Goal: Task Accomplishment & Management: Complete application form

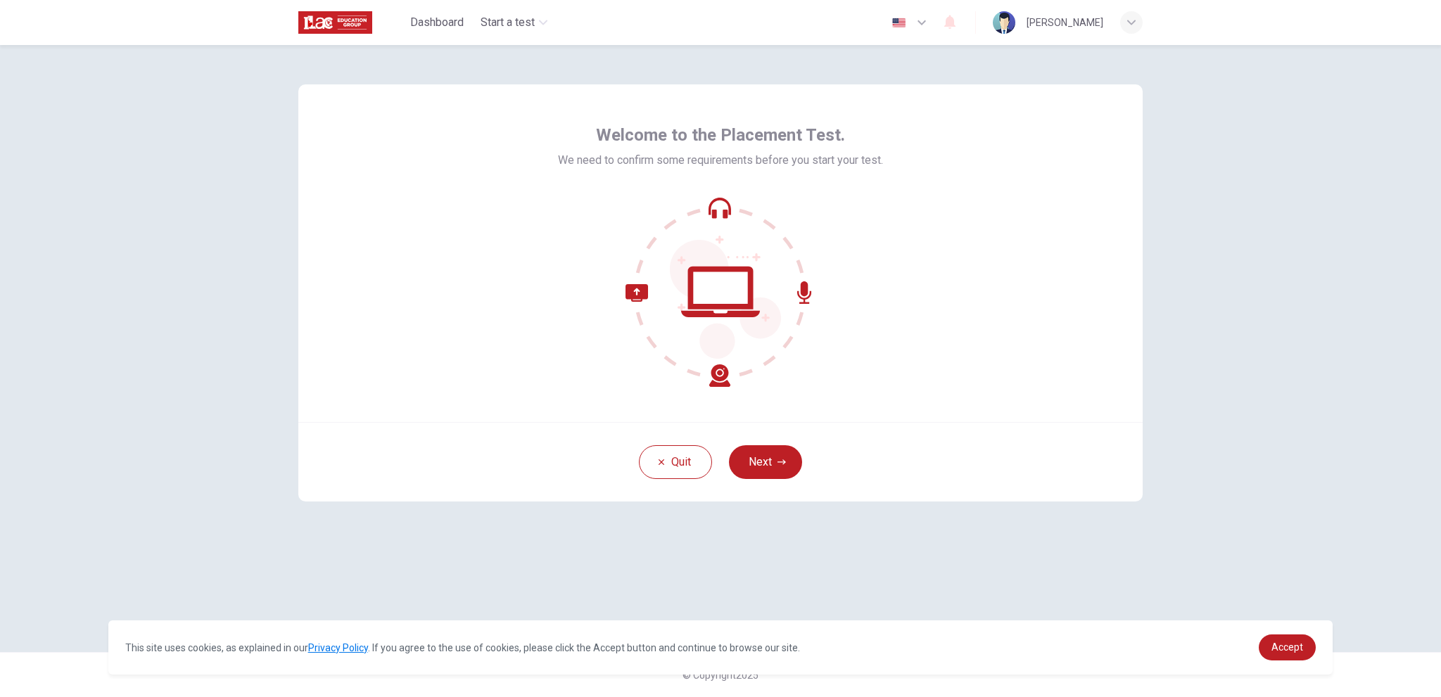
click at [778, 458] on icon "button" at bounding box center [782, 462] width 8 height 8
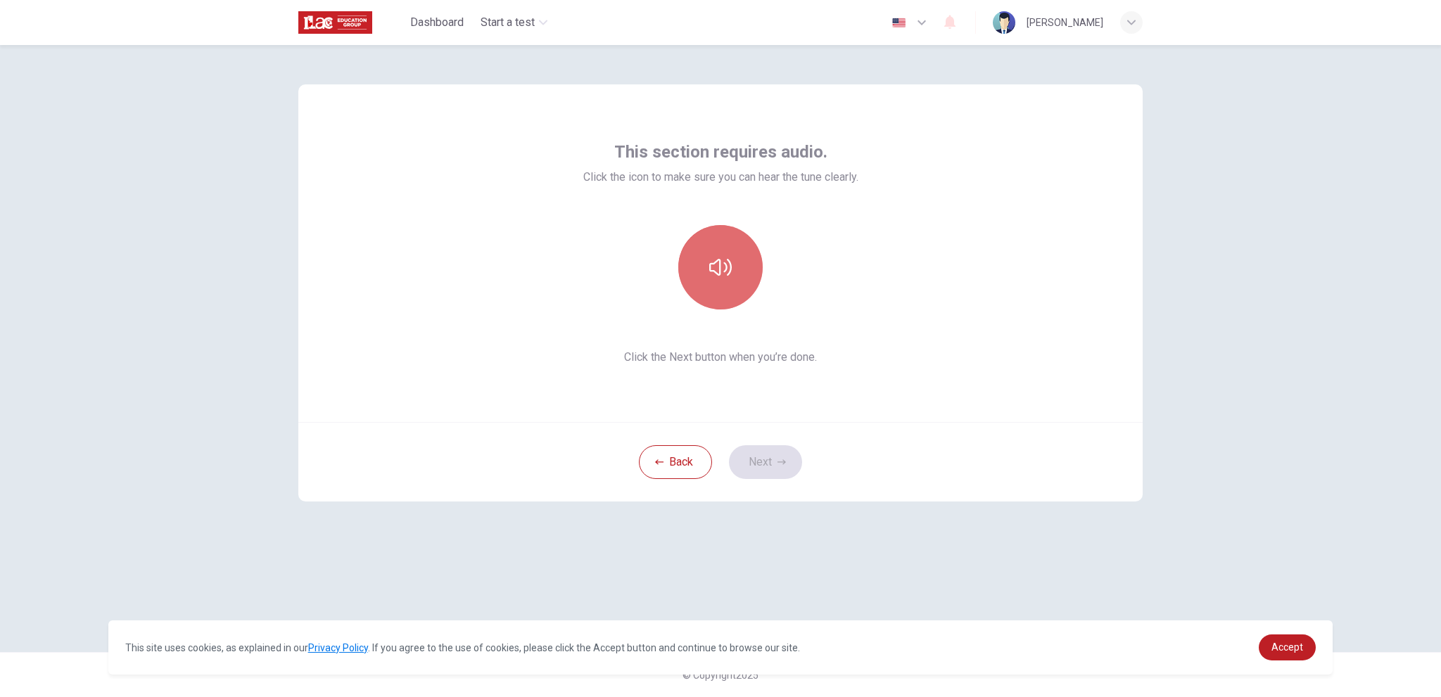
click at [734, 270] on button "button" at bounding box center [720, 267] width 84 height 84
drag, startPoint x: 790, startPoint y: 294, endPoint x: 780, endPoint y: 309, distance: 18.2
click at [790, 294] on div at bounding box center [721, 267] width 152 height 84
click at [766, 465] on button "Next" at bounding box center [765, 463] width 73 height 34
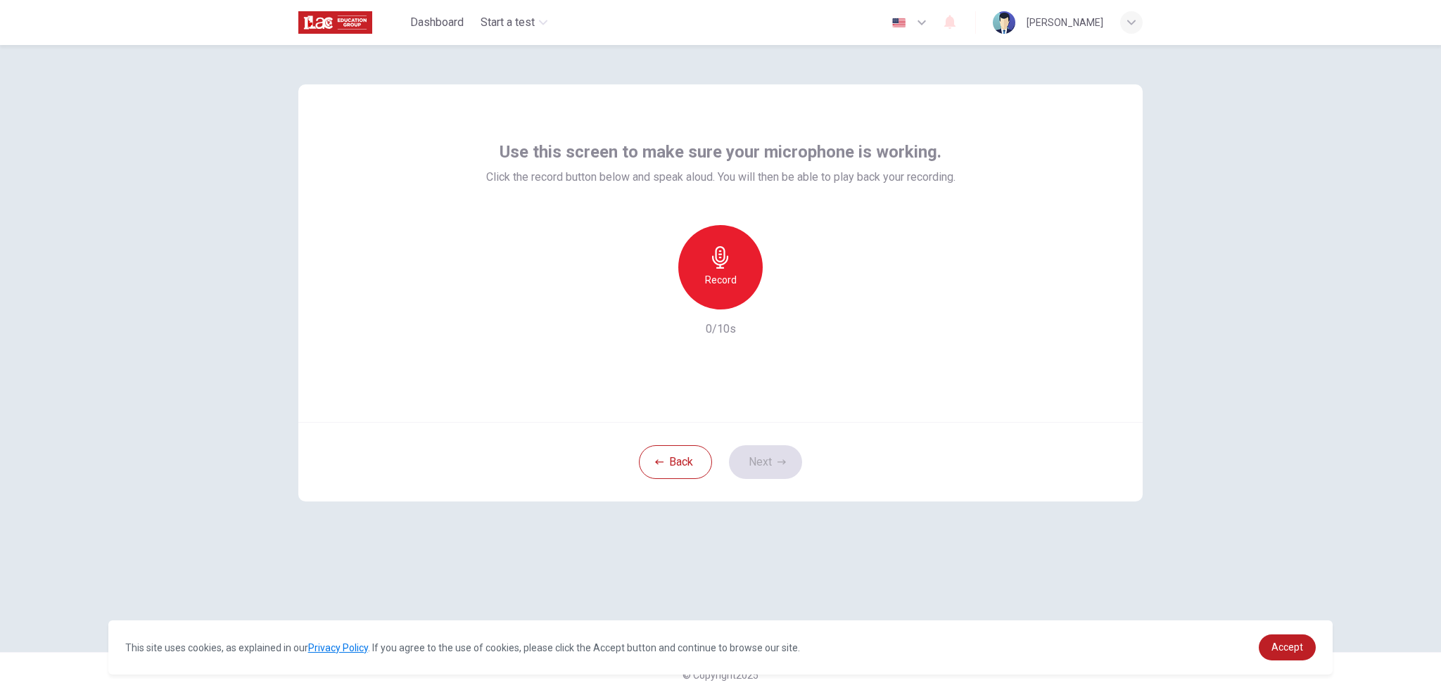
click at [722, 257] on icon "button" at bounding box center [720, 257] width 23 height 23
click at [736, 274] on div "Stop" at bounding box center [720, 267] width 84 height 84
click at [782, 301] on icon "button" at bounding box center [785, 298] width 14 height 14
click at [656, 303] on icon "button" at bounding box center [656, 298] width 13 height 13
click at [764, 453] on button "Next" at bounding box center [765, 463] width 73 height 34
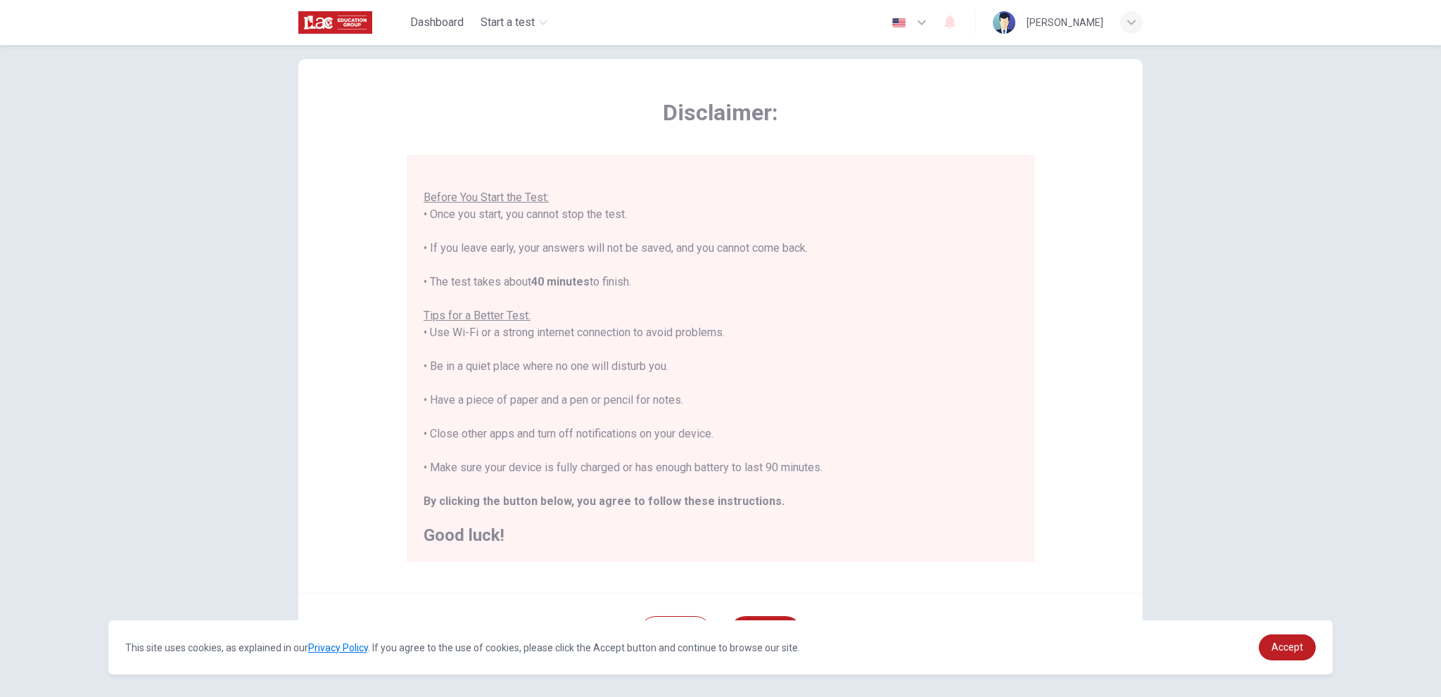
scroll to position [84, 0]
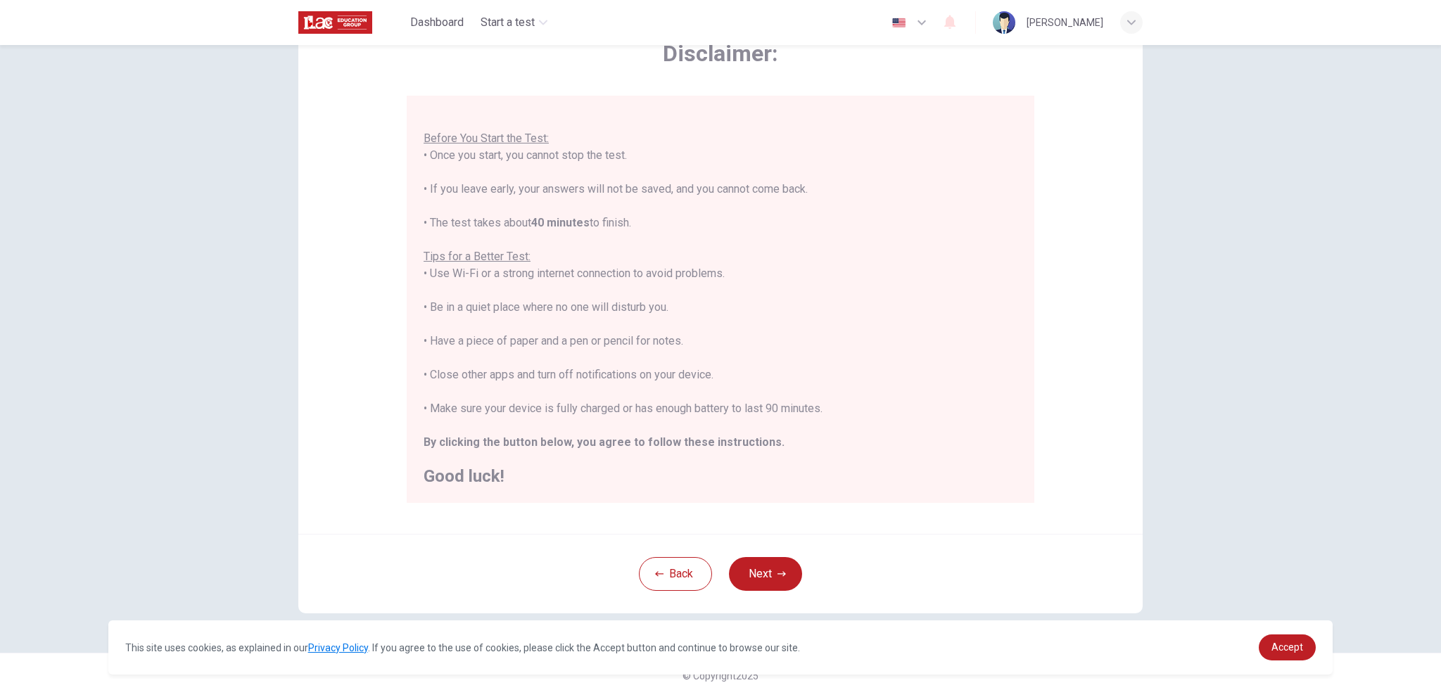
drag, startPoint x: 745, startPoint y: 605, endPoint x: 769, endPoint y: 586, distance: 30.5
click at [750, 604] on div "Back Next" at bounding box center [720, 574] width 845 height 80
click at [769, 580] on button "Next" at bounding box center [765, 574] width 73 height 34
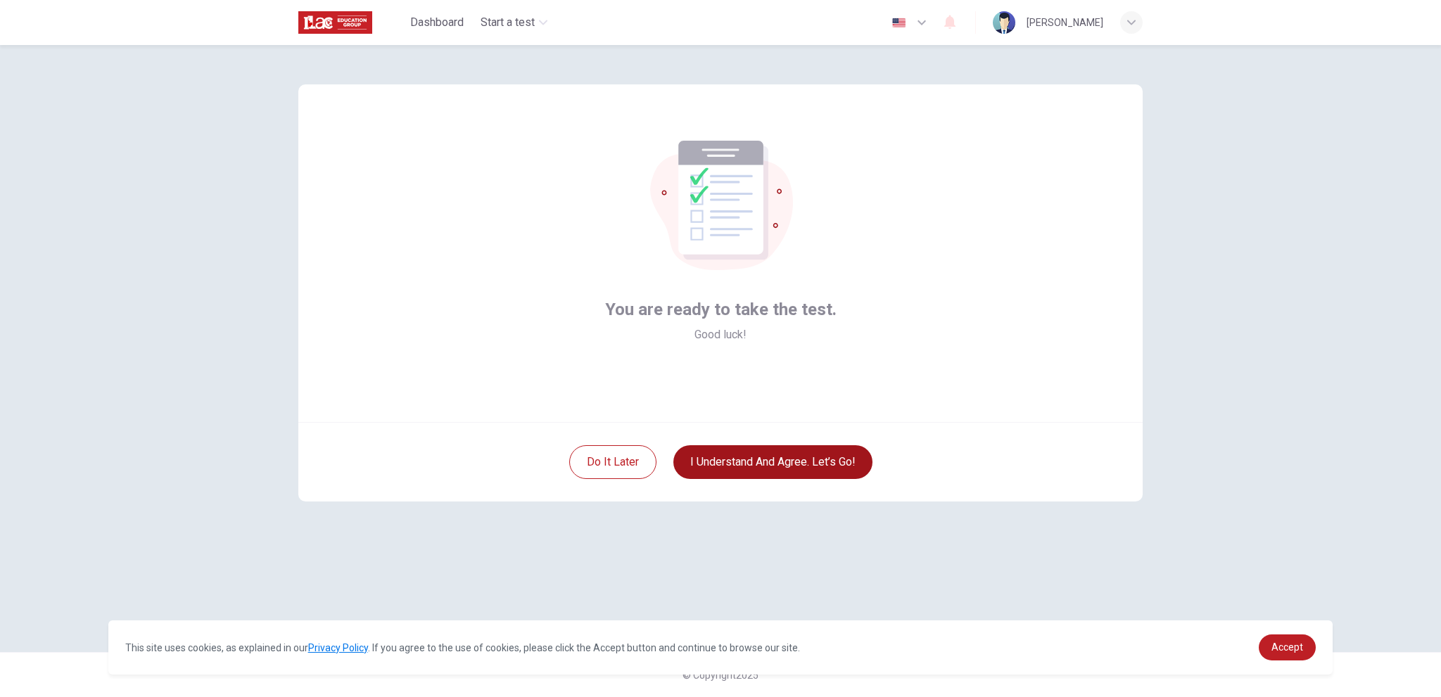
click at [836, 469] on button "I understand and agree. Let’s go!" at bounding box center [773, 463] width 199 height 34
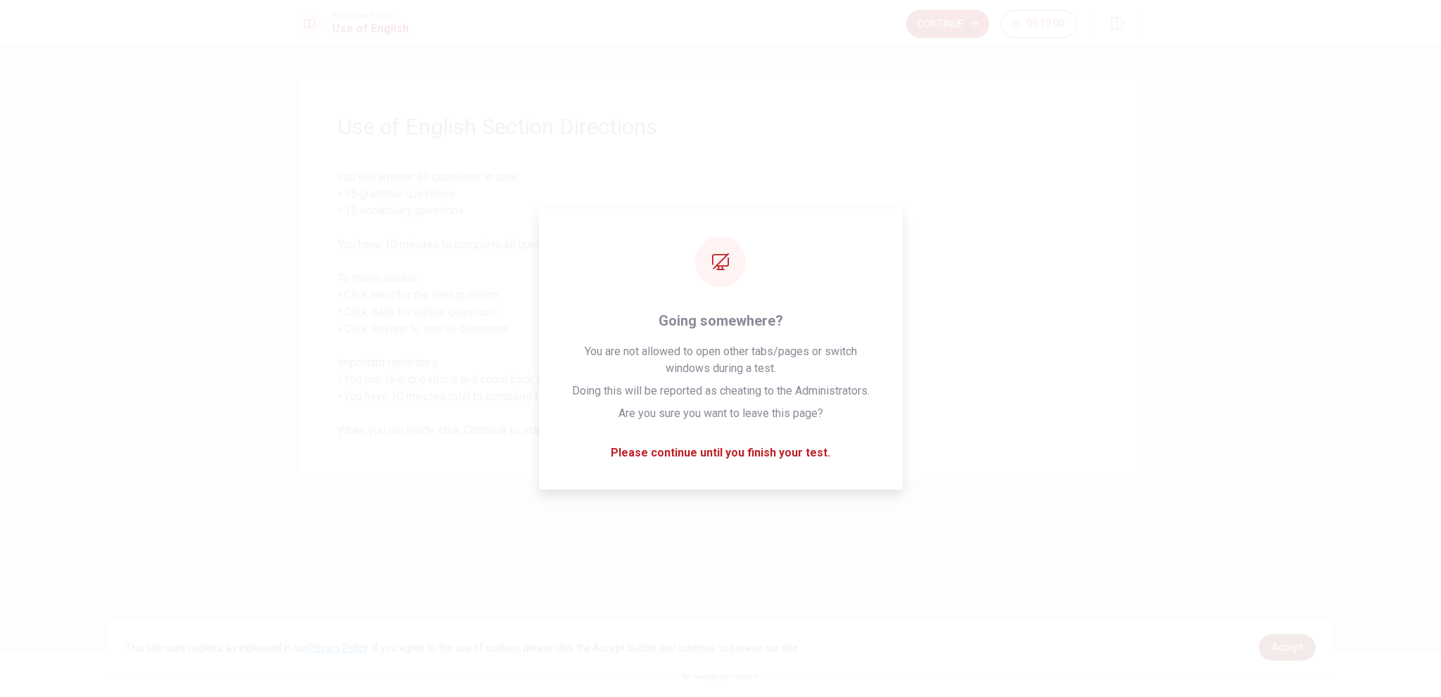
click at [1286, 655] on link "Accept" at bounding box center [1287, 648] width 57 height 26
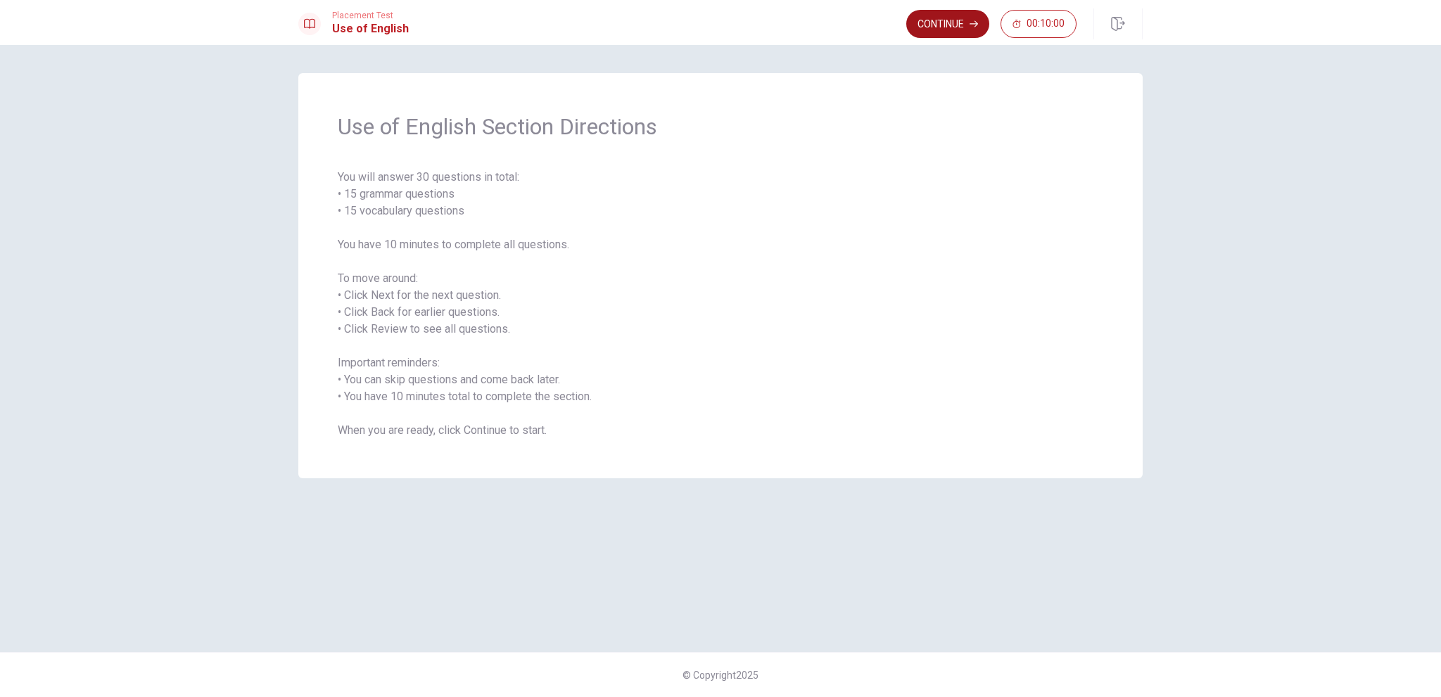
click at [942, 22] on button "Continue" at bounding box center [947, 24] width 83 height 28
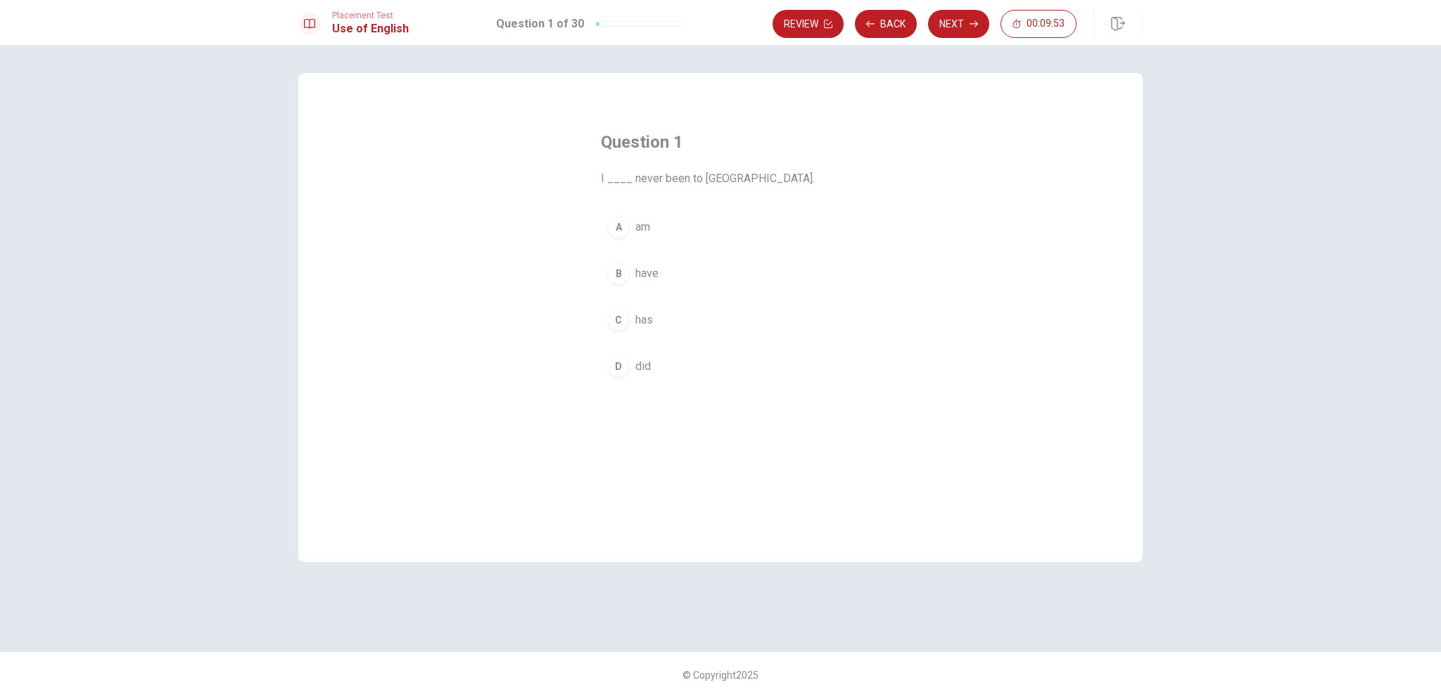
click at [617, 277] on div "B" at bounding box center [618, 274] width 23 height 23
click at [968, 13] on button "Next" at bounding box center [958, 24] width 61 height 28
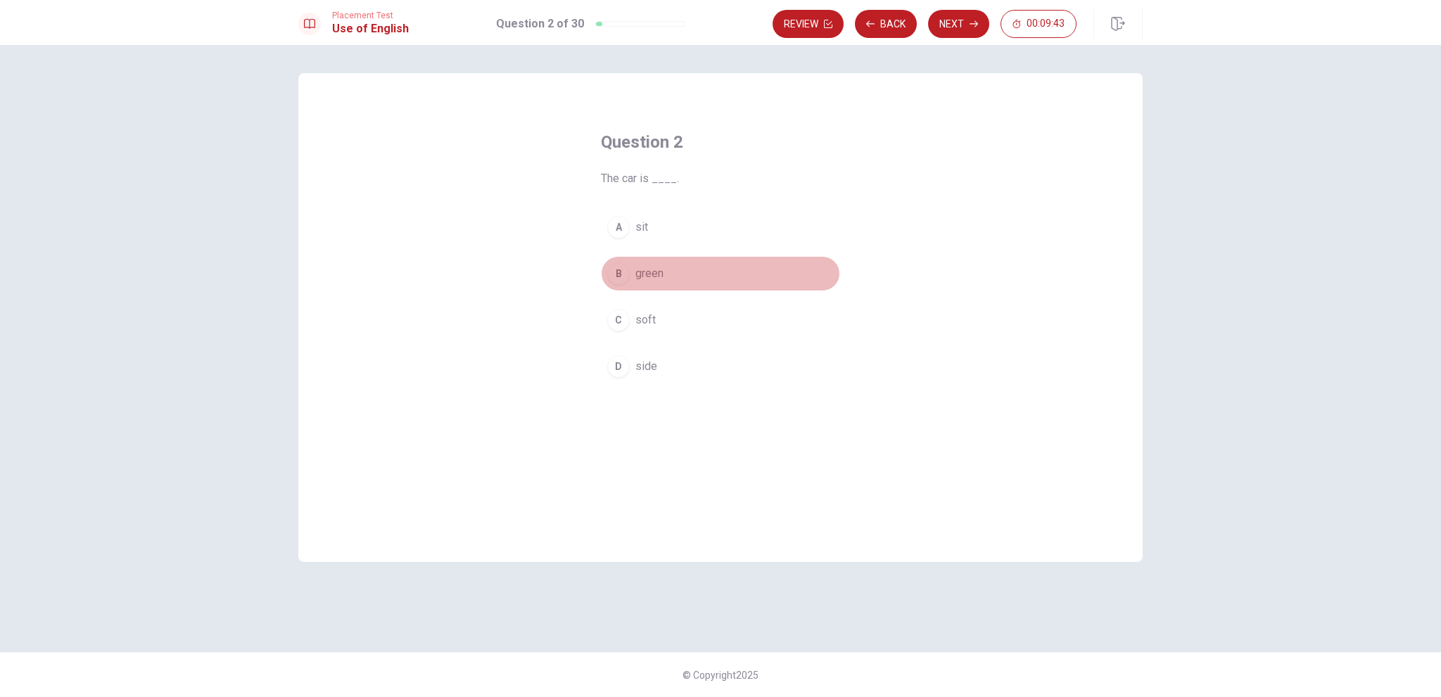
drag, startPoint x: 623, startPoint y: 271, endPoint x: 632, endPoint y: 269, distance: 9.4
click at [625, 275] on div "B" at bounding box center [618, 274] width 23 height 23
drag, startPoint x: 975, startPoint y: 16, endPoint x: 964, endPoint y: 27, distance: 15.4
click at [975, 16] on button "Next" at bounding box center [958, 24] width 61 height 28
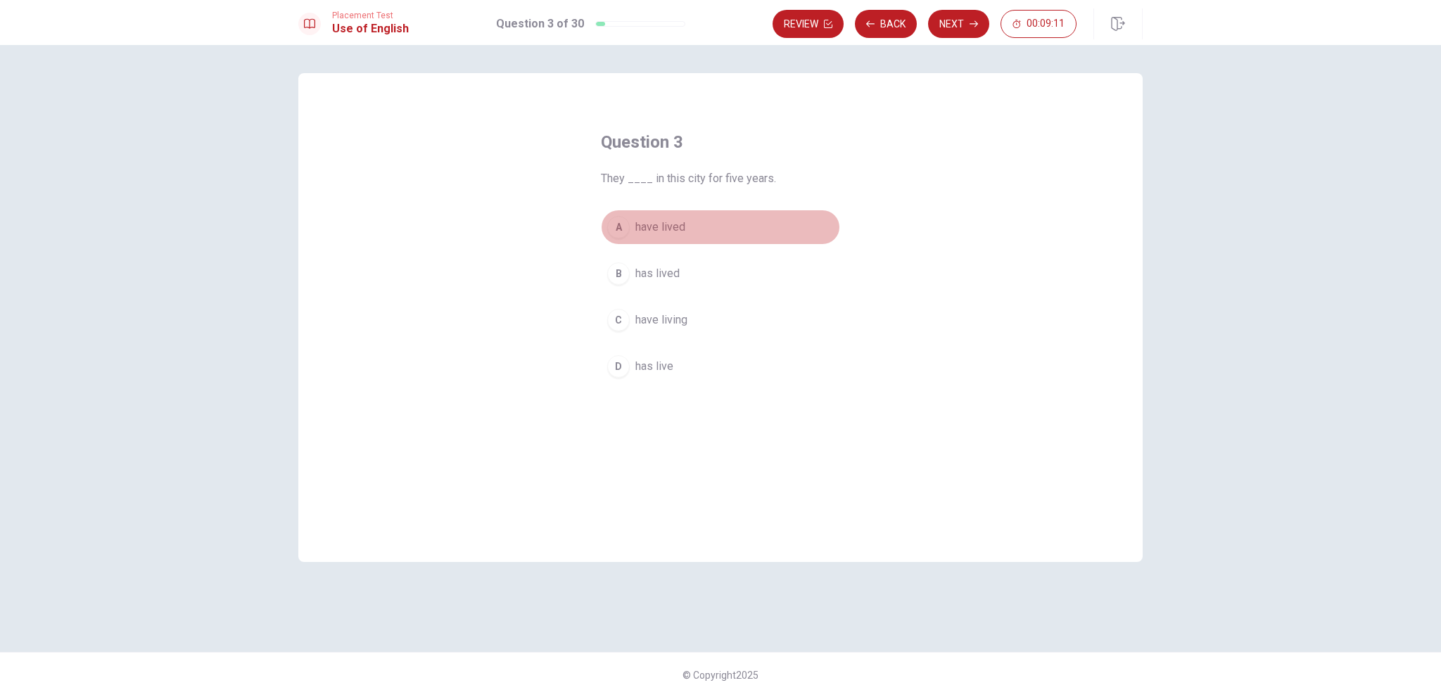
click at [620, 232] on div "A" at bounding box center [618, 227] width 23 height 23
click at [654, 312] on span "have living" at bounding box center [662, 320] width 52 height 17
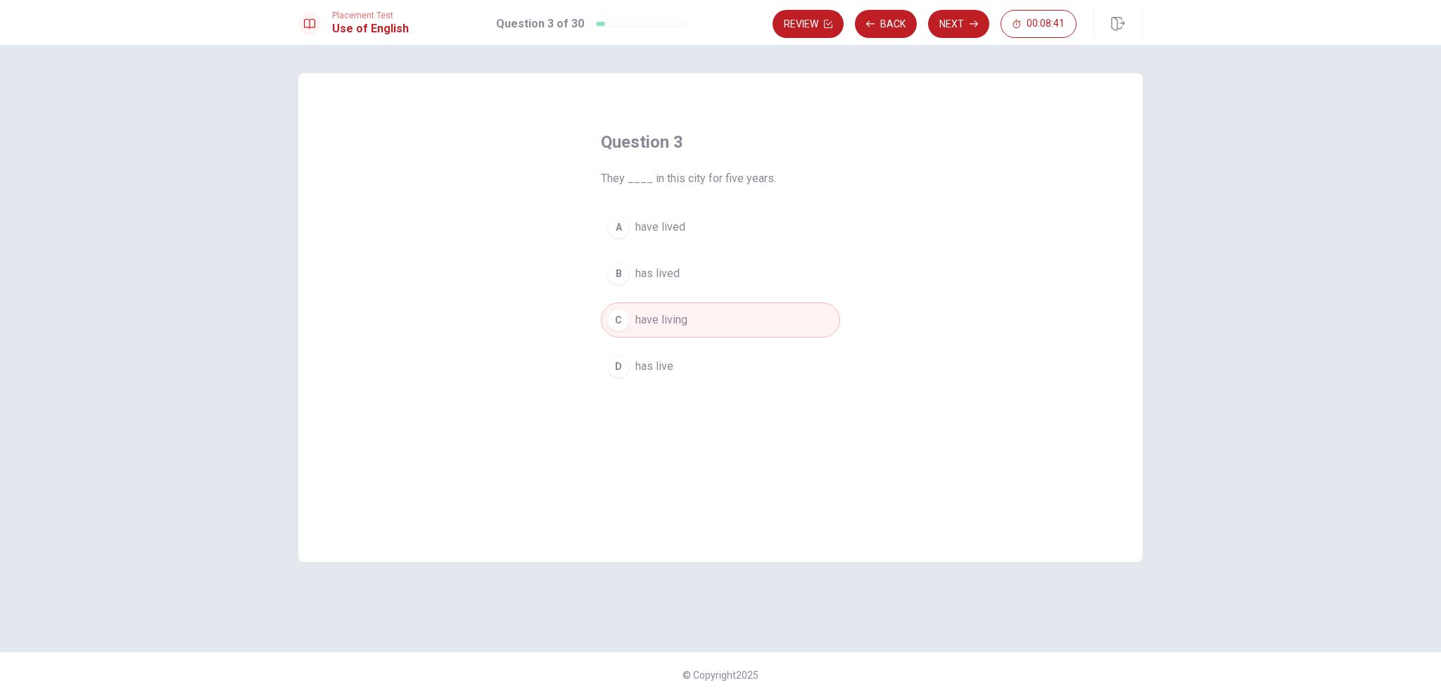
click at [715, 225] on button "A have lived" at bounding box center [720, 227] width 239 height 35
click at [954, 27] on button "Next" at bounding box center [958, 24] width 61 height 28
click at [558, 414] on div "Question 4 She ____ be happy with the results. A was B will C did D are" at bounding box center [720, 317] width 845 height 489
click at [643, 279] on span "will" at bounding box center [644, 273] width 17 height 17
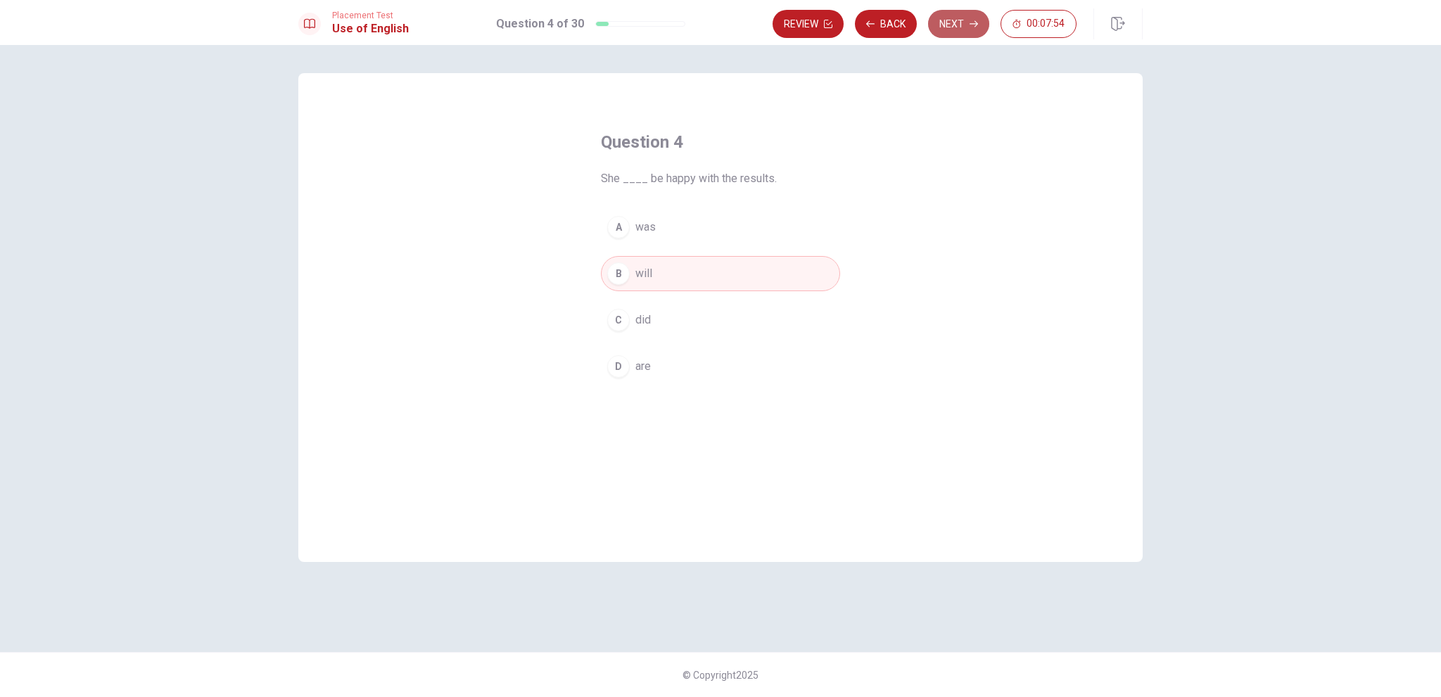
click at [949, 31] on button "Next" at bounding box center [958, 24] width 61 height 28
click at [657, 274] on button "B take" at bounding box center [720, 273] width 239 height 35
click at [961, 27] on button "Next" at bounding box center [958, 24] width 61 height 28
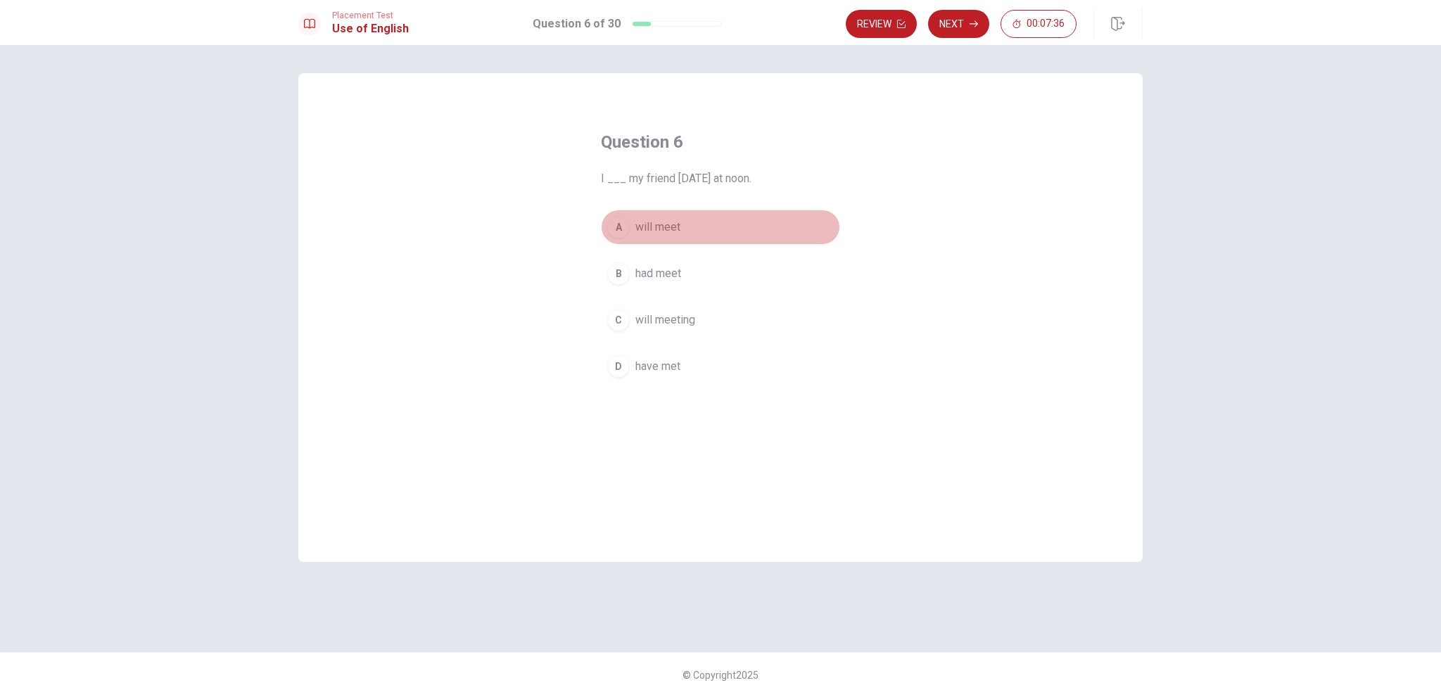
click at [660, 225] on span "will meet" at bounding box center [658, 227] width 45 height 17
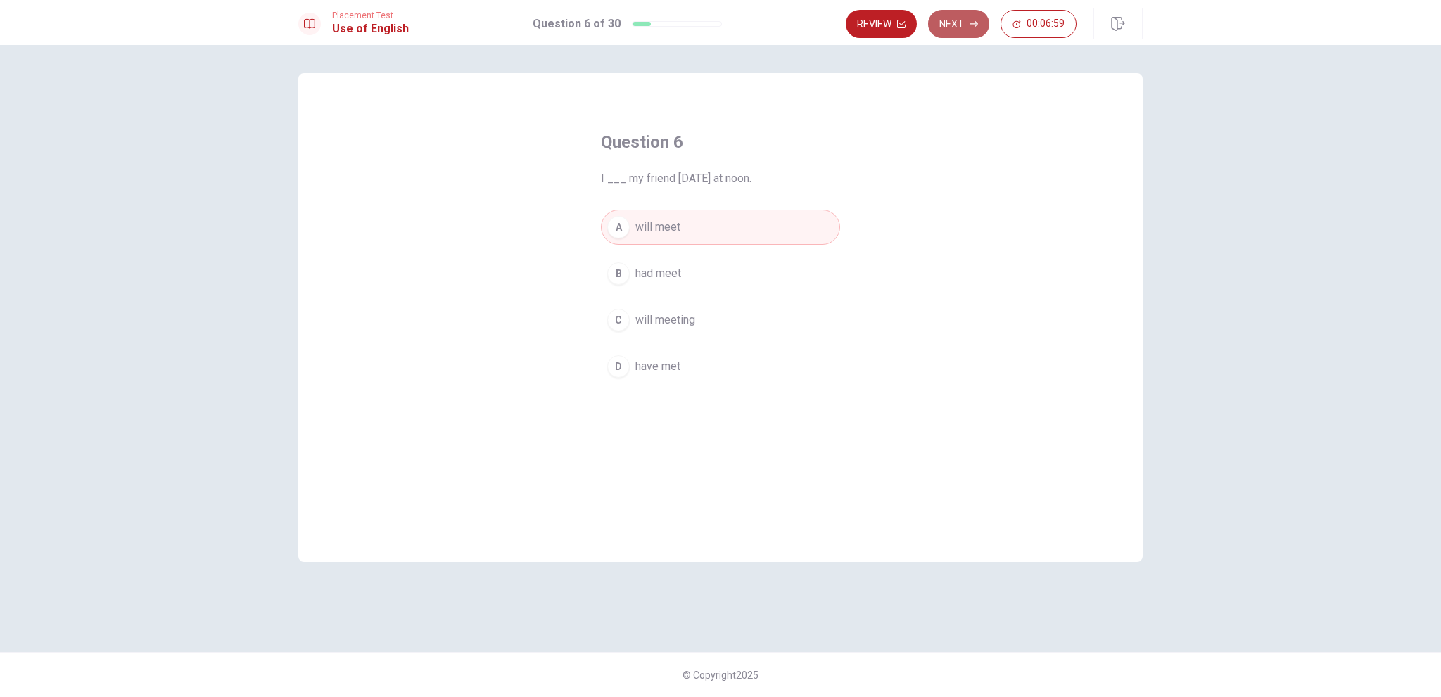
click at [974, 32] on button "Next" at bounding box center [958, 24] width 61 height 28
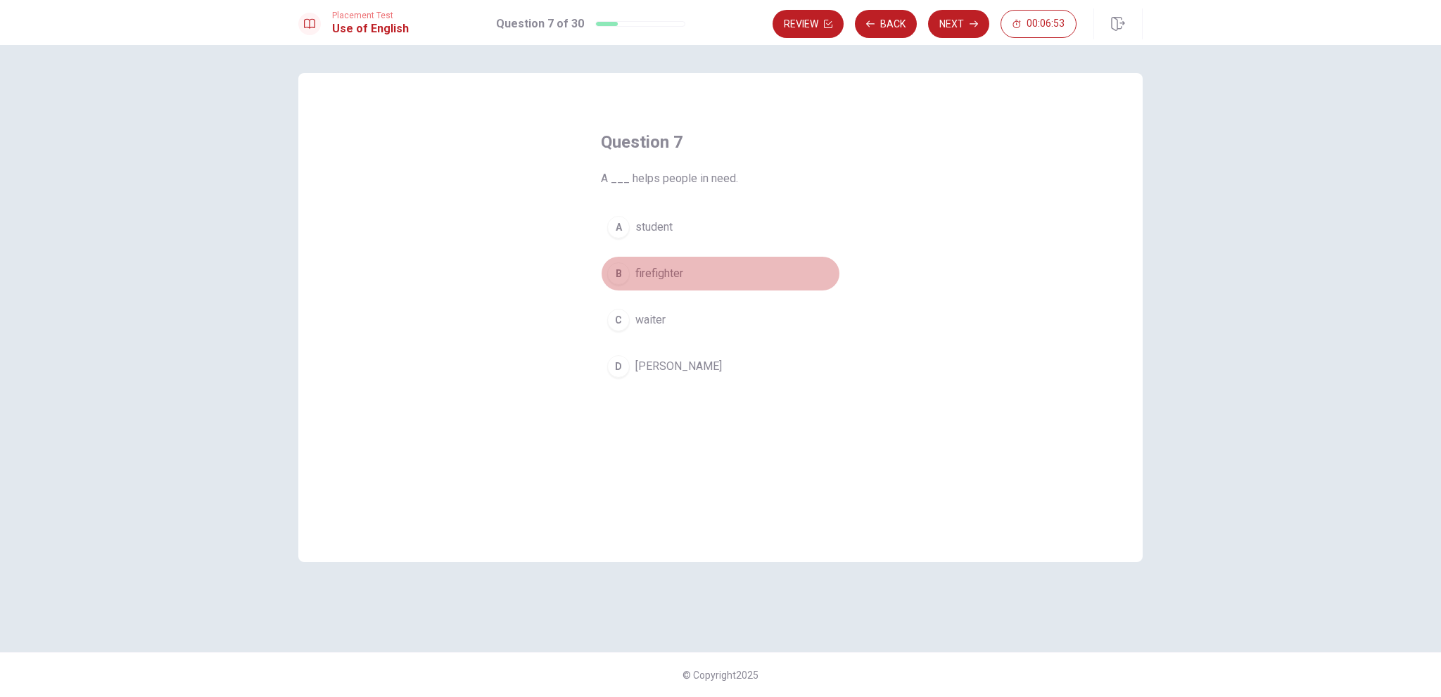
click at [671, 275] on span "firefighter" at bounding box center [660, 273] width 48 height 17
click at [943, 31] on button "Next" at bounding box center [958, 24] width 61 height 28
click at [640, 362] on span "pencil" at bounding box center [651, 366] width 30 height 17
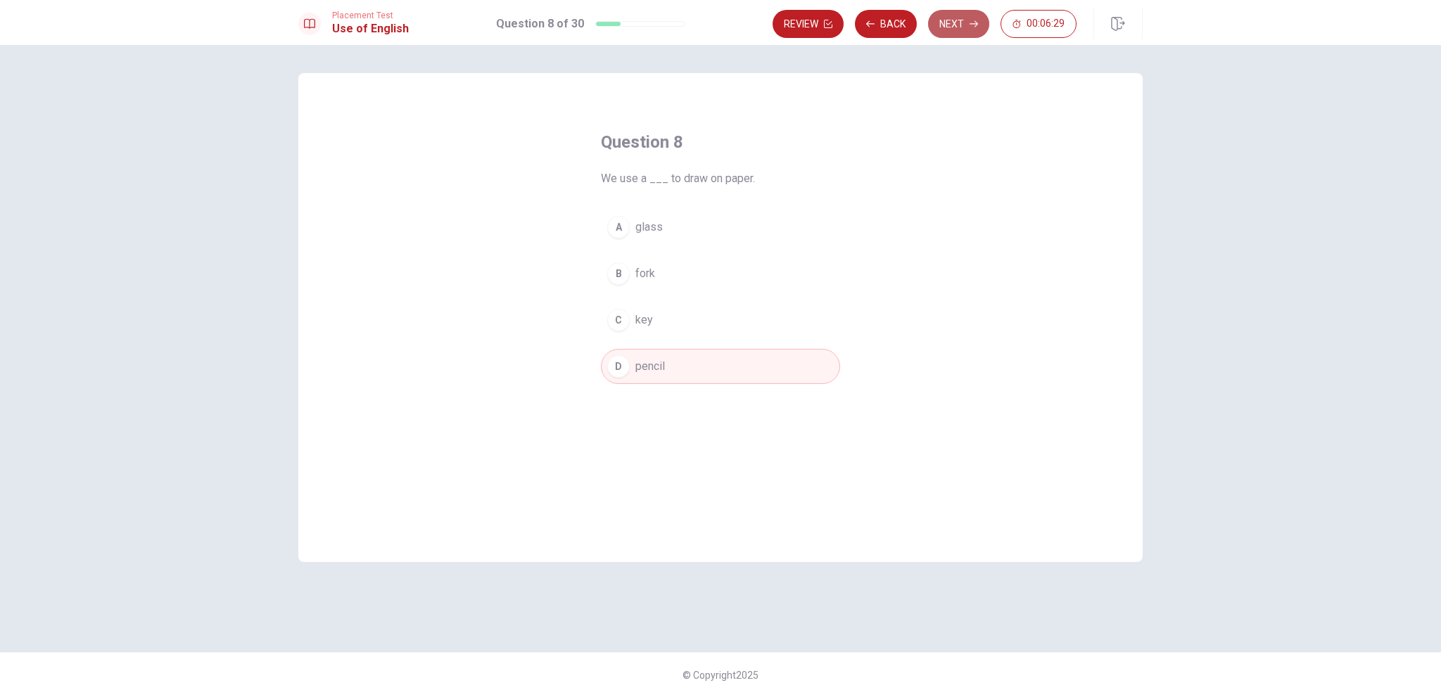
drag, startPoint x: 959, startPoint y: 34, endPoint x: 957, endPoint y: 44, distance: 10.1
click at [960, 34] on button "Next" at bounding box center [958, 24] width 61 height 28
drag, startPoint x: 634, startPoint y: 362, endPoint x: 650, endPoint y: 344, distance: 24.4
click at [636, 362] on button "D cold" at bounding box center [720, 366] width 239 height 35
click at [947, 23] on button "Next" at bounding box center [958, 24] width 61 height 28
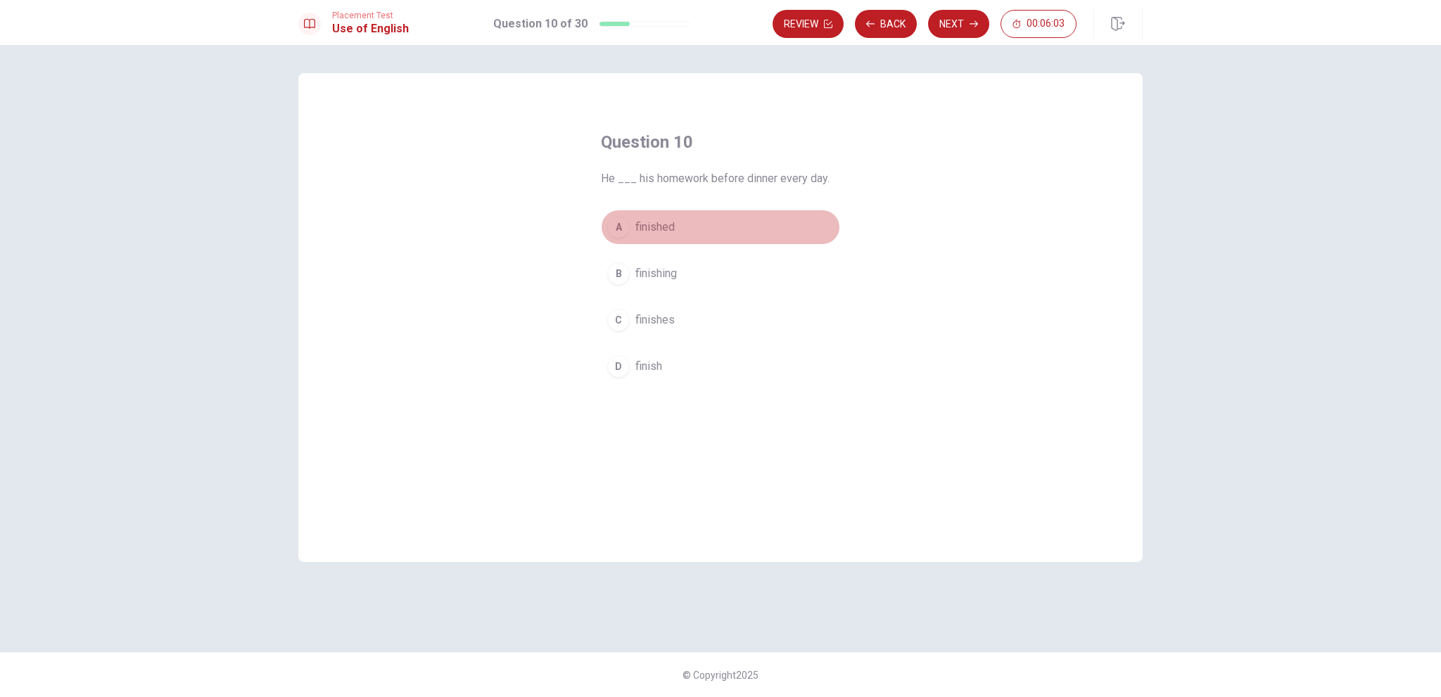
click at [667, 226] on span "finished" at bounding box center [655, 227] width 39 height 17
click at [677, 308] on button "C finishes" at bounding box center [720, 320] width 239 height 35
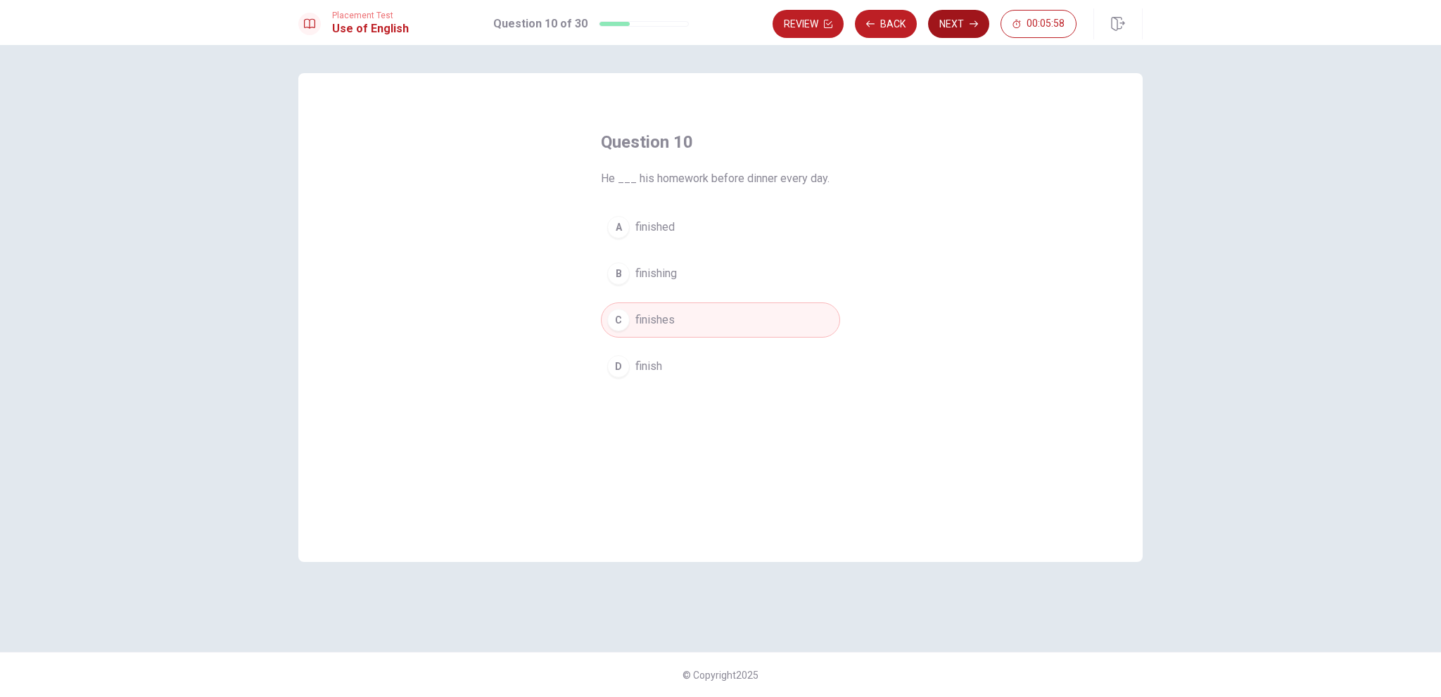
click at [940, 15] on button "Next" at bounding box center [958, 24] width 61 height 28
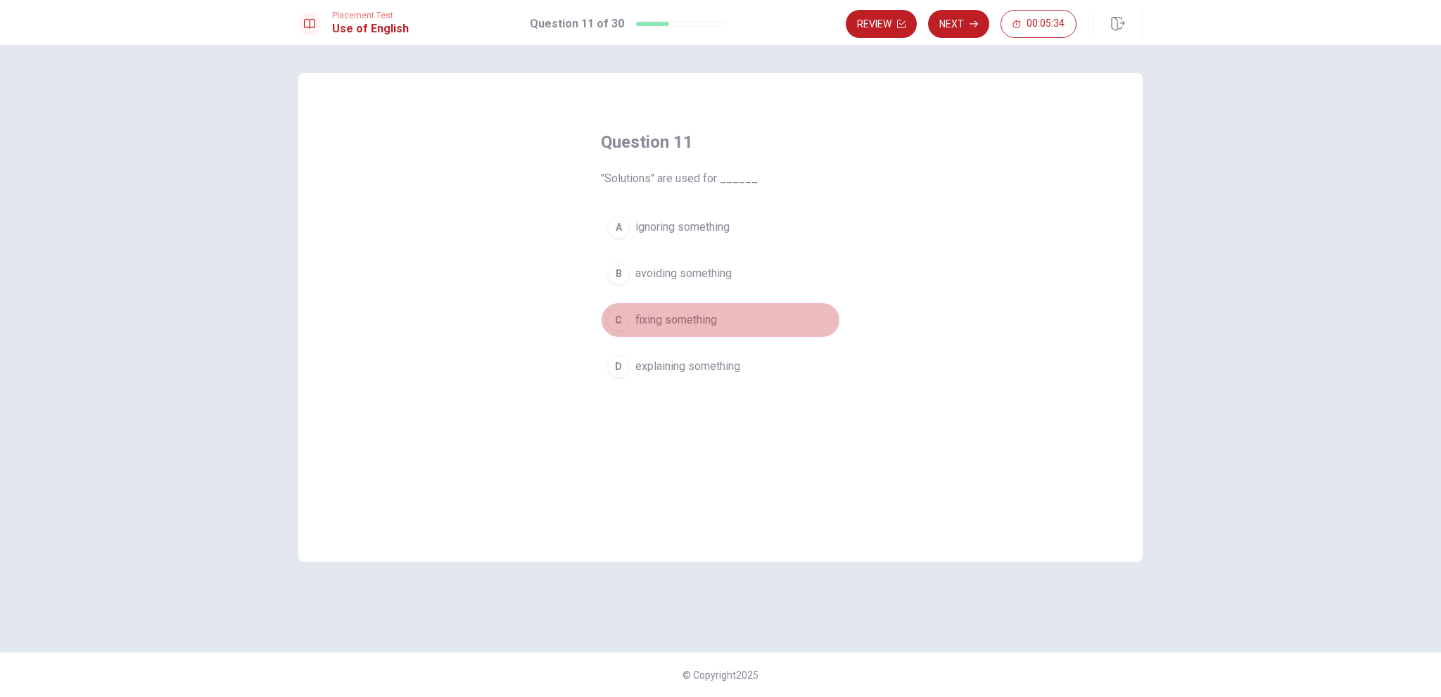
click at [663, 315] on span "fixing something" at bounding box center [677, 320] width 82 height 17
click at [954, 34] on button "Next" at bounding box center [958, 24] width 61 height 28
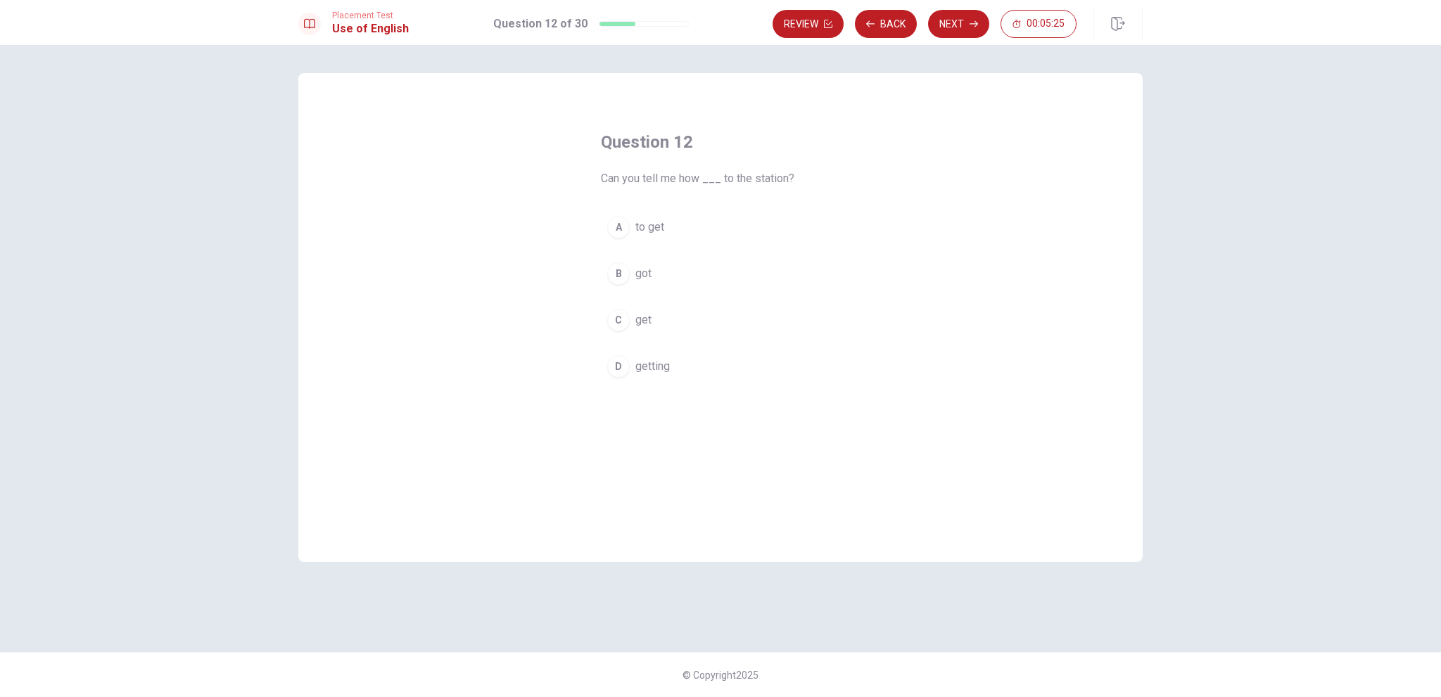
click at [649, 213] on button "A to get" at bounding box center [720, 227] width 239 height 35
click at [957, 15] on button "Next" at bounding box center [958, 24] width 61 height 28
click at [670, 372] on span "pharmacist" at bounding box center [663, 366] width 54 height 17
click at [957, 23] on button "Next" at bounding box center [958, 24] width 61 height 28
click at [650, 315] on span "been" at bounding box center [648, 320] width 25 height 17
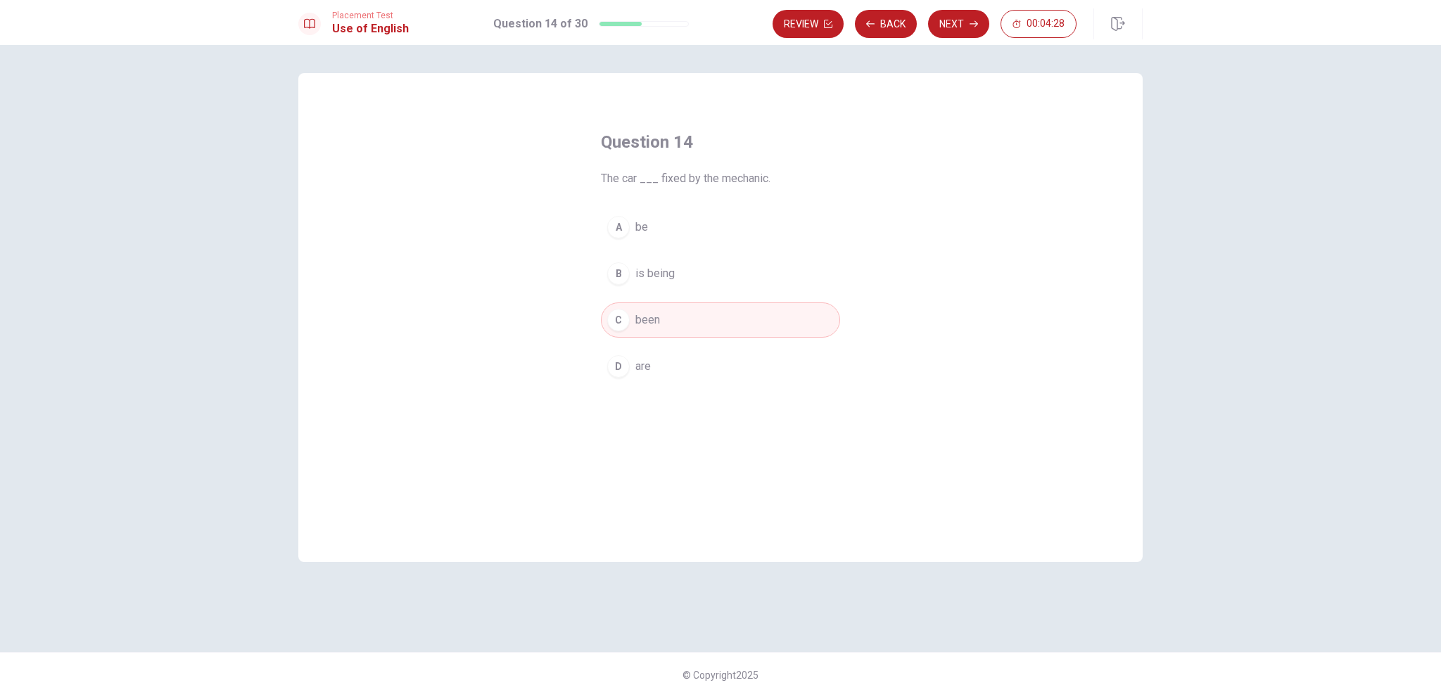
click at [675, 266] on button "B is being" at bounding box center [720, 273] width 239 height 35
click at [963, 25] on button "Next" at bounding box center [958, 24] width 61 height 28
click at [656, 274] on span "Allow" at bounding box center [649, 273] width 27 height 17
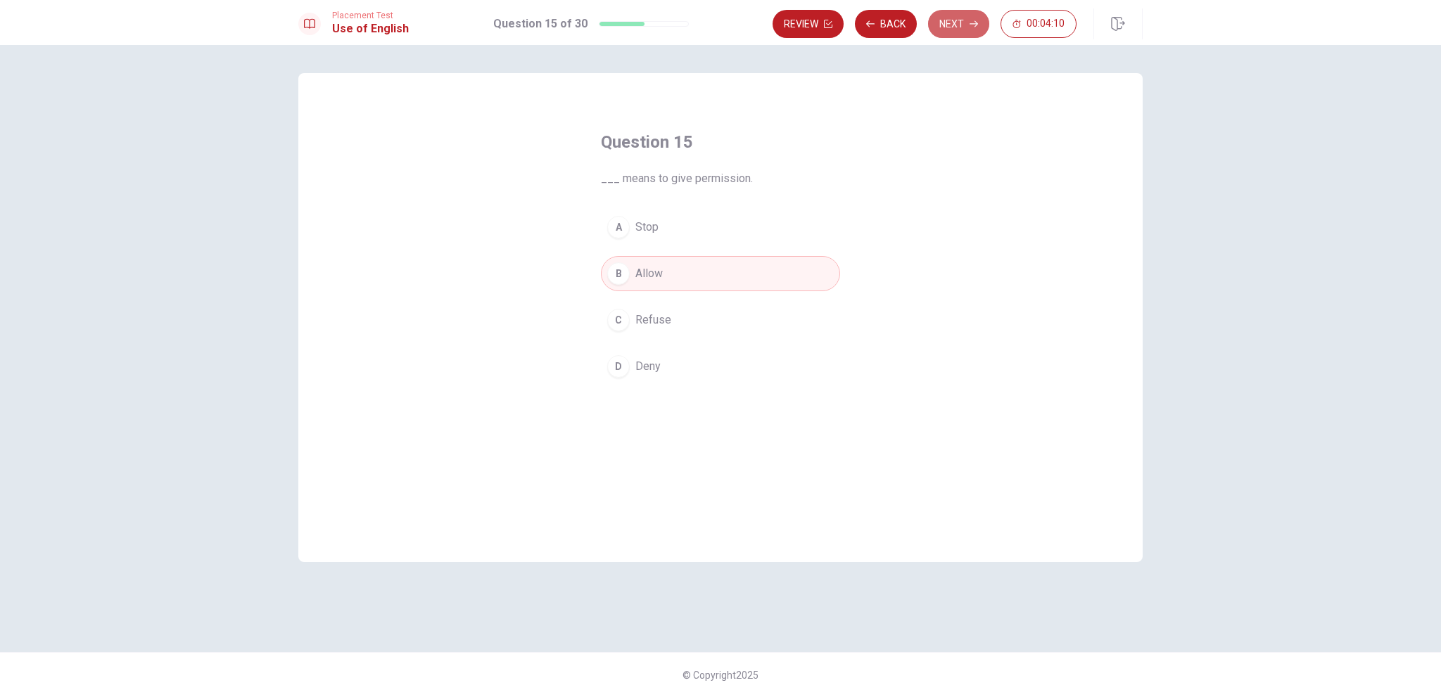
click at [964, 33] on button "Next" at bounding box center [958, 24] width 61 height 28
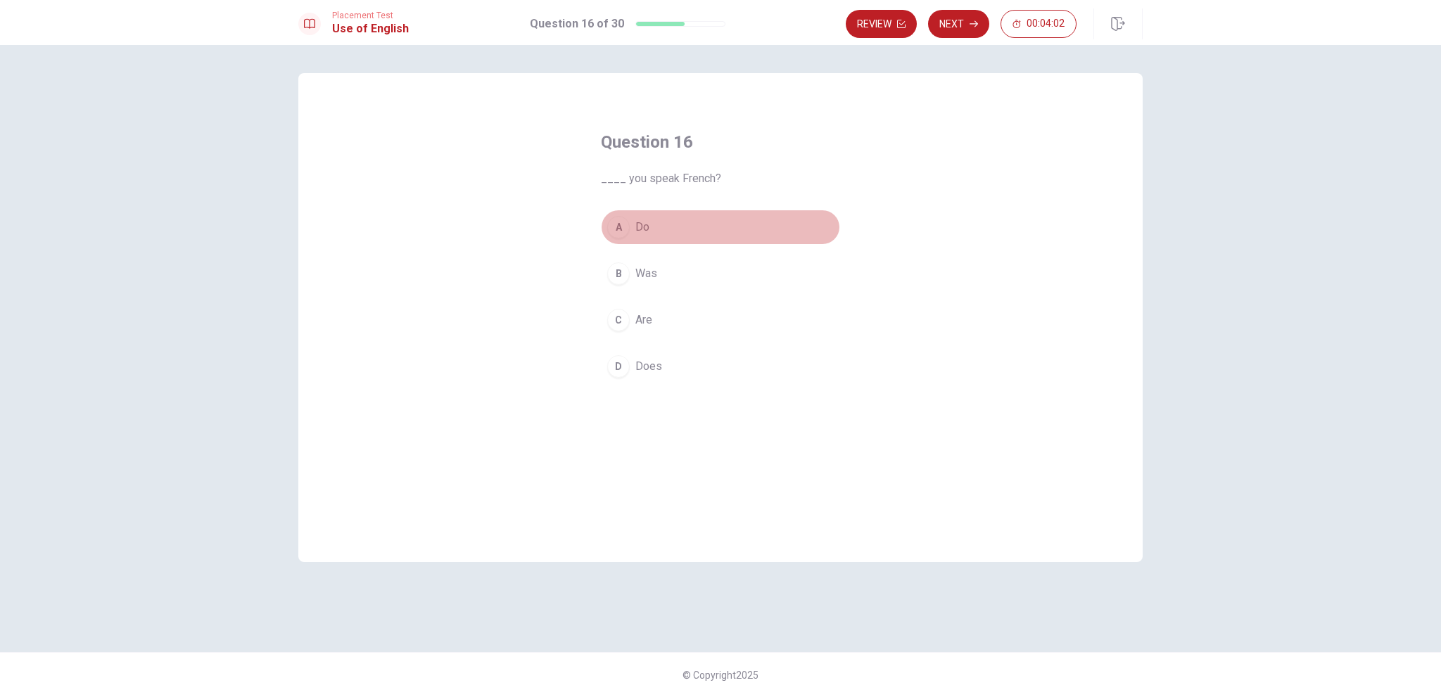
click at [621, 229] on div "A" at bounding box center [618, 227] width 23 height 23
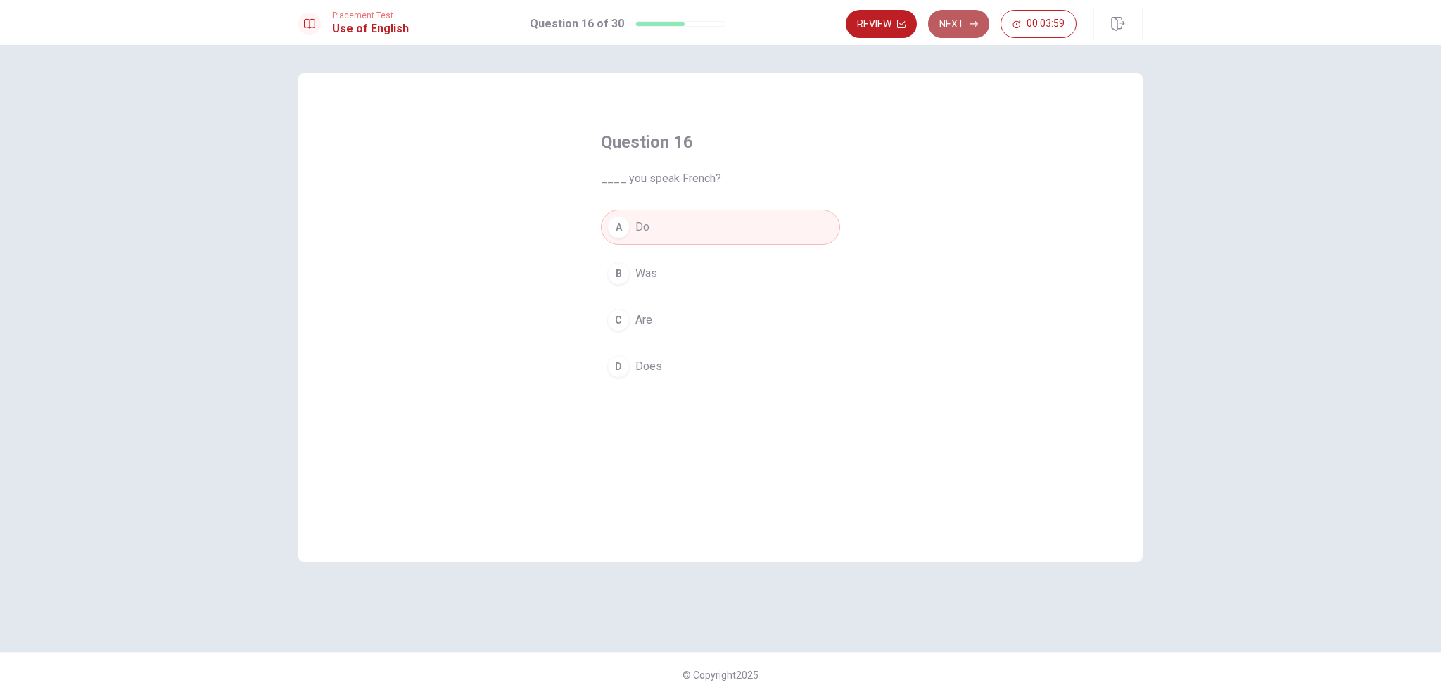
click at [959, 21] on button "Next" at bounding box center [958, 24] width 61 height 28
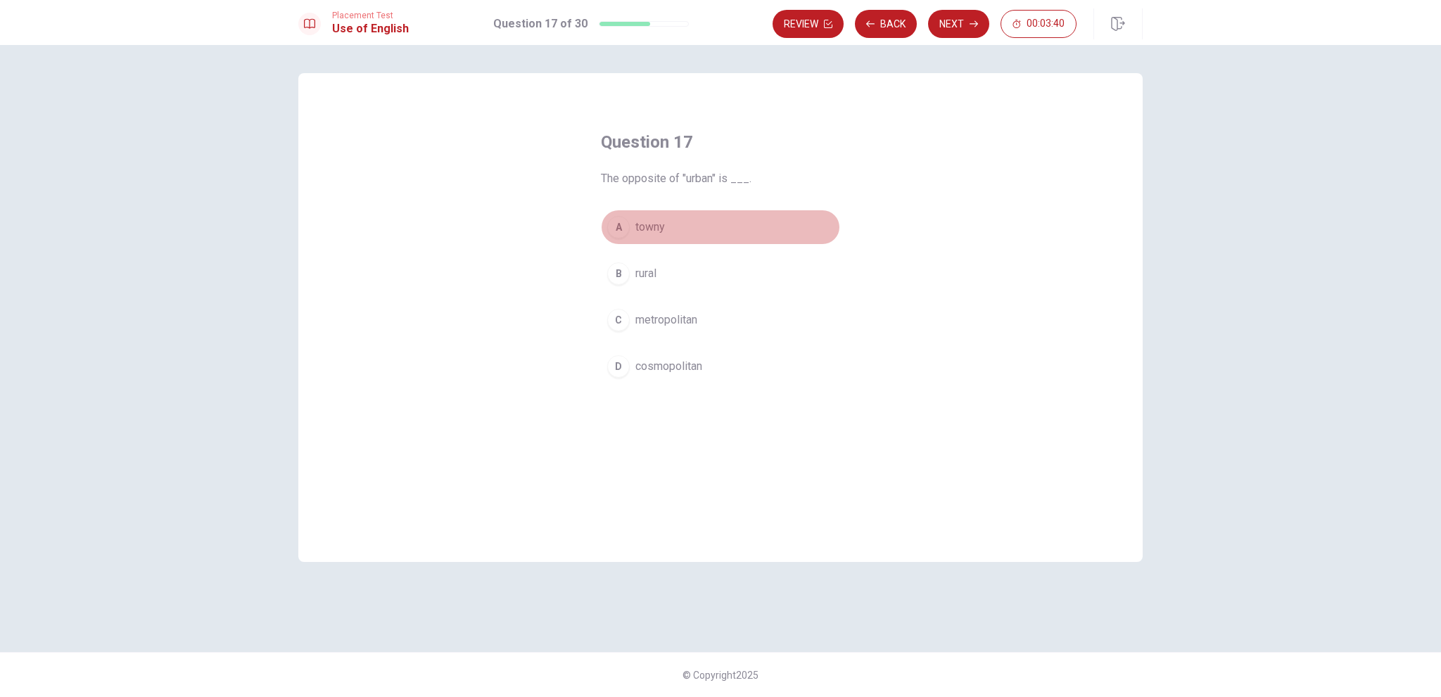
click at [652, 238] on button "A towny" at bounding box center [720, 227] width 239 height 35
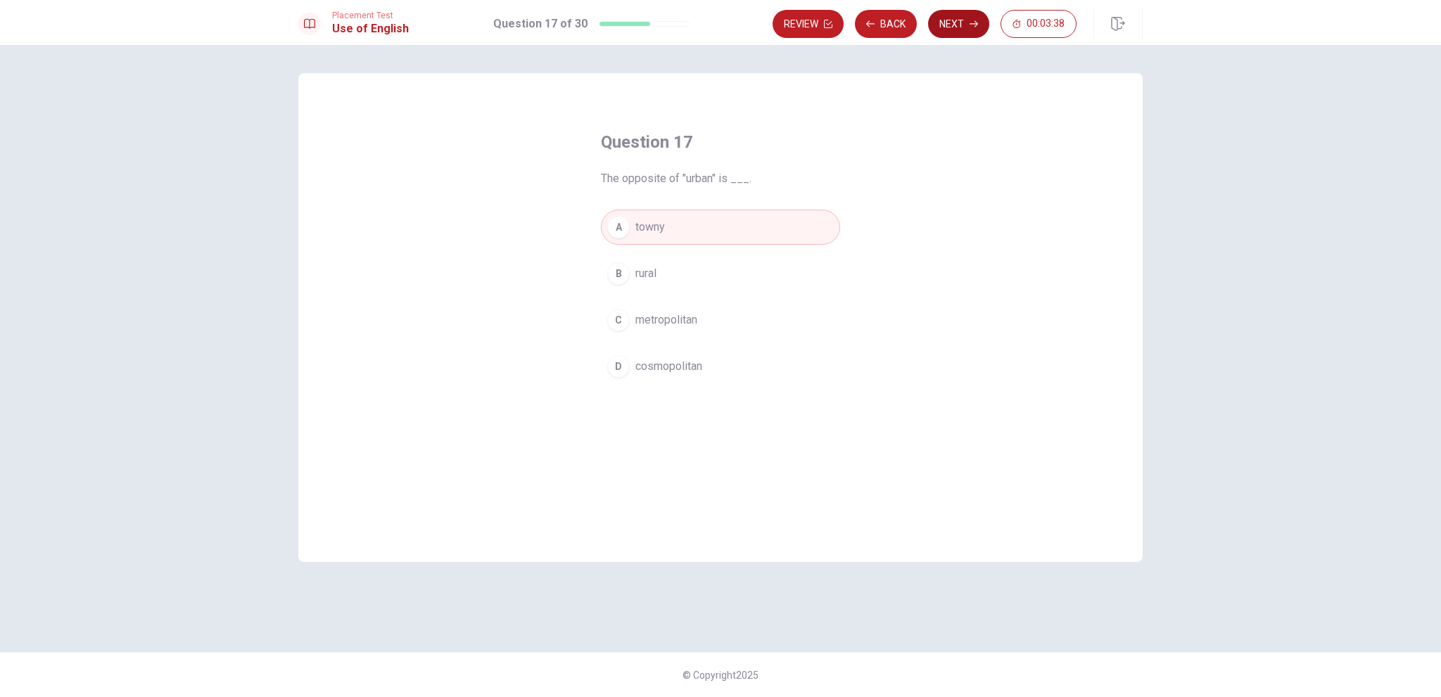
click at [957, 26] on button "Next" at bounding box center [958, 24] width 61 height 28
click at [650, 320] on span "has" at bounding box center [645, 320] width 18 height 17
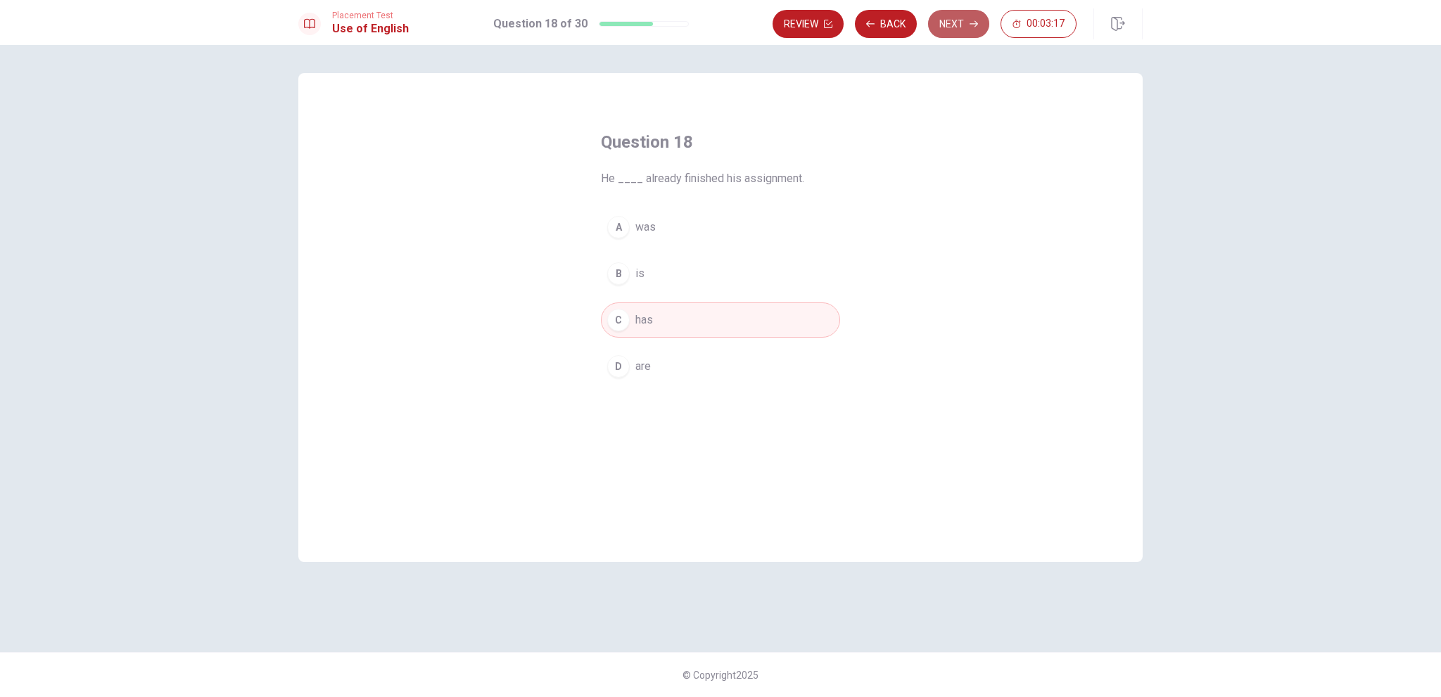
click at [963, 20] on button "Next" at bounding box center [958, 24] width 61 height 28
click at [659, 368] on span "active" at bounding box center [651, 366] width 30 height 17
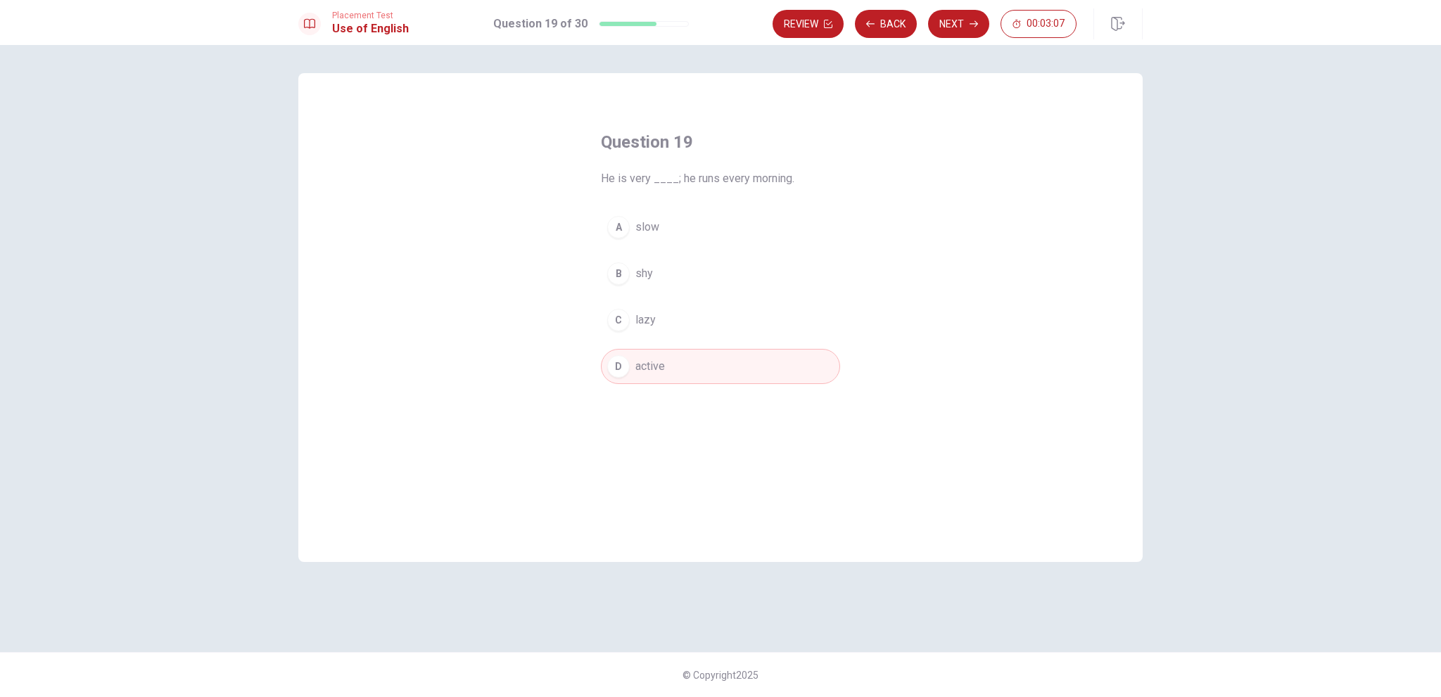
drag, startPoint x: 968, startPoint y: 22, endPoint x: 966, endPoint y: 36, distance: 14.4
click at [970, 22] on button "Next" at bounding box center [958, 24] width 61 height 28
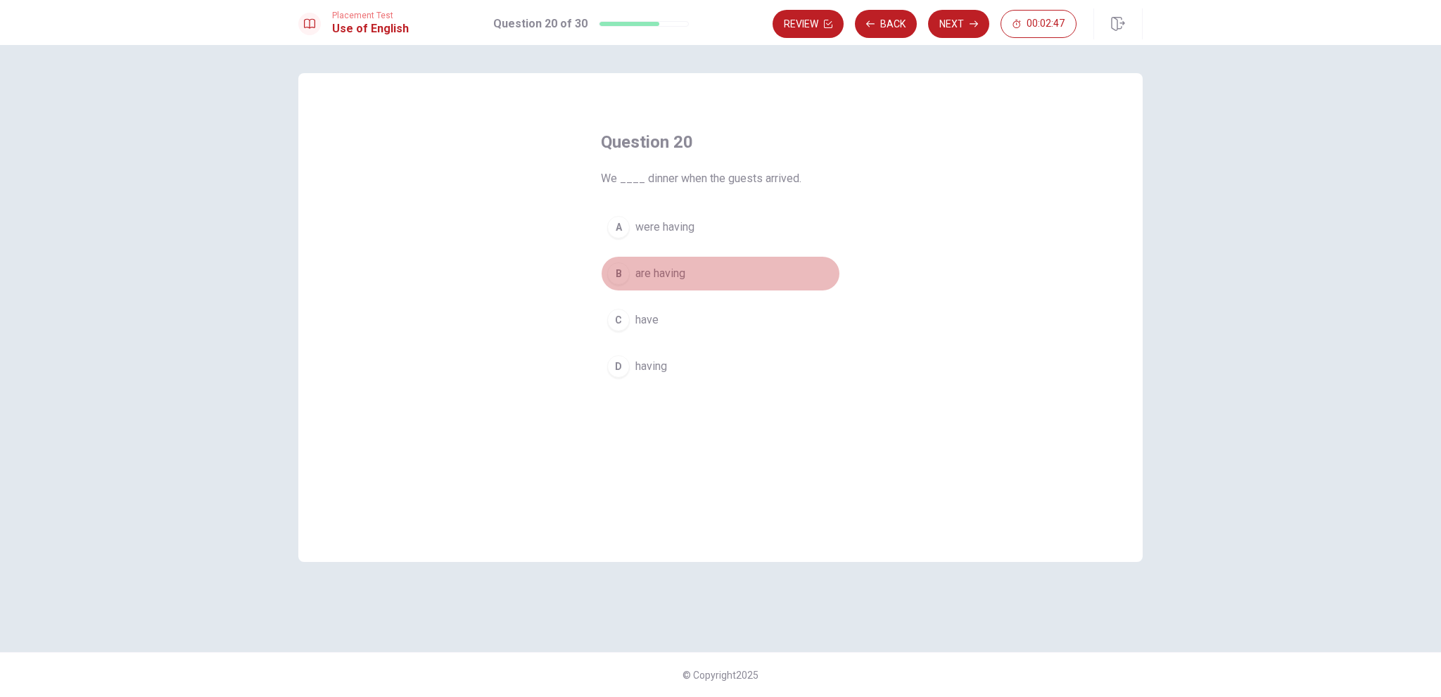
click at [657, 275] on span "are having" at bounding box center [661, 273] width 50 height 17
click at [670, 227] on span "were having" at bounding box center [665, 227] width 59 height 17
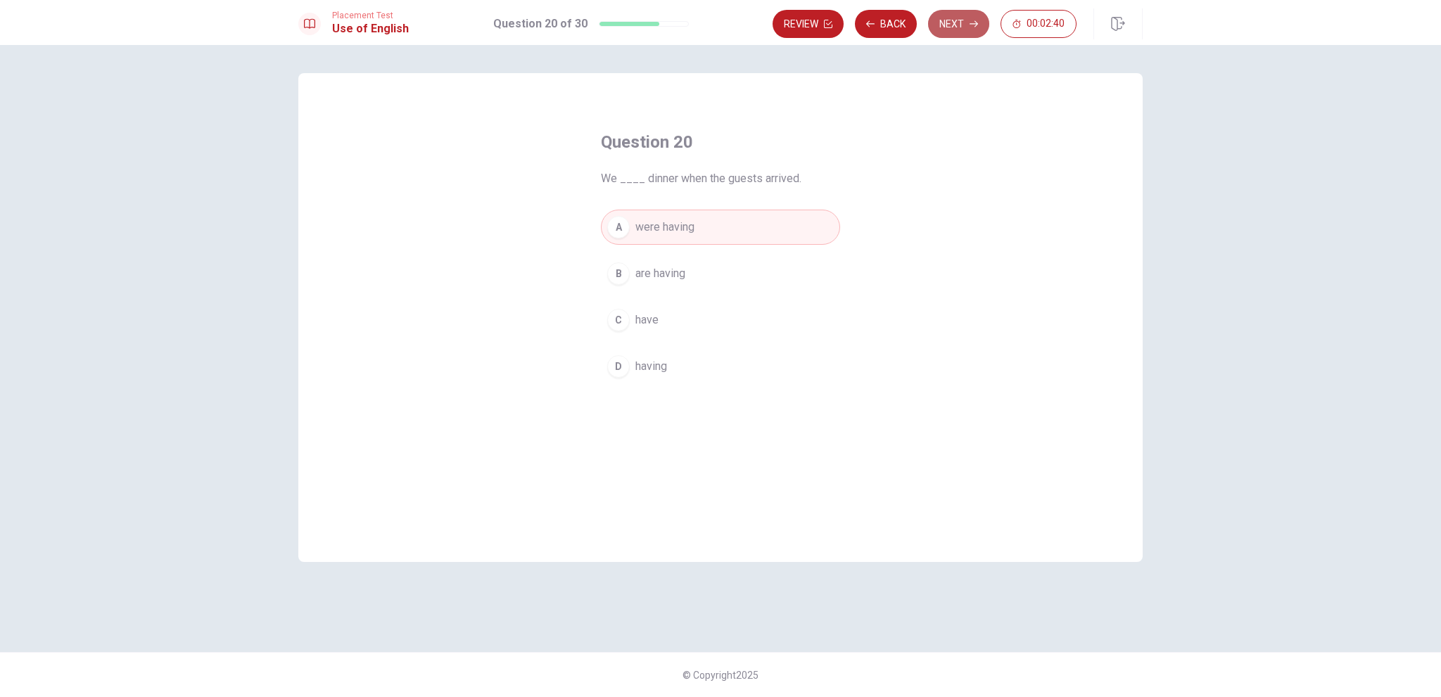
click at [957, 22] on button "Next" at bounding box center [958, 24] width 61 height 28
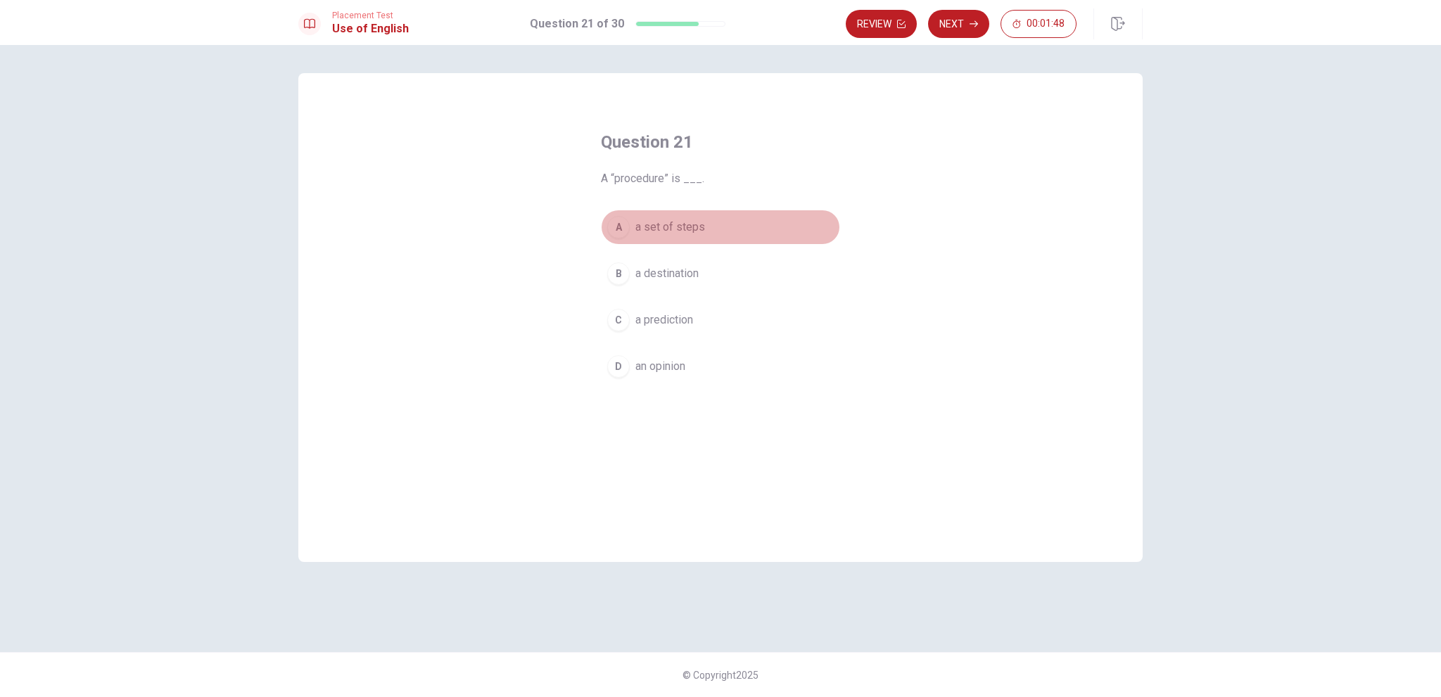
click at [674, 227] on span "a set of steps" at bounding box center [671, 227] width 70 height 17
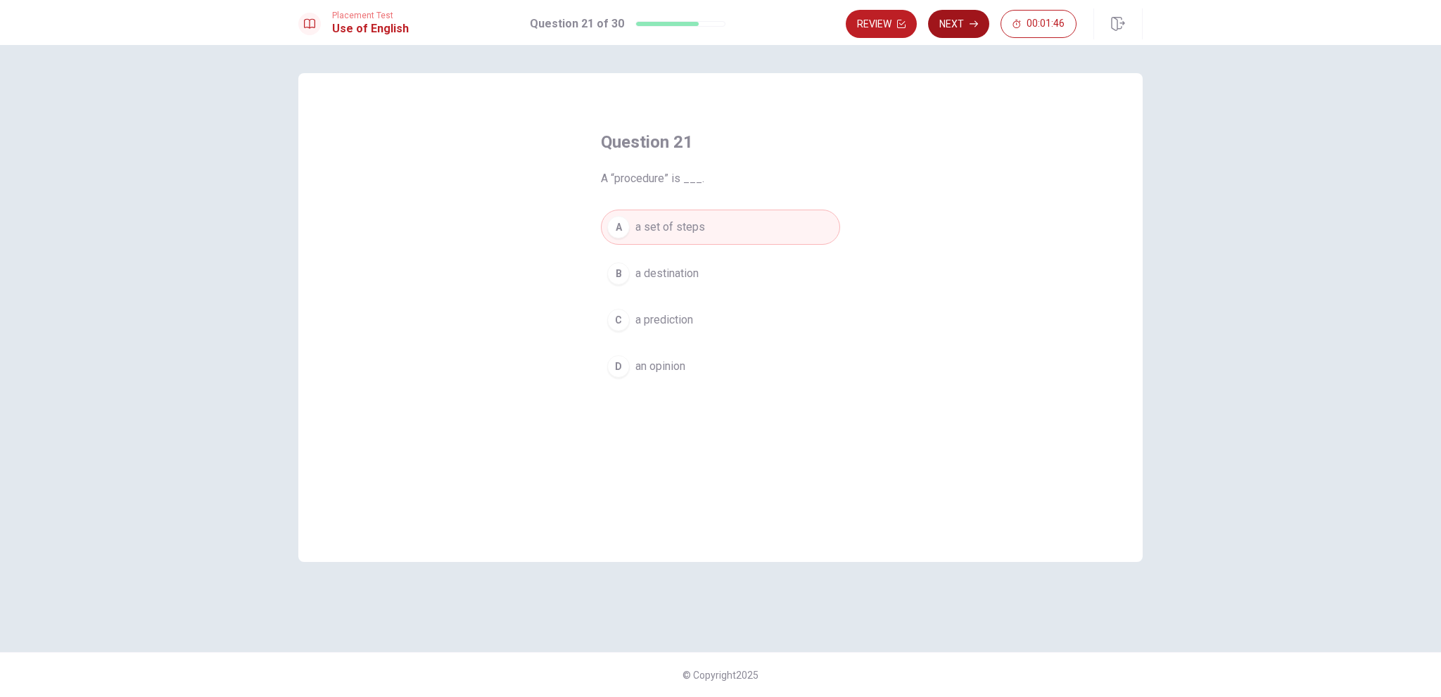
click at [966, 24] on button "Next" at bounding box center [958, 24] width 61 height 28
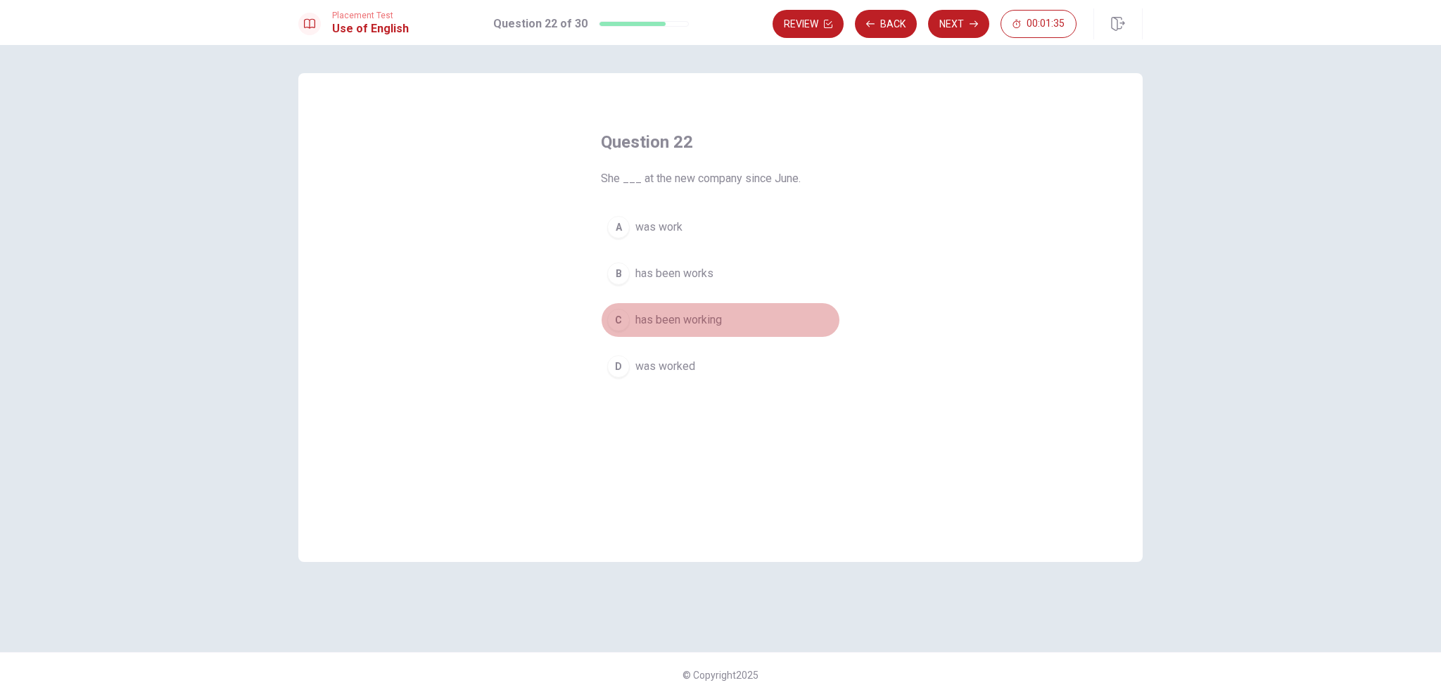
drag, startPoint x: 669, startPoint y: 324, endPoint x: 717, endPoint y: 297, distance: 55.8
click at [670, 323] on span "has been working" at bounding box center [679, 320] width 87 height 17
click at [959, 26] on button "Next" at bounding box center [958, 24] width 61 height 28
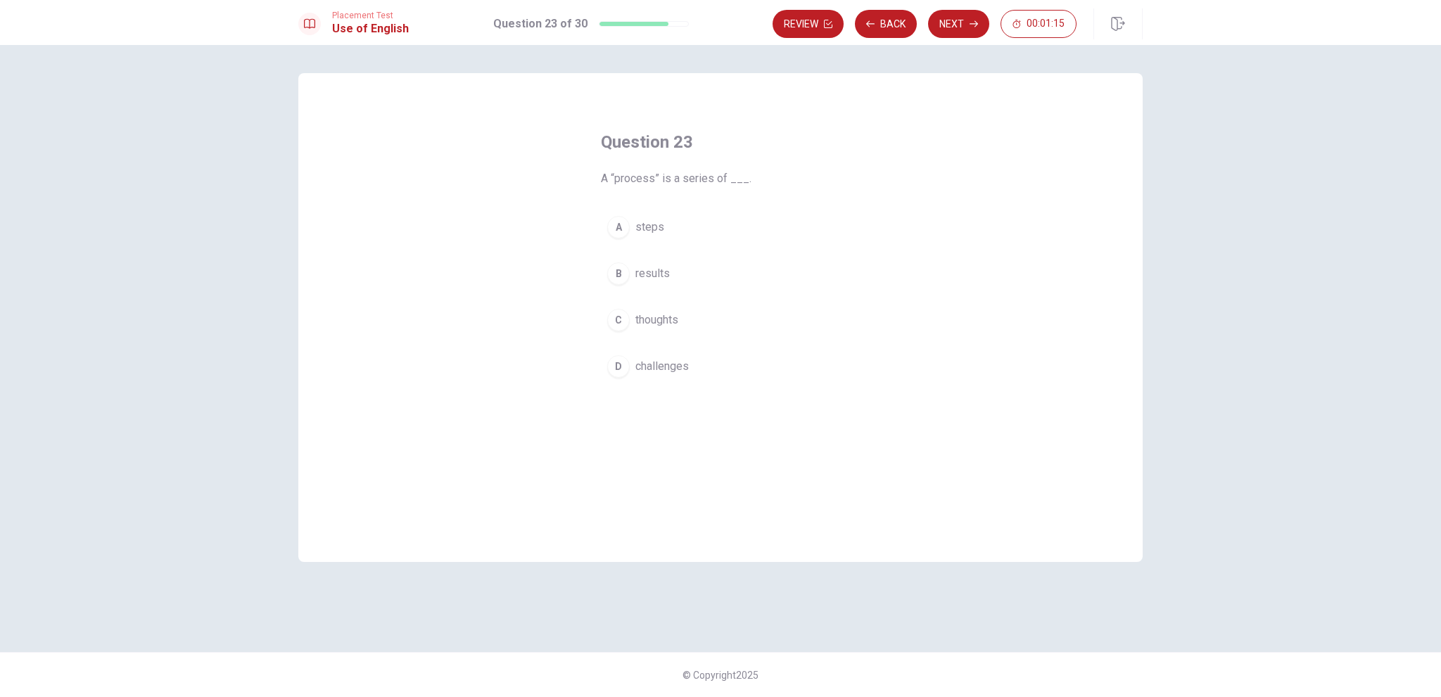
click at [650, 231] on span "steps" at bounding box center [650, 227] width 29 height 17
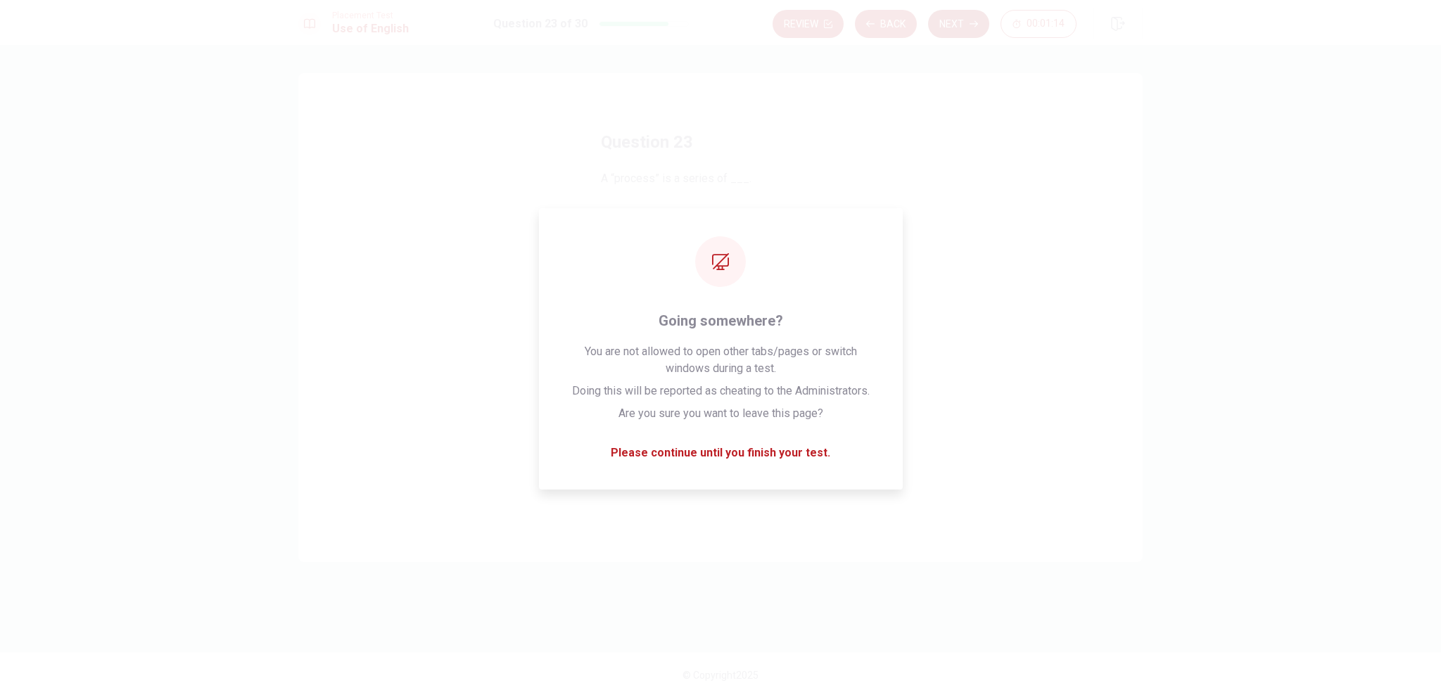
click at [968, 18] on button "Next" at bounding box center [958, 24] width 61 height 28
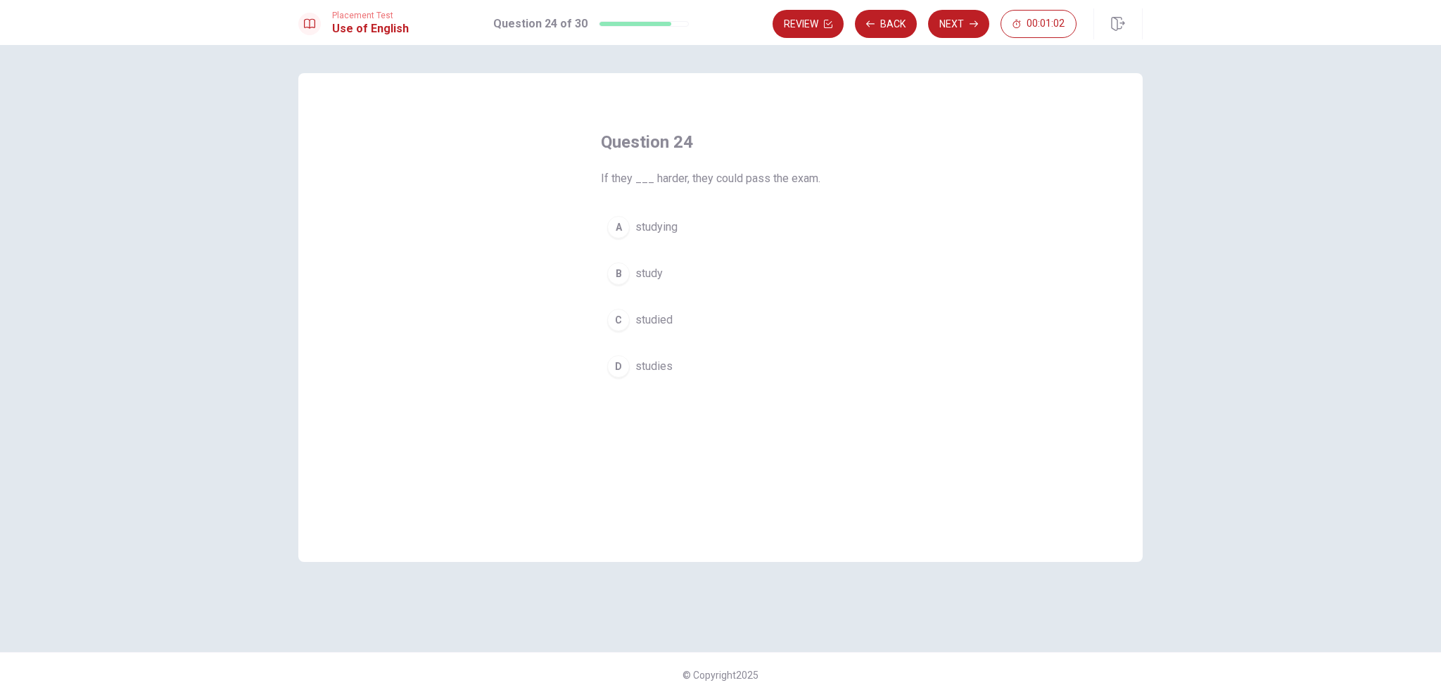
click at [647, 286] on button "B study" at bounding box center [720, 273] width 239 height 35
click at [973, 30] on button "Next" at bounding box center [958, 24] width 61 height 28
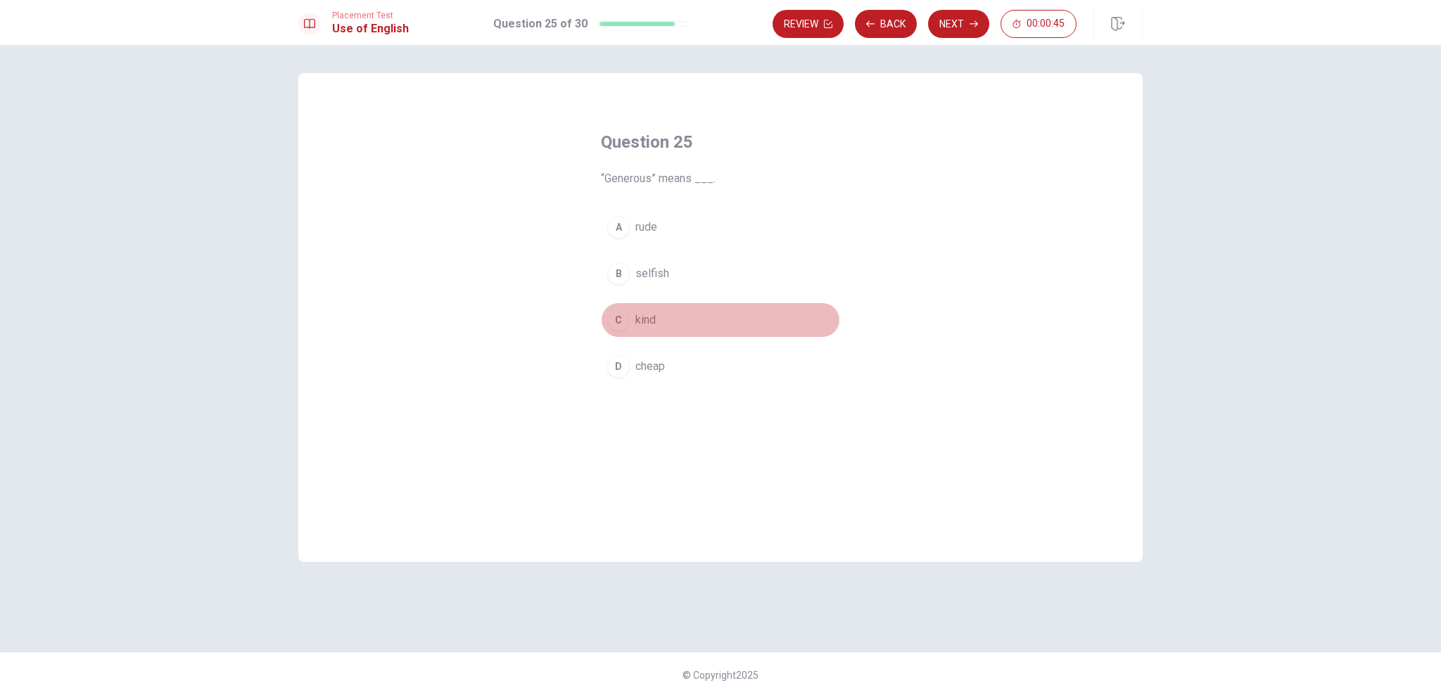
drag, startPoint x: 641, startPoint y: 326, endPoint x: 760, endPoint y: 276, distance: 129.0
click at [642, 324] on span "kind" at bounding box center [646, 320] width 20 height 17
click at [943, 17] on button "Next" at bounding box center [958, 24] width 61 height 28
click at [662, 312] on span "guess" at bounding box center [651, 320] width 31 height 17
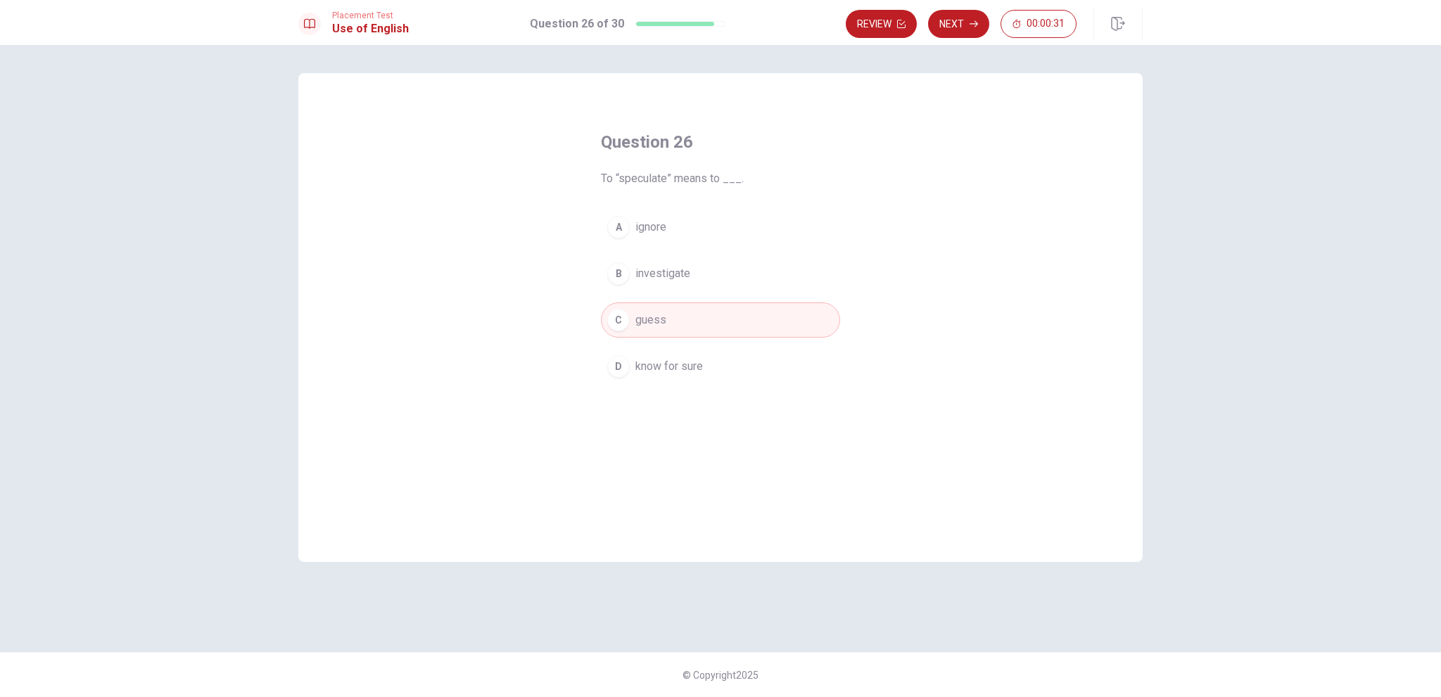
click at [957, 22] on button "Next" at bounding box center [958, 24] width 61 height 28
click at [653, 265] on span "agree" at bounding box center [650, 273] width 28 height 17
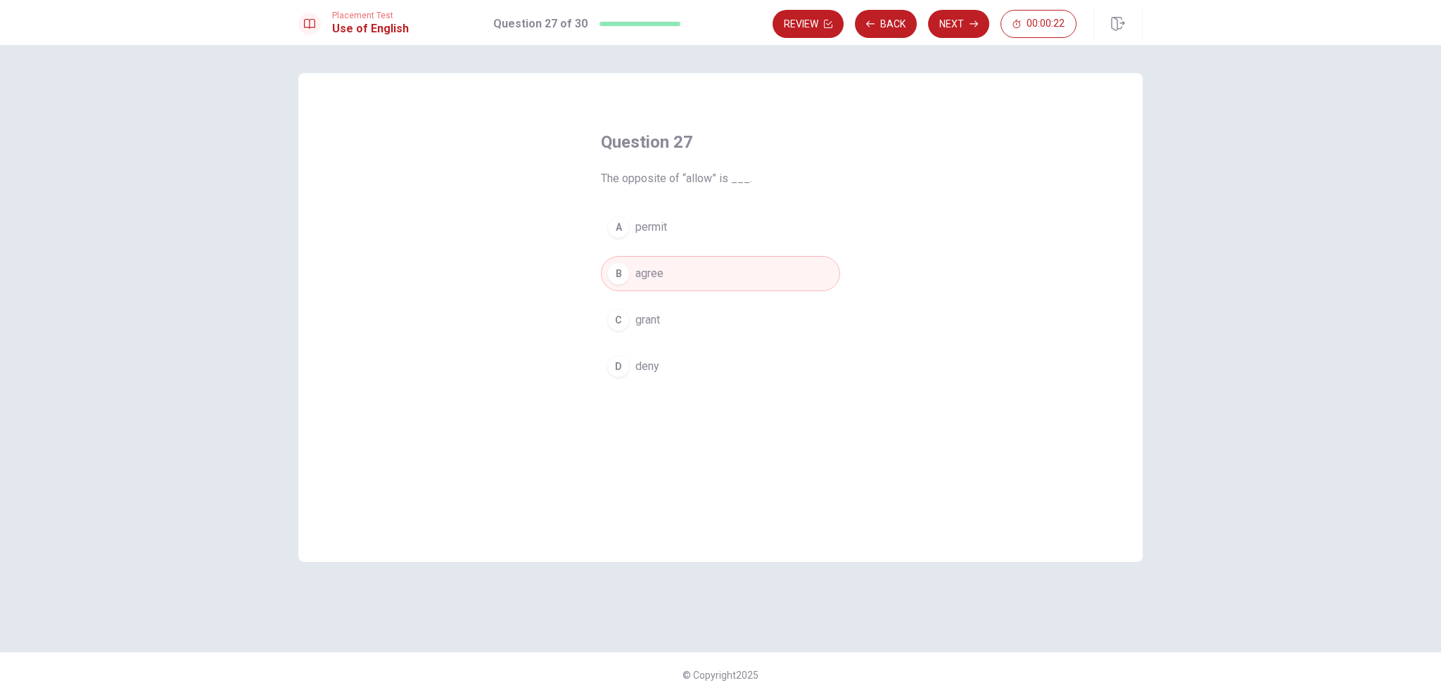
click at [975, 13] on button "Next" at bounding box center [958, 24] width 61 height 28
drag, startPoint x: 685, startPoint y: 278, endPoint x: 694, endPoint y: 272, distance: 10.7
click at [689, 275] on button "B would go" at bounding box center [720, 290] width 239 height 35
drag, startPoint x: 938, startPoint y: 40, endPoint x: 944, endPoint y: 34, distance: 9.0
click at [942, 37] on div "Placement Test Use of English Question 28 of 30 Review Back Next 00:00:14" at bounding box center [720, 22] width 1441 height 45
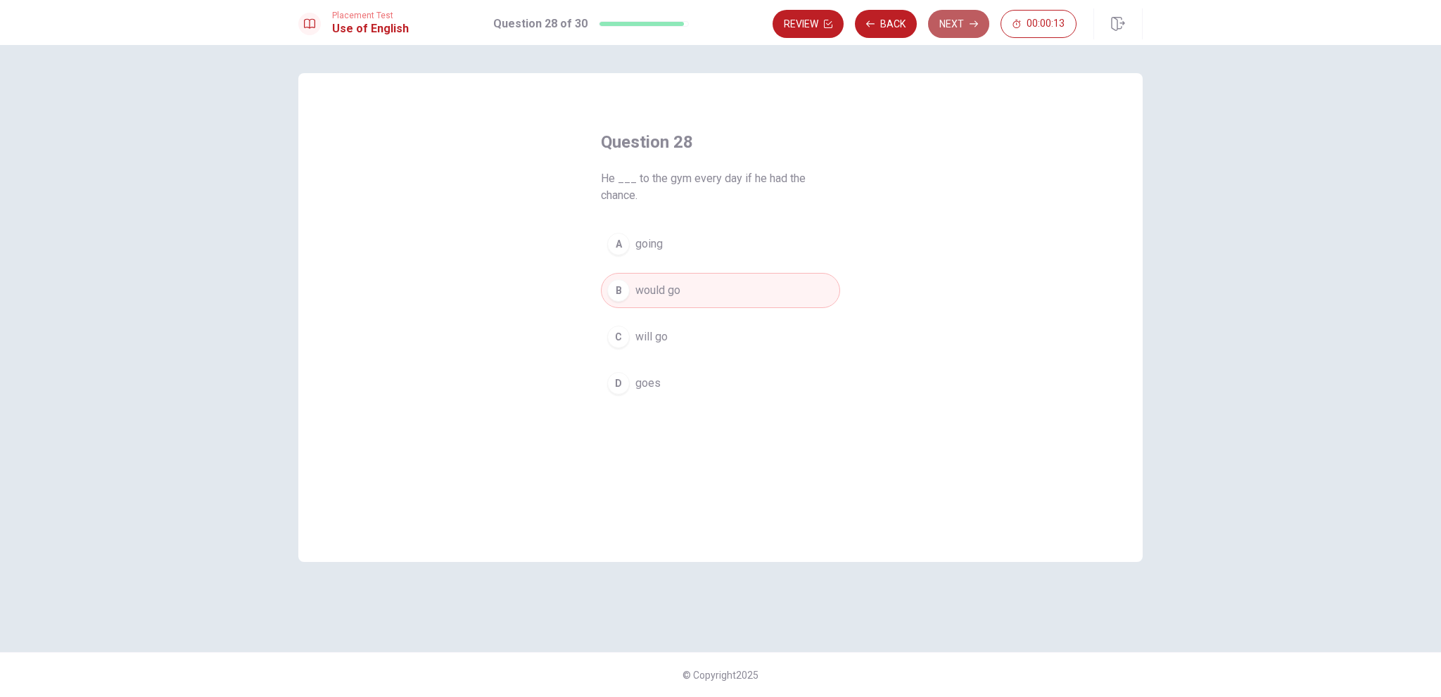
click at [954, 25] on button "Next" at bounding box center [958, 24] width 61 height 28
click at [645, 323] on button "C left" at bounding box center [720, 337] width 239 height 35
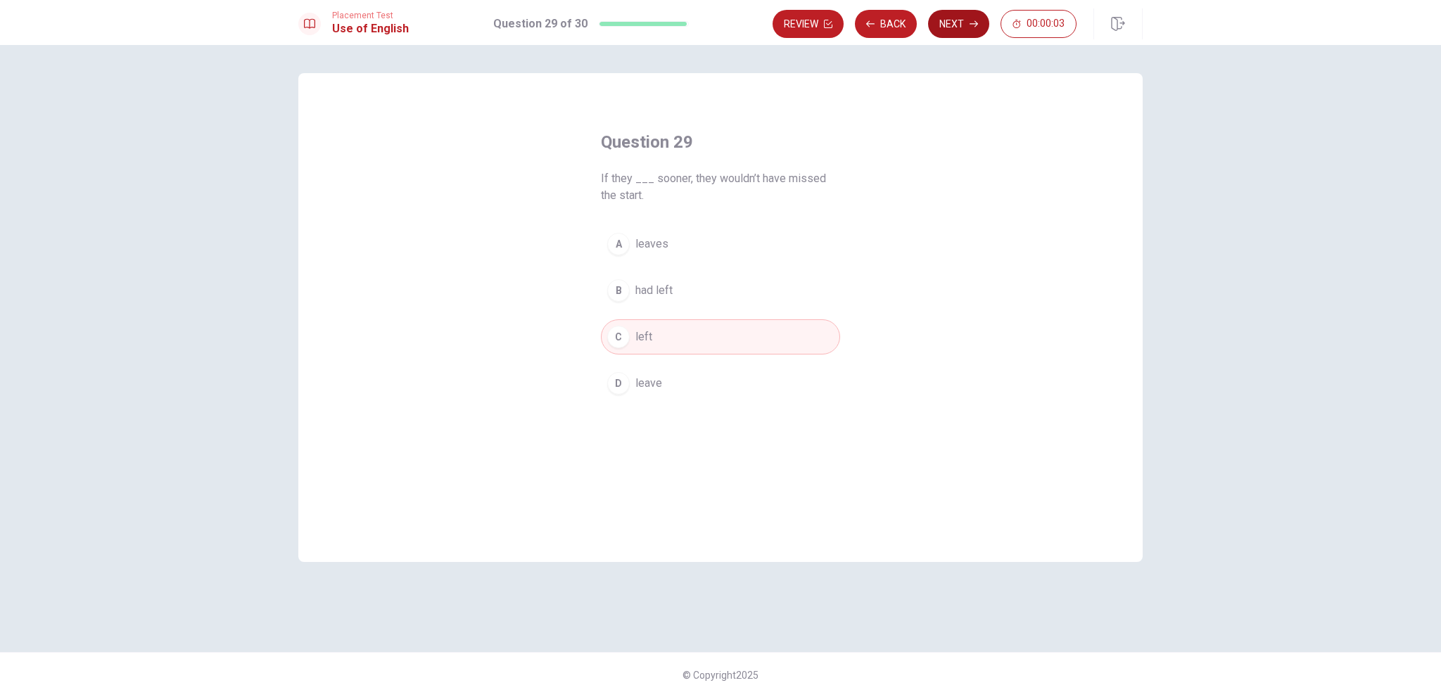
click at [956, 32] on button "Next" at bounding box center [958, 24] width 61 height 28
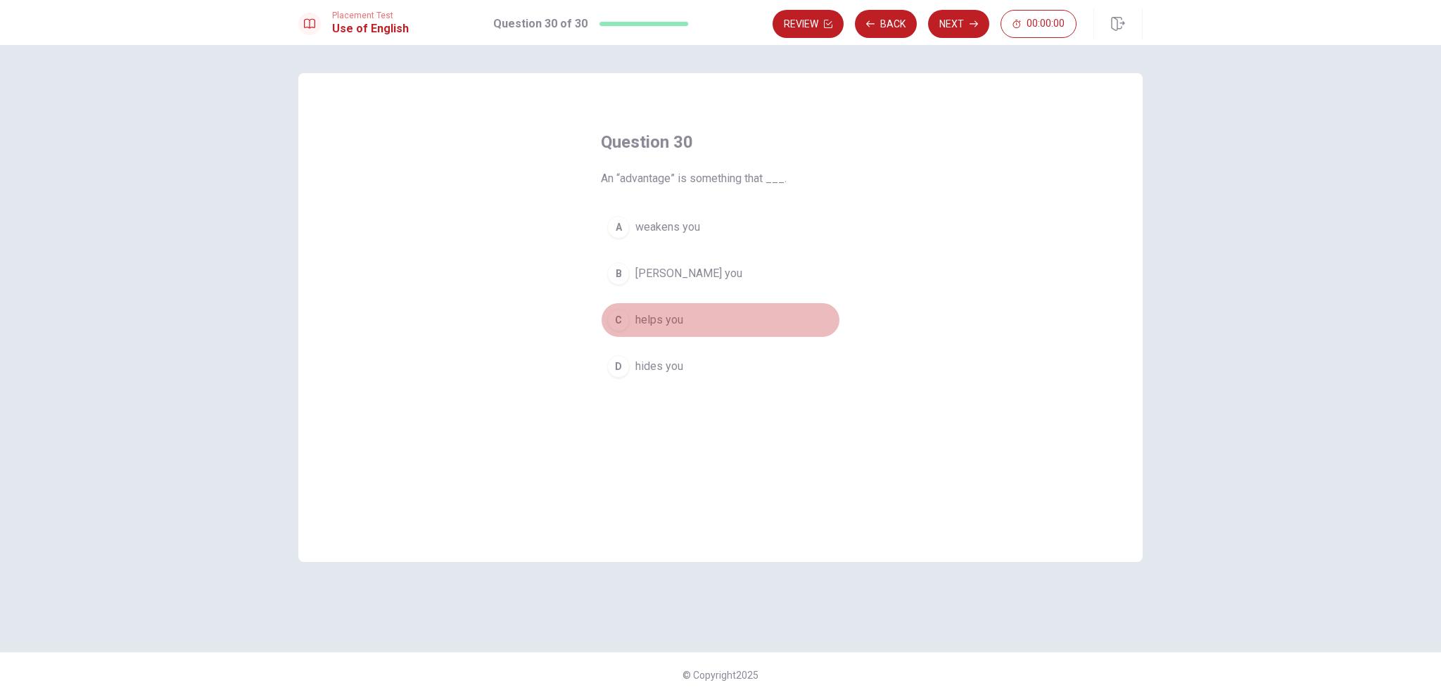
click at [652, 319] on span "helps you" at bounding box center [660, 320] width 48 height 17
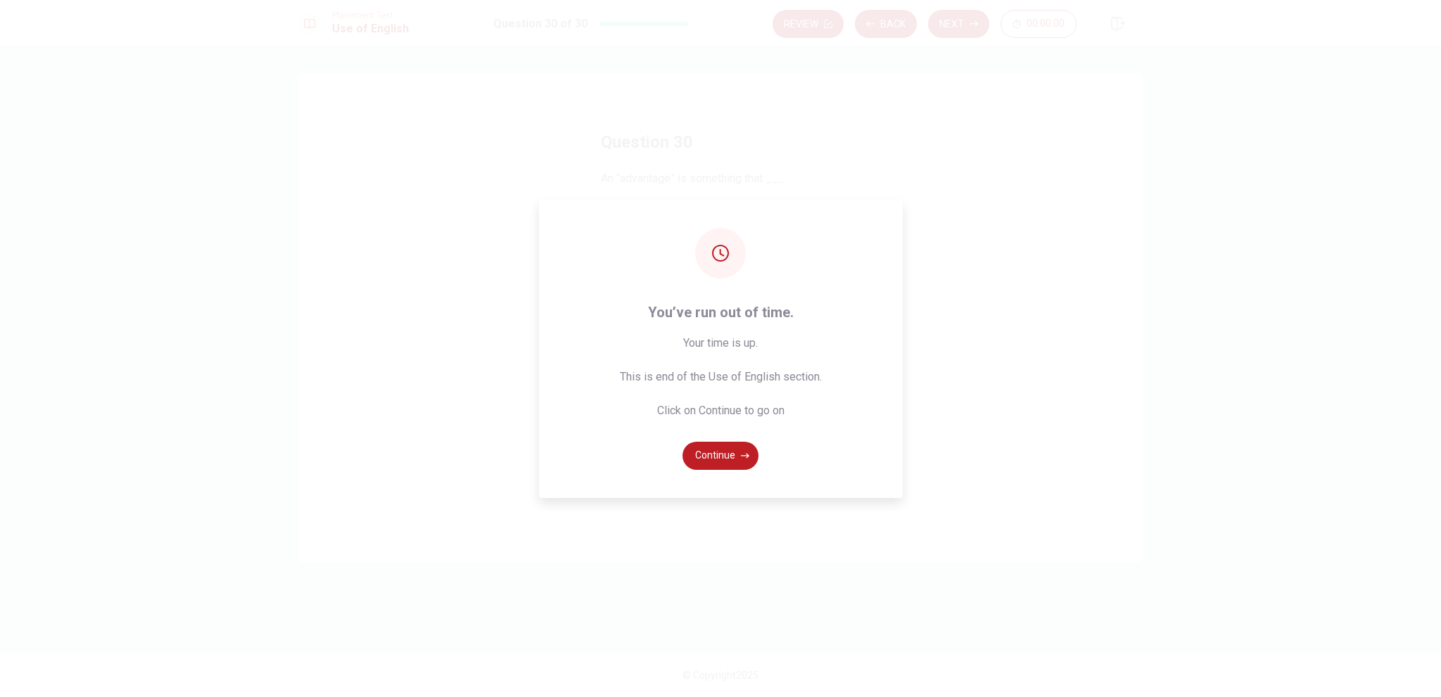
click at [966, 24] on div "You’ve run out of time. Your time is up. This is end of the Use of English sect…" at bounding box center [720, 348] width 1441 height 697
click at [726, 452] on button "Continue" at bounding box center [721, 456] width 76 height 28
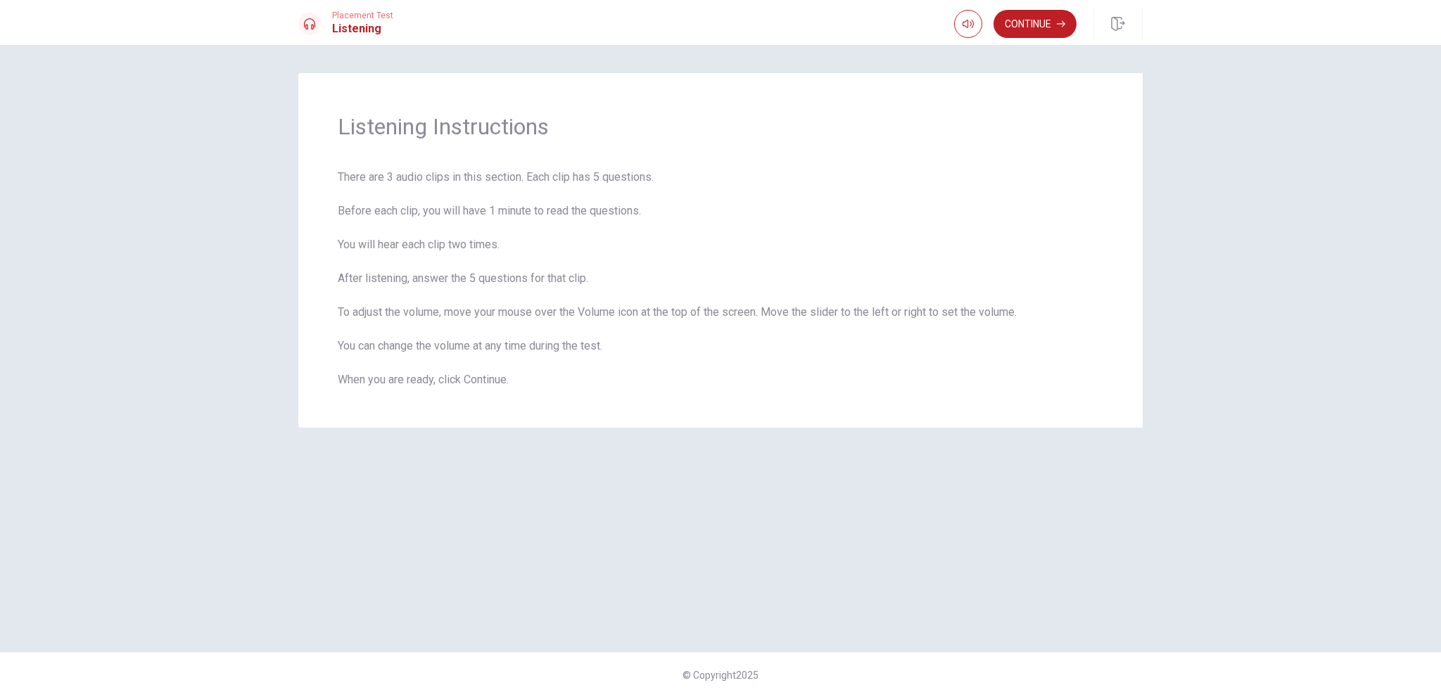
drag, startPoint x: 1056, startPoint y: 22, endPoint x: 1041, endPoint y: 63, distance: 43.7
click at [1058, 22] on button "Continue" at bounding box center [1035, 24] width 83 height 28
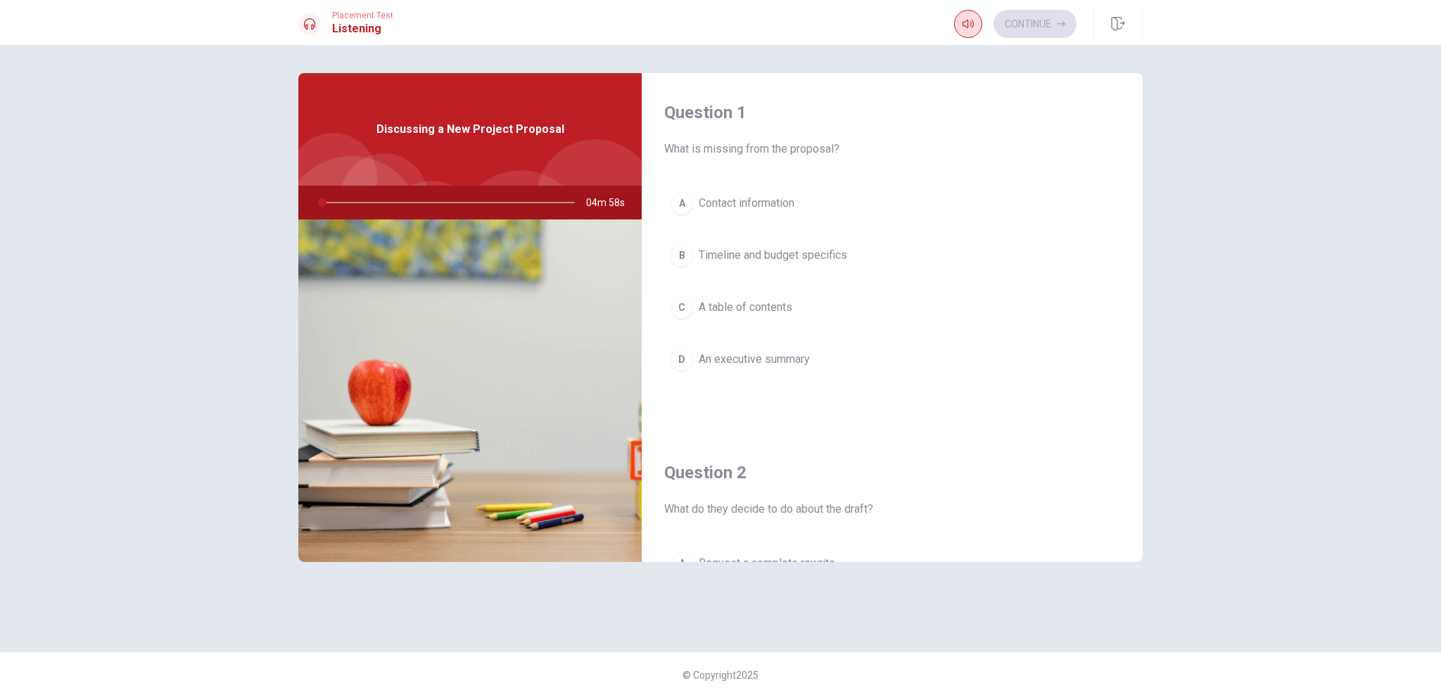
click at [980, 26] on button "button" at bounding box center [968, 24] width 28 height 28
drag, startPoint x: 624, startPoint y: 182, endPoint x: 424, endPoint y: 692, distance: 548.0
drag, startPoint x: 349, startPoint y: 201, endPoint x: 308, endPoint y: 204, distance: 41.6
click at [301, 208] on div "04m 26s" at bounding box center [469, 203] width 343 height 34
click at [349, 205] on div at bounding box center [445, 203] width 282 height 34
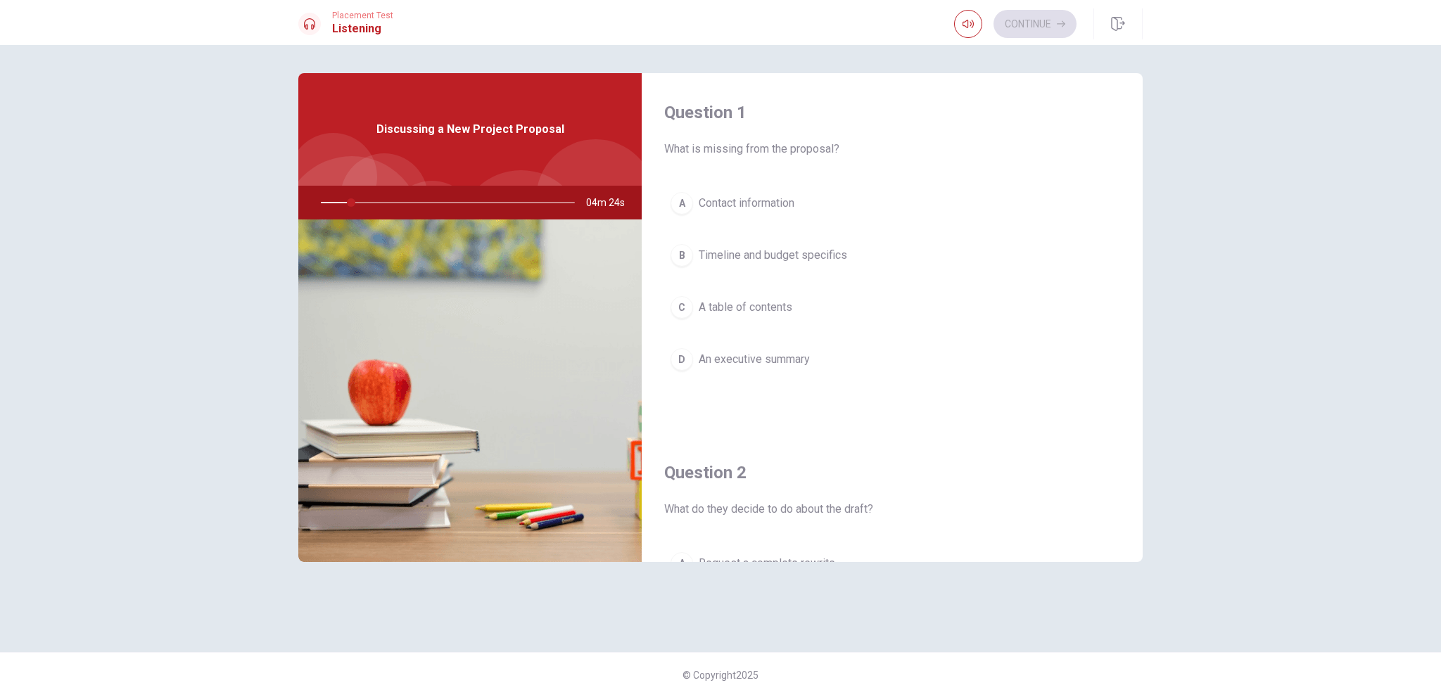
drag, startPoint x: 349, startPoint y: 203, endPoint x: 339, endPoint y: 205, distance: 10.1
click at [333, 210] on div at bounding box center [445, 203] width 282 height 34
click at [972, 19] on icon "button" at bounding box center [968, 23] width 11 height 11
click at [963, 25] on icon "button" at bounding box center [968, 24] width 11 height 8
click at [467, 194] on div at bounding box center [445, 203] width 282 height 34
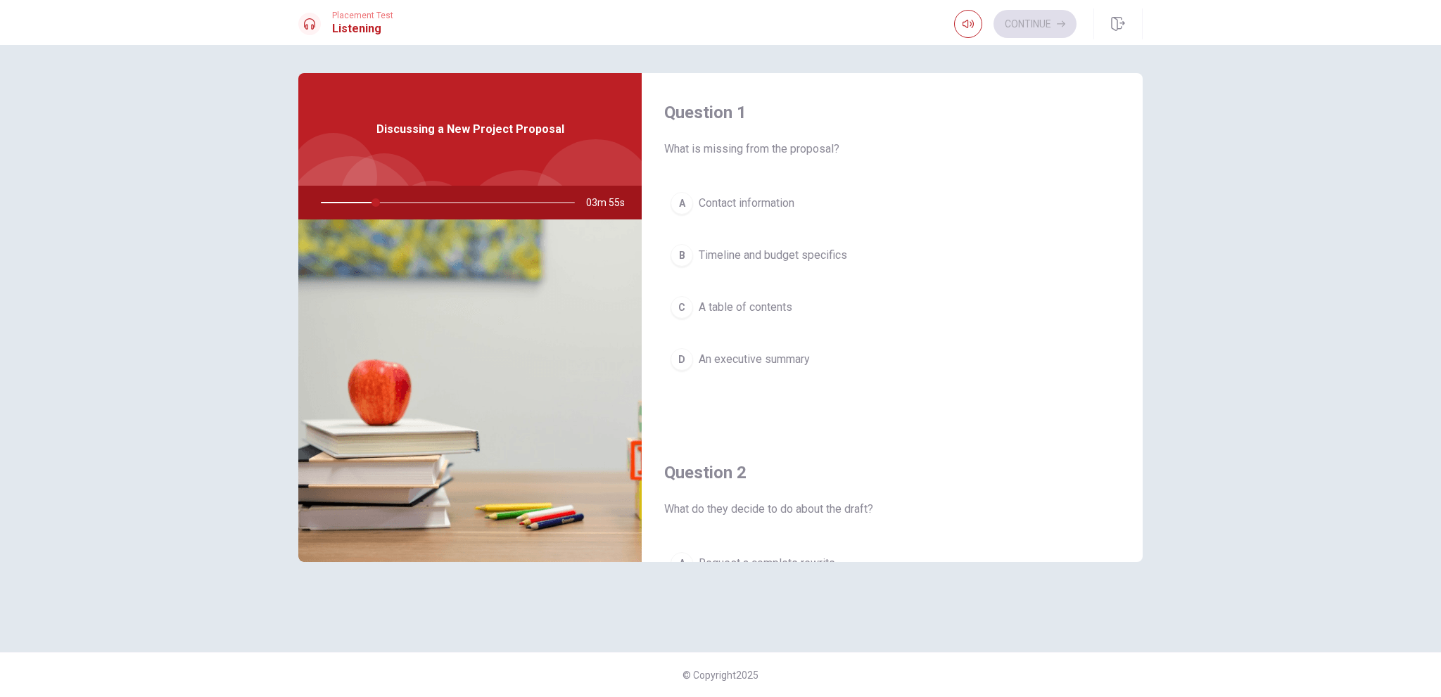
drag, startPoint x: 1287, startPoint y: 435, endPoint x: 1256, endPoint y: 437, distance: 30.3
click at [1287, 435] on div "Question 1 What is missing from the proposal? A Contact information B Timeline …" at bounding box center [720, 371] width 1441 height 652
drag, startPoint x: 379, startPoint y: 199, endPoint x: 340, endPoint y: 200, distance: 38.7
click at [340, 200] on div at bounding box center [445, 203] width 282 height 34
drag, startPoint x: 334, startPoint y: 201, endPoint x: 274, endPoint y: 215, distance: 61.5
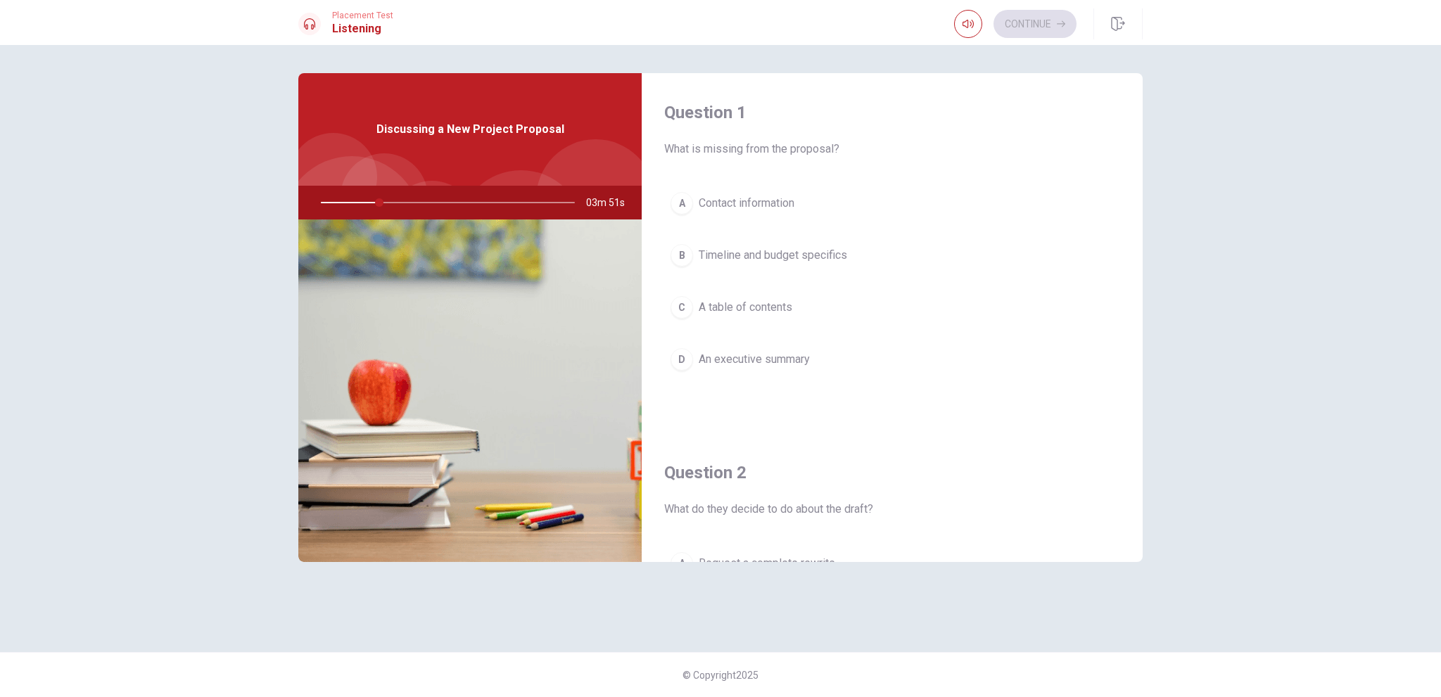
click at [330, 202] on div at bounding box center [445, 203] width 282 height 34
drag, startPoint x: 1312, startPoint y: 550, endPoint x: 1240, endPoint y: 535, distance: 73.3
click at [1312, 550] on div "Question 1 What is missing from the proposal? A Contact information B Timeline …" at bounding box center [720, 371] width 1441 height 652
click at [359, 168] on div at bounding box center [384, 196] width 87 height 87
drag, startPoint x: 386, startPoint y: 191, endPoint x: 383, endPoint y: 202, distance: 11.6
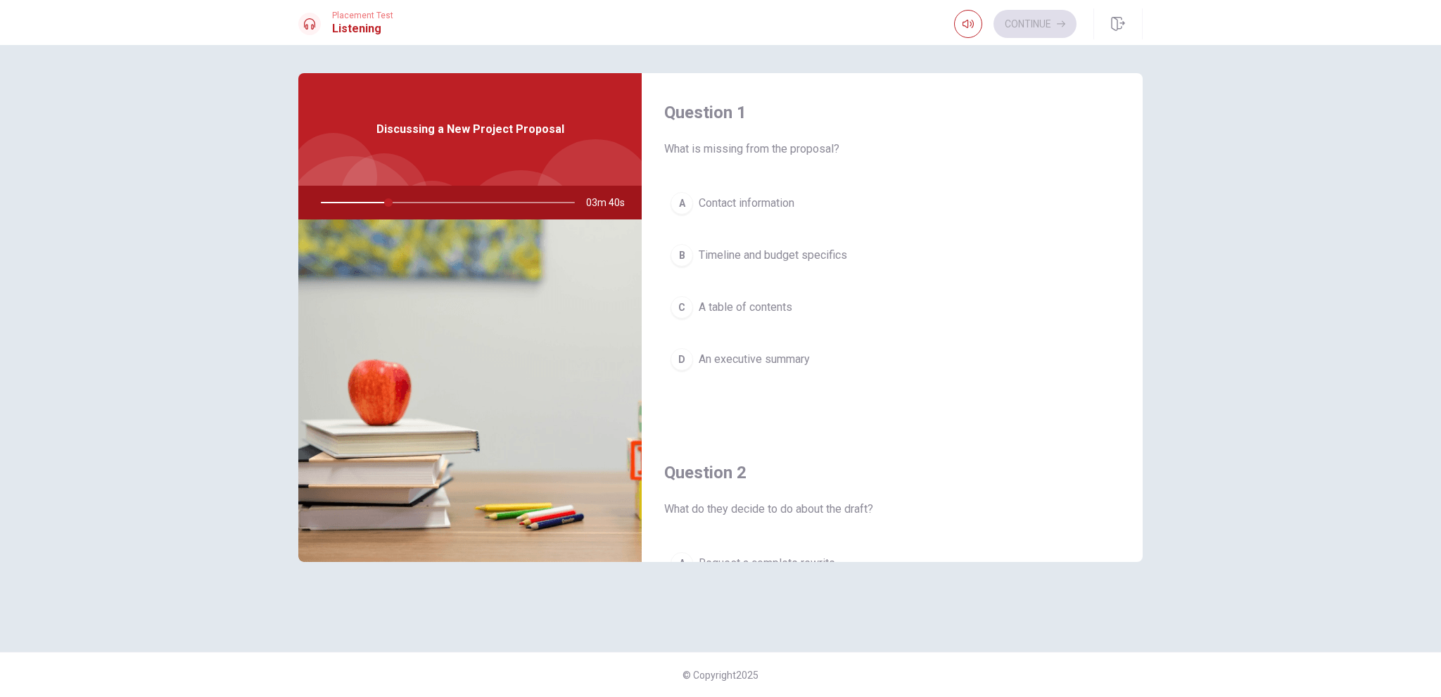
click at [386, 191] on div at bounding box center [445, 203] width 282 height 34
click at [324, 210] on div at bounding box center [445, 203] width 282 height 34
click at [749, 258] on span "Timeline and budget specifics" at bounding box center [773, 255] width 149 height 17
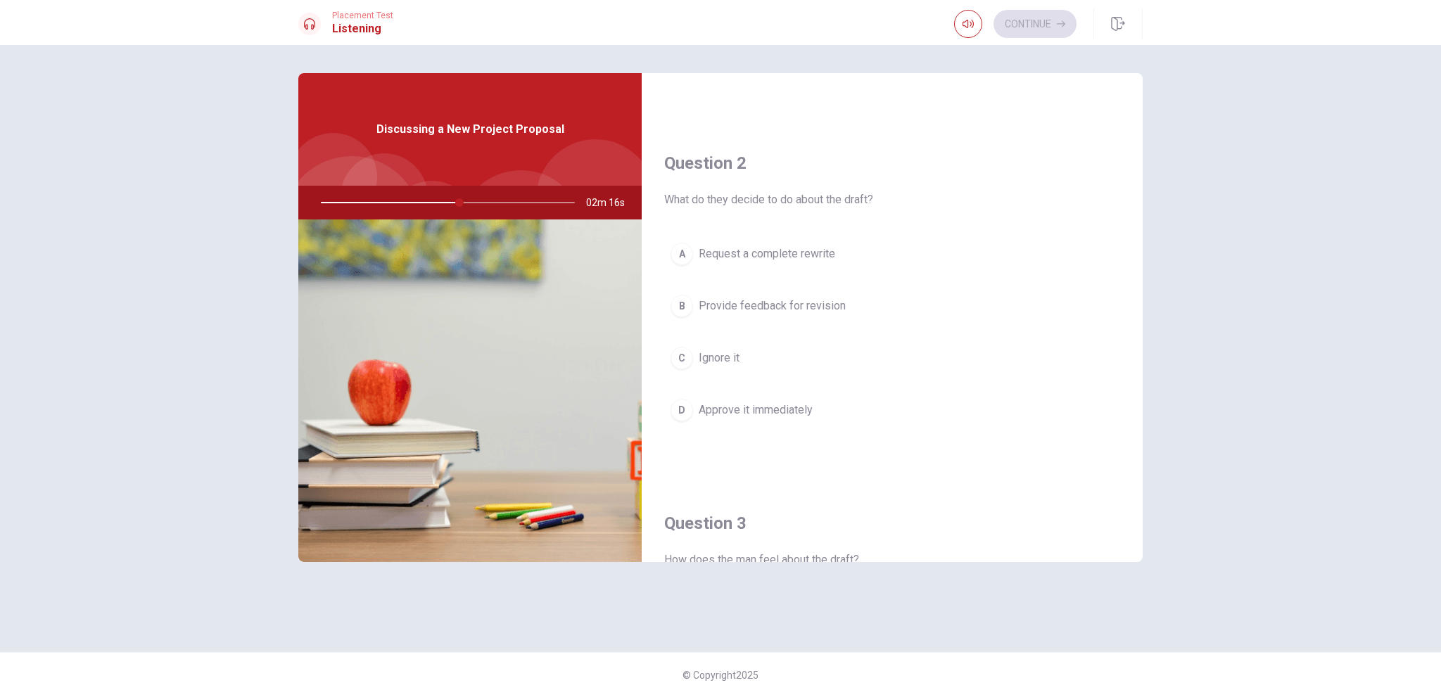
scroll to position [211, 0]
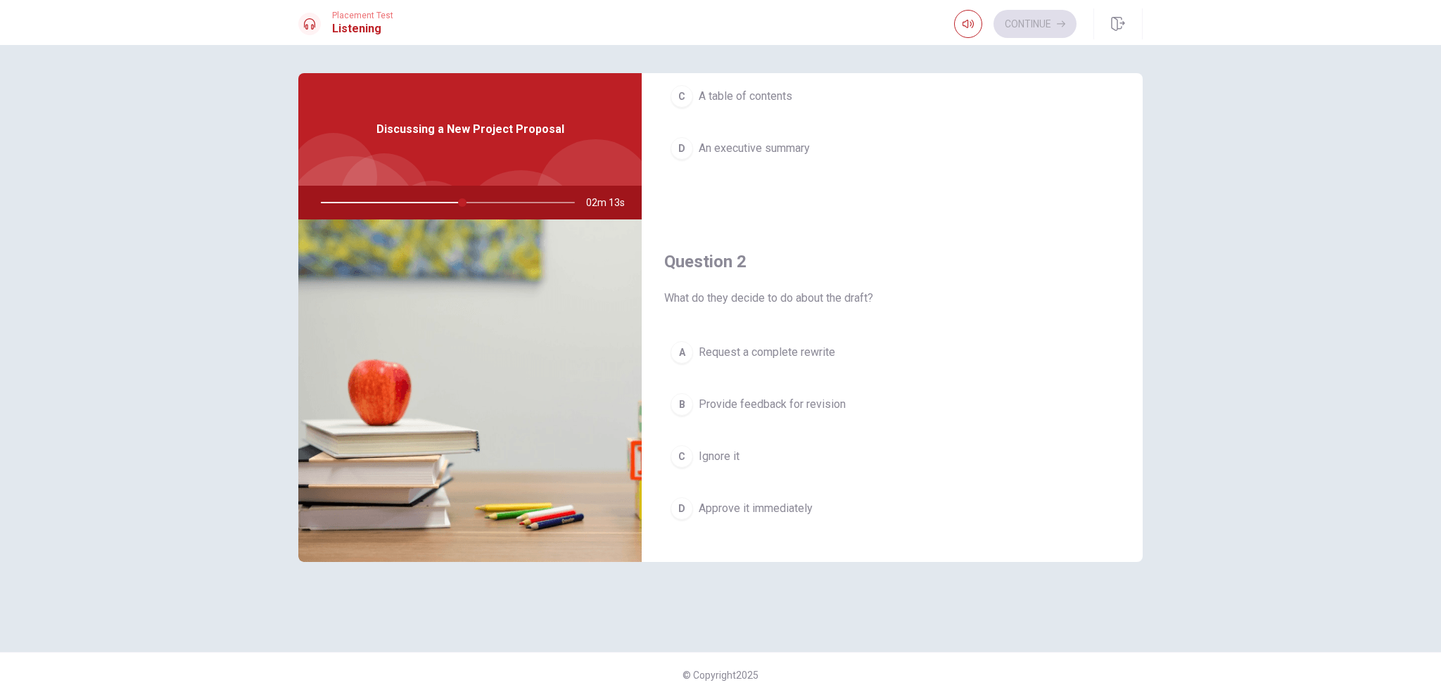
drag, startPoint x: 458, startPoint y: 197, endPoint x: 415, endPoint y: 227, distance: 52.1
click at [407, 210] on div at bounding box center [445, 203] width 282 height 34
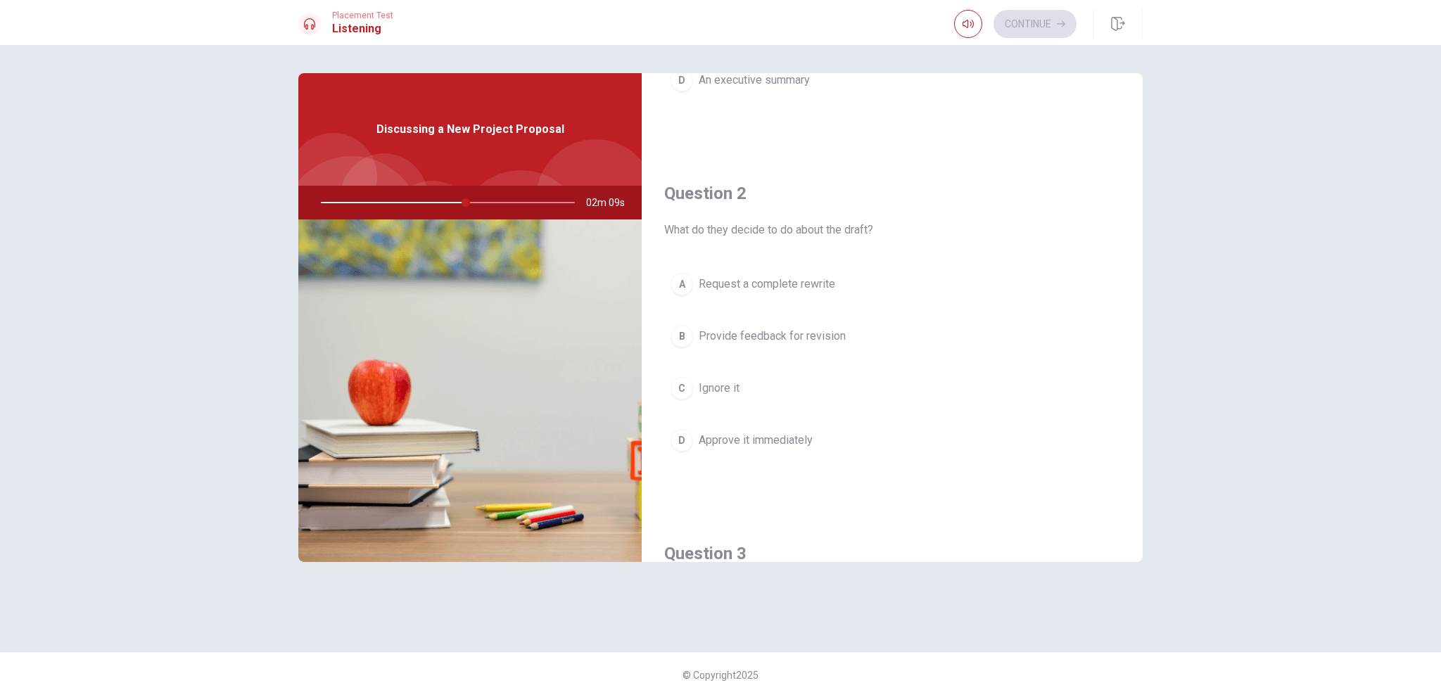
scroll to position [282, 0]
click at [729, 437] on span "Approve it immediately" at bounding box center [756, 438] width 114 height 17
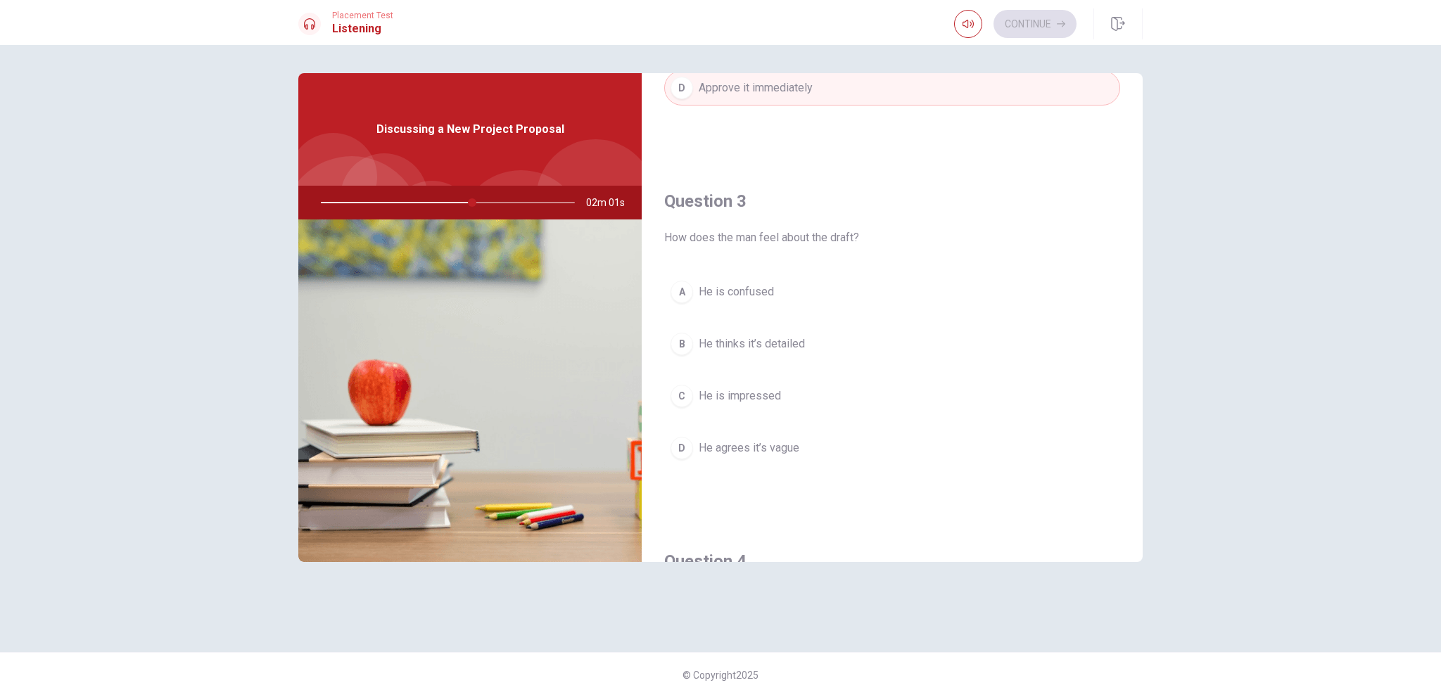
scroll to position [633, 0]
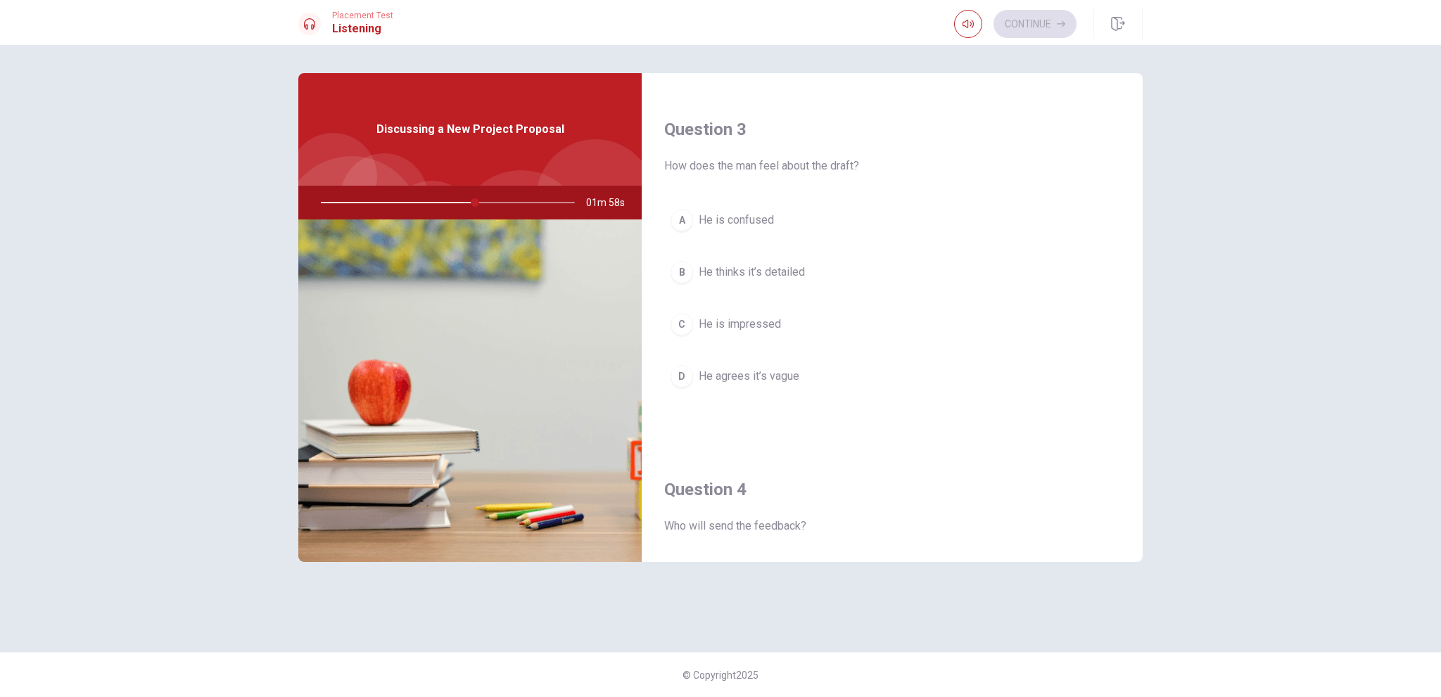
click at [767, 374] on span "He agrees it’s vague" at bounding box center [749, 376] width 101 height 17
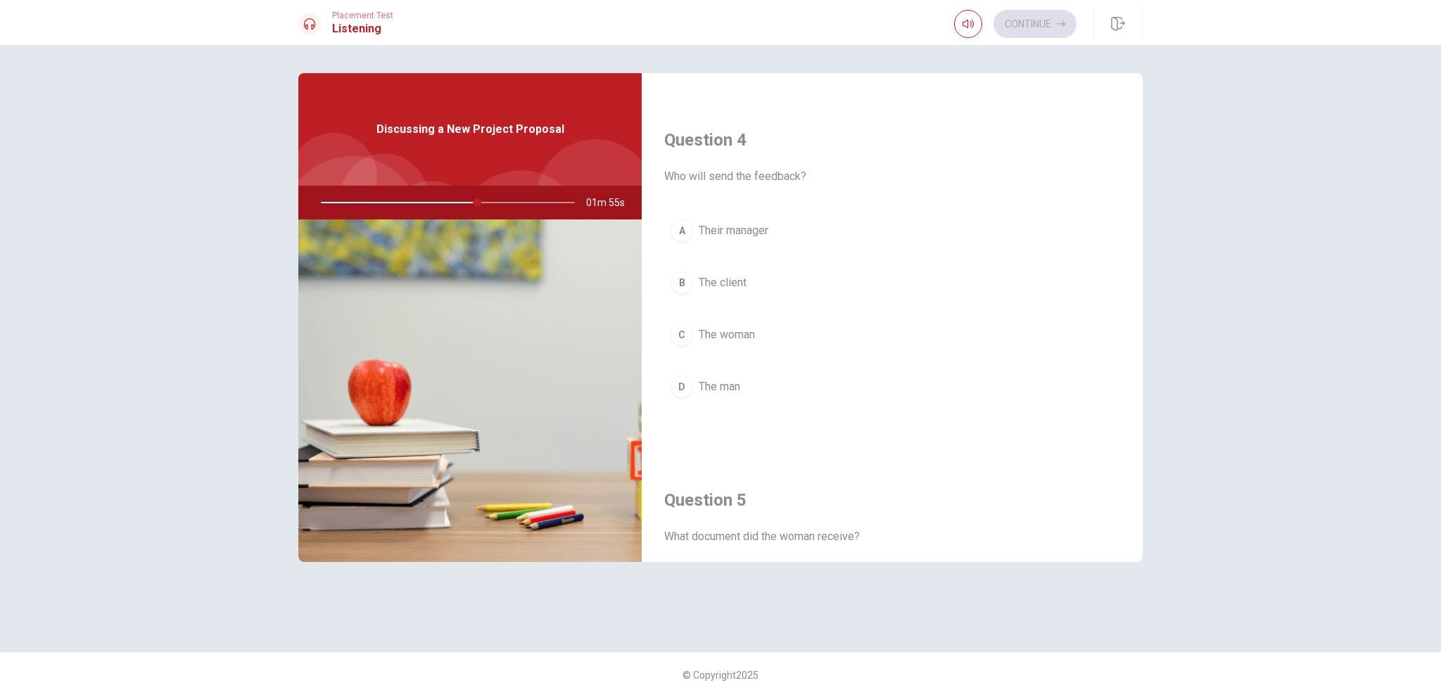
scroll to position [1056, 0]
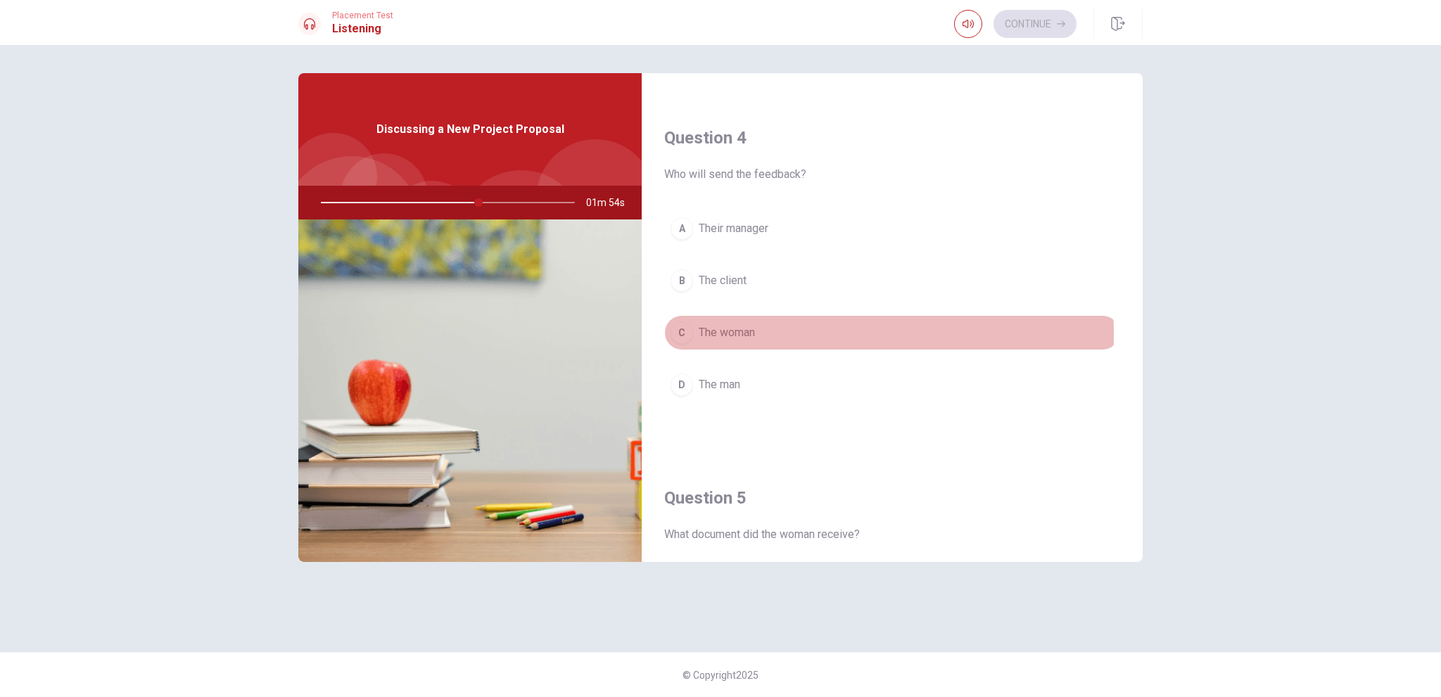
drag, startPoint x: 742, startPoint y: 329, endPoint x: 763, endPoint y: 415, distance: 88.4
click at [743, 331] on span "The woman" at bounding box center [727, 332] width 56 height 17
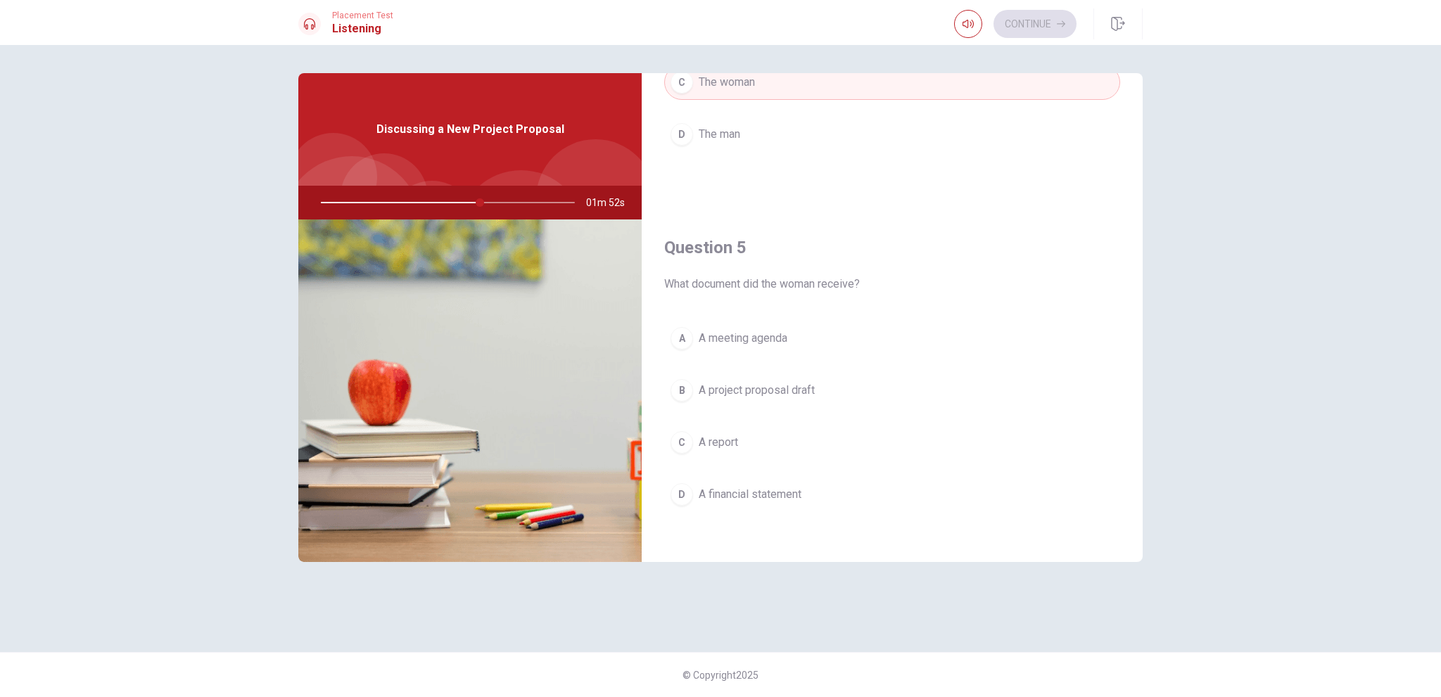
scroll to position [1306, 0]
click at [754, 384] on span "A project proposal draft" at bounding box center [757, 390] width 116 height 17
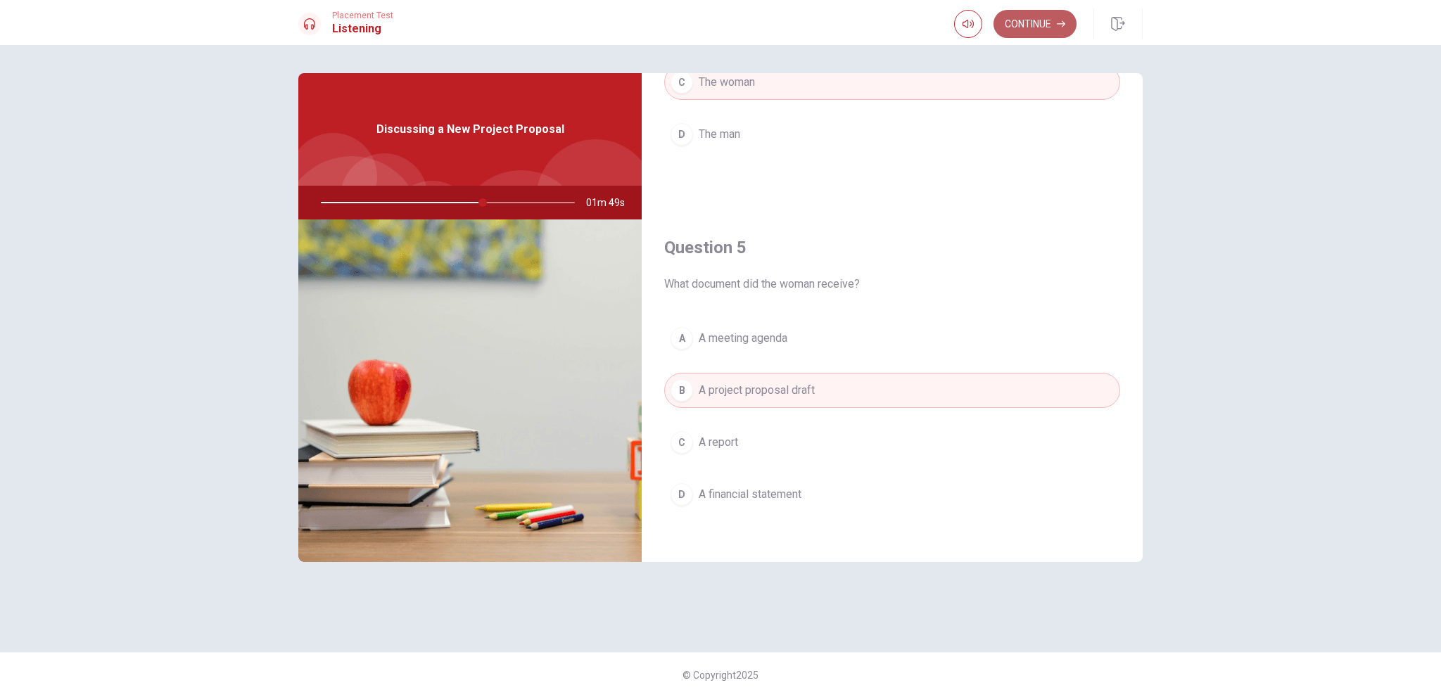
click at [1049, 34] on button "Continue" at bounding box center [1035, 24] width 83 height 28
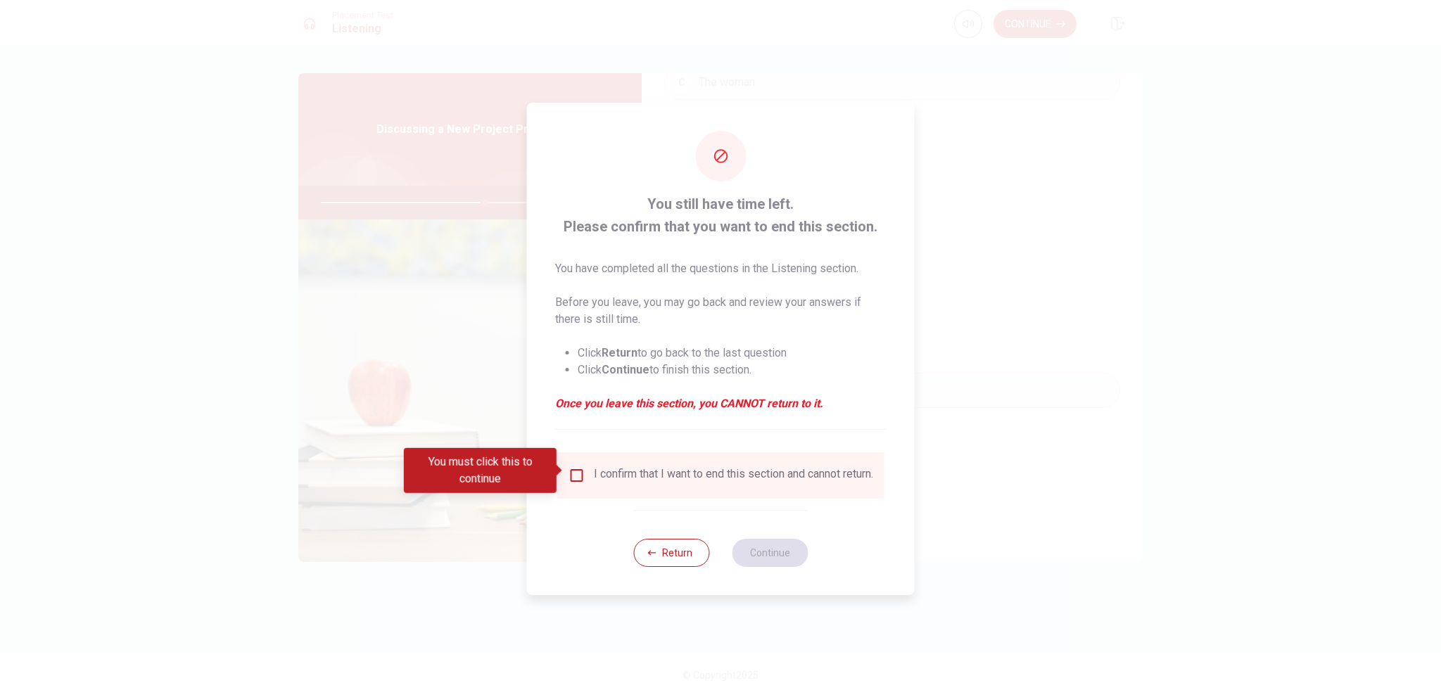
drag, startPoint x: 574, startPoint y: 473, endPoint x: 588, endPoint y: 471, distance: 13.5
click at [579, 472] on input "You must click this to continue" at bounding box center [577, 475] width 17 height 17
click at [781, 564] on button "Continue" at bounding box center [770, 553] width 76 height 28
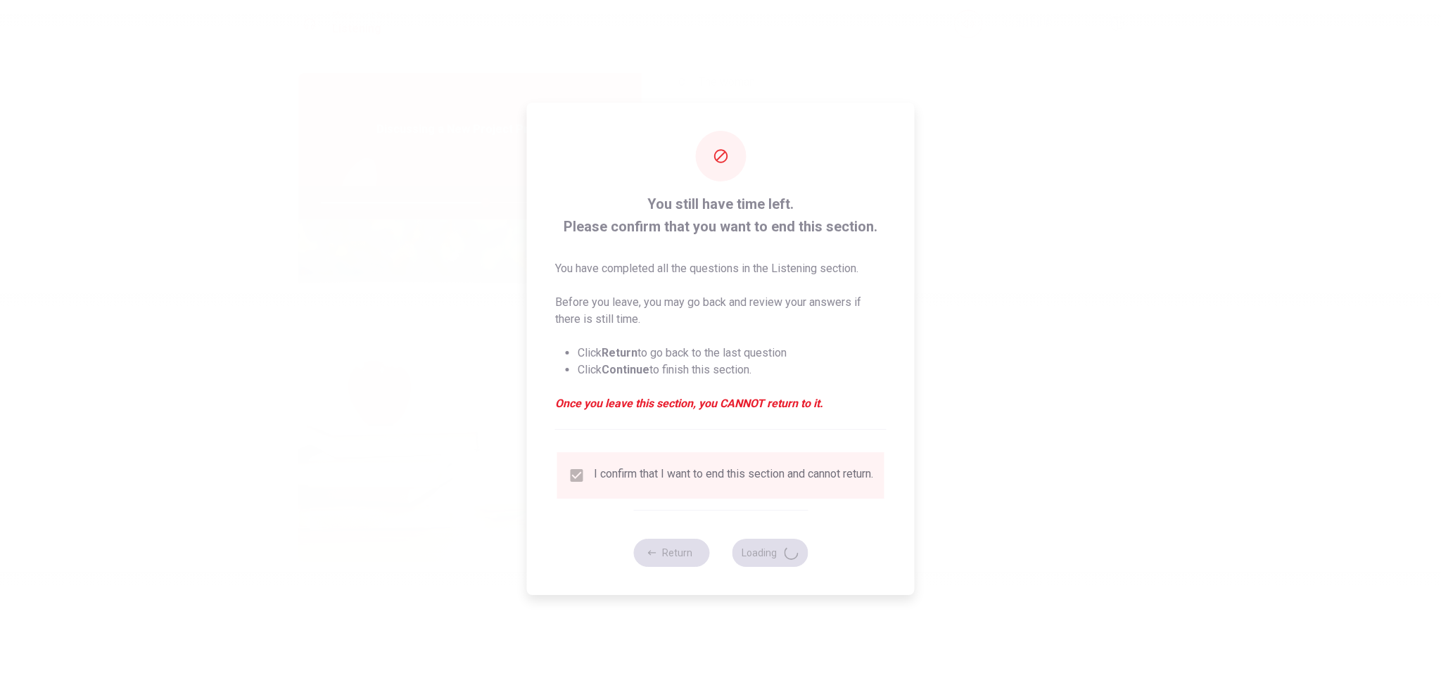
type input "65"
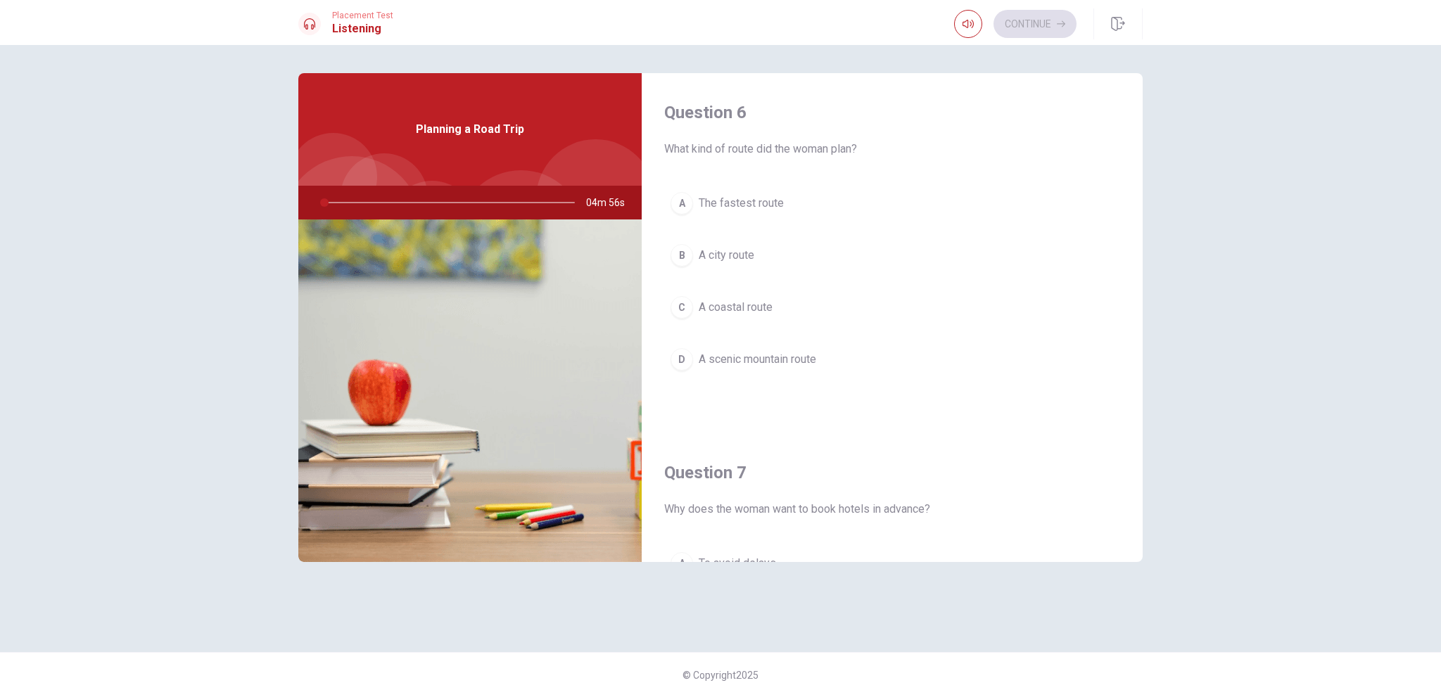
drag, startPoint x: 321, startPoint y: 199, endPoint x: 428, endPoint y: 210, distance: 107.5
click at [427, 210] on div at bounding box center [445, 203] width 282 height 34
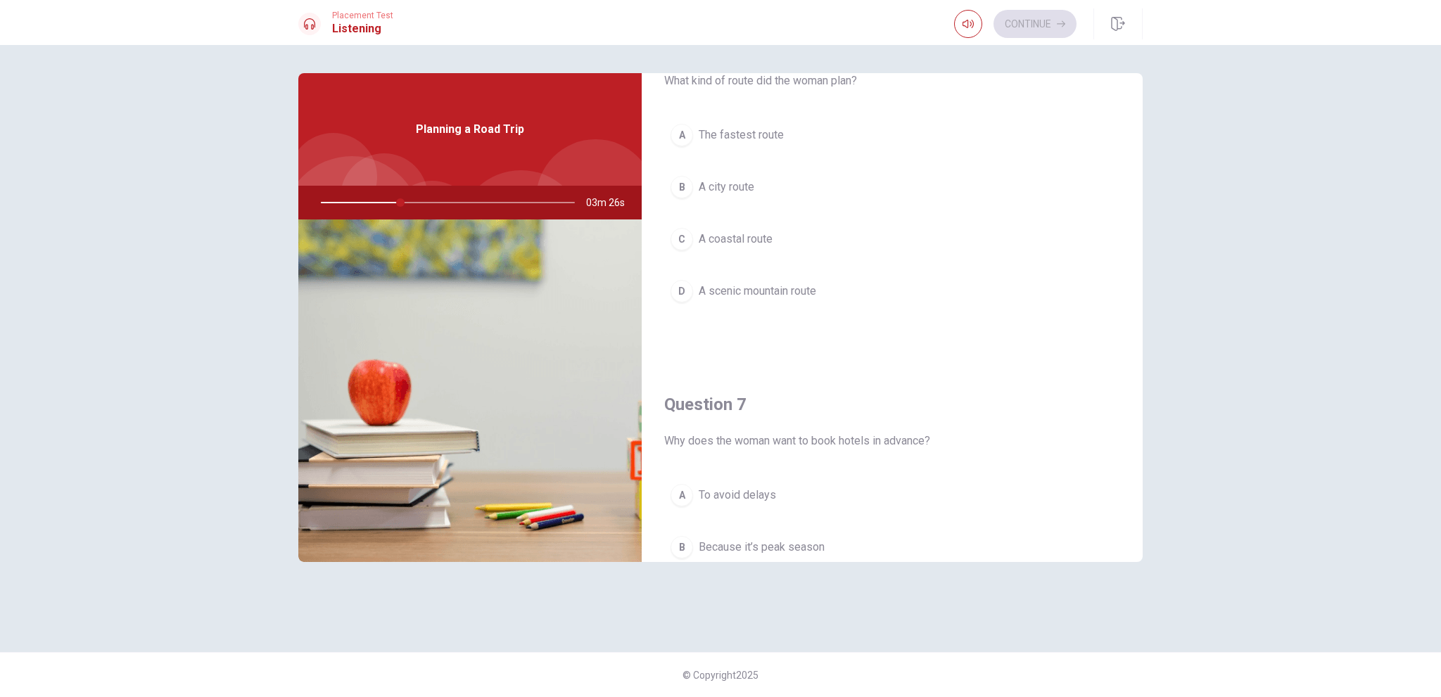
scroll to position [70, 0]
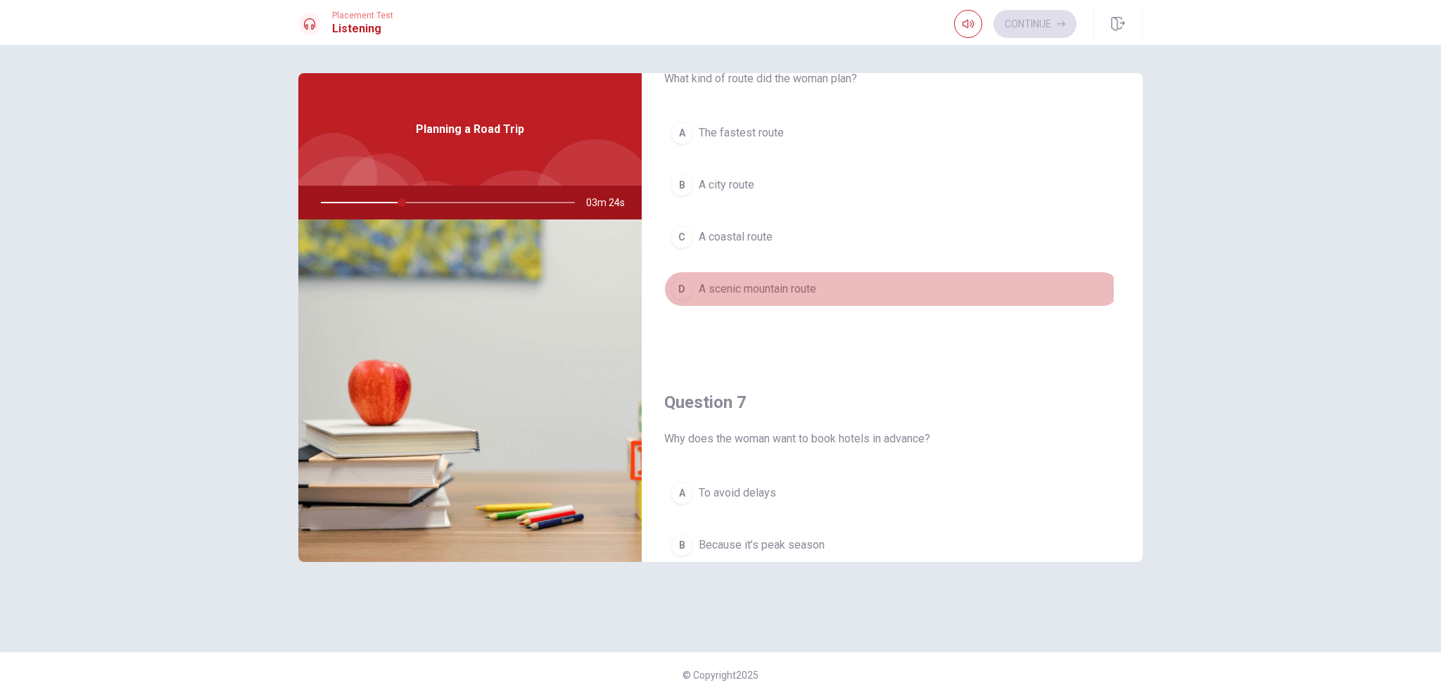
click at [781, 289] on span "A scenic mountain route" at bounding box center [758, 289] width 118 height 17
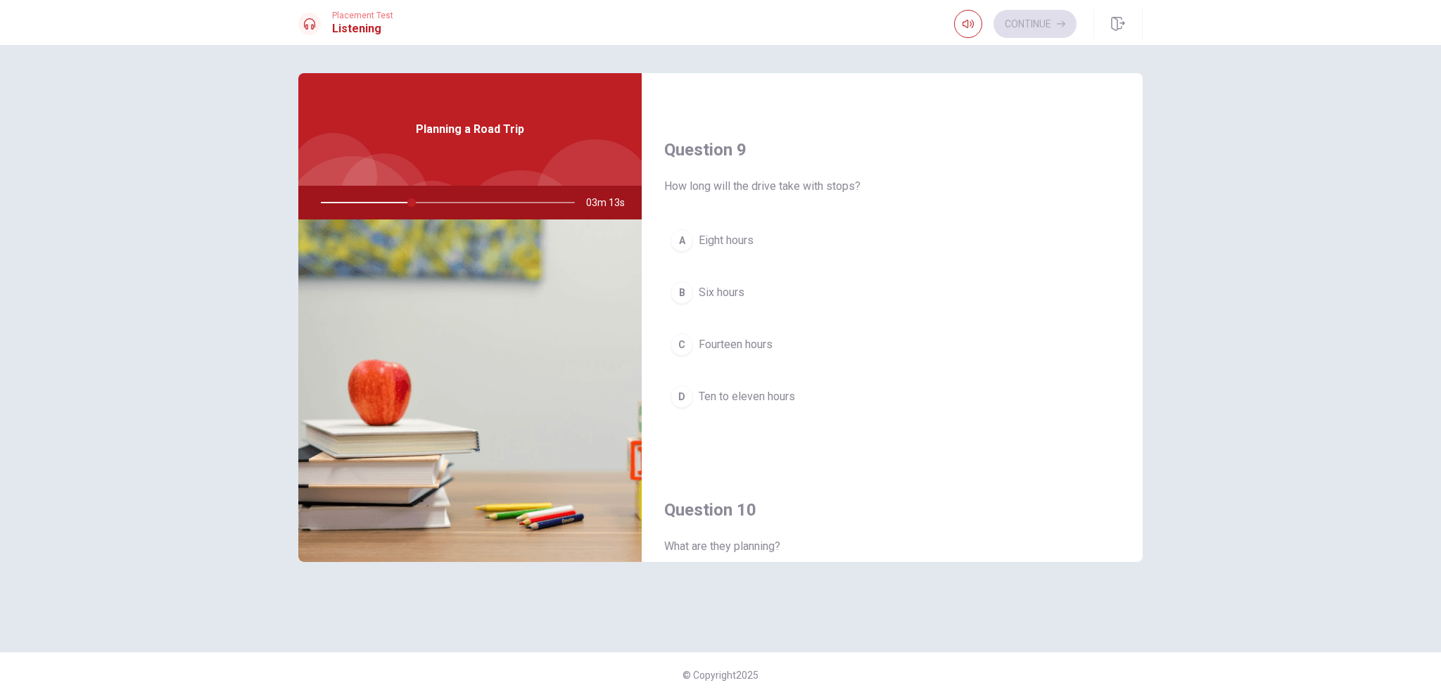
scroll to position [1025, 0]
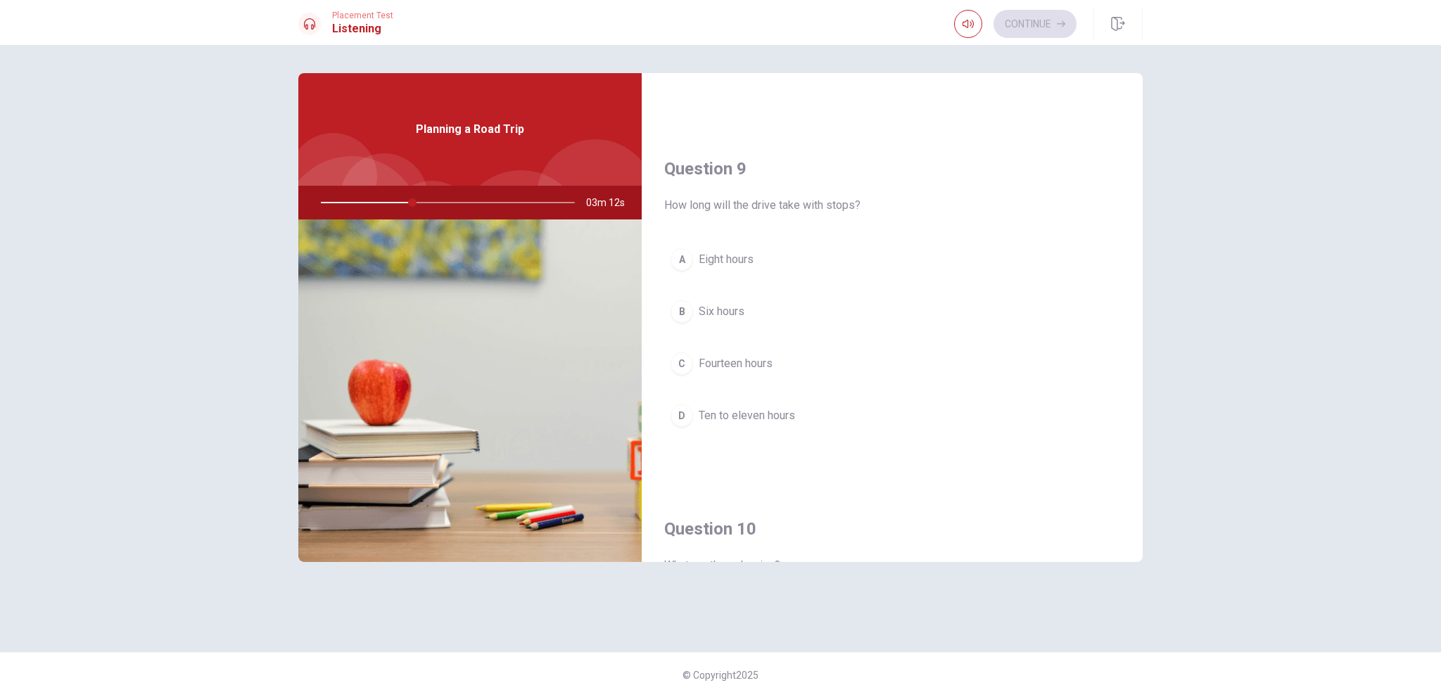
click at [737, 261] on span "Eight hours" at bounding box center [726, 259] width 55 height 17
drag, startPoint x: 738, startPoint y: 416, endPoint x: 745, endPoint y: 410, distance: 9.0
click at [741, 413] on span "Ten to eleven hours" at bounding box center [747, 416] width 96 height 17
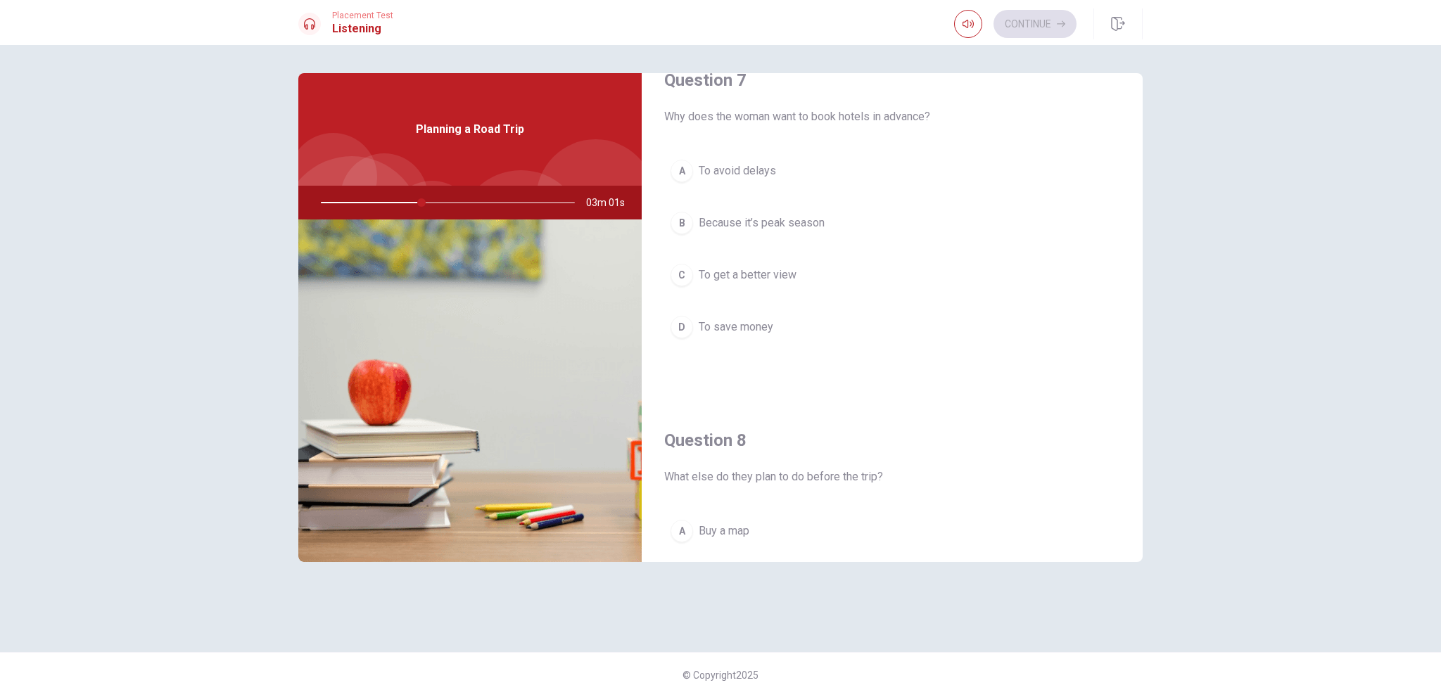
scroll to position [391, 0]
click at [808, 221] on span "Because it’s peak season" at bounding box center [762, 224] width 126 height 17
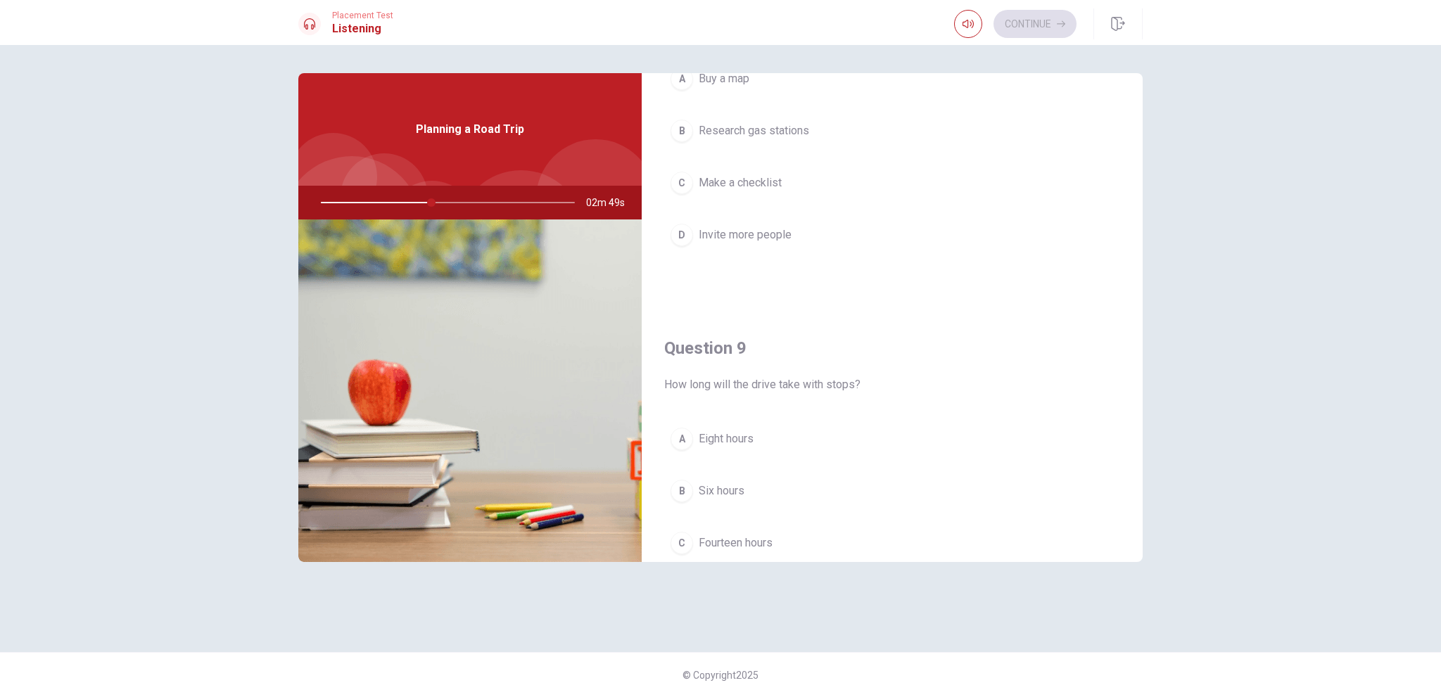
scroll to position [743, 0]
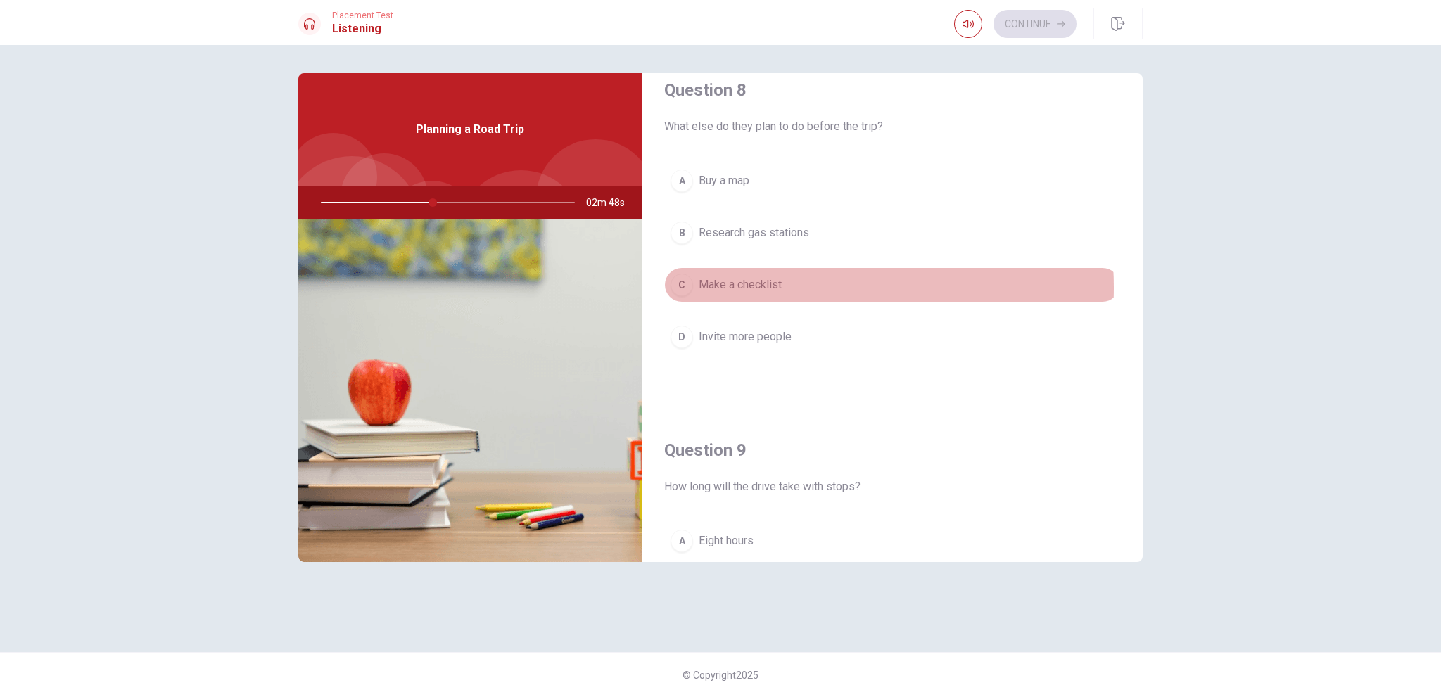
click at [769, 284] on span "Make a checklist" at bounding box center [740, 285] width 83 height 17
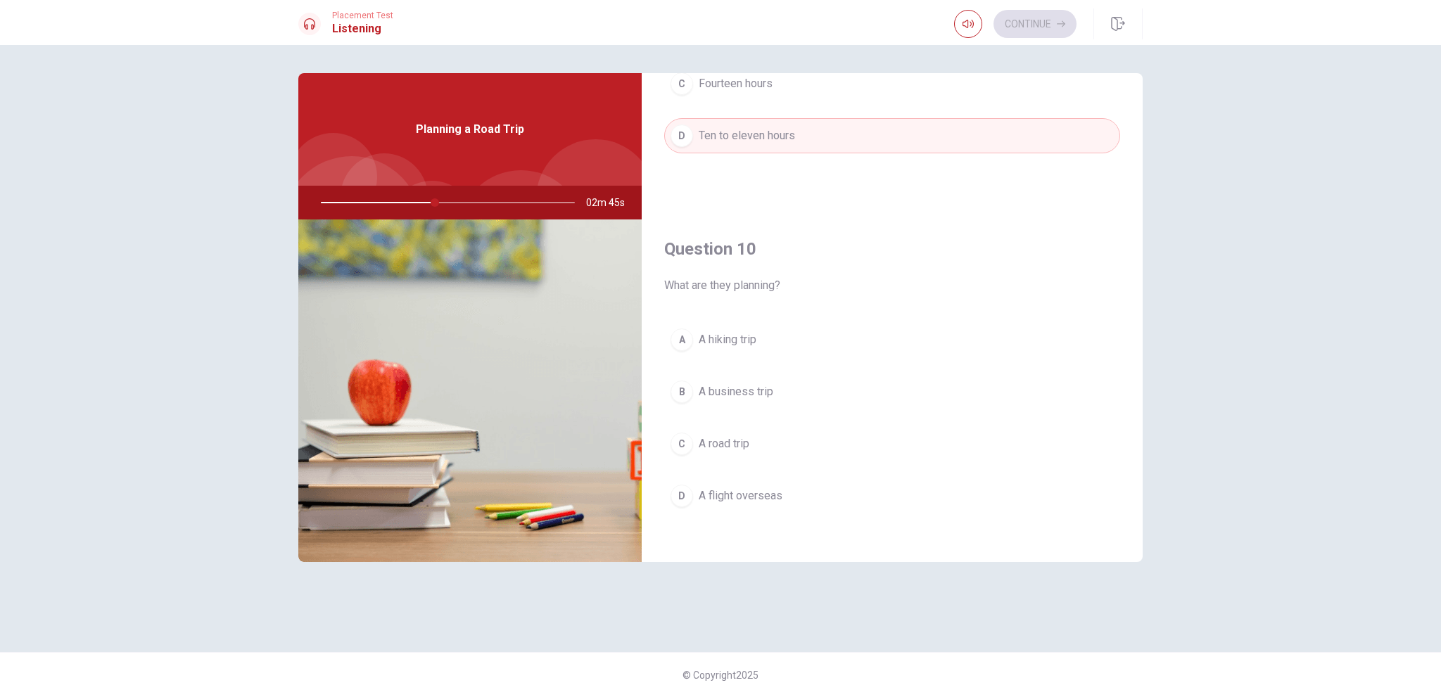
scroll to position [1306, 0]
drag, startPoint x: 740, startPoint y: 437, endPoint x: 854, endPoint y: 392, distance: 122.6
click at [740, 436] on span "A road trip" at bounding box center [724, 442] width 51 height 17
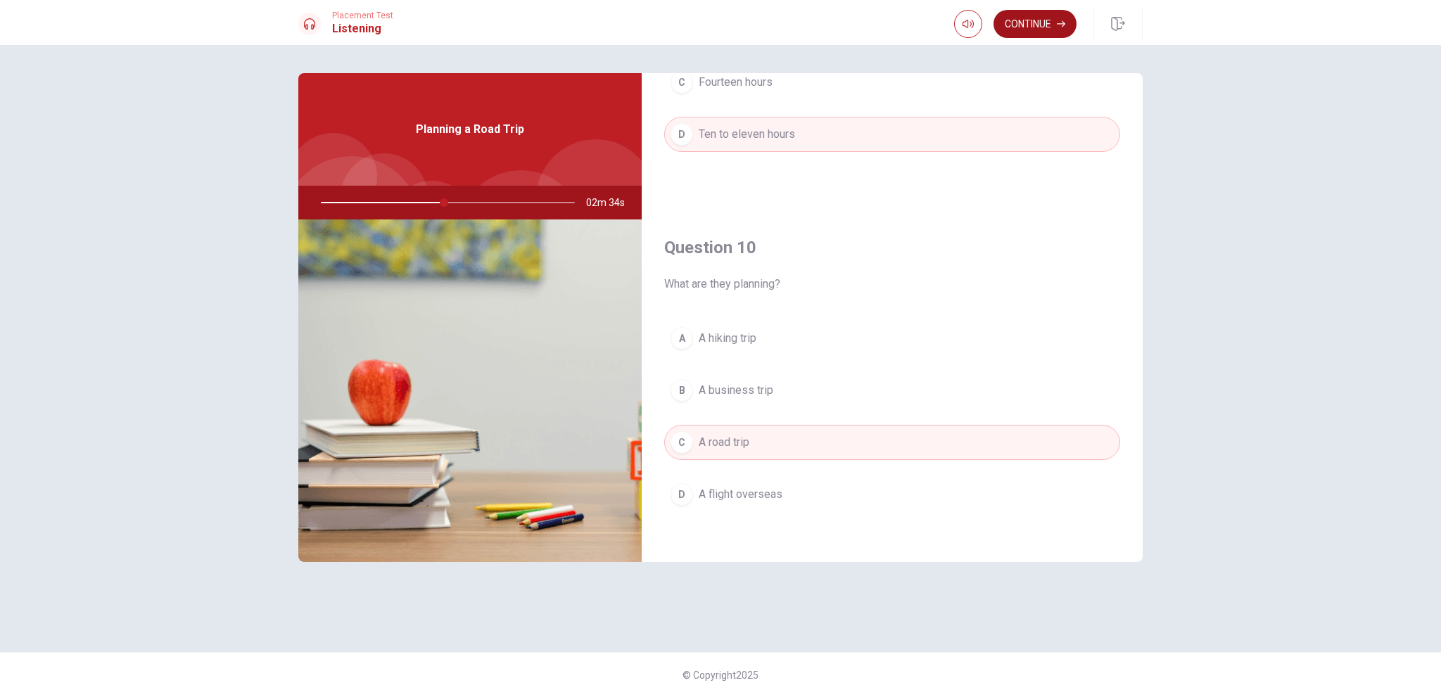
click at [1044, 37] on button "Continue" at bounding box center [1035, 24] width 83 height 28
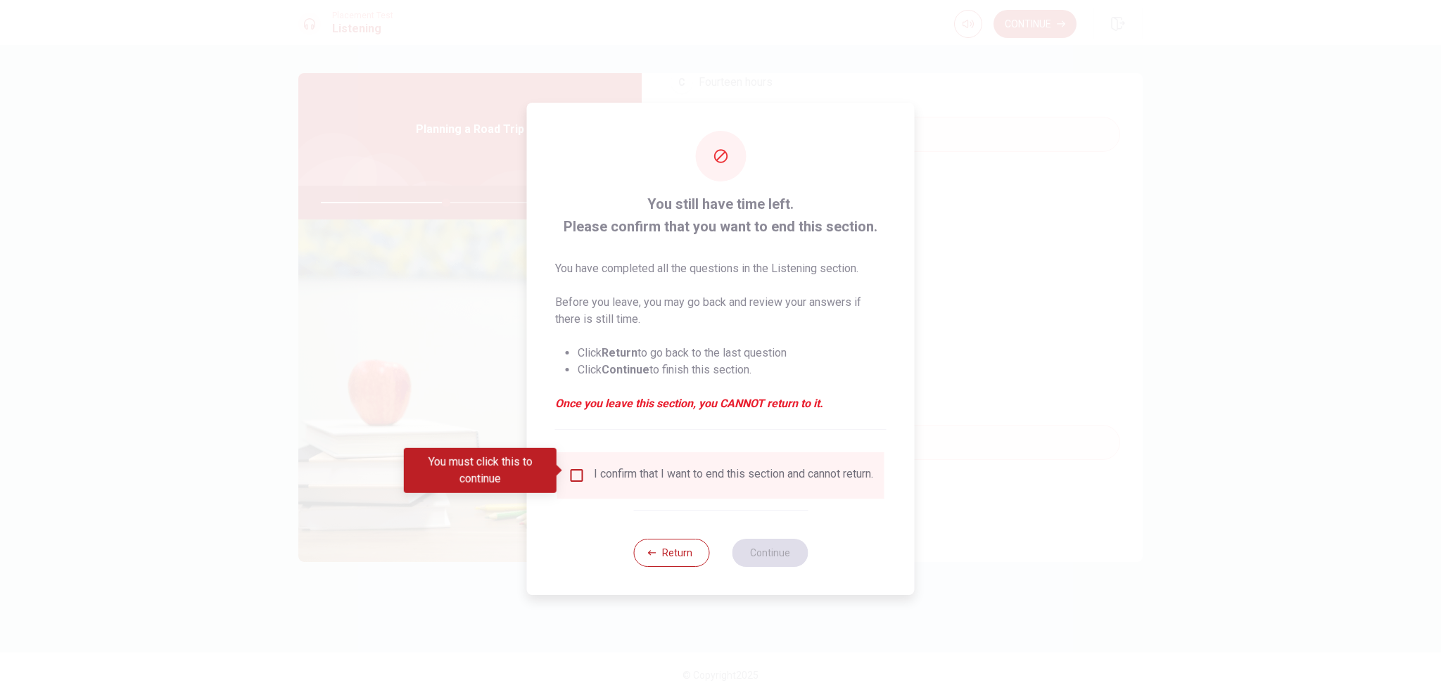
click at [581, 469] on input "You must click this to continue" at bounding box center [577, 475] width 17 height 17
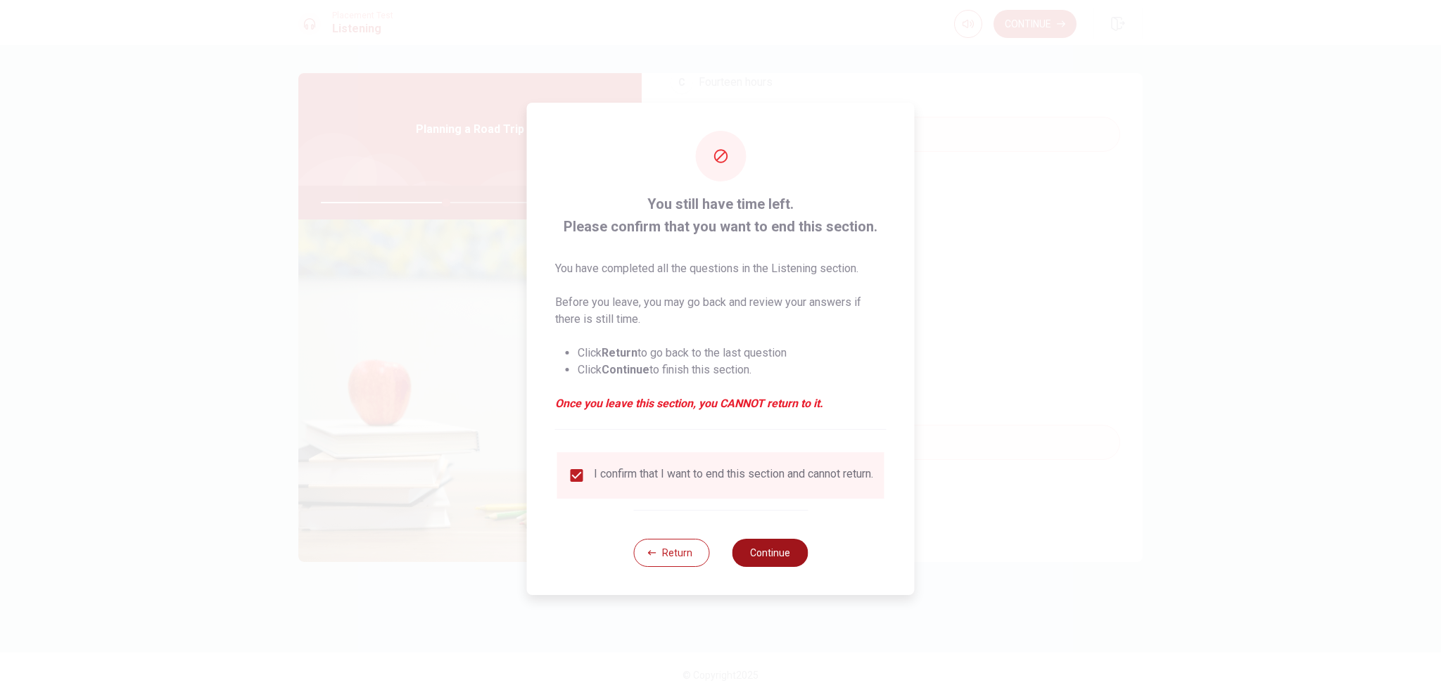
drag, startPoint x: 771, startPoint y: 554, endPoint x: 783, endPoint y: 550, distance: 13.4
click at [773, 552] on button "Continue" at bounding box center [770, 553] width 76 height 28
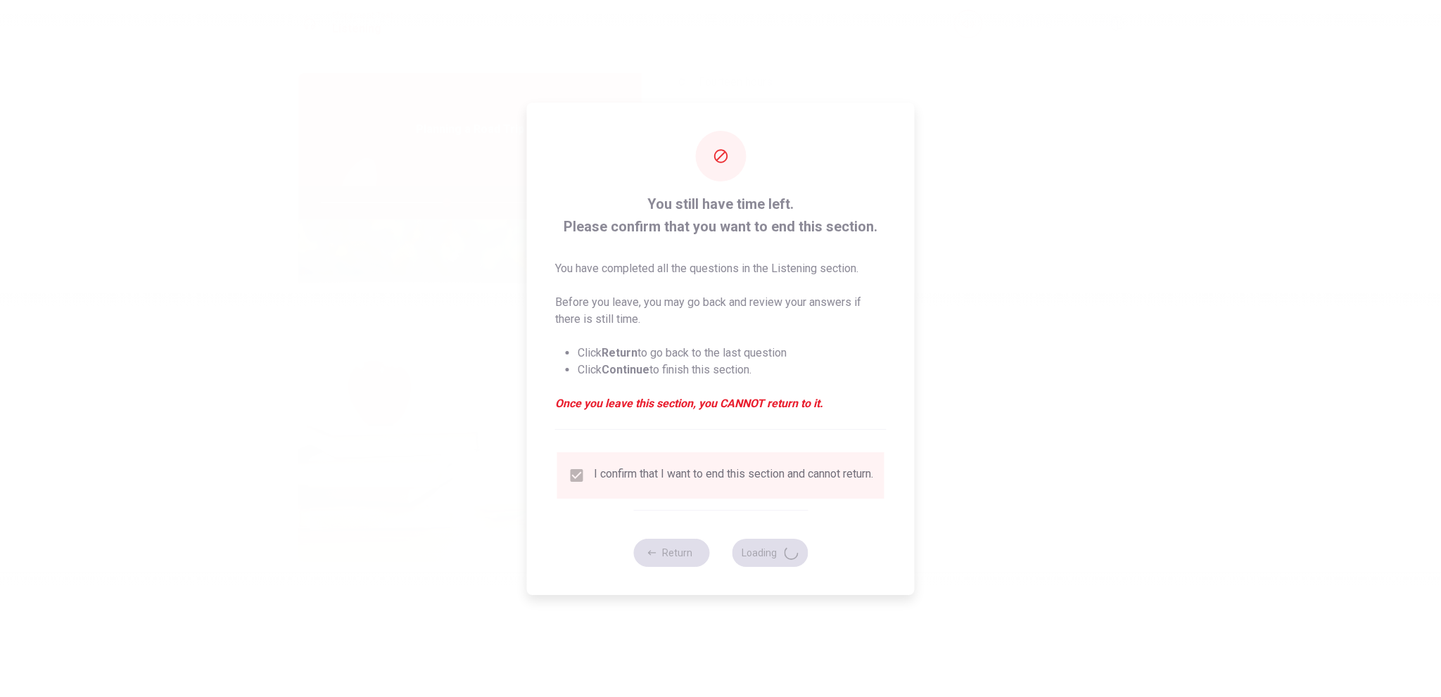
type input "50"
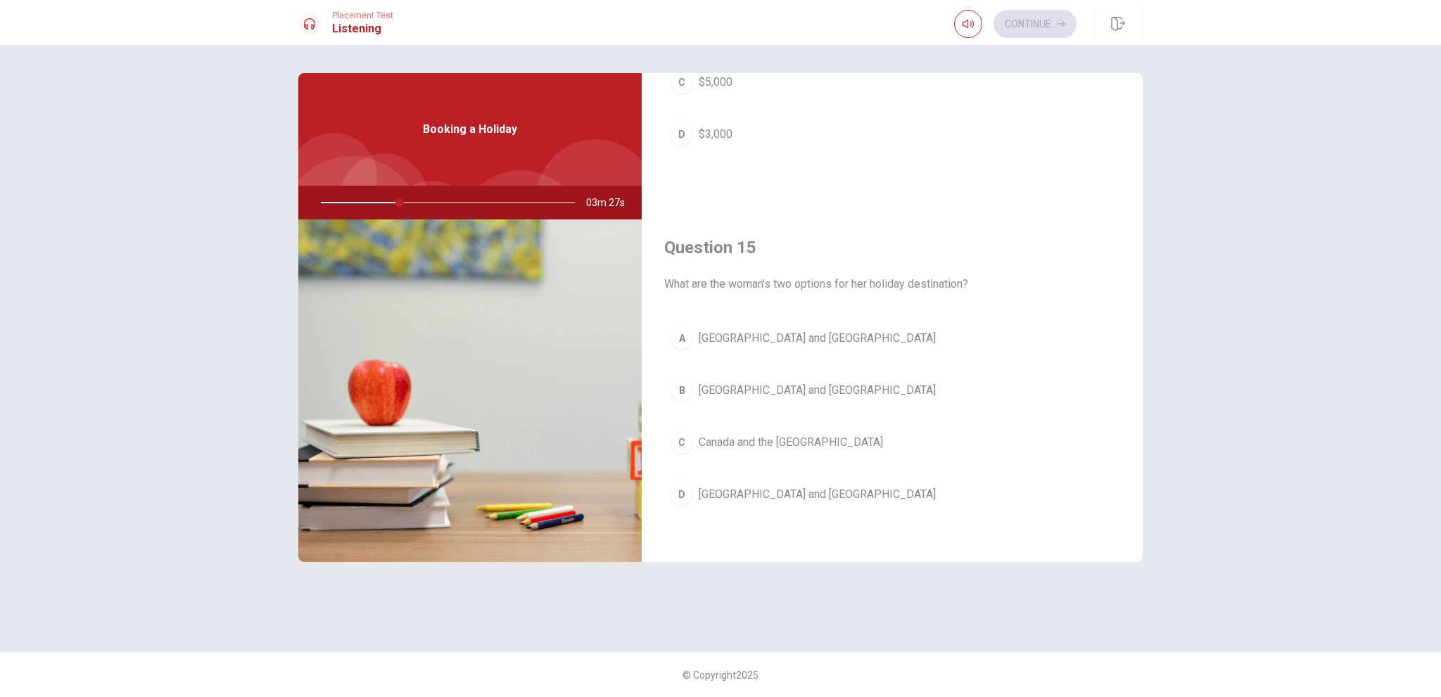
drag, startPoint x: 748, startPoint y: 490, endPoint x: 764, endPoint y: 475, distance: 21.9
click at [749, 486] on span "[GEOGRAPHIC_DATA] and [GEOGRAPHIC_DATA]" at bounding box center [817, 494] width 237 height 17
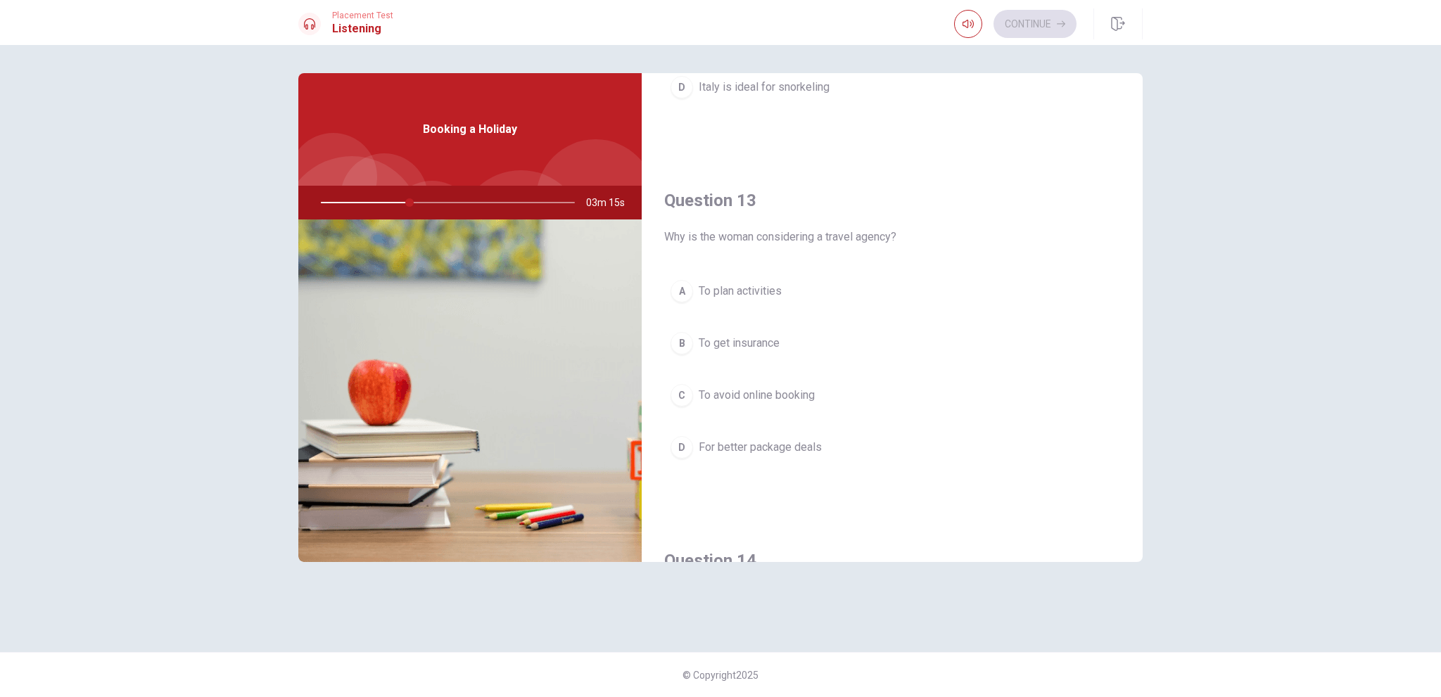
scroll to position [633, 0]
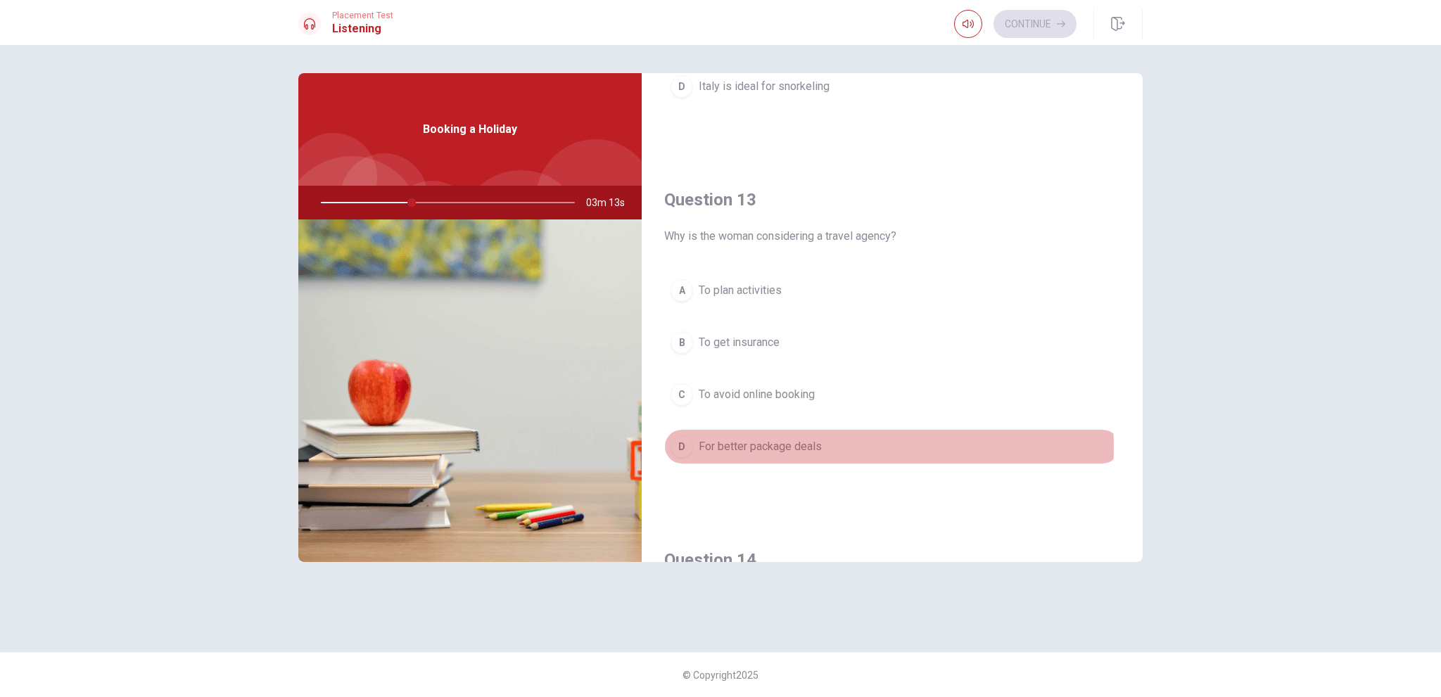
click at [794, 444] on span "For better package deals" at bounding box center [760, 446] width 123 height 17
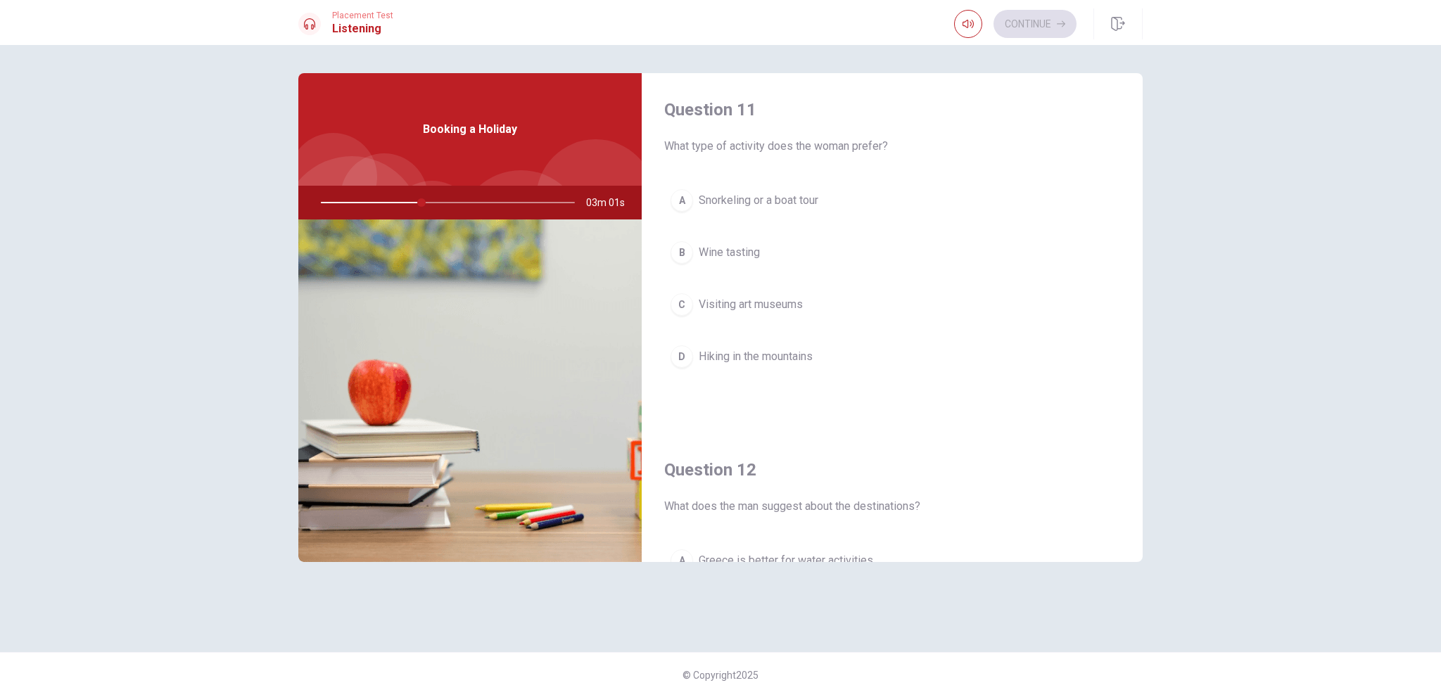
scroll to position [0, 0]
click at [767, 203] on span "Snorkeling or a boat tour" at bounding box center [759, 203] width 120 height 17
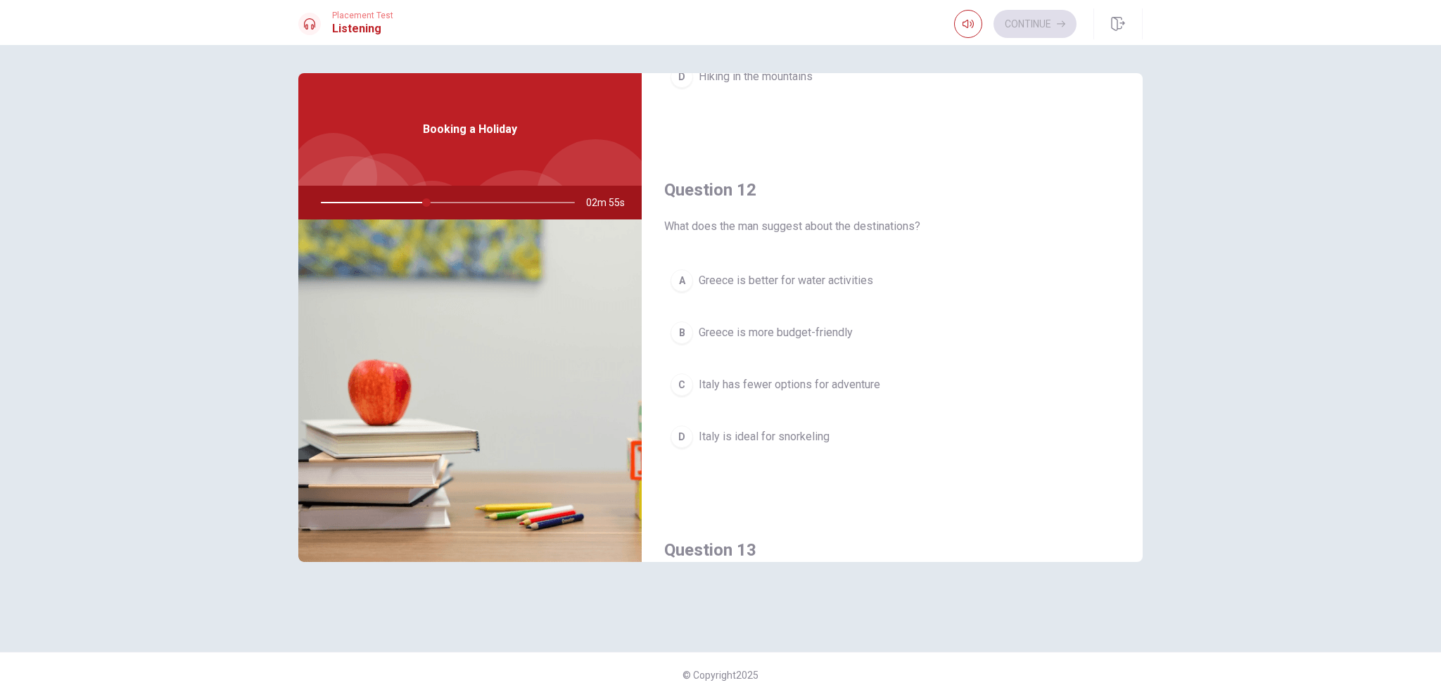
scroll to position [282, 0]
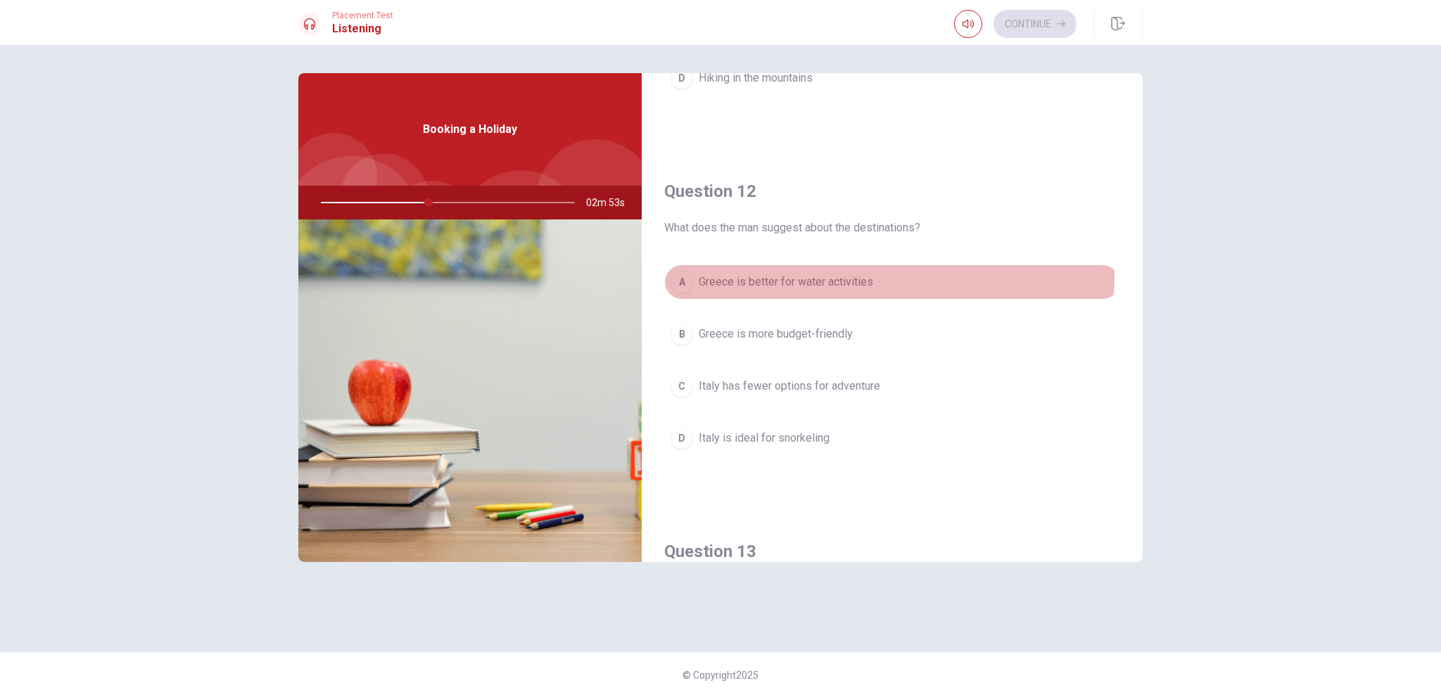
drag, startPoint x: 844, startPoint y: 272, endPoint x: 866, endPoint y: 301, distance: 36.2
click at [845, 274] on span "Greece is better for water activities" at bounding box center [786, 282] width 175 height 17
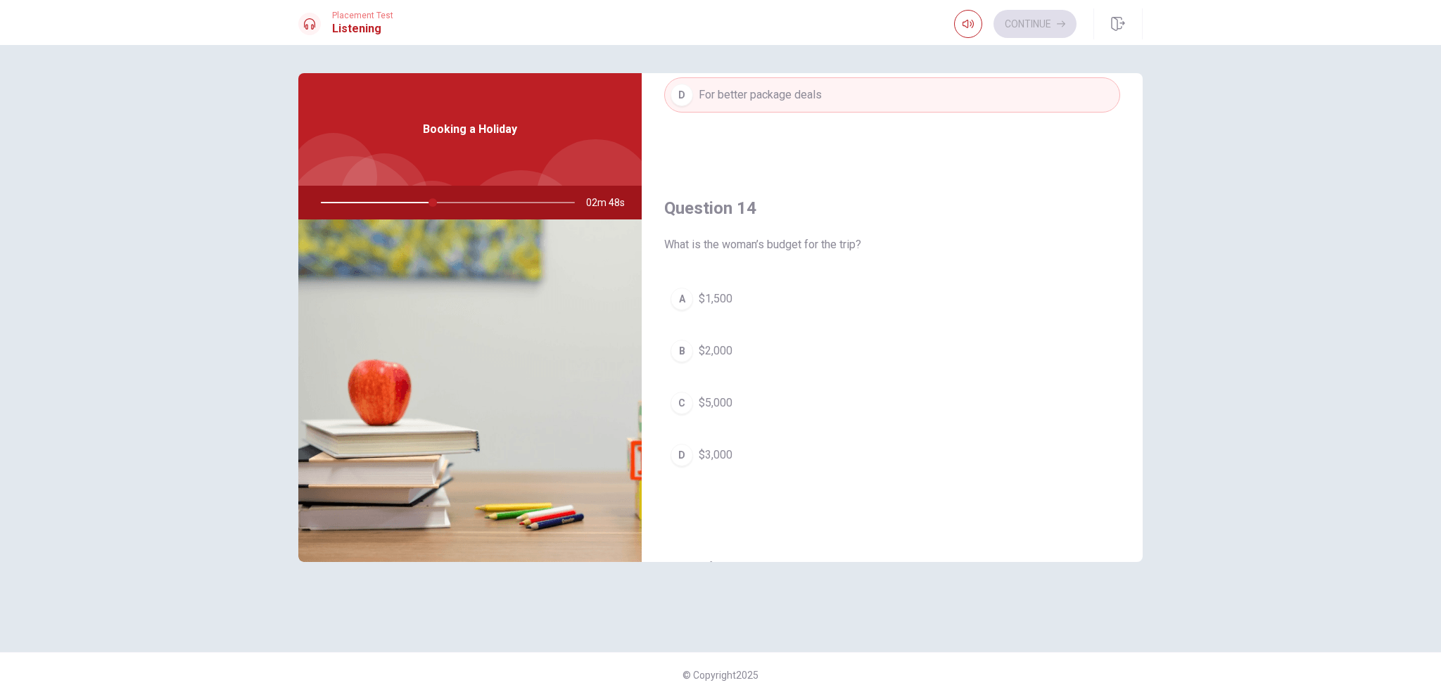
scroll to position [1196, 0]
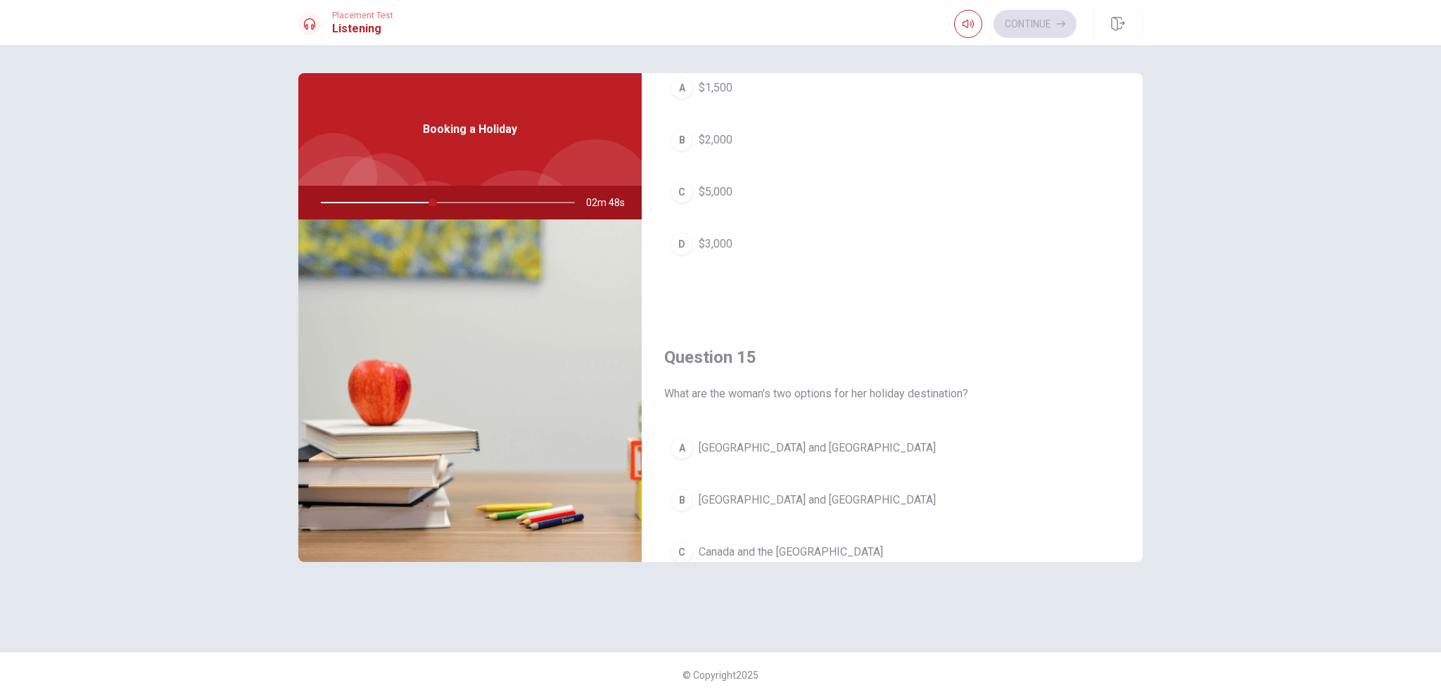
click at [733, 124] on button "B $2,000" at bounding box center [892, 139] width 456 height 35
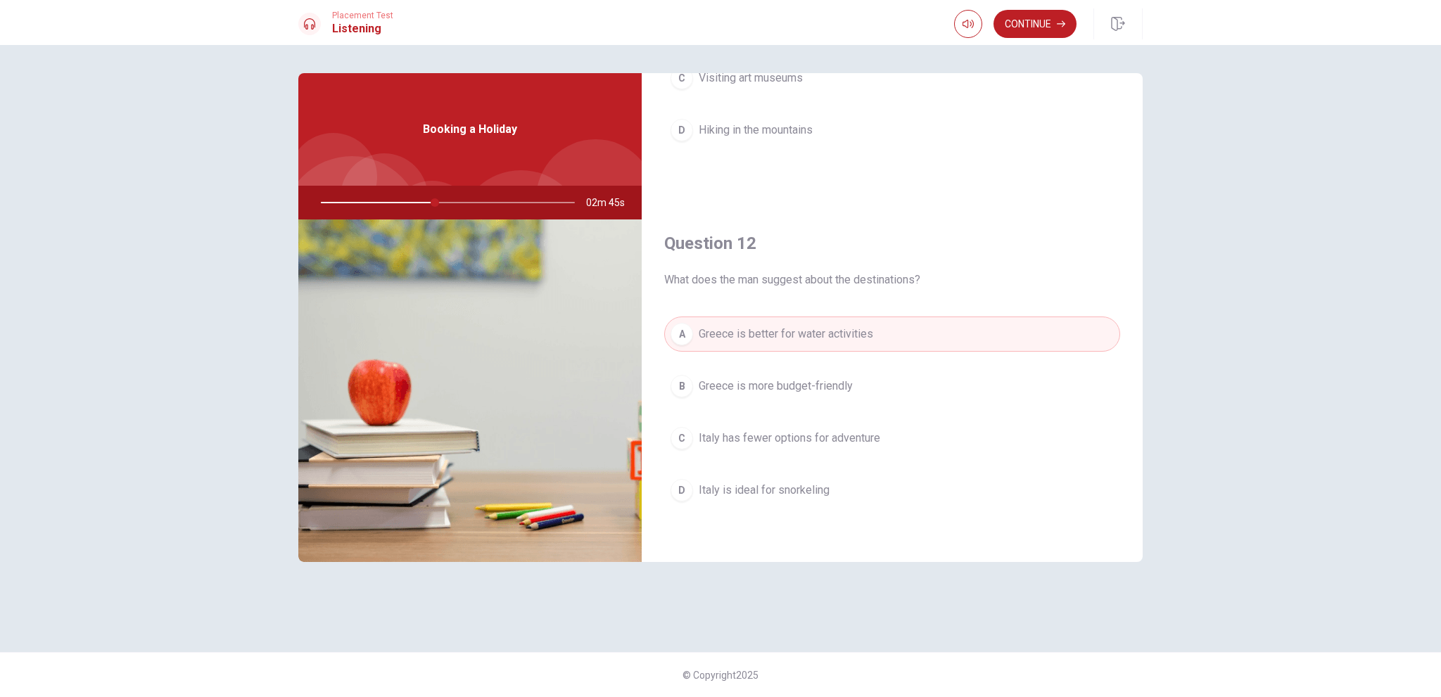
scroll to position [110, 0]
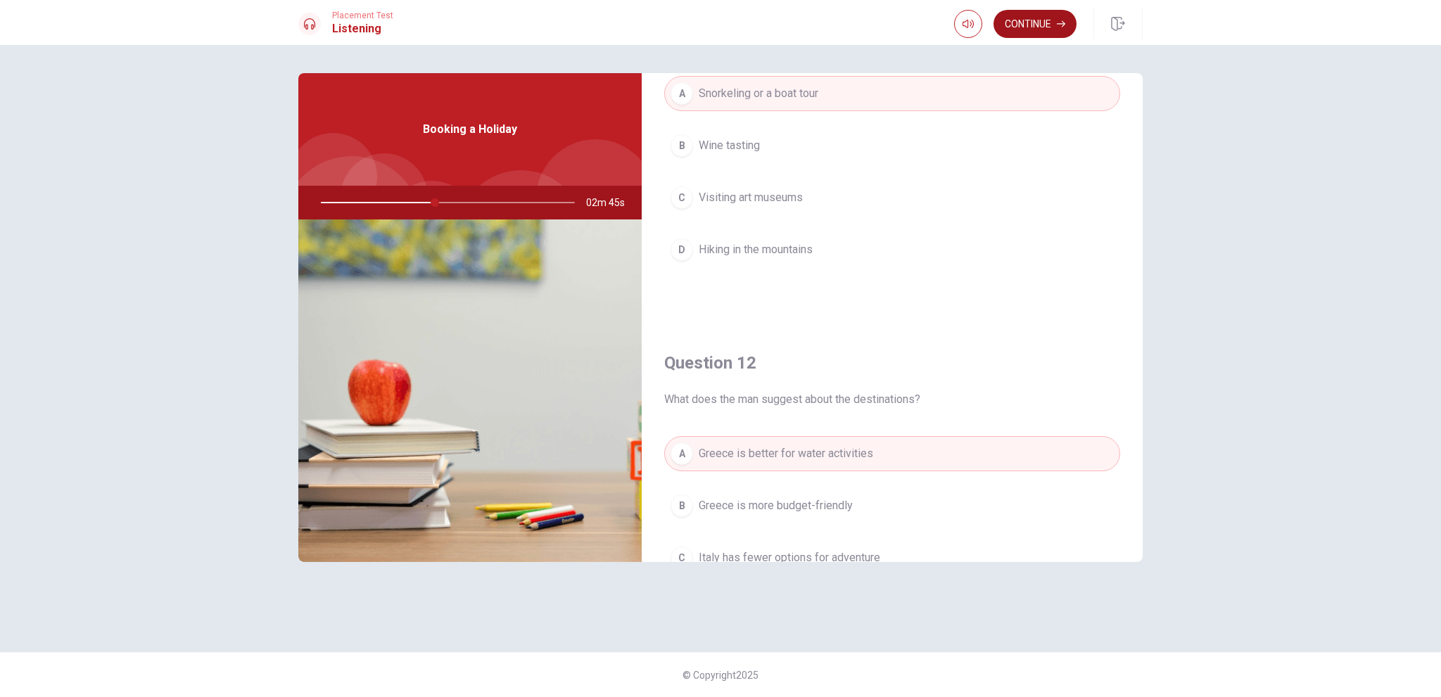
click at [1013, 26] on button "Continue" at bounding box center [1035, 24] width 83 height 28
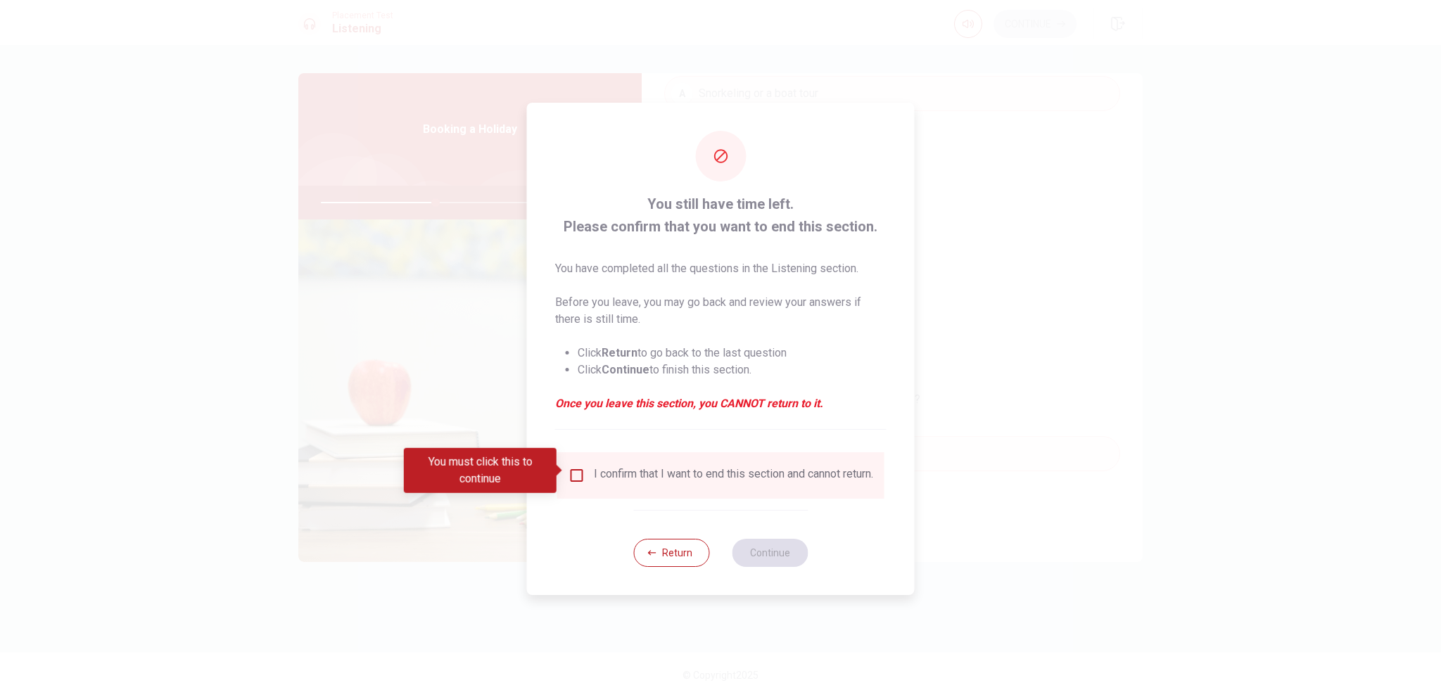
click at [576, 467] on input "You must click this to continue" at bounding box center [577, 475] width 17 height 17
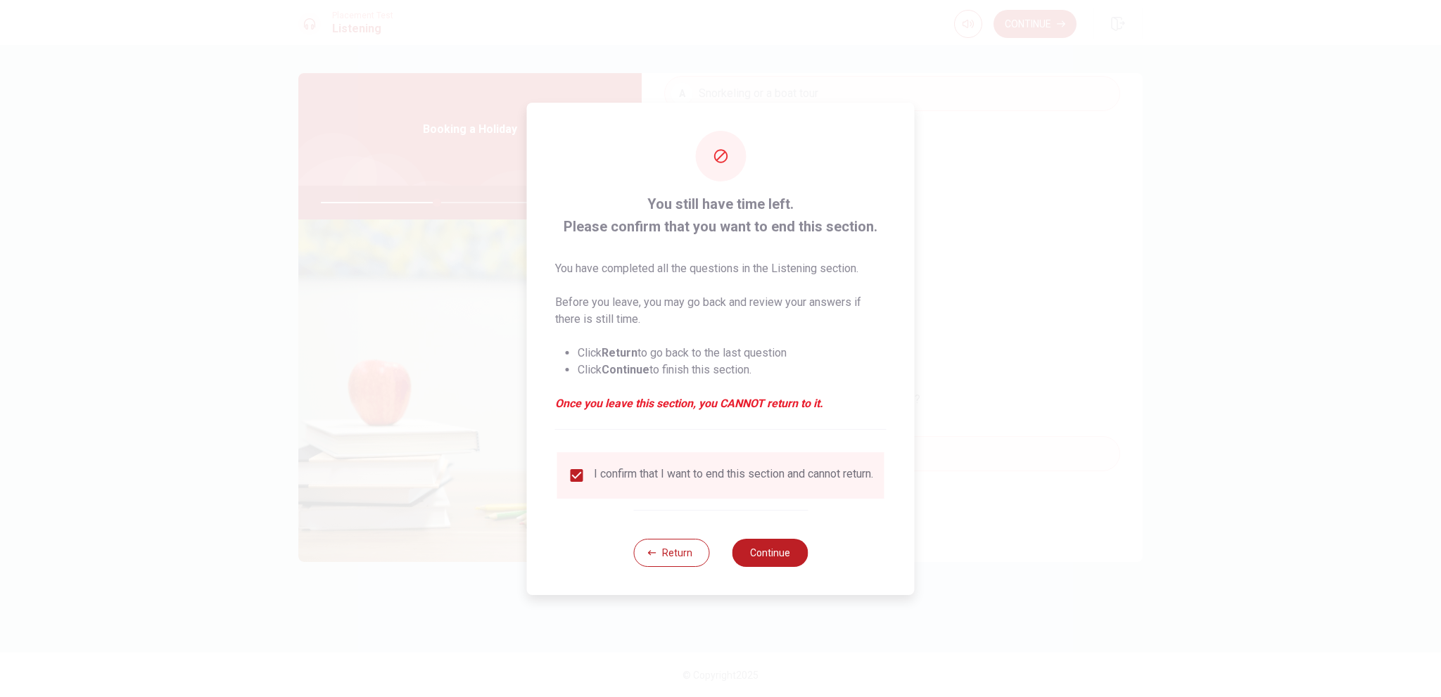
click at [783, 548] on button "Continue" at bounding box center [770, 553] width 76 height 28
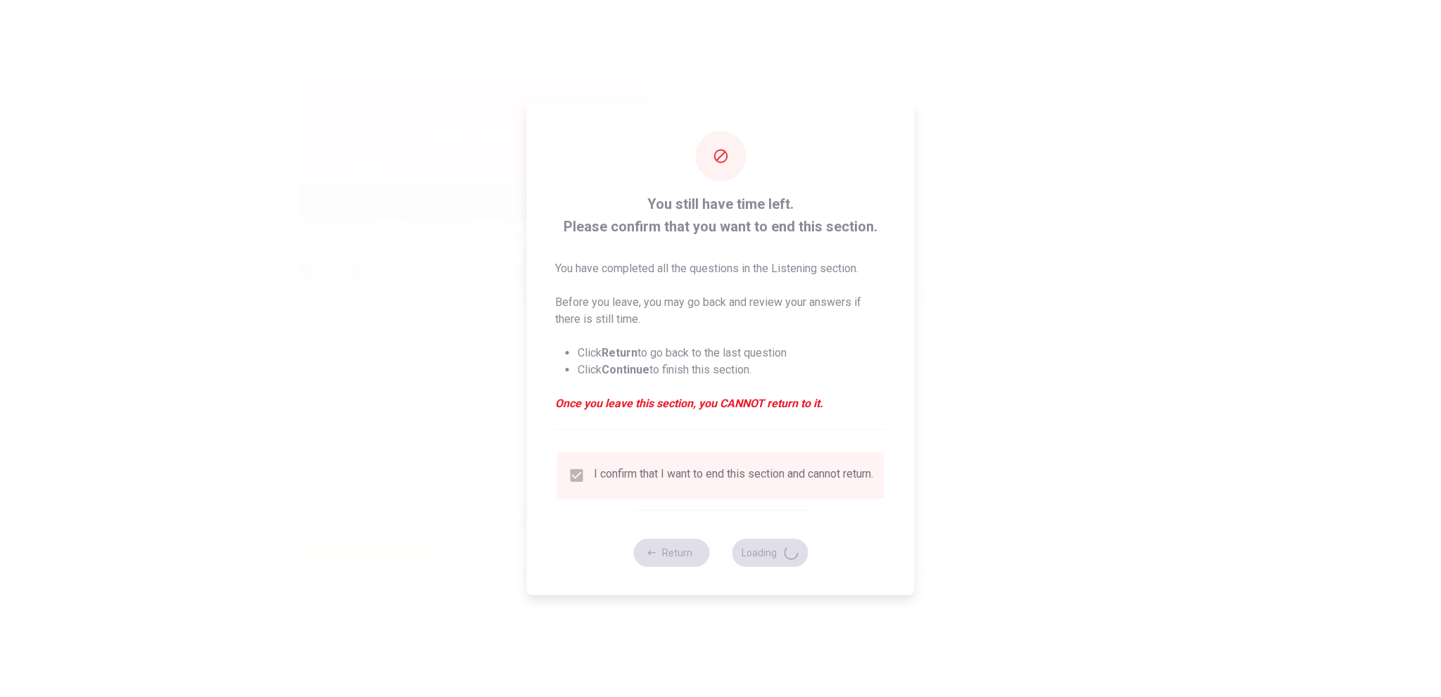
type input "46"
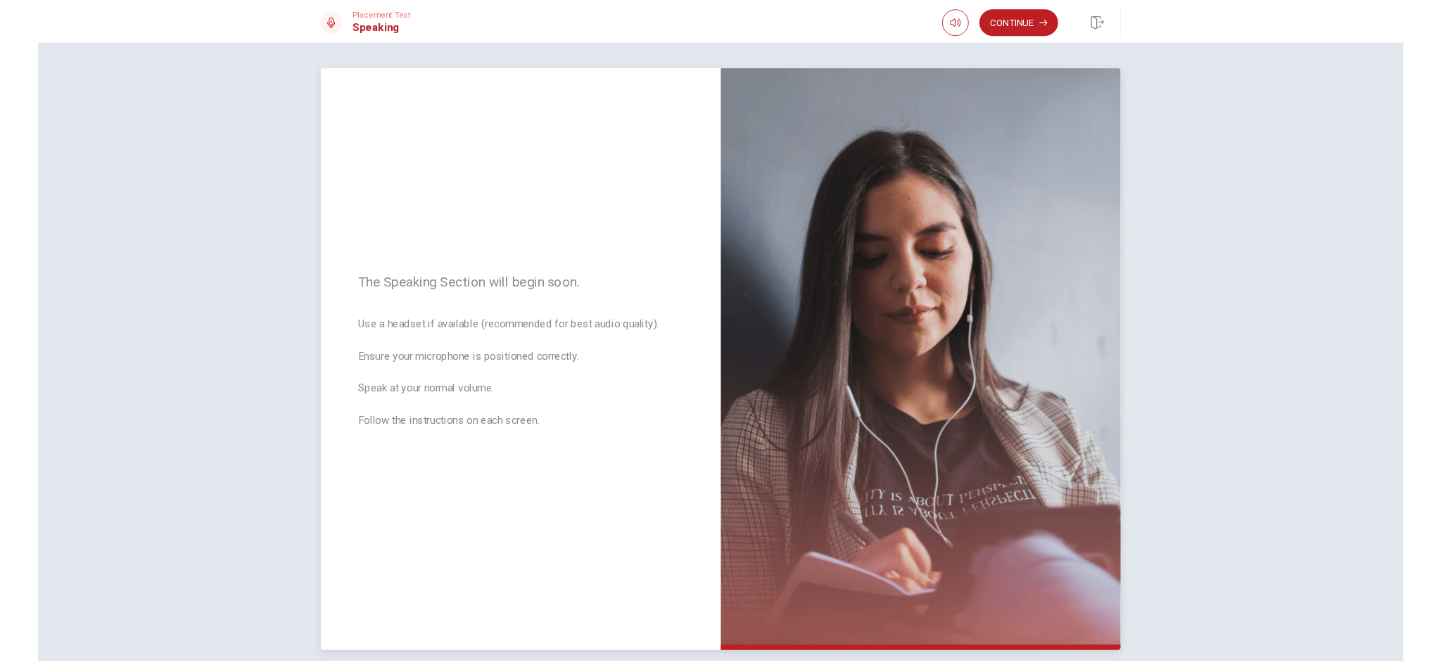
scroll to position [0, 0]
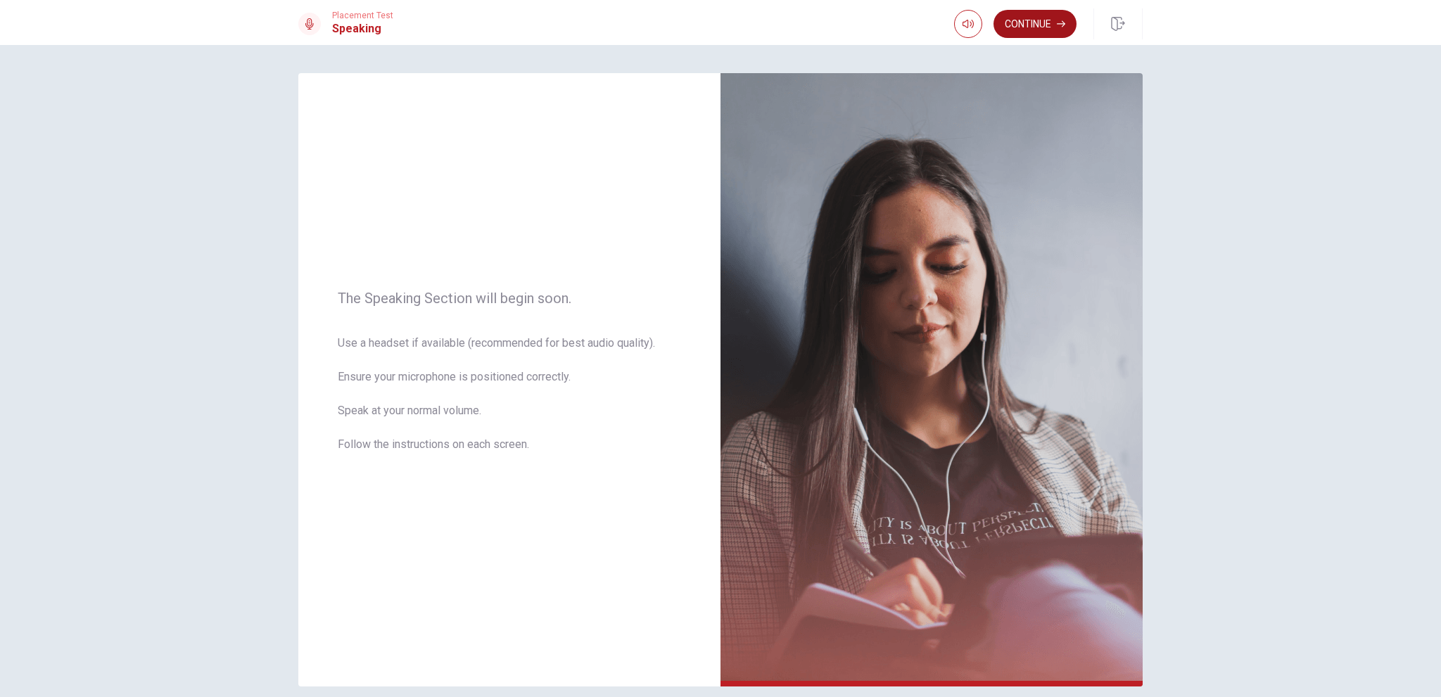
click at [1052, 11] on button "Continue" at bounding box center [1035, 24] width 83 height 28
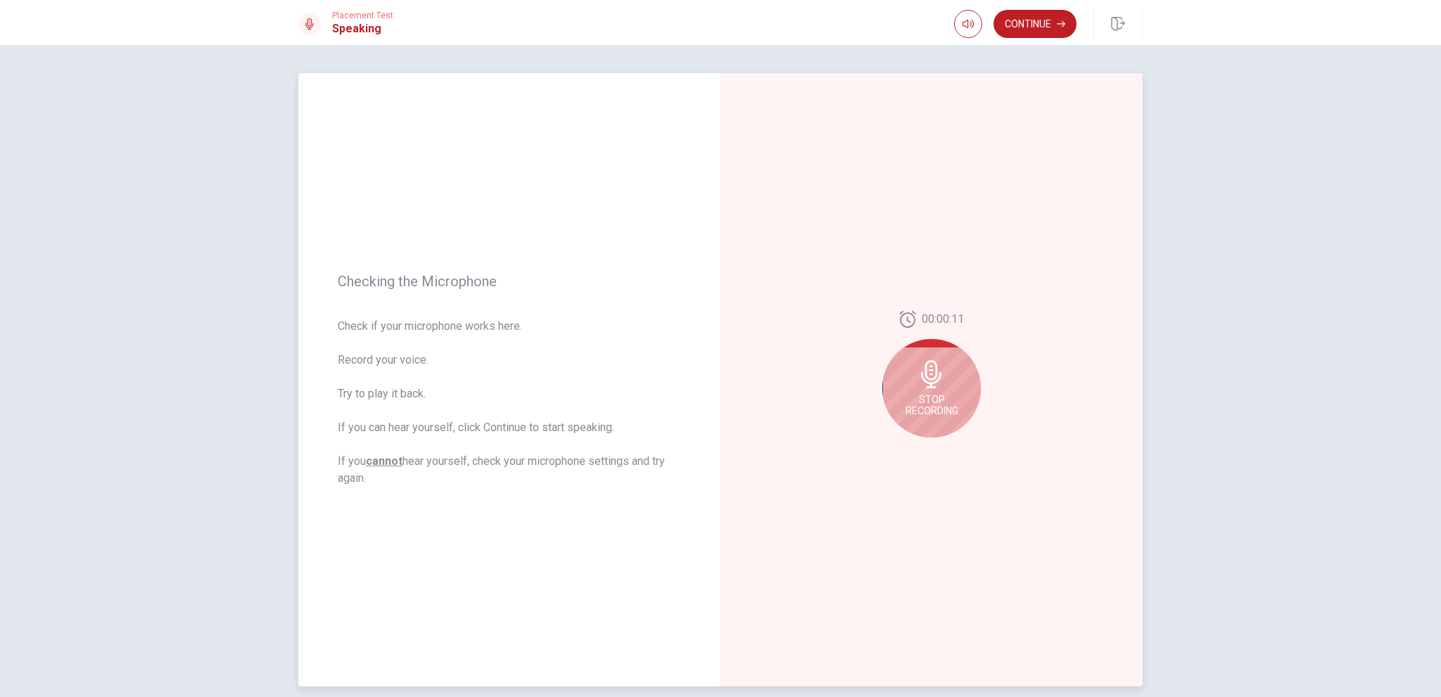
click at [933, 383] on icon at bounding box center [931, 374] width 20 height 28
drag, startPoint x: 943, startPoint y: 463, endPoint x: 944, endPoint y: 455, distance: 8.5
click at [943, 461] on div "00:00:11" at bounding box center [932, 380] width 422 height 614
click at [943, 453] on button "Play Audio" at bounding box center [947, 449] width 20 height 20
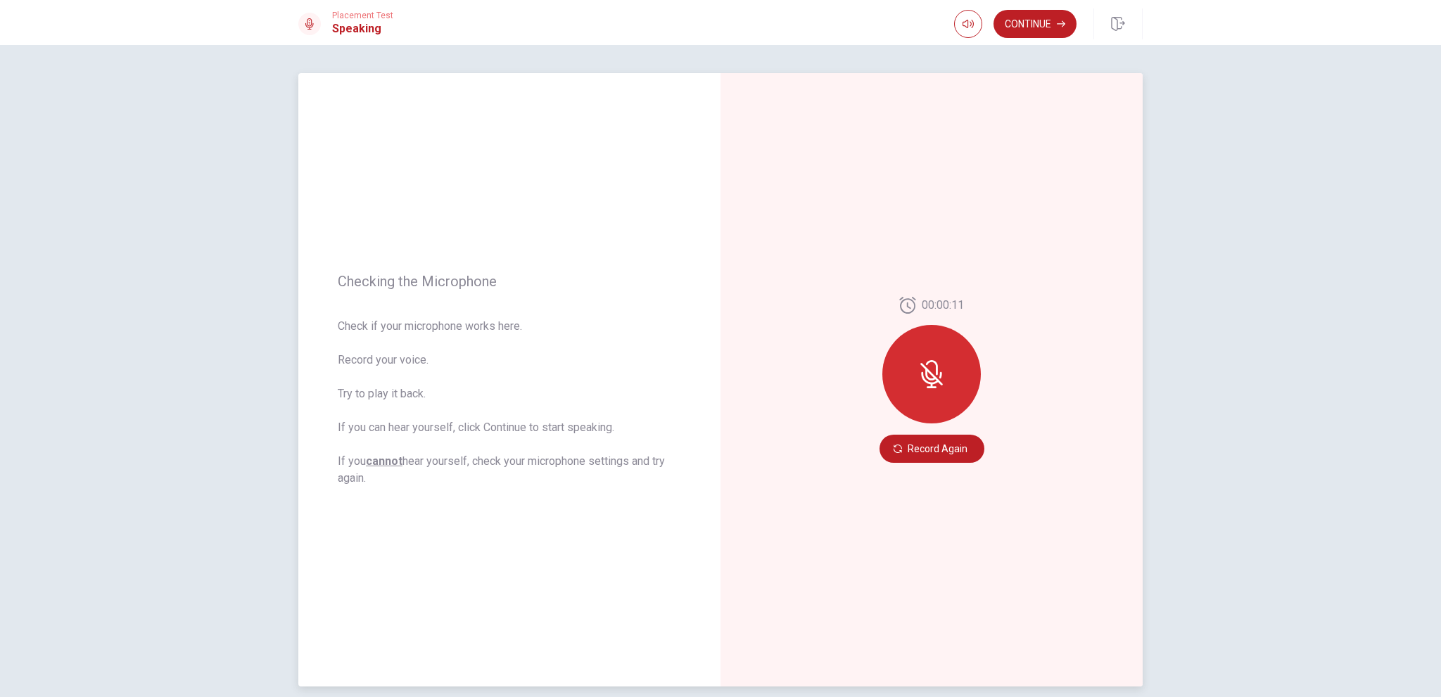
click at [929, 407] on div at bounding box center [932, 374] width 99 height 99
click at [931, 453] on button "Record Again" at bounding box center [932, 449] width 105 height 28
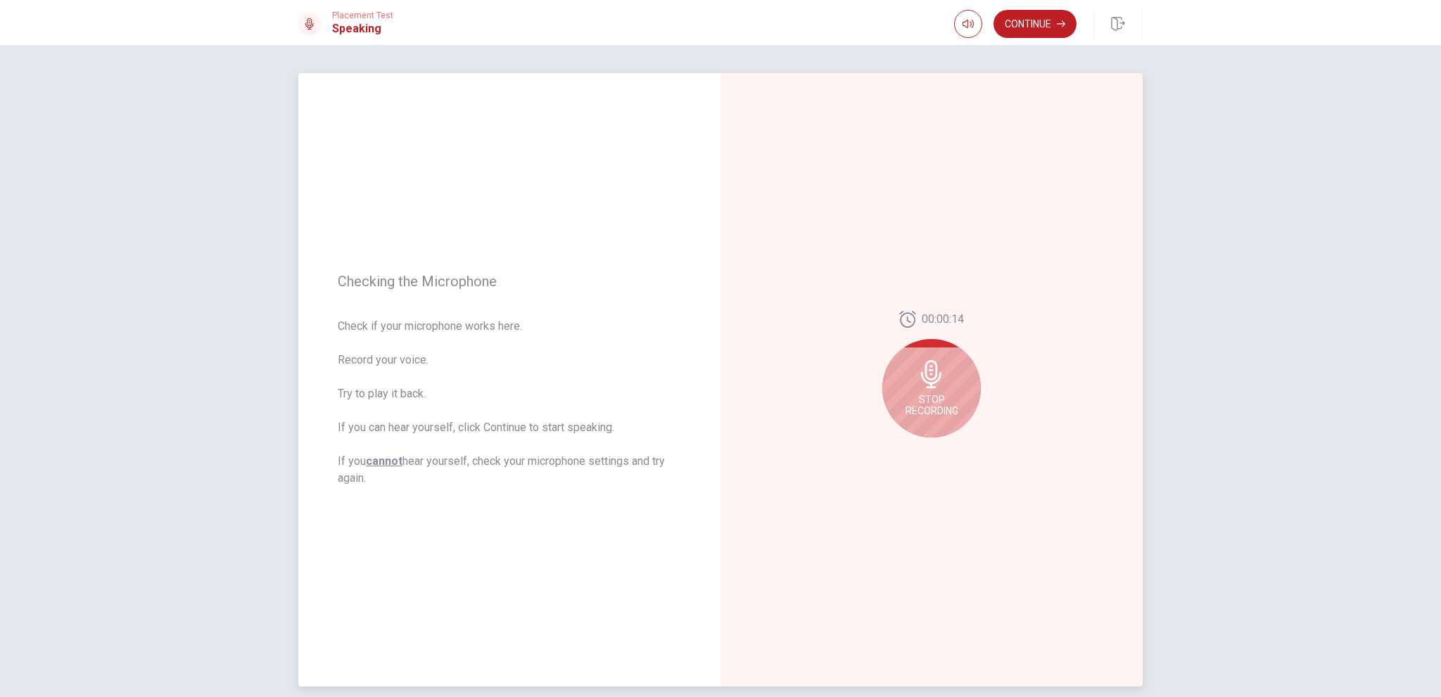
drag, startPoint x: 936, startPoint y: 408, endPoint x: 937, endPoint y: 438, distance: 30.3
click at [935, 409] on span "Stop Recording" at bounding box center [932, 405] width 53 height 23
click at [933, 400] on div at bounding box center [932, 378] width 99 height 99
click at [940, 443] on button "Play Audio" at bounding box center [947, 449] width 20 height 20
click at [912, 450] on icon "Record Again" at bounding box center [916, 449] width 8 height 8
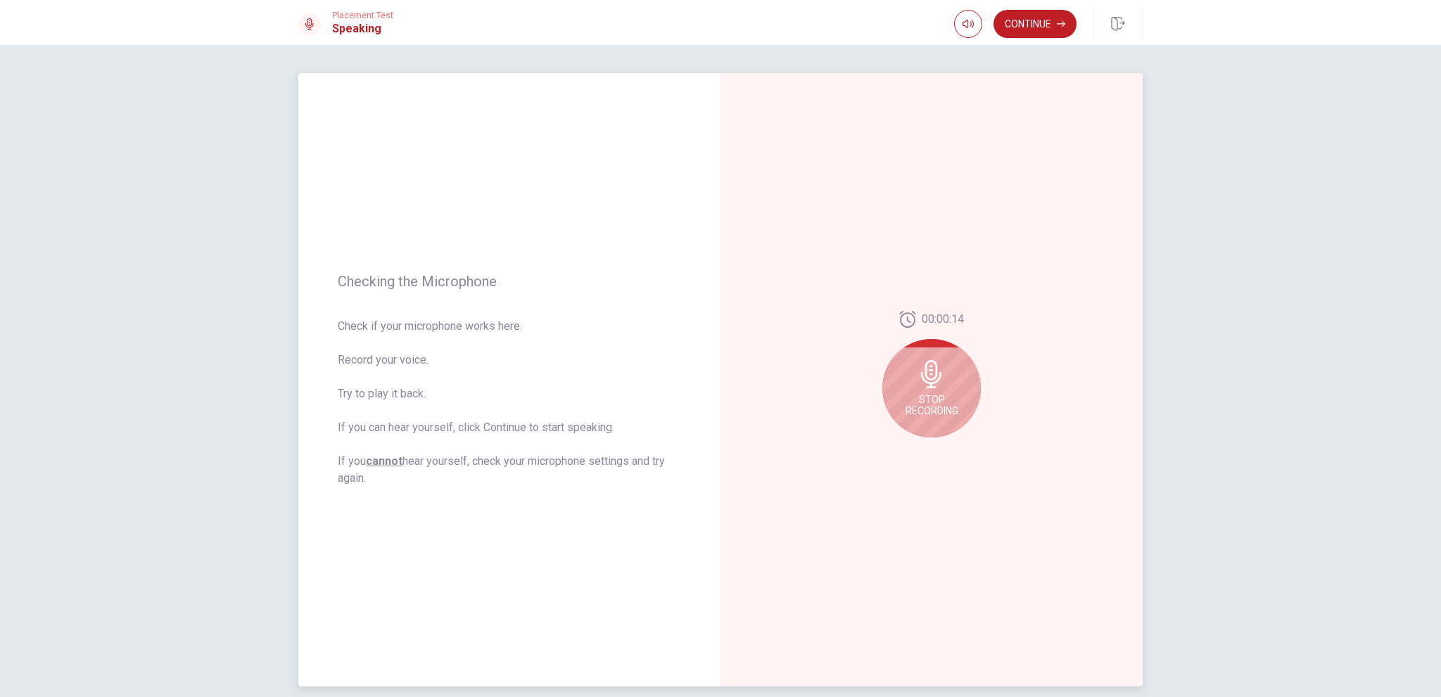
drag, startPoint x: 925, startPoint y: 391, endPoint x: 935, endPoint y: 393, distance: 10.9
click at [928, 393] on div "Stop Recording" at bounding box center [932, 388] width 99 height 99
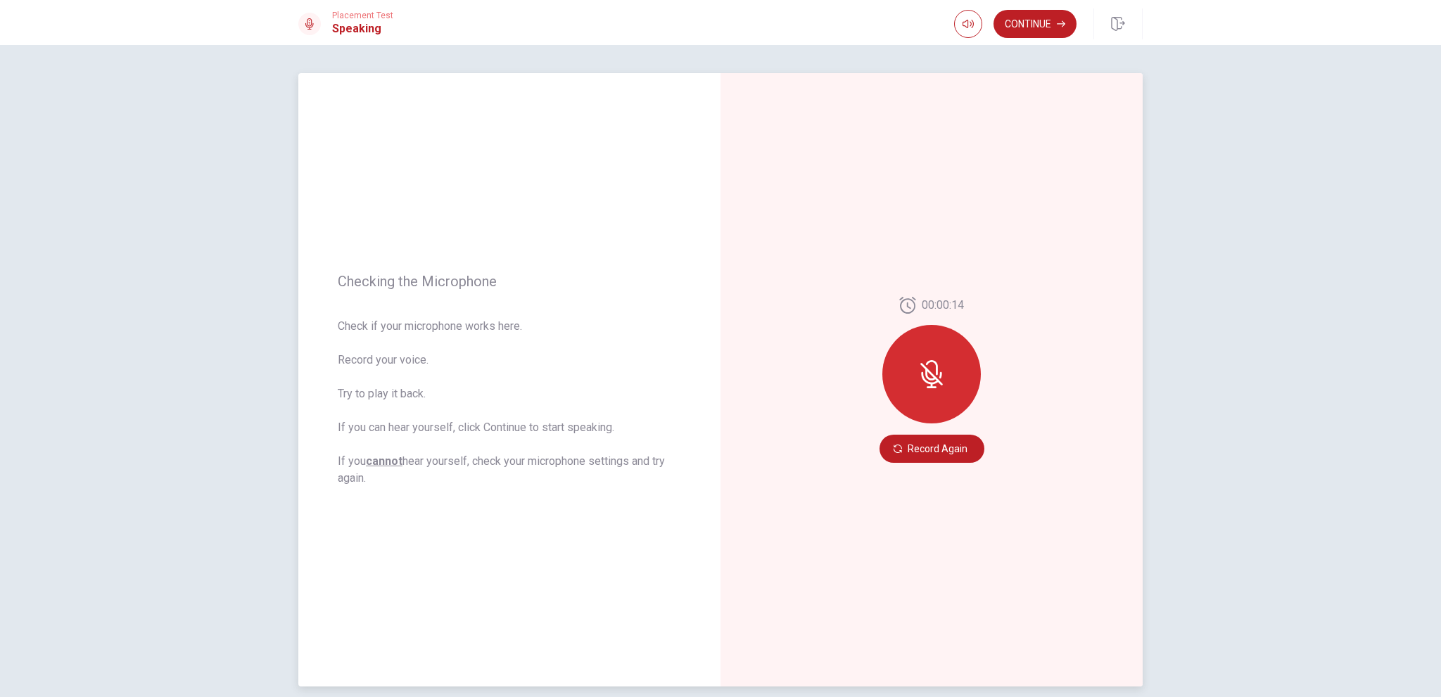
click at [936, 396] on div at bounding box center [932, 374] width 99 height 99
click at [934, 450] on button "Record Again" at bounding box center [932, 449] width 105 height 28
click at [944, 451] on icon "Play Audio" at bounding box center [947, 449] width 8 height 8
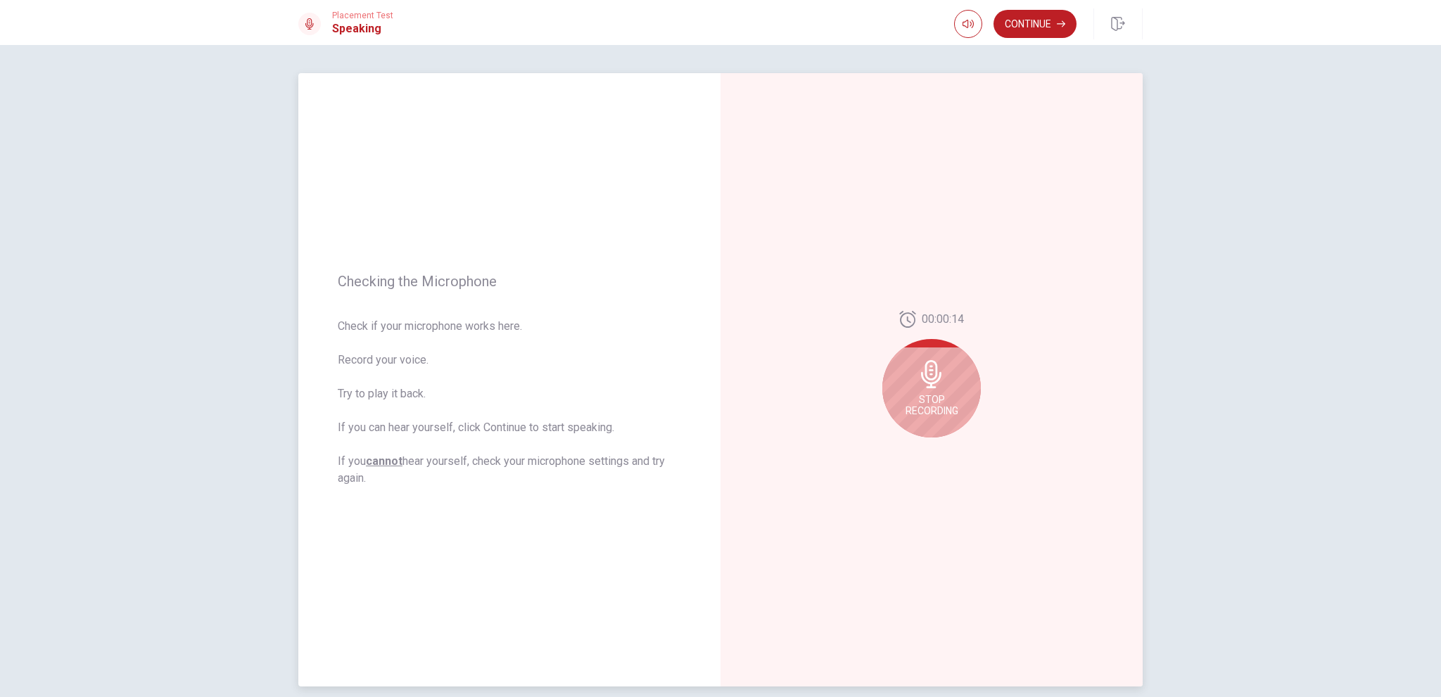
click at [942, 408] on span "Stop Recording" at bounding box center [932, 405] width 53 height 23
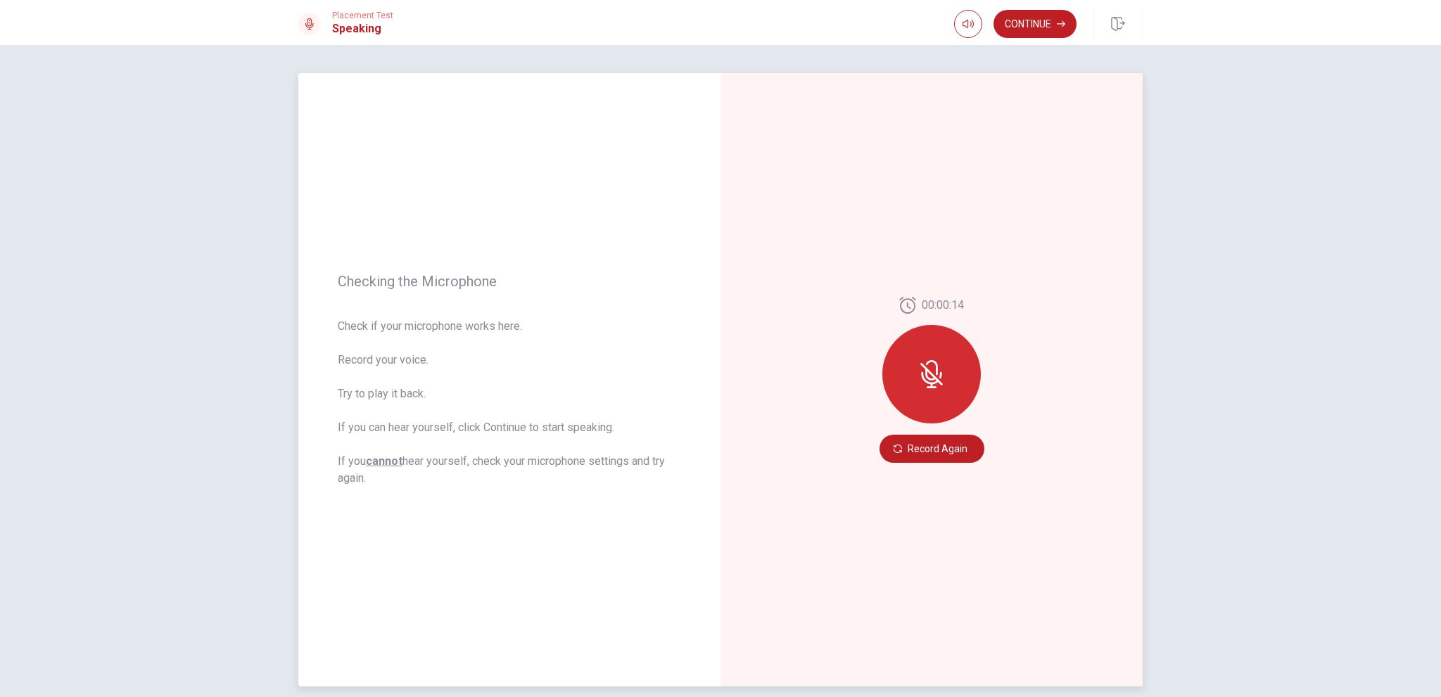
click at [923, 366] on icon at bounding box center [932, 374] width 28 height 28
click at [929, 457] on button "Record Again" at bounding box center [932, 449] width 105 height 28
click at [940, 465] on div "00:00:14 Record Again" at bounding box center [932, 380] width 422 height 614
click at [952, 449] on button "Record Again" at bounding box center [932, 449] width 105 height 28
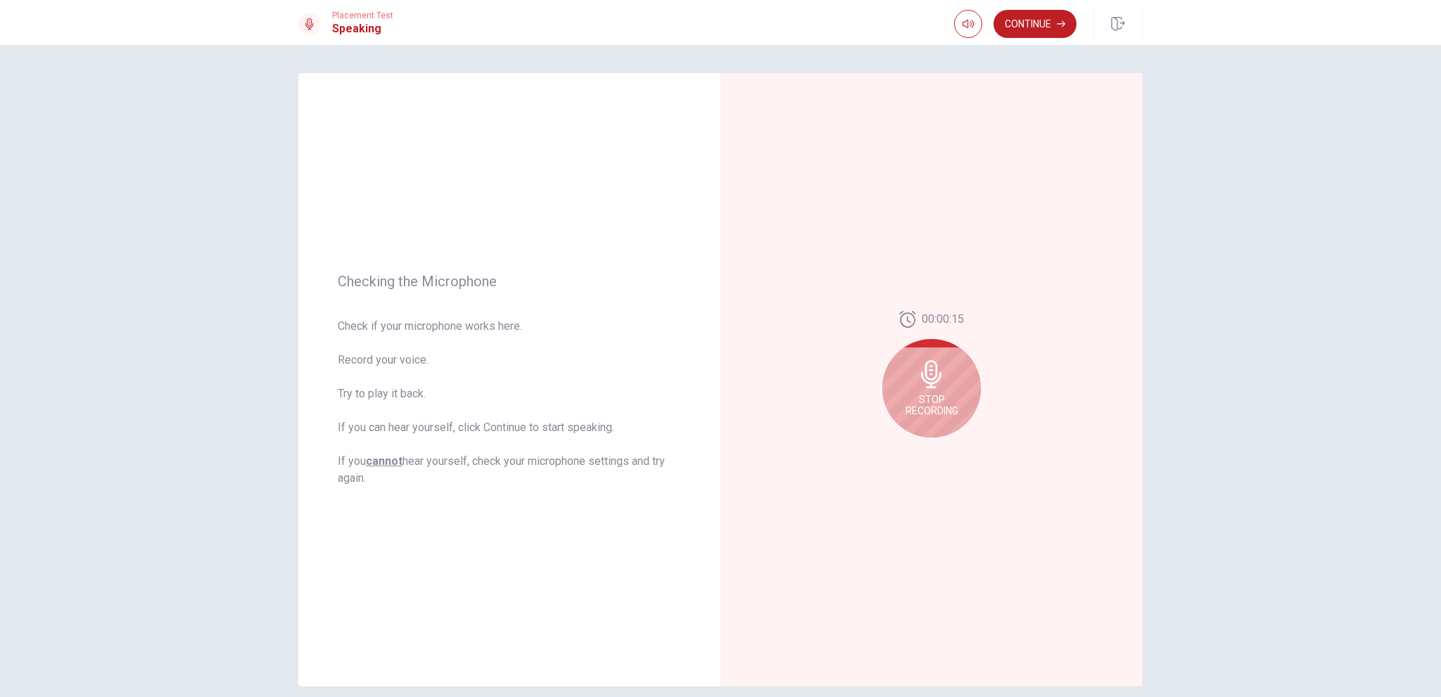
click at [943, 424] on div "Stop Recording" at bounding box center [932, 388] width 99 height 99
drag, startPoint x: 937, startPoint y: 458, endPoint x: 946, endPoint y: 453, distance: 10.7
click at [942, 457] on div at bounding box center [931, 449] width 51 height 20
click at [946, 453] on icon "Play Audio" at bounding box center [947, 449] width 8 height 8
click at [925, 419] on div "Stop Recording" at bounding box center [932, 388] width 99 height 99
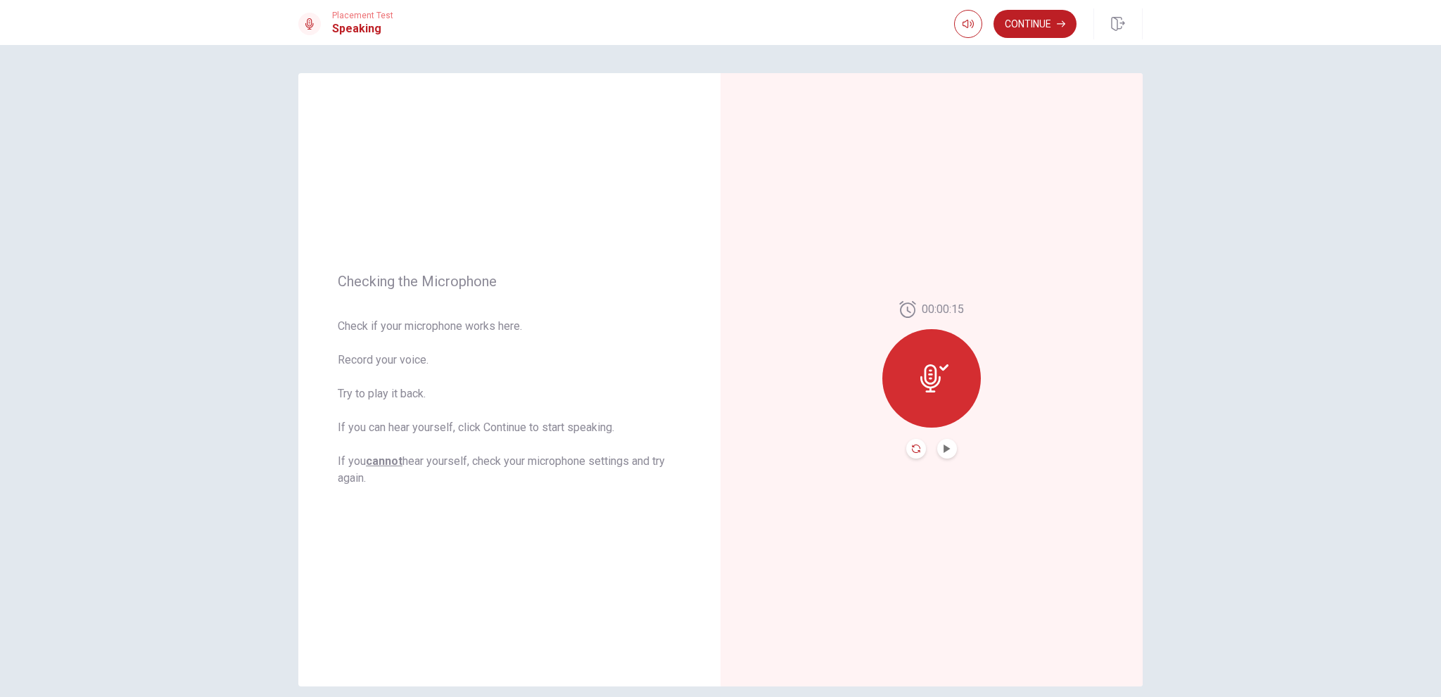
click at [913, 447] on icon "Record Again" at bounding box center [916, 449] width 8 height 8
click at [945, 450] on icon "Play Audio" at bounding box center [947, 449] width 6 height 8
click at [949, 448] on button "Record Again" at bounding box center [932, 449] width 105 height 28
click at [946, 452] on button "Record Again" at bounding box center [932, 449] width 105 height 28
click at [953, 371] on div "Stop Recording" at bounding box center [932, 374] width 99 height 99
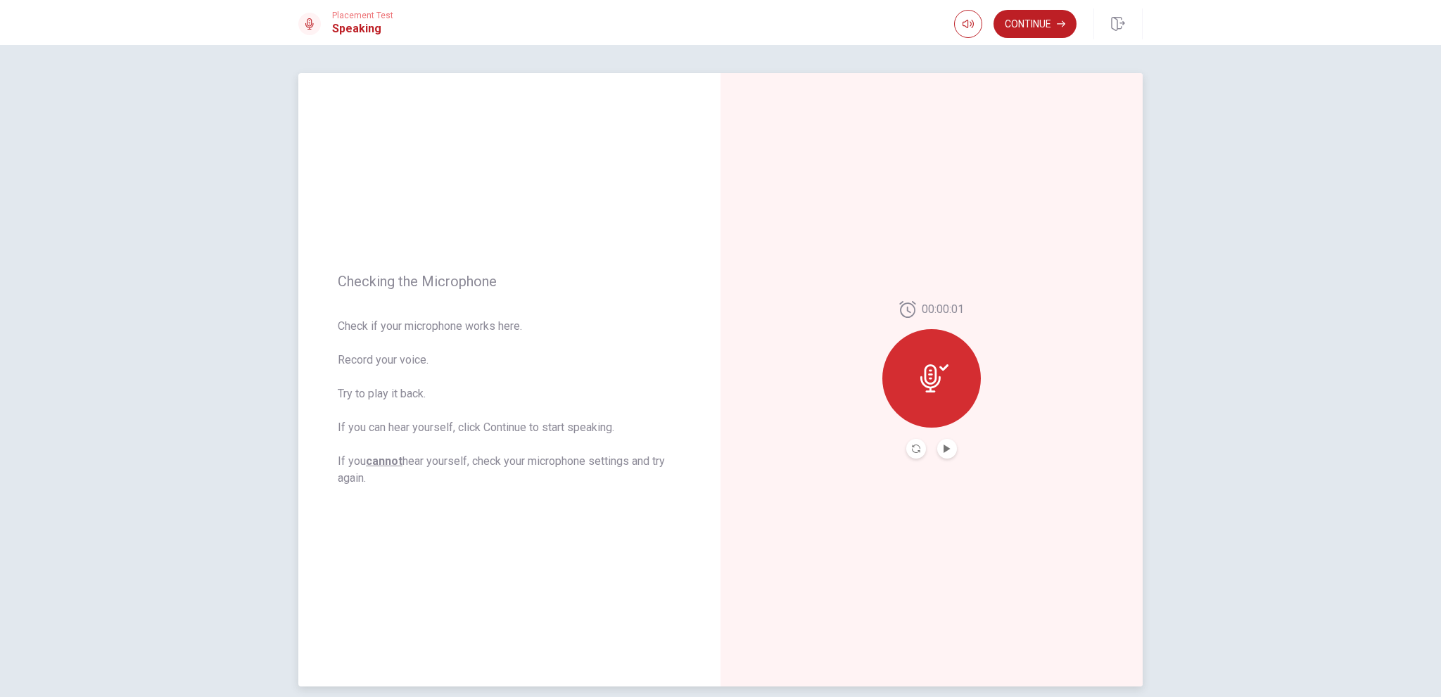
click at [940, 382] on icon at bounding box center [935, 379] width 28 height 28
click at [910, 387] on div at bounding box center [932, 378] width 99 height 99
click at [945, 453] on icon "Play Audio" at bounding box center [947, 449] width 8 height 8
click at [912, 449] on icon "Record Again" at bounding box center [916, 449] width 8 height 8
click at [916, 449] on button "Record Again" at bounding box center [932, 449] width 105 height 28
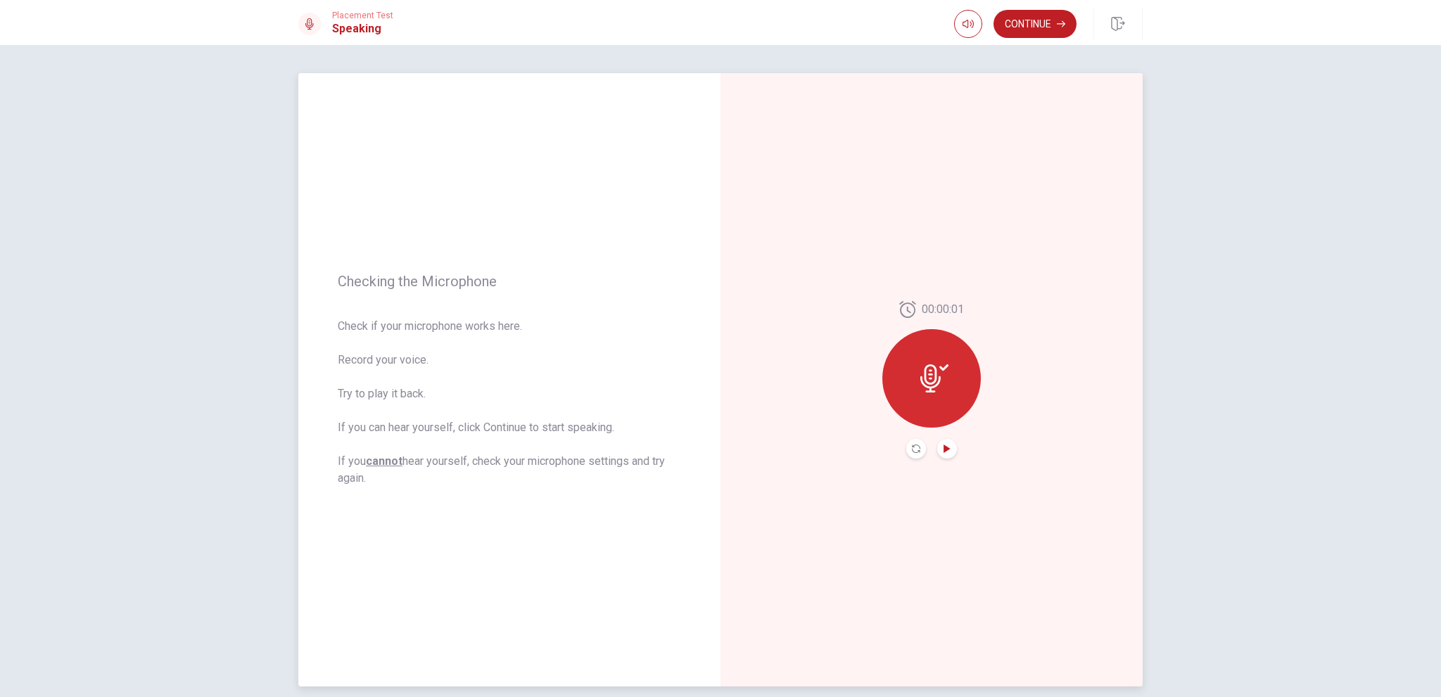
click at [946, 450] on icon "Play Audio" at bounding box center [947, 449] width 8 height 8
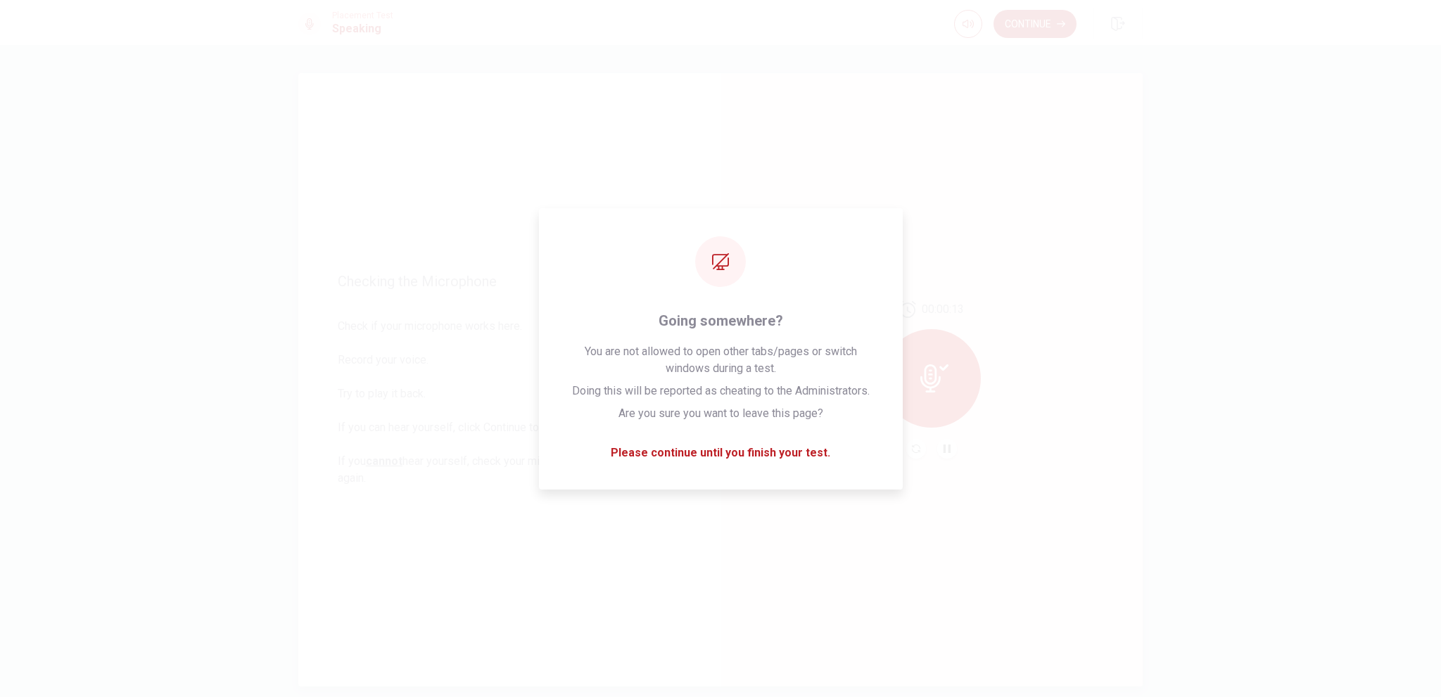
click at [1011, 461] on div "00:00:13" at bounding box center [932, 380] width 422 height 614
drag, startPoint x: 477, startPoint y: 70, endPoint x: 465, endPoint y: 70, distance: 12.0
click at [477, 70] on div "Checking the Microphone Check if your microphone works here. Record your voice.…" at bounding box center [720, 371] width 1441 height 652
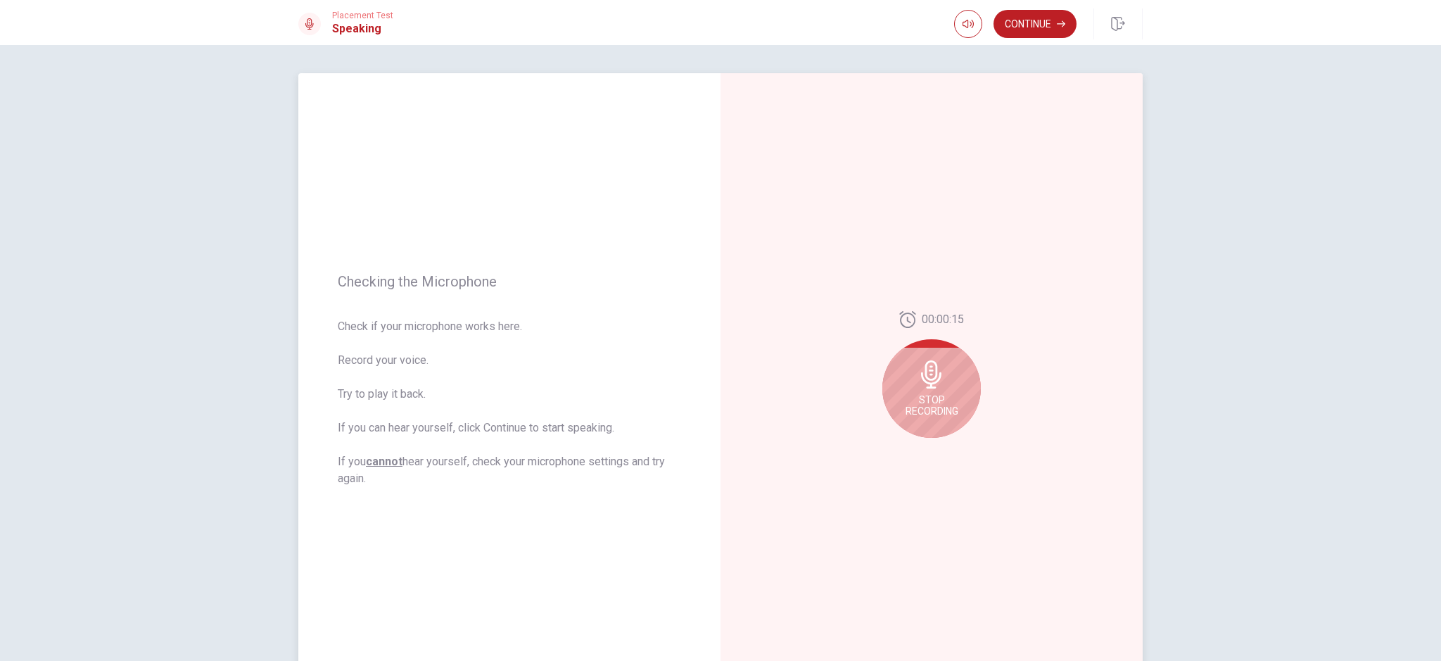
click at [947, 393] on div "Stop Recording" at bounding box center [932, 388] width 99 height 99
click at [925, 382] on icon at bounding box center [935, 379] width 28 height 28
click at [941, 444] on button "Play Audio" at bounding box center [947, 449] width 20 height 20
click at [912, 450] on icon "Record Again" at bounding box center [916, 449] width 8 height 8
click at [943, 453] on icon "Pause Audio" at bounding box center [947, 449] width 8 height 8
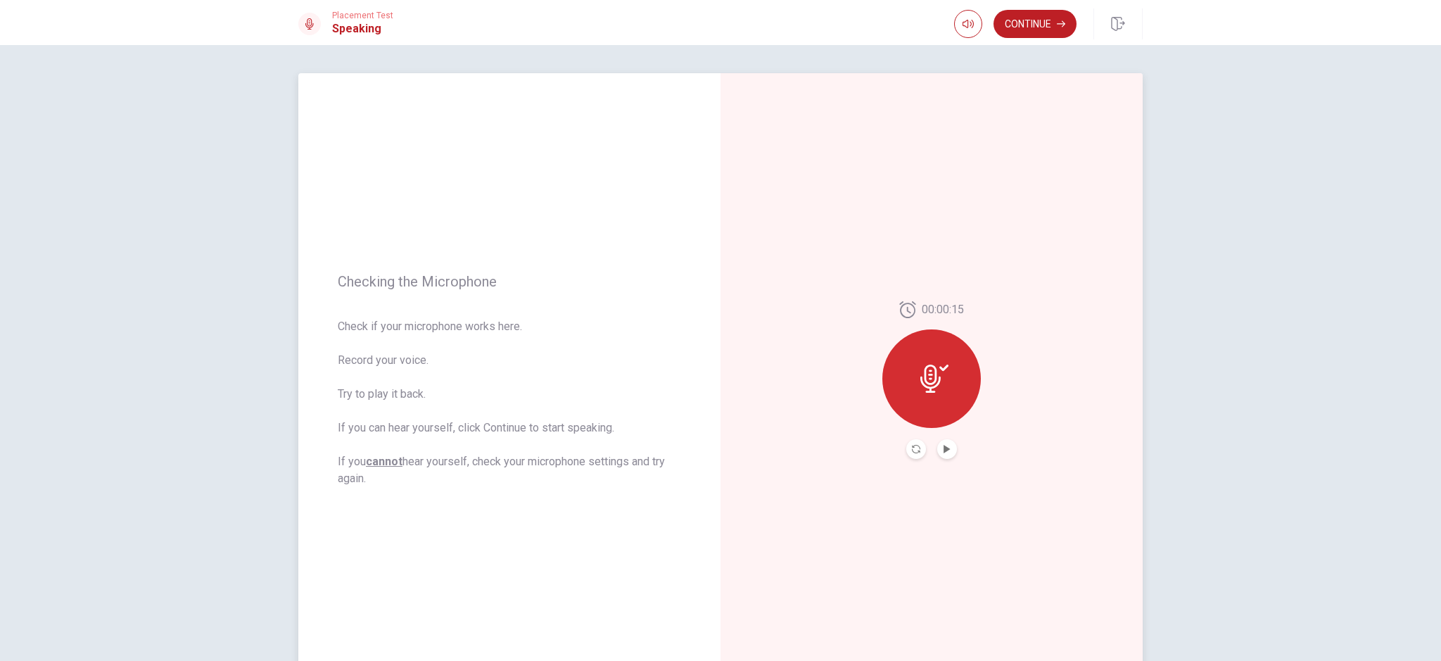
drag, startPoint x: 893, startPoint y: 312, endPoint x: 935, endPoint y: 376, distance: 75.7
click at [899, 315] on div "00:00:15" at bounding box center [932, 380] width 99 height 158
click at [936, 377] on icon at bounding box center [931, 379] width 20 height 28
click at [944, 448] on icon "Play Audio" at bounding box center [947, 449] width 6 height 8
click at [944, 446] on icon "Pause Audio" at bounding box center [947, 449] width 7 height 8
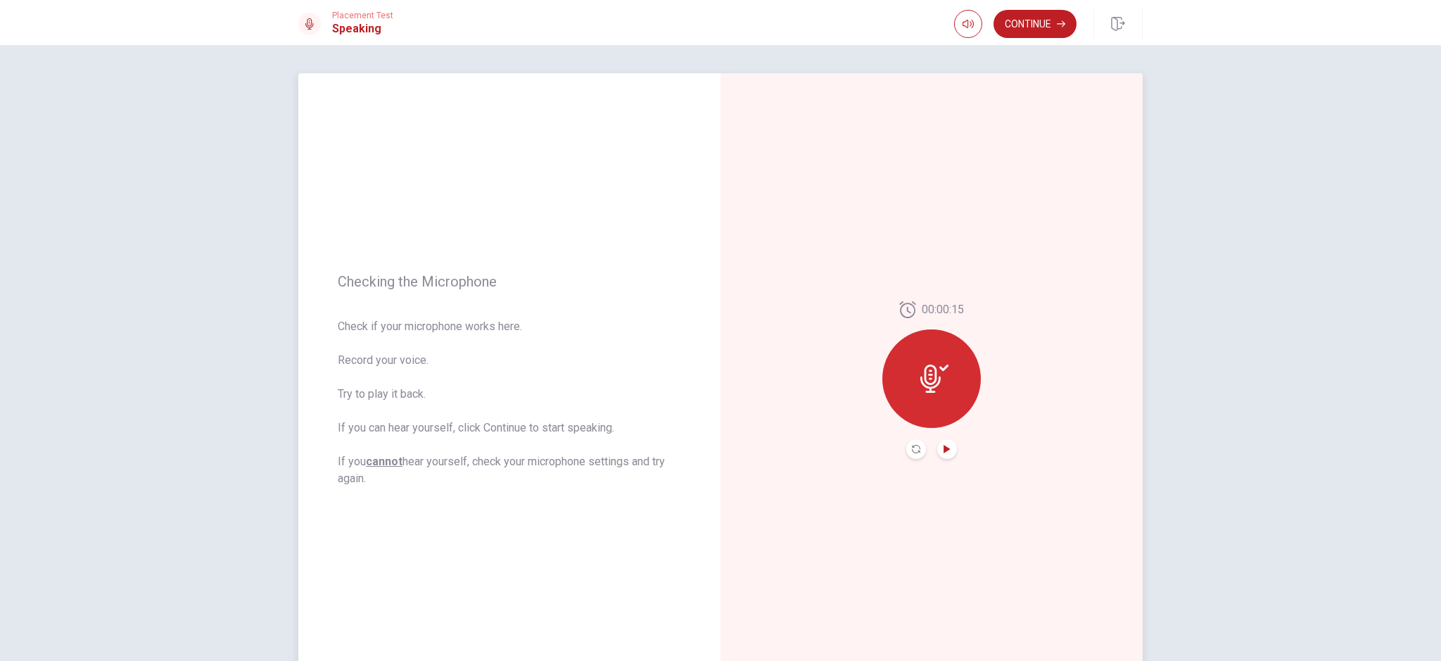
click at [908, 360] on div at bounding box center [932, 378] width 99 height 99
click at [921, 450] on button "Record Again" at bounding box center [916, 449] width 20 height 20
click at [916, 443] on button "Record Again" at bounding box center [916, 449] width 20 height 20
click at [912, 450] on icon "Record Again" at bounding box center [916, 449] width 8 height 8
click at [947, 440] on button "Play Audio" at bounding box center [947, 449] width 20 height 20
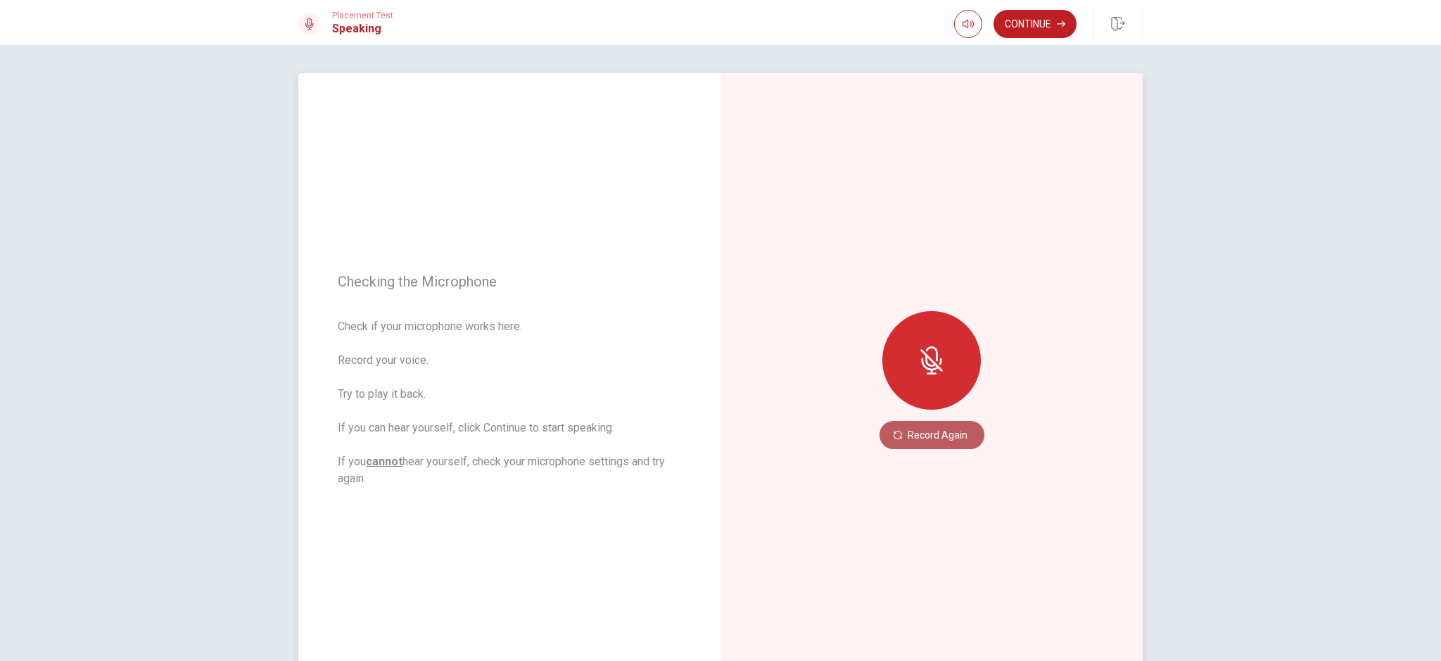
click at [937, 431] on button "Record Again" at bounding box center [932, 435] width 105 height 28
click at [939, 374] on div at bounding box center [932, 360] width 99 height 99
click at [937, 432] on button "Record Again" at bounding box center [932, 435] width 105 height 28
click at [932, 431] on button "Record Again" at bounding box center [932, 435] width 105 height 28
click at [936, 394] on div at bounding box center [932, 360] width 99 height 99
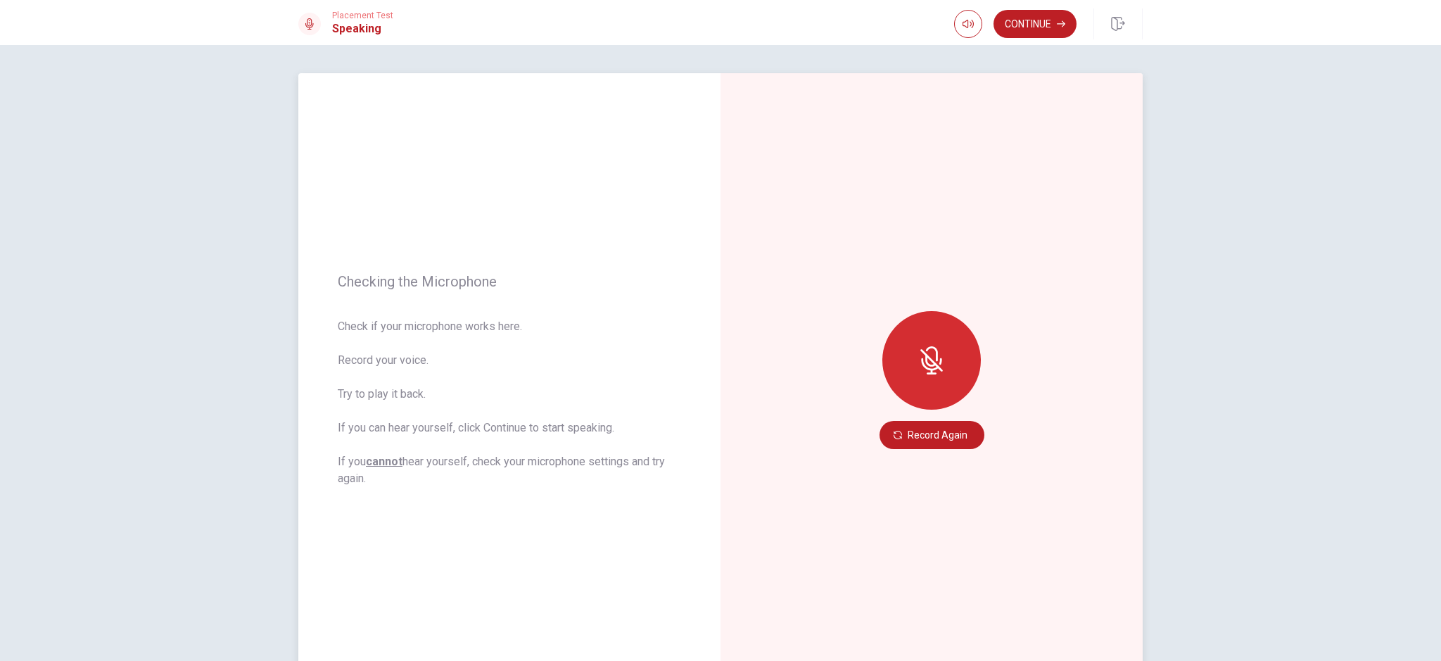
click at [954, 377] on div at bounding box center [932, 360] width 99 height 99
drag, startPoint x: 938, startPoint y: 365, endPoint x: 940, endPoint y: 374, distance: 9.4
click at [940, 365] on icon at bounding box center [932, 360] width 28 height 28
click at [921, 441] on button "Record Again" at bounding box center [932, 435] width 105 height 28
click at [940, 355] on div at bounding box center [932, 360] width 99 height 99
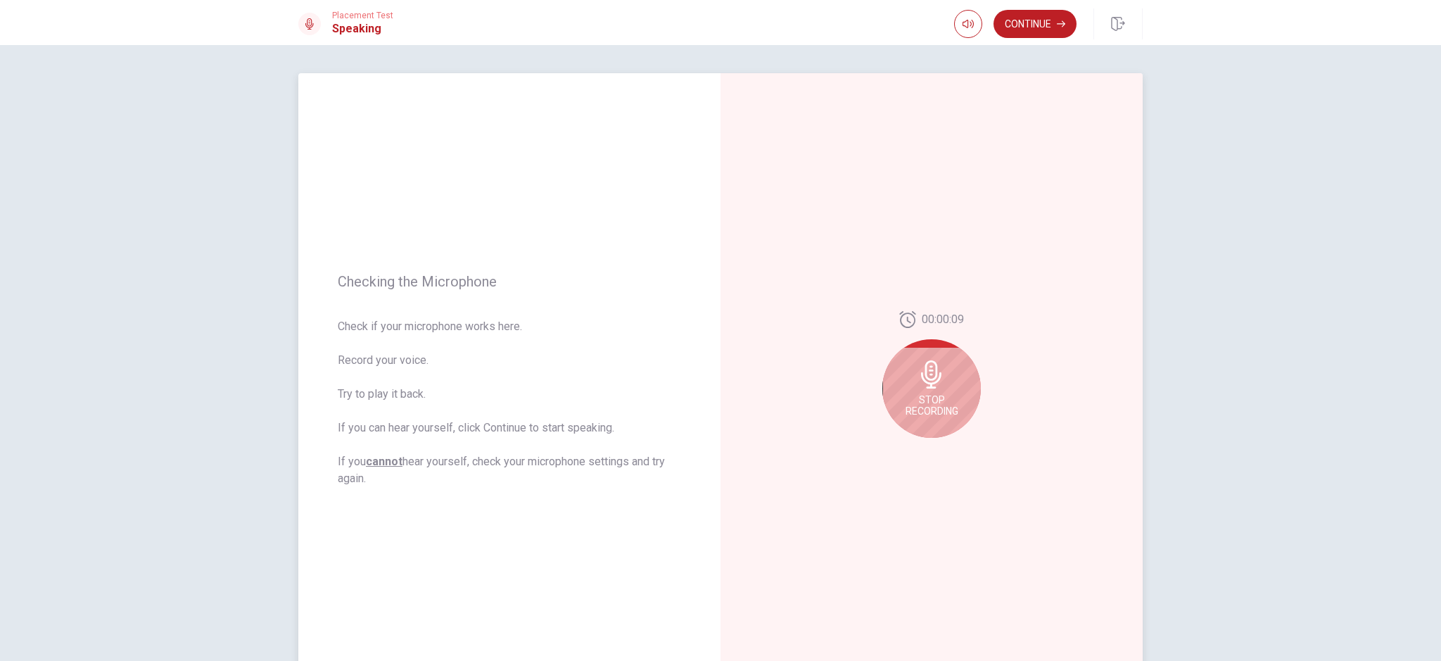
click at [923, 404] on span "Stop Recording" at bounding box center [932, 405] width 53 height 23
click at [947, 451] on icon "Play Audio" at bounding box center [947, 449] width 8 height 8
click at [949, 446] on button "Pause Audio" at bounding box center [947, 449] width 20 height 20
click at [915, 451] on icon "Record Again" at bounding box center [916, 449] width 8 height 8
click at [952, 376] on div "Stop Recording" at bounding box center [932, 388] width 99 height 99
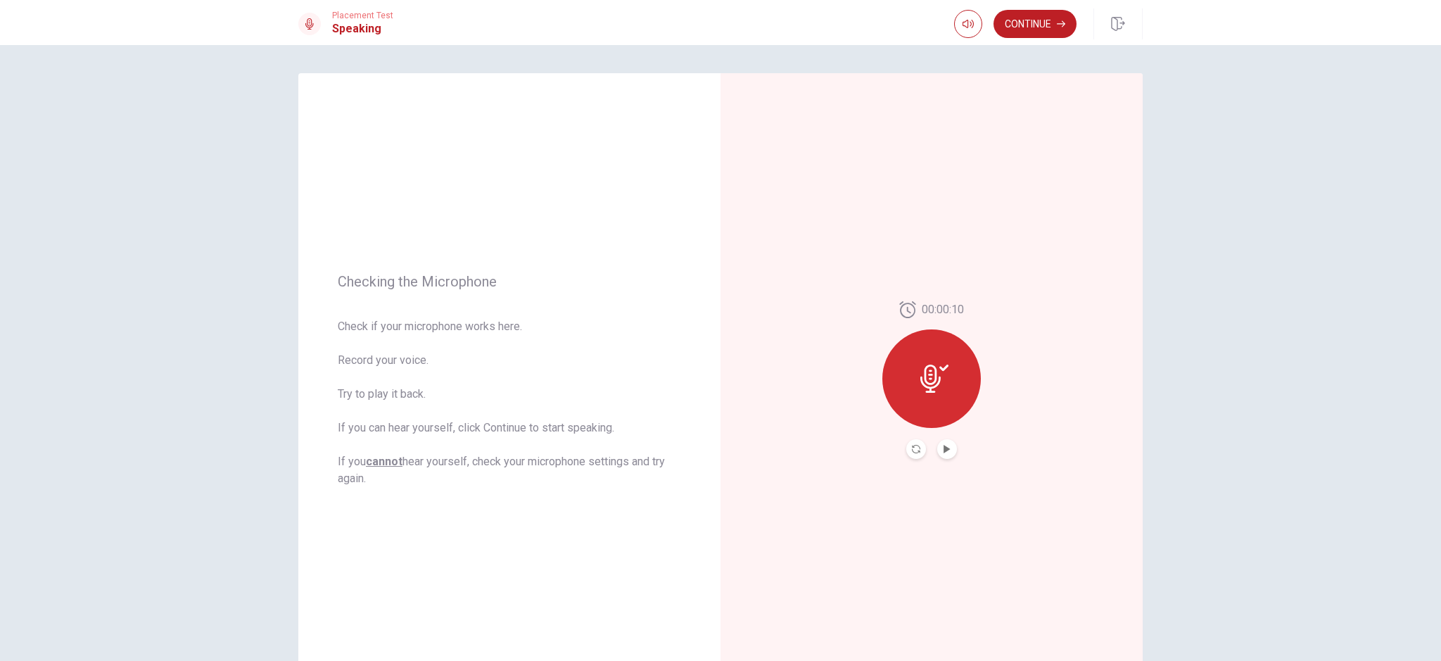
click at [949, 448] on button "Play Audio" at bounding box center [947, 449] width 20 height 20
click at [918, 446] on button "Record Again" at bounding box center [916, 449] width 20 height 20
click at [961, 397] on div "Stop Recording" at bounding box center [932, 388] width 99 height 99
click at [952, 453] on button "Play Audio" at bounding box center [947, 449] width 20 height 20
click at [950, 451] on button "Pause Audio" at bounding box center [947, 449] width 20 height 20
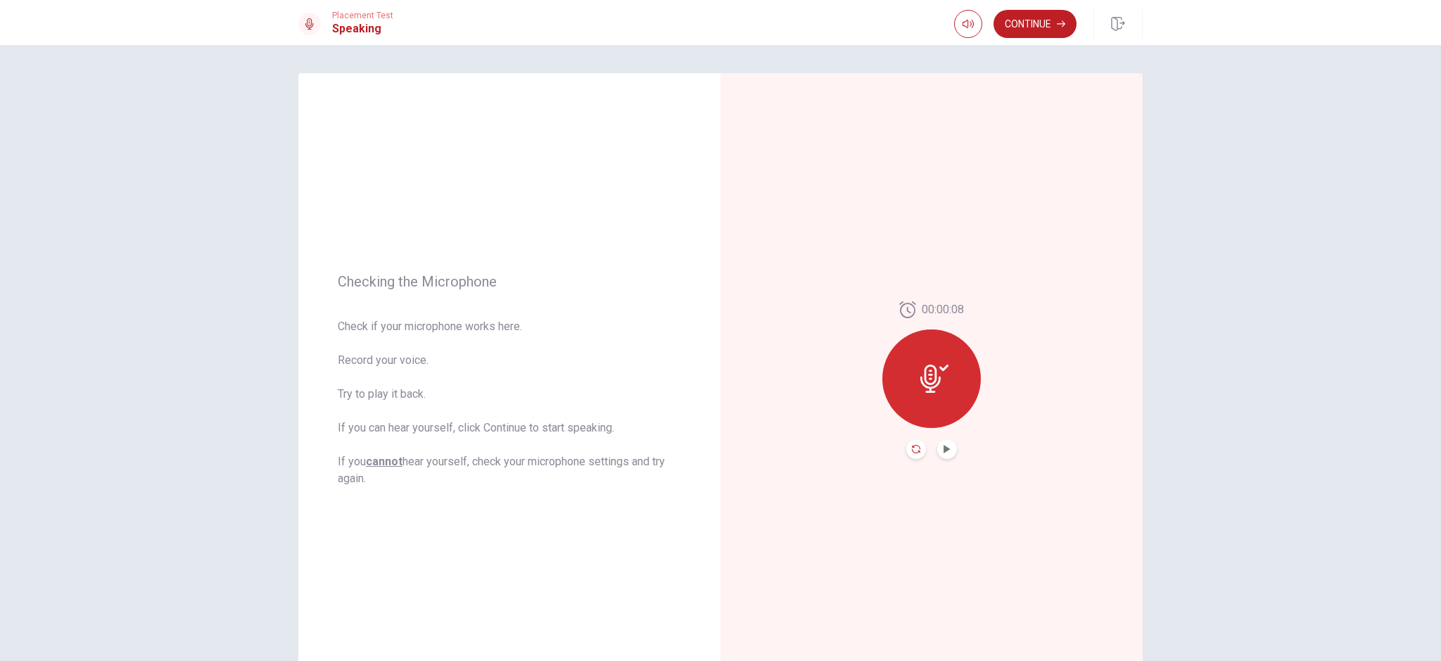
click at [912, 449] on icon "Record Again" at bounding box center [916, 449] width 8 height 8
click at [935, 388] on div "Stop Recording" at bounding box center [932, 388] width 99 height 99
click at [944, 450] on icon "Play Audio" at bounding box center [947, 449] width 6 height 8
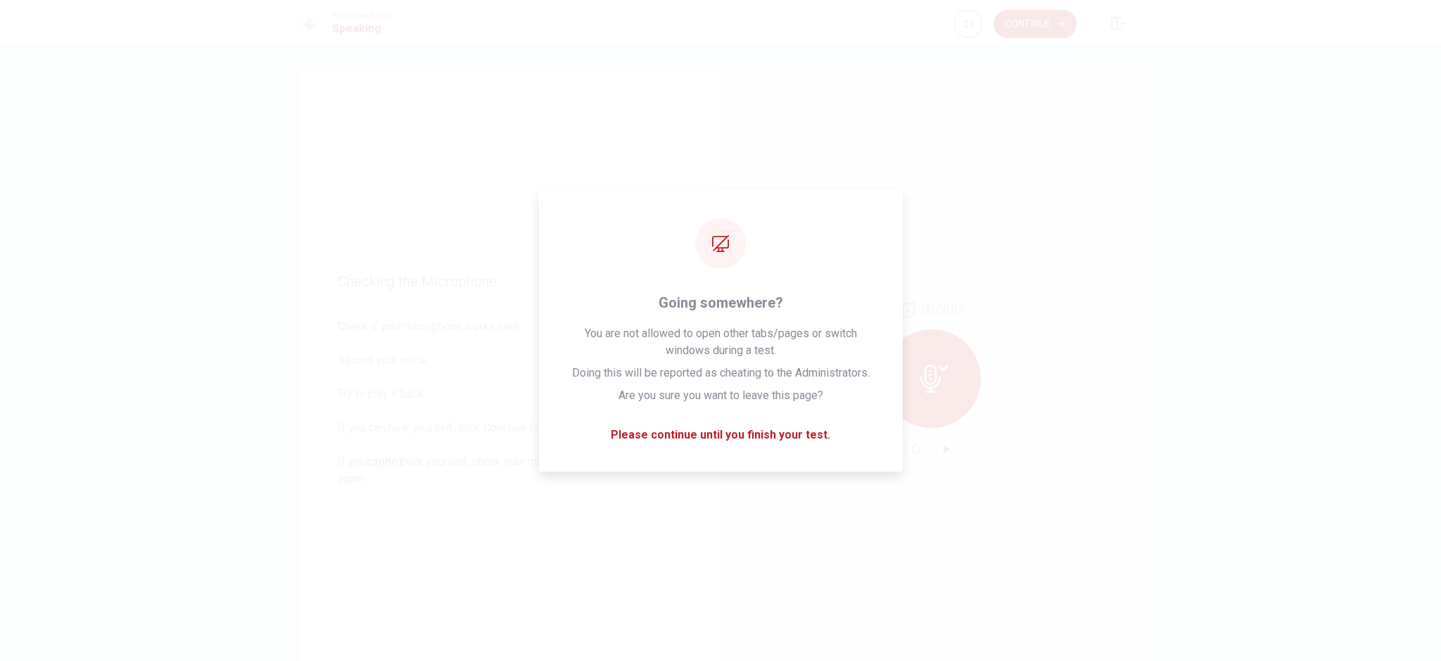
click at [899, 317] on icon at bounding box center [907, 309] width 17 height 17
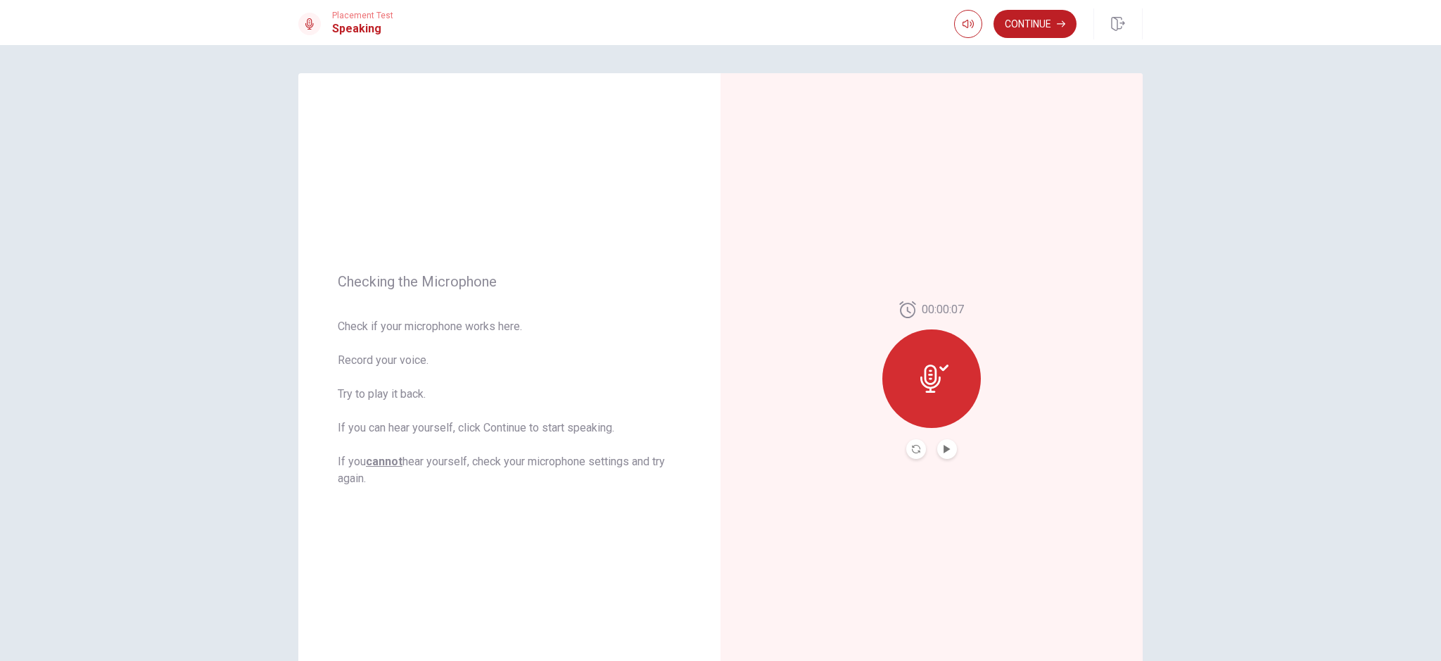
click at [993, 245] on div "00:00:07" at bounding box center [932, 380] width 422 height 614
click at [923, 448] on div at bounding box center [931, 449] width 51 height 20
click at [914, 453] on button "Record Again" at bounding box center [916, 449] width 20 height 20
drag, startPoint x: 946, startPoint y: 367, endPoint x: 922, endPoint y: 362, distance: 24.4
click at [945, 367] on div "Stop Recording" at bounding box center [932, 374] width 99 height 99
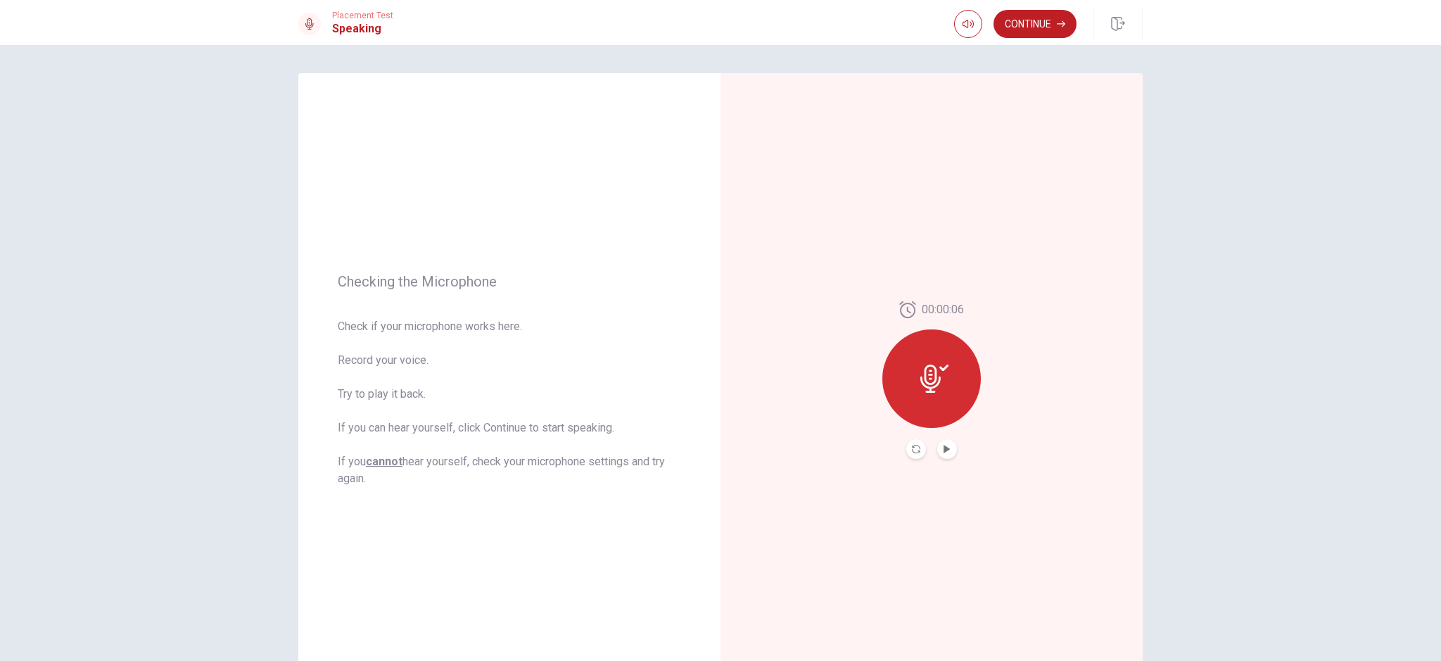
drag, startPoint x: 947, startPoint y: 441, endPoint x: 959, endPoint y: 443, distance: 12.8
click at [949, 442] on button "Play Audio" at bounding box center [947, 449] width 20 height 20
click at [947, 456] on button "Pause Audio" at bounding box center [947, 449] width 20 height 20
drag, startPoint x: 945, startPoint y: 458, endPoint x: 944, endPoint y: 447, distance: 11.3
click at [944, 450] on button "Play Audio" at bounding box center [947, 449] width 20 height 20
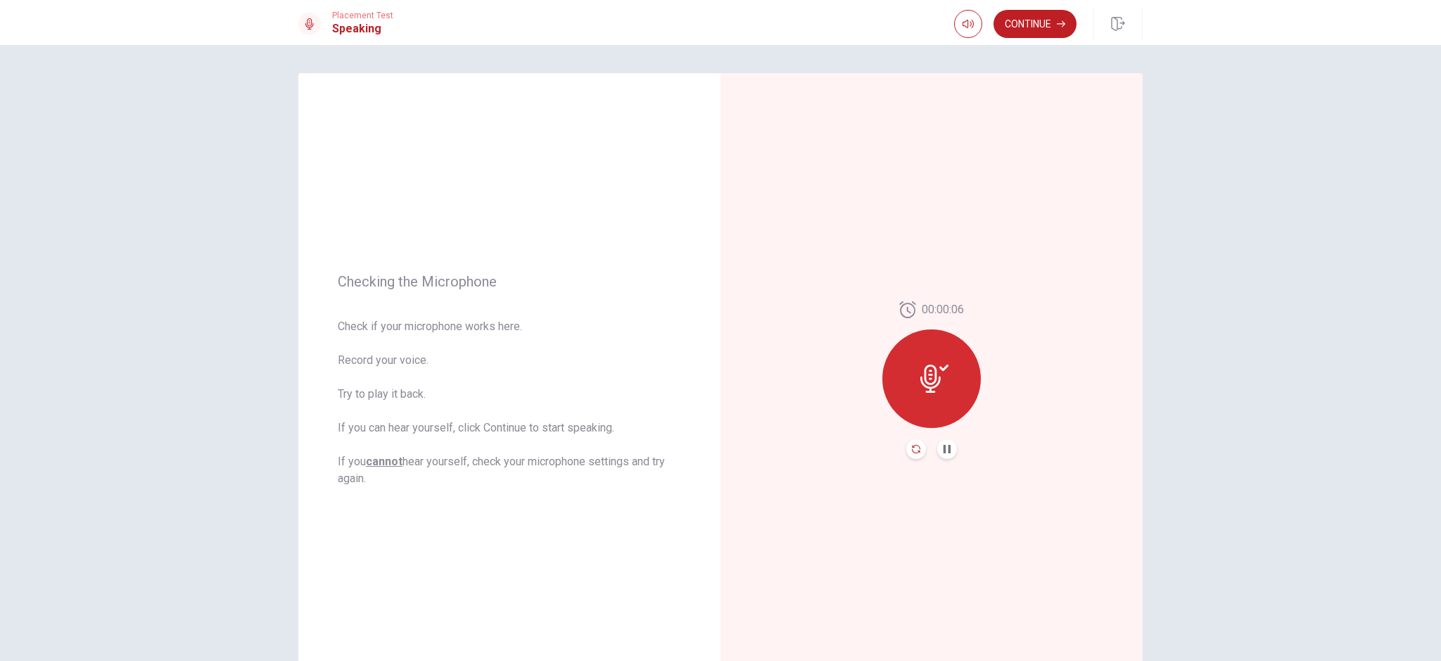
click at [914, 450] on icon "Record Again" at bounding box center [916, 449] width 8 height 8
drag, startPoint x: 928, startPoint y: 387, endPoint x: 927, endPoint y: 410, distance: 22.5
click at [927, 395] on div "Stop Recording" at bounding box center [932, 388] width 99 height 99
click at [948, 450] on button "Play Audio" at bounding box center [947, 449] width 20 height 20
click at [944, 444] on button "Record Again" at bounding box center [932, 449] width 105 height 28
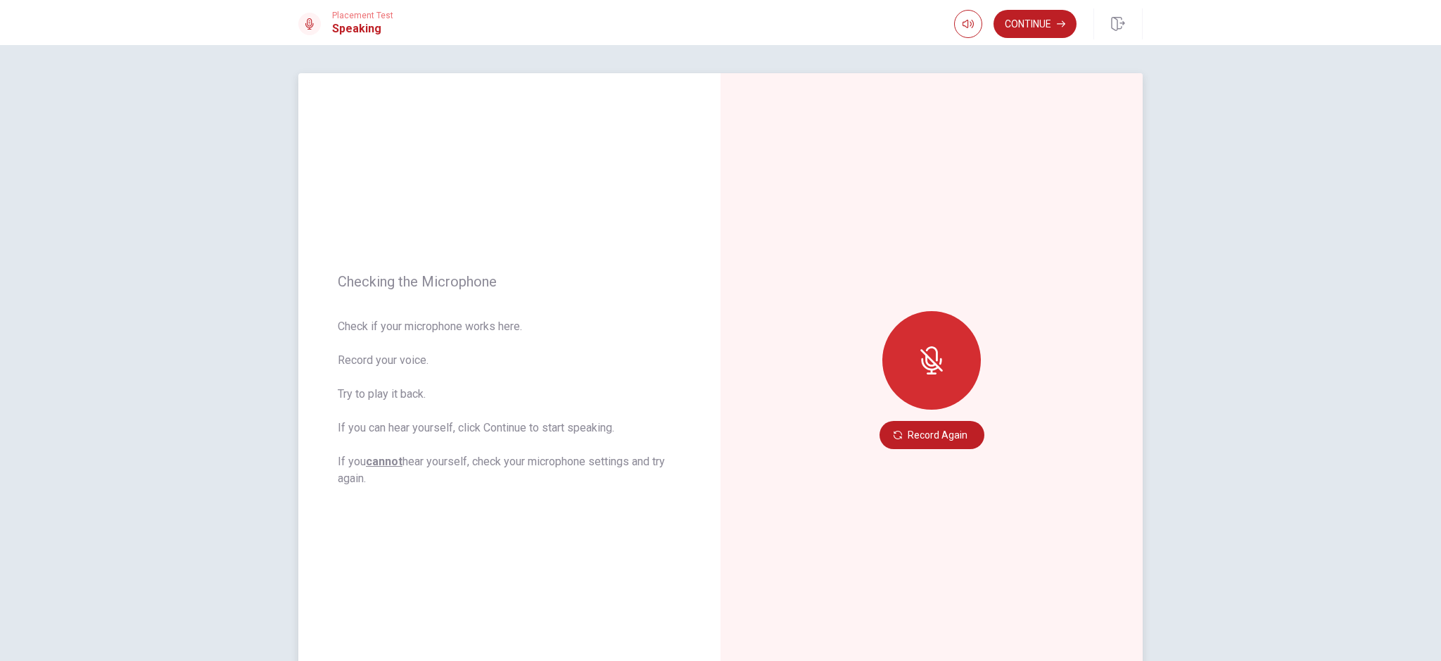
drag, startPoint x: 151, startPoint y: 92, endPoint x: 140, endPoint y: 19, distance: 74.0
click at [152, 88] on div "Checking the Microphone Check if your microphone works here. Record your voice.…" at bounding box center [720, 353] width 1441 height 616
drag, startPoint x: 142, startPoint y: 94, endPoint x: 120, endPoint y: 1, distance: 94.9
click at [142, 92] on div "Checking the Microphone Check if your microphone works here. Record your voice.…" at bounding box center [720, 353] width 1441 height 616
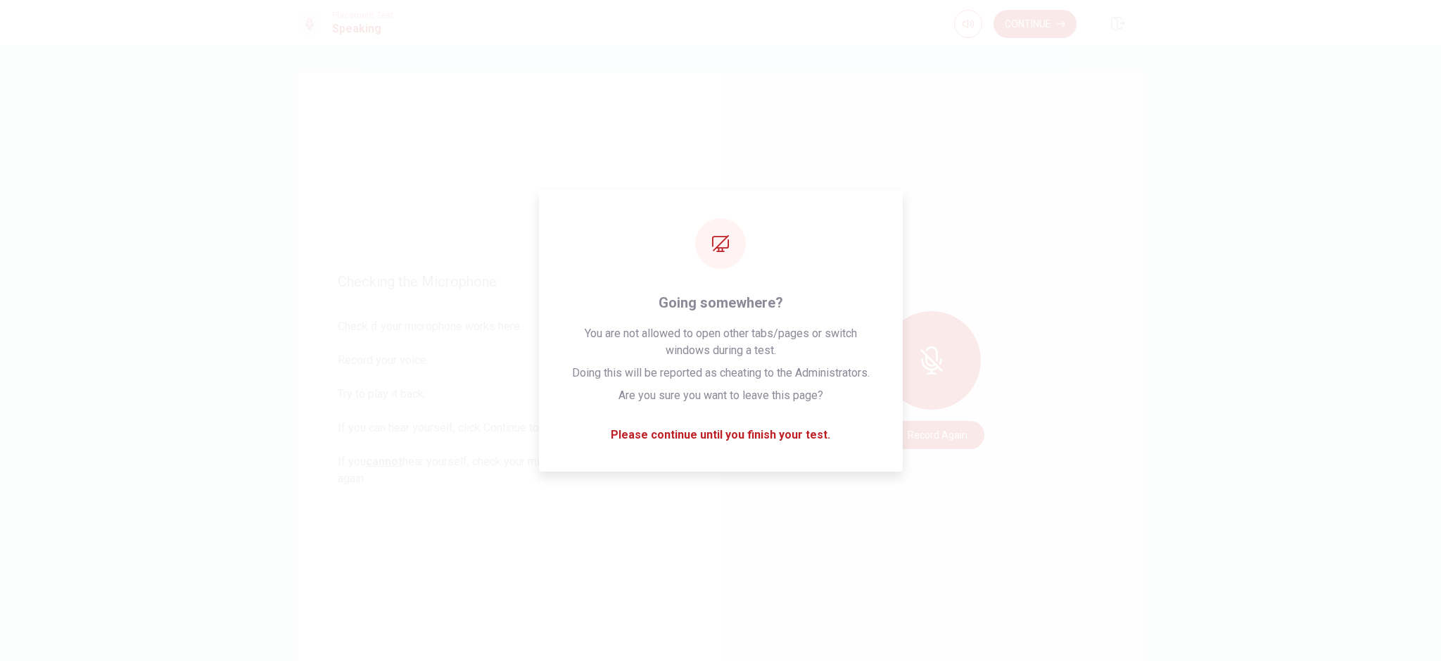
click at [510, 172] on div "Checking the Microphone Check if your microphone works here. Record your voice.…" at bounding box center [509, 380] width 422 height 614
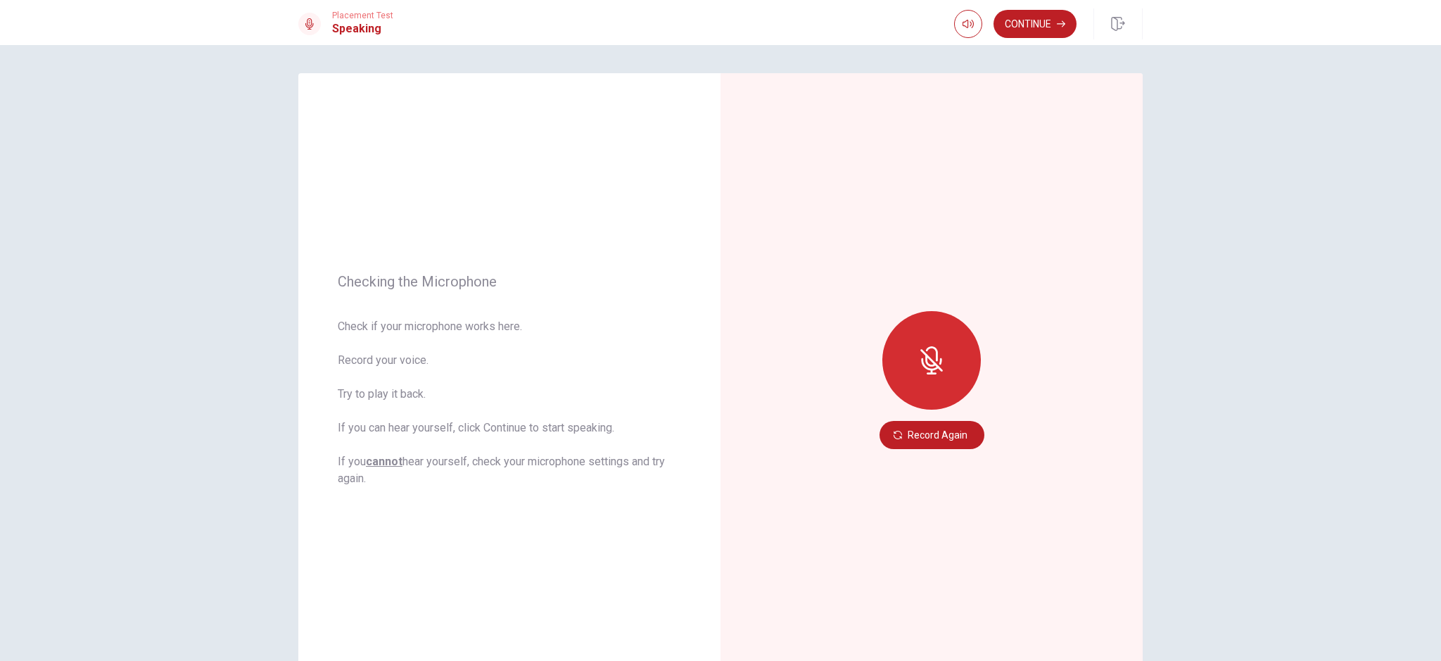
click at [925, 362] on icon at bounding box center [930, 360] width 11 height 13
drag, startPoint x: 906, startPoint y: 452, endPoint x: 906, endPoint y: 461, distance: 9.1
click at [906, 461] on div "Record Again" at bounding box center [932, 380] width 422 height 614
click at [921, 436] on button "Record Again" at bounding box center [932, 435] width 105 height 28
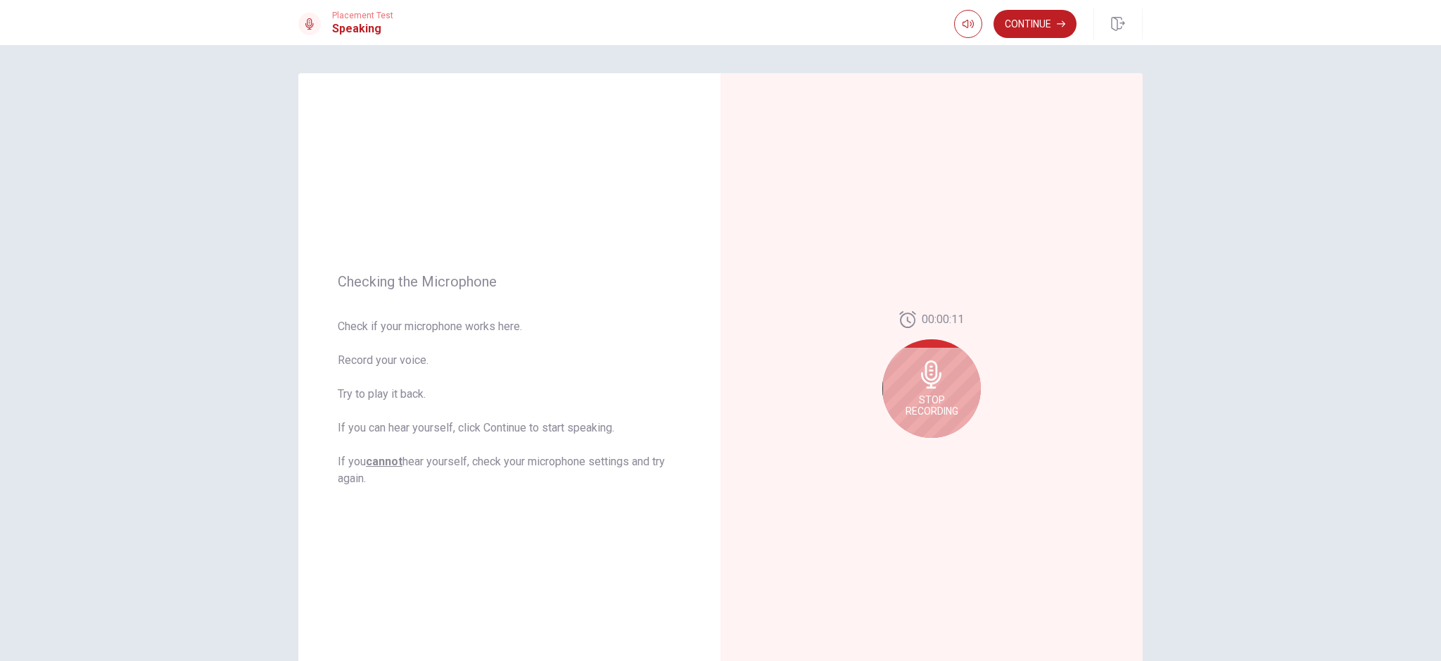
click at [919, 418] on div "Stop Recording" at bounding box center [932, 388] width 99 height 99
click at [944, 450] on icon "Play Audio" at bounding box center [947, 449] width 6 height 8
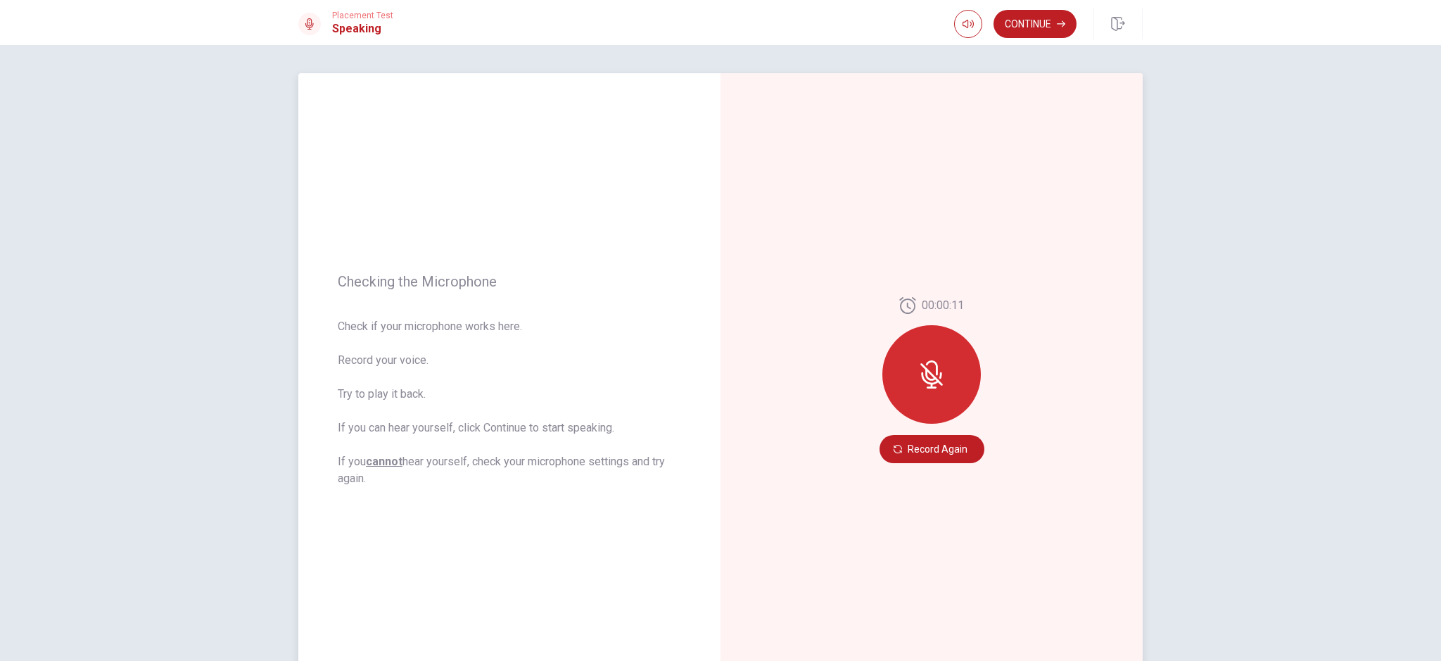
drag, startPoint x: 916, startPoint y: 365, endPoint x: 919, endPoint y: 358, distance: 8.2
click at [918, 363] on icon at bounding box center [932, 374] width 28 height 28
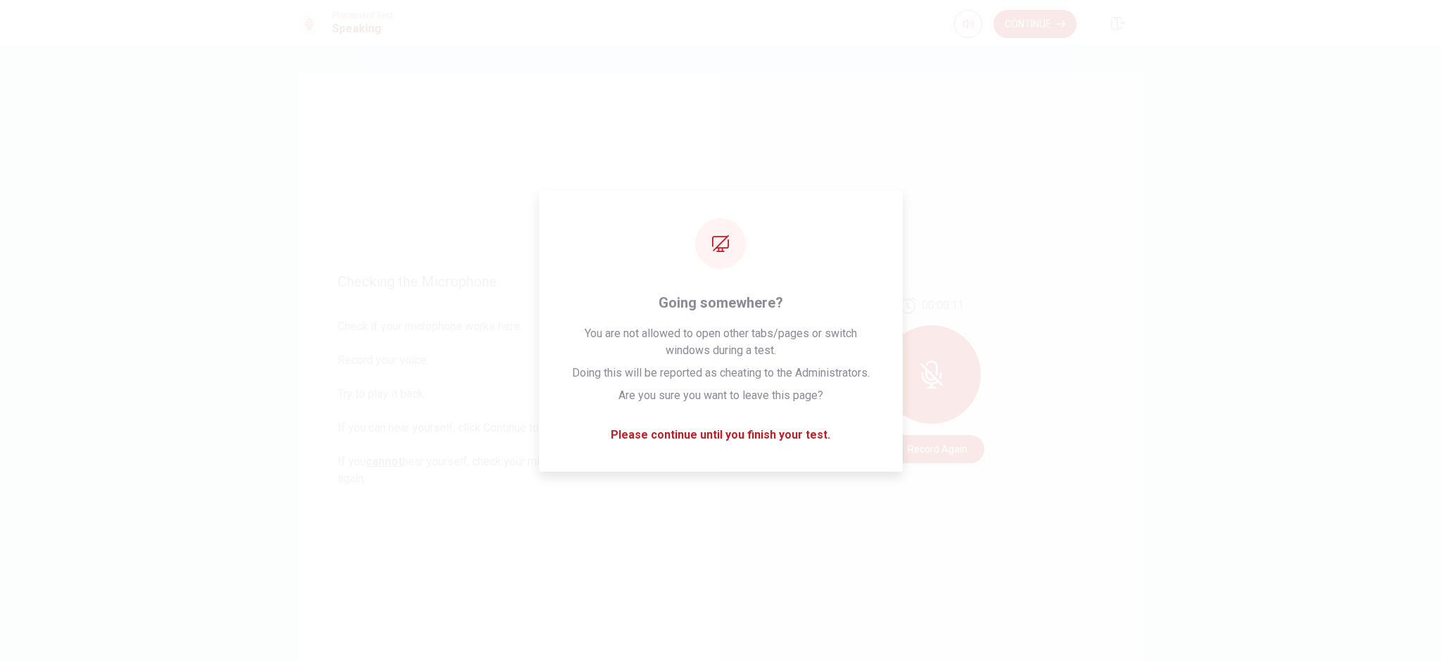
drag, startPoint x: 120, startPoint y: 127, endPoint x: 122, endPoint y: 57, distance: 69.7
click at [122, 108] on div "Checking the Microphone Check if your microphone works here. Record your voice.…" at bounding box center [720, 353] width 1441 height 616
click at [264, 503] on div "Checking the Microphone Check if your microphone works here. Record your voice.…" at bounding box center [720, 353] width 1441 height 616
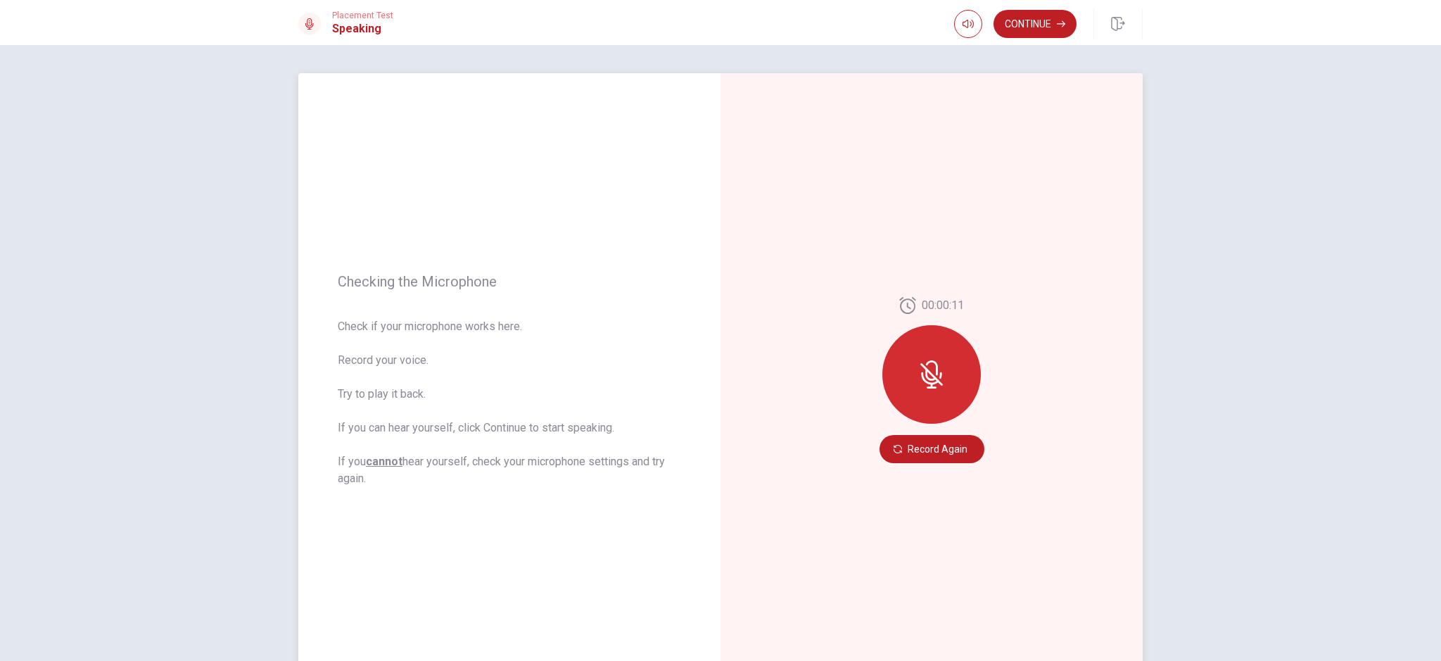
drag, startPoint x: 826, startPoint y: 172, endPoint x: 795, endPoint y: 210, distance: 49.0
click at [819, 184] on div "00:00:11 Record Again" at bounding box center [932, 380] width 422 height 614
click at [921, 448] on button "Record Again" at bounding box center [932, 449] width 105 height 28
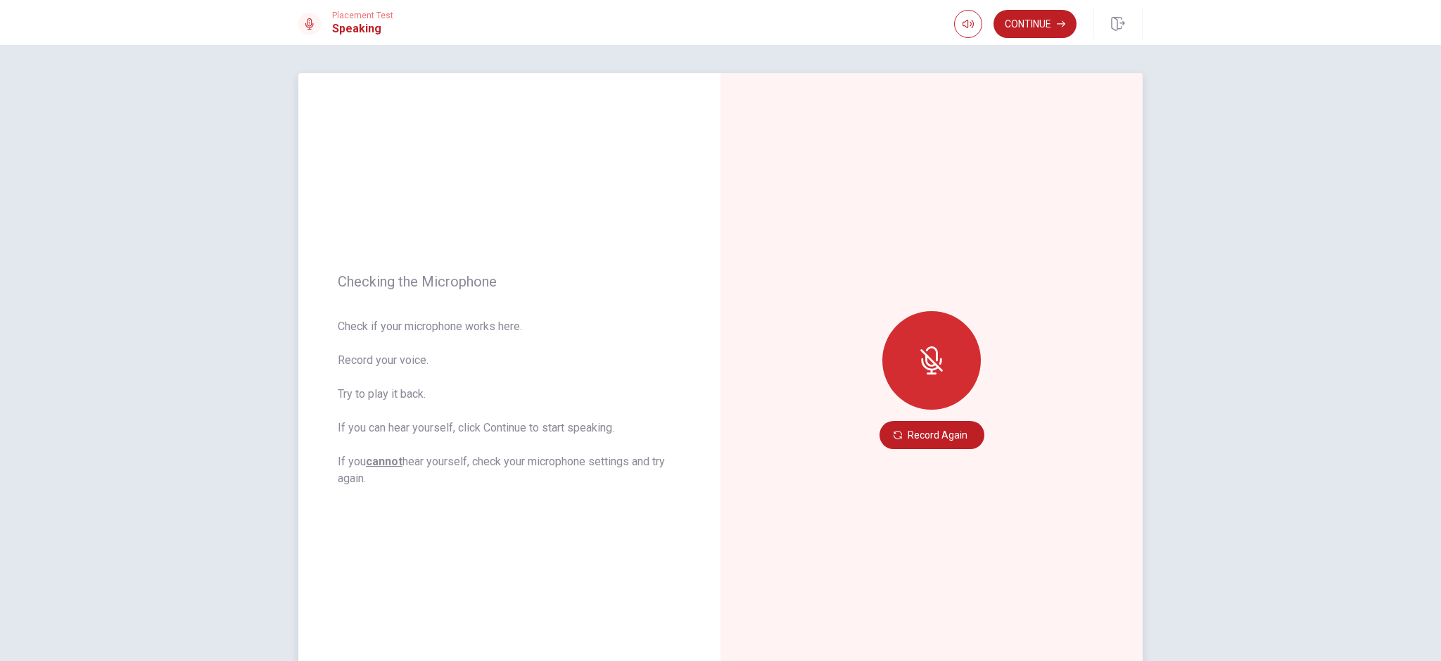
click at [1276, 418] on div "Checking the Microphone Check if your microphone works here. Record your voice.…" at bounding box center [720, 353] width 1441 height 616
drag, startPoint x: 420, startPoint y: 480, endPoint x: 472, endPoint y: 487, distance: 52.6
click at [423, 481] on span "Check if your microphone works here. Record your voice. Try to play it back. If…" at bounding box center [509, 402] width 343 height 169
click at [944, 371] on div at bounding box center [932, 360] width 99 height 99
click at [941, 430] on button "Record Again" at bounding box center [932, 435] width 105 height 28
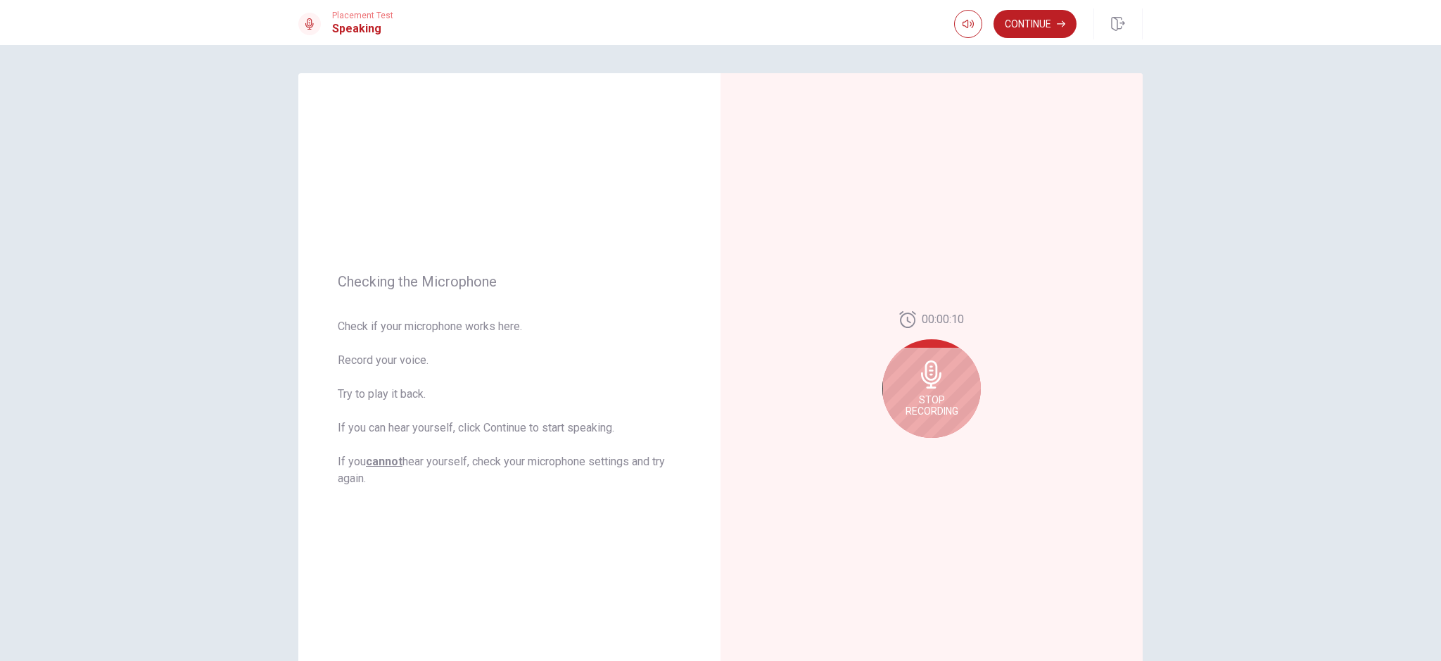
drag, startPoint x: 937, startPoint y: 392, endPoint x: 939, endPoint y: 408, distance: 15.5
click at [938, 393] on div "Stop Recording" at bounding box center [932, 388] width 99 height 99
click at [943, 445] on icon "Play Audio" at bounding box center [947, 449] width 8 height 8
drag, startPoint x: 940, startPoint y: 450, endPoint x: 962, endPoint y: 459, distance: 23.7
click at [944, 450] on icon "Pause Audio" at bounding box center [947, 449] width 7 height 8
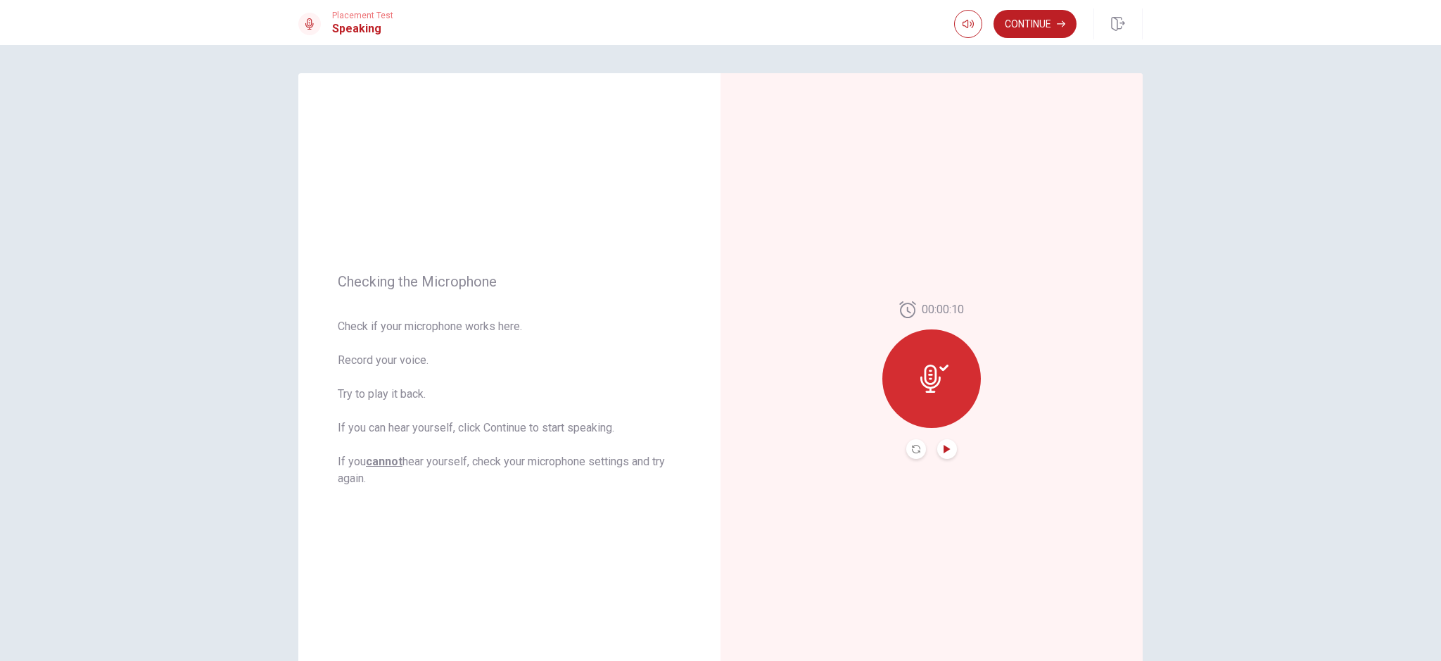
click at [945, 449] on icon "Play Audio" at bounding box center [947, 449] width 6 height 8
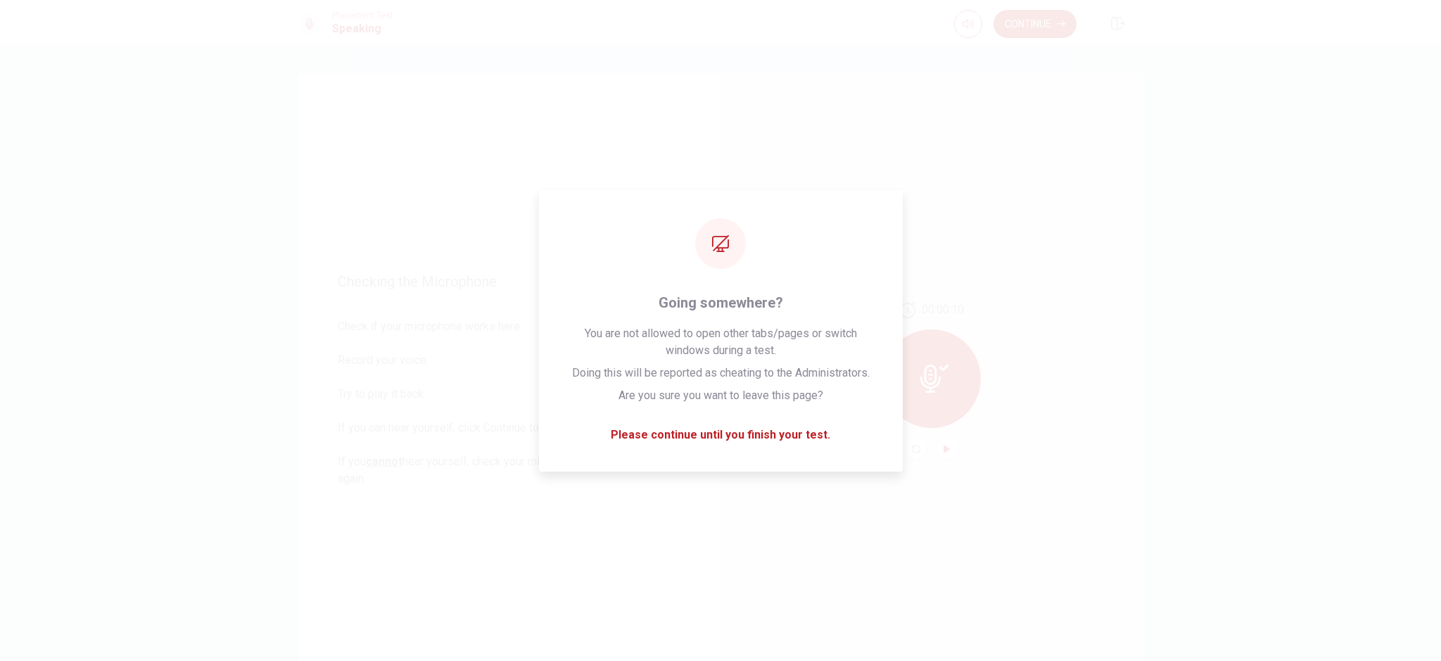
click at [1159, 406] on div "Checking the Microphone Check if your microphone works here. Record your voice.…" at bounding box center [721, 380] width 890 height 614
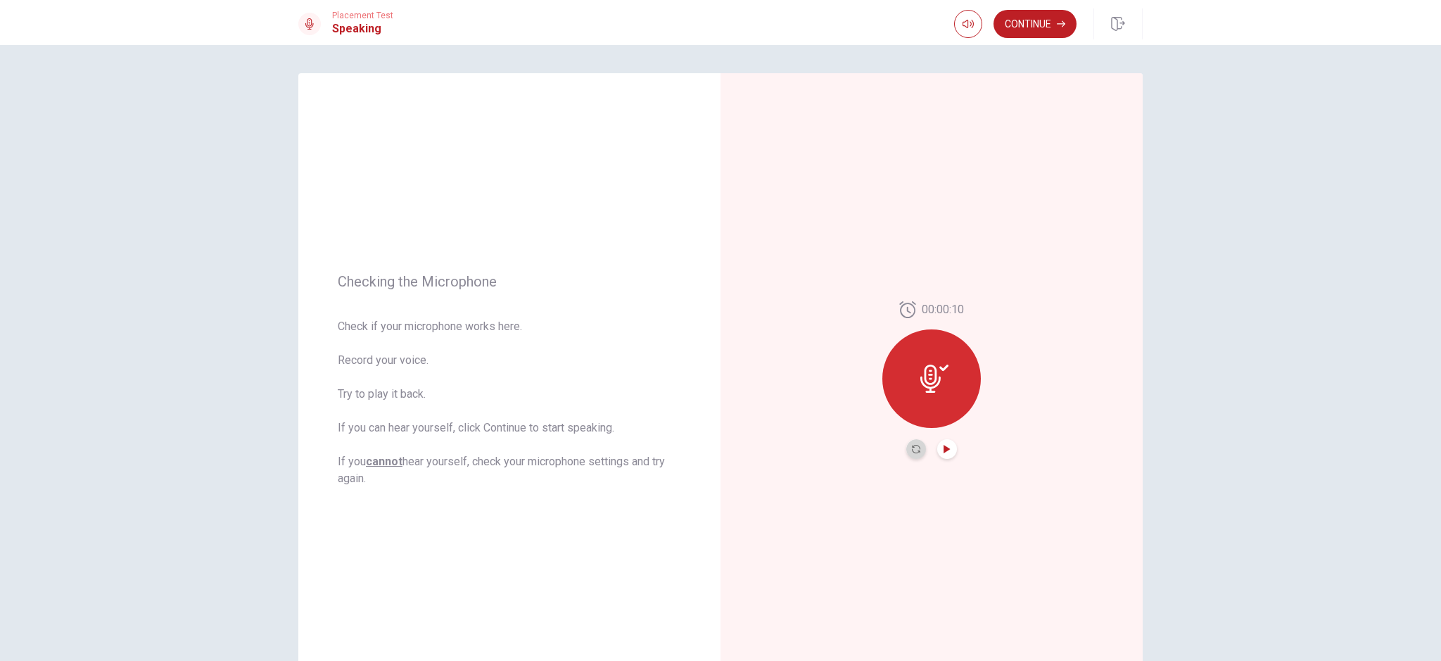
click at [918, 449] on button "Record Again" at bounding box center [916, 449] width 20 height 20
click at [929, 382] on icon at bounding box center [931, 374] width 20 height 28
click at [946, 455] on button "Play Audio" at bounding box center [947, 449] width 20 height 20
click at [951, 446] on button "Pause Audio" at bounding box center [947, 449] width 20 height 20
click at [948, 452] on button "Play Audio" at bounding box center [947, 449] width 20 height 20
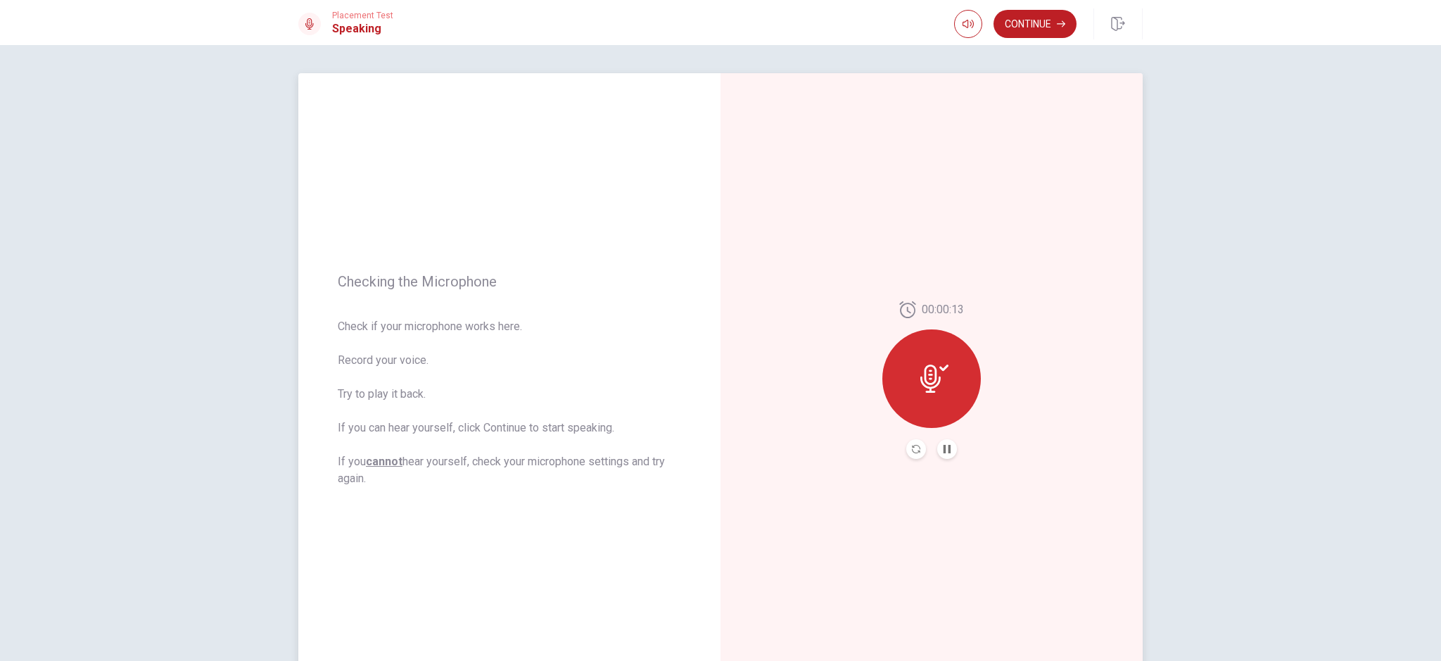
click at [948, 450] on button "Pause Audio" at bounding box center [947, 449] width 20 height 20
click at [937, 453] on button "Play Audio" at bounding box center [947, 449] width 20 height 20
click at [918, 447] on button "Record Again" at bounding box center [916, 449] width 20 height 20
drag, startPoint x: 935, startPoint y: 387, endPoint x: 939, endPoint y: 398, distance: 11.1
click at [936, 388] on icon at bounding box center [932, 374] width 28 height 28
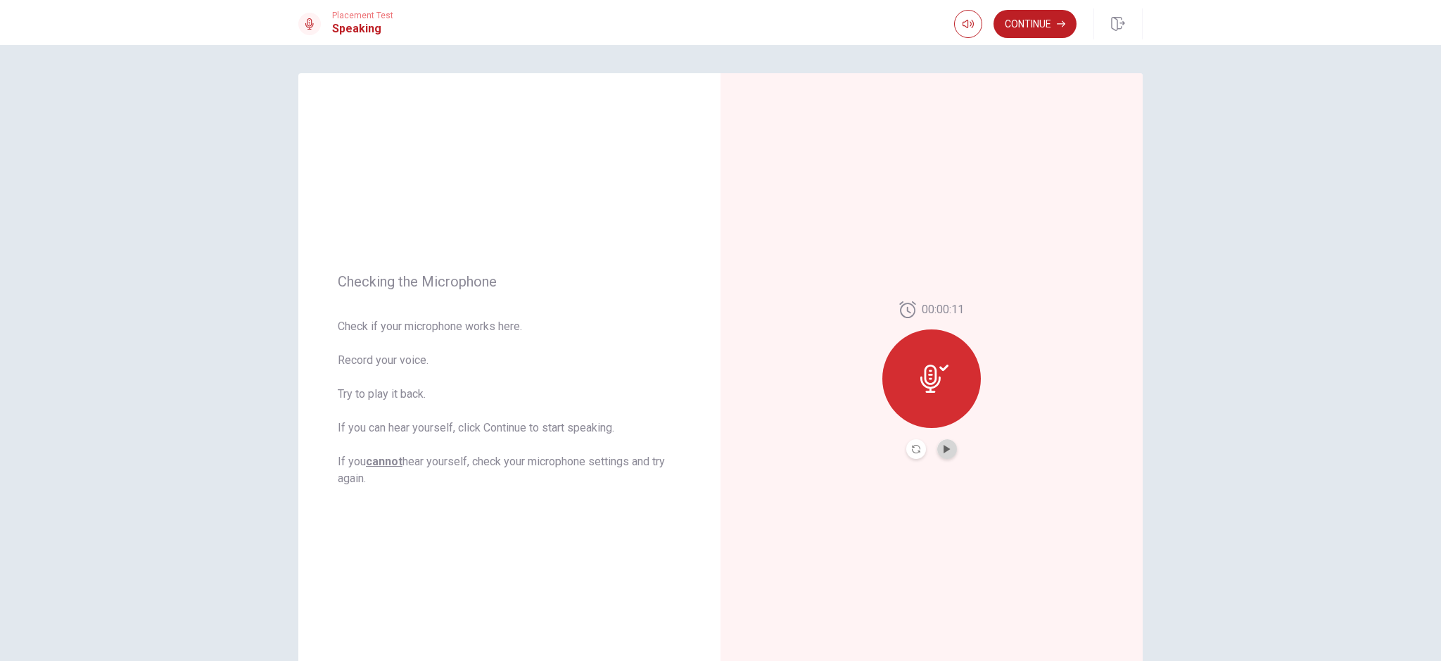
drag, startPoint x: 940, startPoint y: 445, endPoint x: 952, endPoint y: 451, distance: 13.5
click at [944, 446] on icon "Play Audio" at bounding box center [947, 449] width 6 height 8
click at [914, 452] on icon "Record Again" at bounding box center [916, 449] width 8 height 8
click at [1318, 396] on div "Checking the Microphone Check if your microphone works here. Record your voice.…" at bounding box center [720, 353] width 1441 height 616
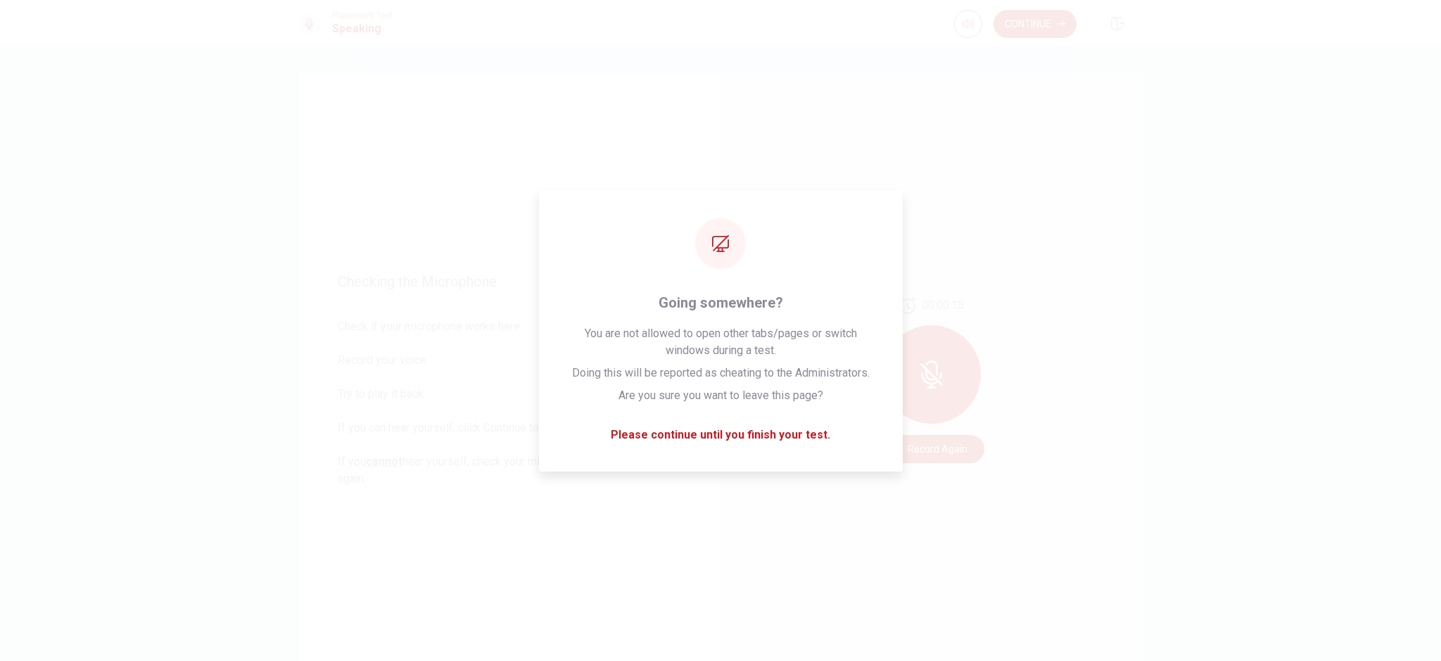
click at [1218, 479] on div "Checking the Microphone Check if your microphone works here. Record your voice.…" at bounding box center [720, 353] width 1441 height 616
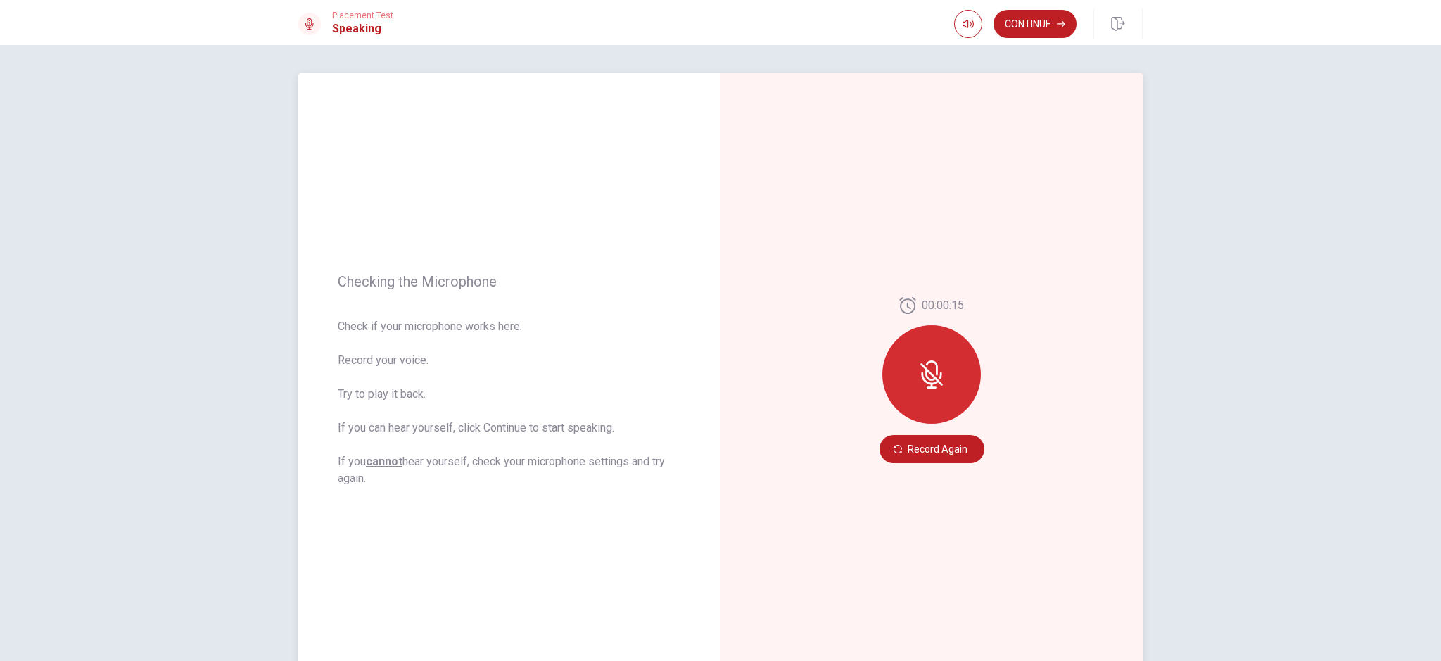
click at [914, 396] on div at bounding box center [932, 374] width 99 height 99
click at [904, 445] on button "Record Again" at bounding box center [932, 449] width 105 height 28
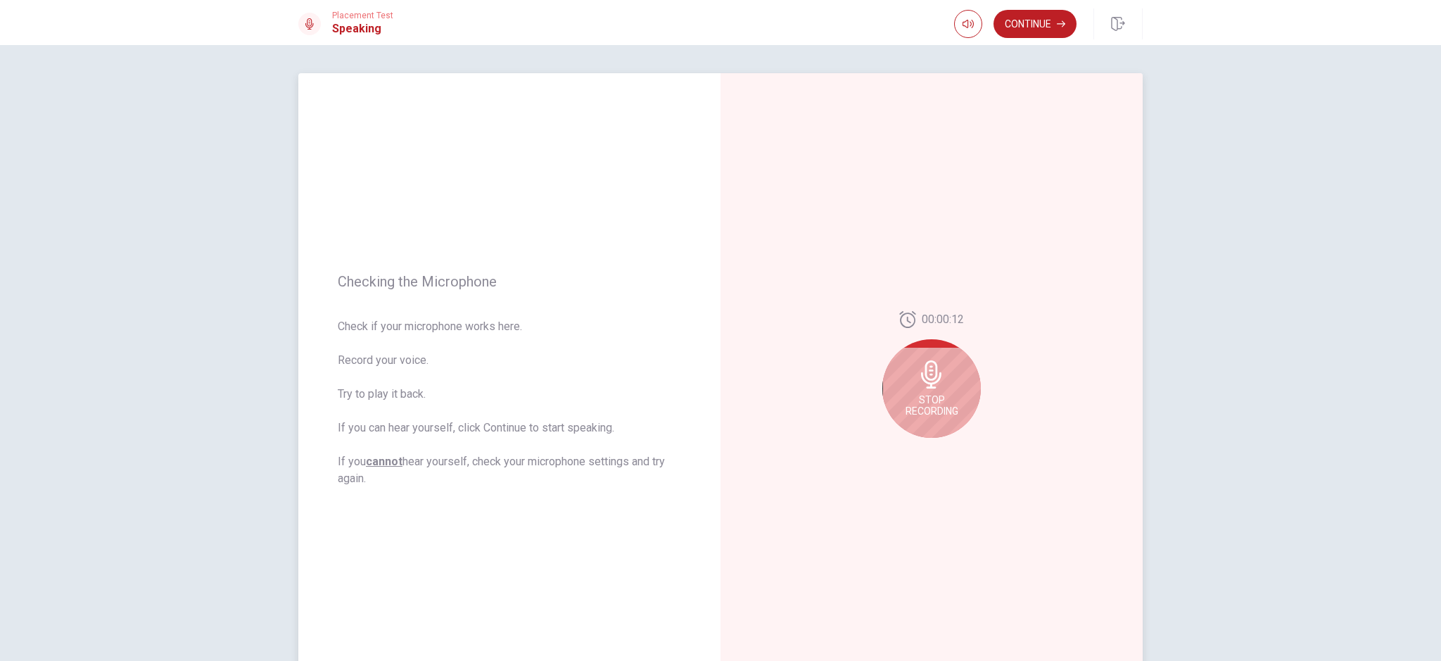
click at [957, 415] on div "Stop Recording" at bounding box center [932, 388] width 99 height 99
click at [937, 457] on div at bounding box center [931, 449] width 51 height 20
click at [944, 450] on icon "Play Audio" at bounding box center [947, 449] width 6 height 8
click at [909, 455] on button "Record Again" at bounding box center [916, 449] width 20 height 20
click at [947, 454] on button "Play Audio" at bounding box center [947, 449] width 20 height 20
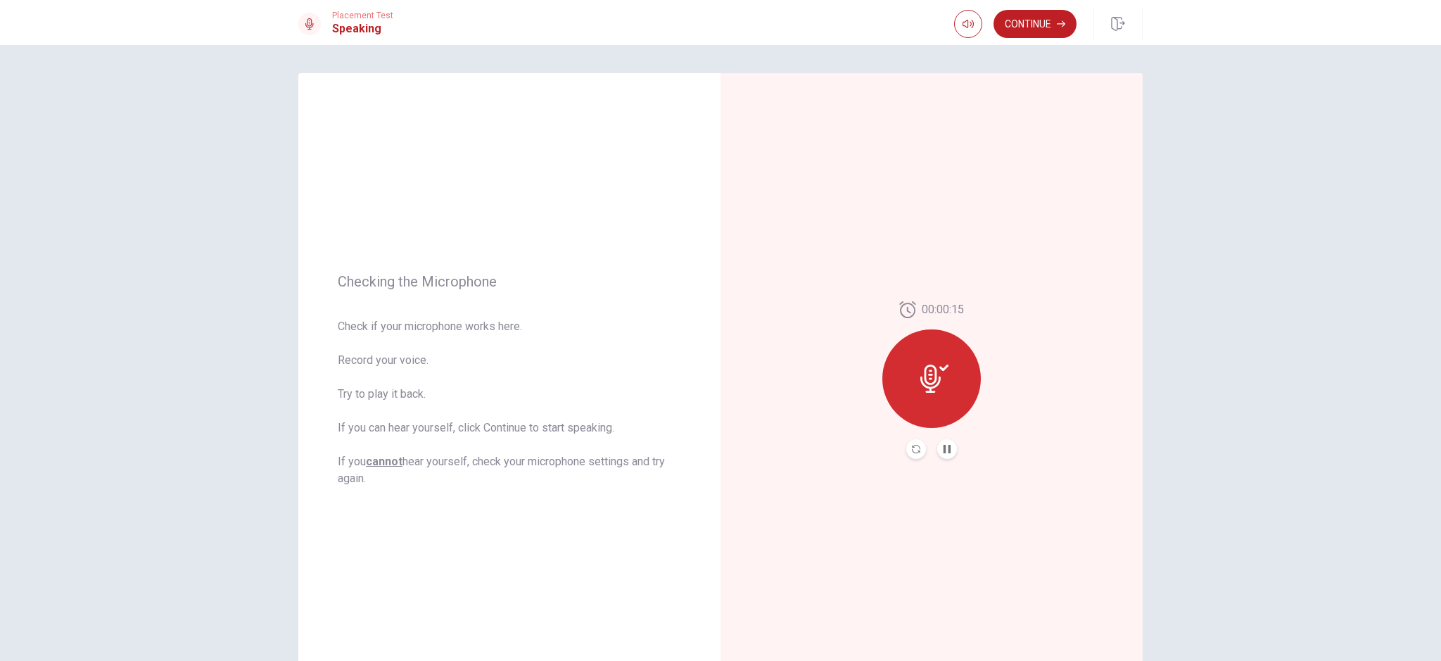
click at [918, 454] on button "Record Again" at bounding box center [916, 449] width 20 height 20
click at [921, 391] on div "Stop Recording" at bounding box center [932, 388] width 99 height 99
click at [949, 446] on button "Play Audio" at bounding box center [947, 449] width 20 height 20
click at [901, 450] on button "Record Again" at bounding box center [932, 449] width 105 height 28
click at [924, 453] on button "Record Again" at bounding box center [932, 449] width 105 height 28
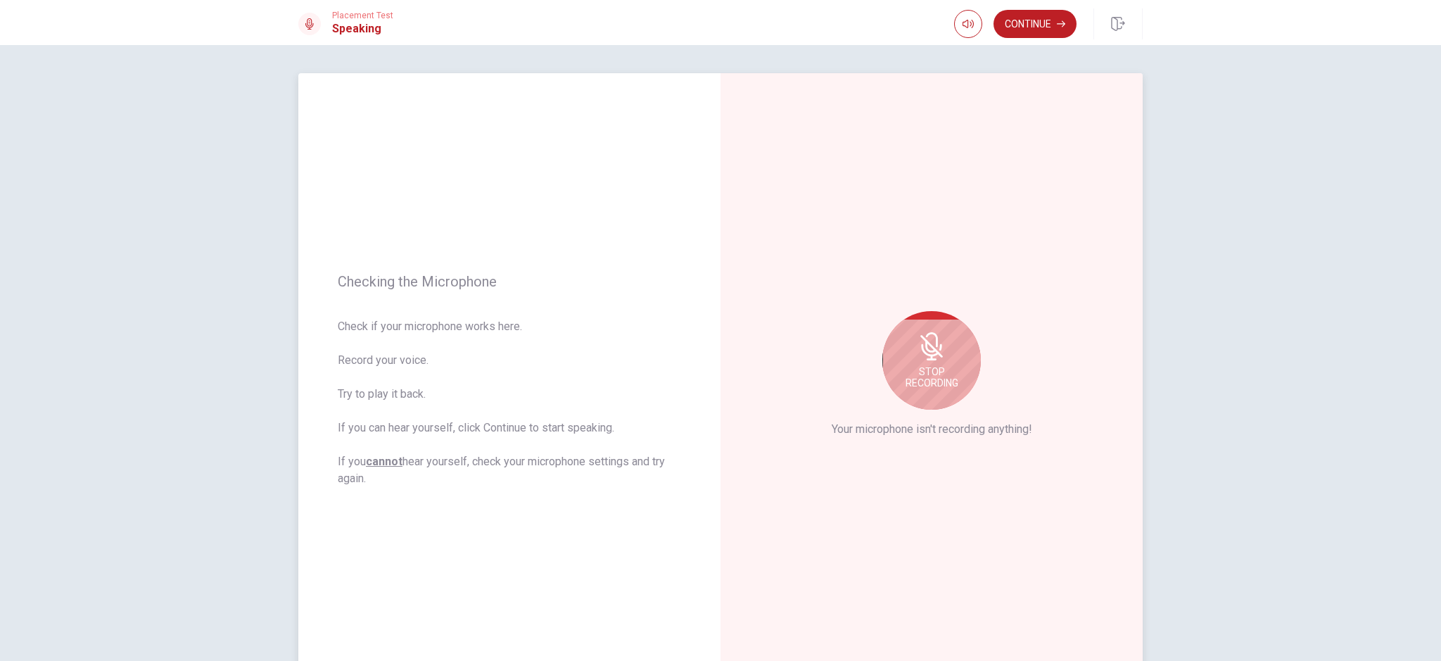
drag, startPoint x: 851, startPoint y: 196, endPoint x: 889, endPoint y: 246, distance: 63.3
click at [866, 201] on div "Stop Recording Your microphone isn't recording anything!" at bounding box center [932, 380] width 422 height 614
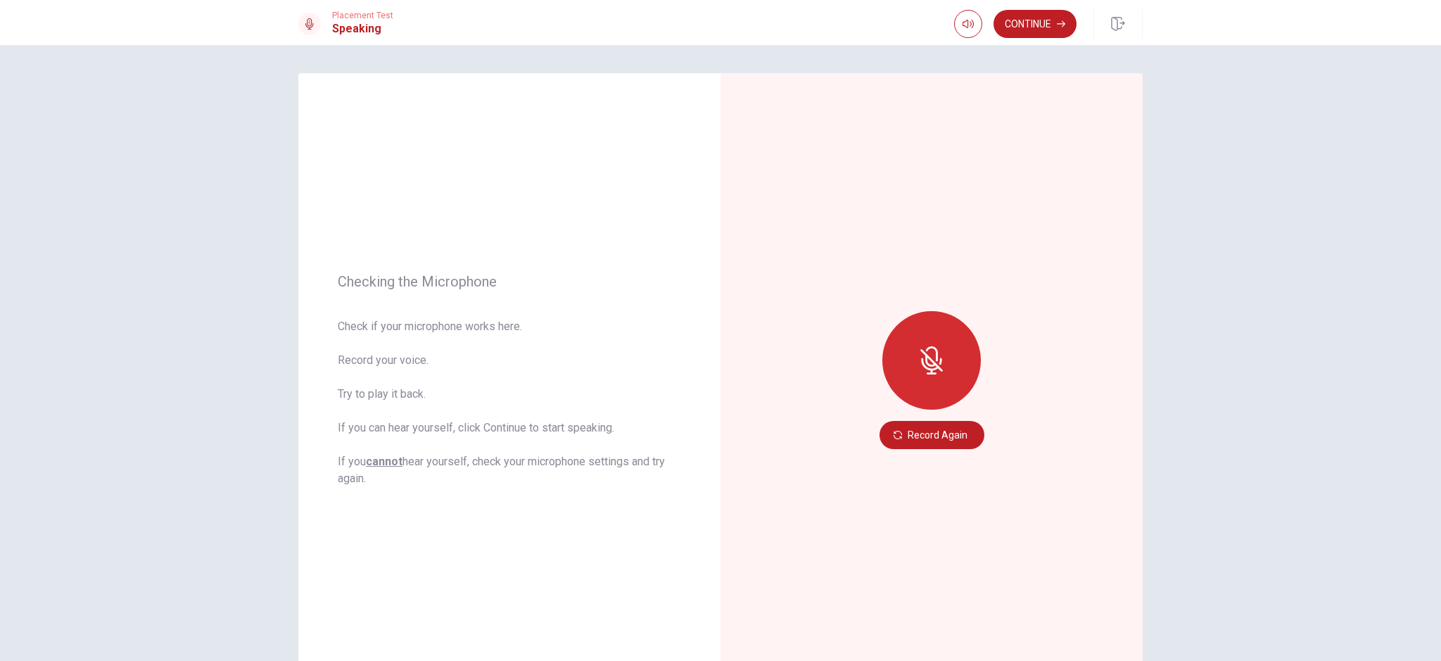
click at [954, 347] on div at bounding box center [932, 360] width 99 height 99
click at [957, 431] on button "Record Again" at bounding box center [932, 435] width 105 height 28
drag, startPoint x: 921, startPoint y: 427, endPoint x: 930, endPoint y: 432, distance: 10.7
click at [922, 427] on button "Record Again" at bounding box center [932, 435] width 105 height 28
click at [923, 347] on div at bounding box center [932, 360] width 99 height 99
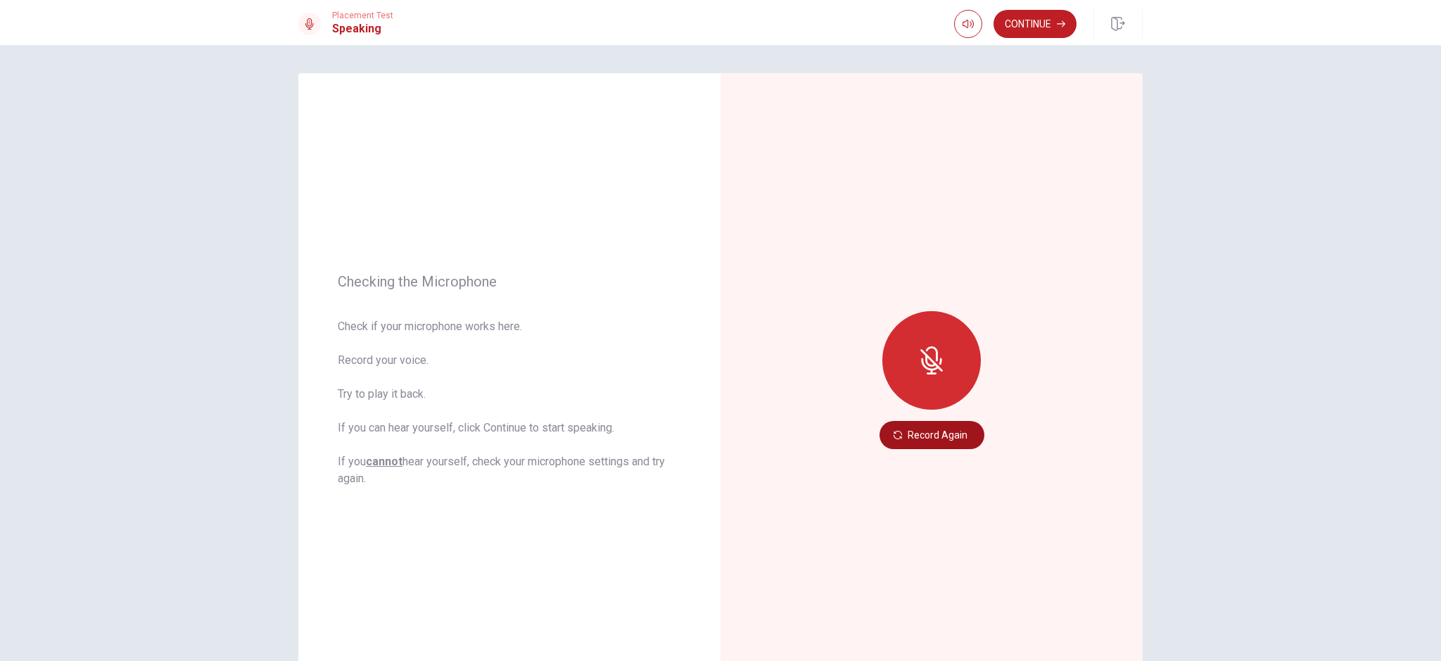
click at [936, 435] on button "Record Again" at bounding box center [932, 435] width 105 height 28
click at [1238, 425] on div "Checking the Microphone Check if your microphone works here. Record your voice.…" at bounding box center [720, 353] width 1441 height 616
click at [439, 89] on div "Checking the Microphone Check if your microphone works here. Record your voice.…" at bounding box center [509, 380] width 422 height 614
click at [952, 432] on button "Record Again" at bounding box center [932, 435] width 105 height 28
click at [945, 359] on div at bounding box center [932, 360] width 99 height 99
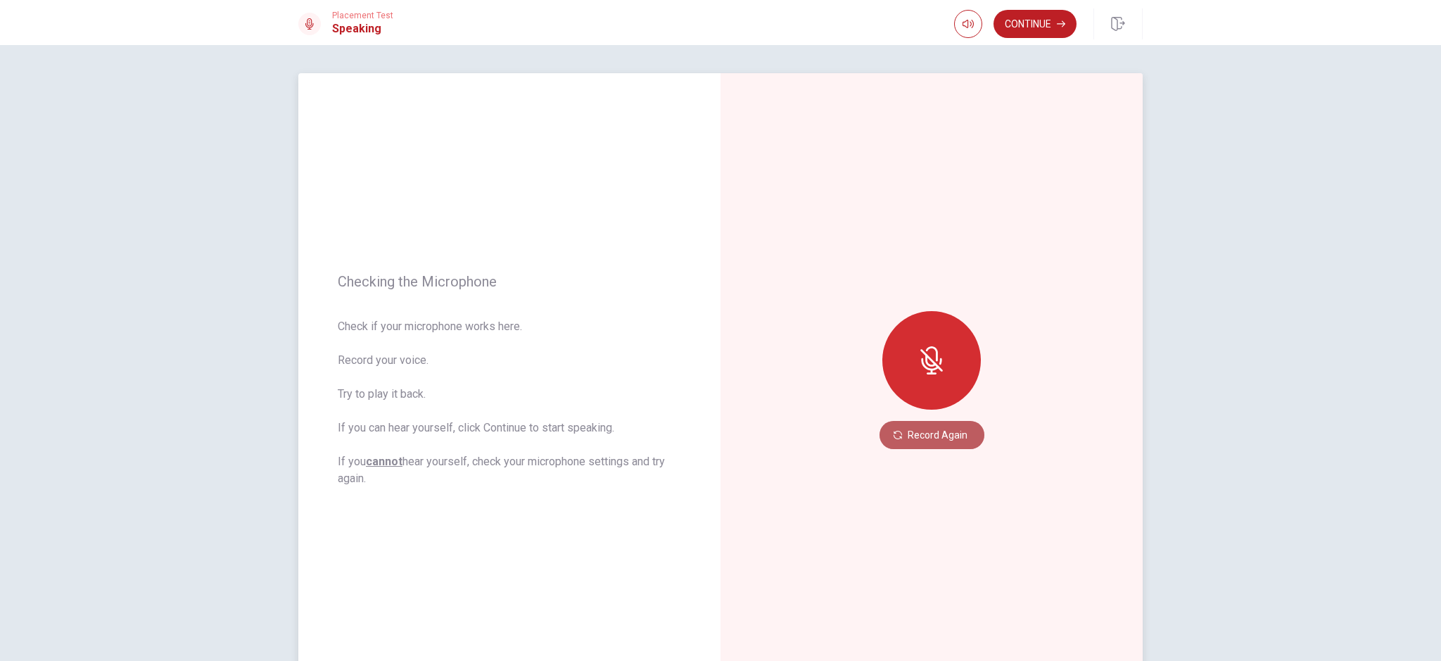
click at [927, 444] on button "Record Again" at bounding box center [932, 435] width 105 height 28
click at [927, 441] on button "Record Again" at bounding box center [932, 435] width 105 height 28
click at [925, 438] on button "Record Again" at bounding box center [932, 435] width 105 height 28
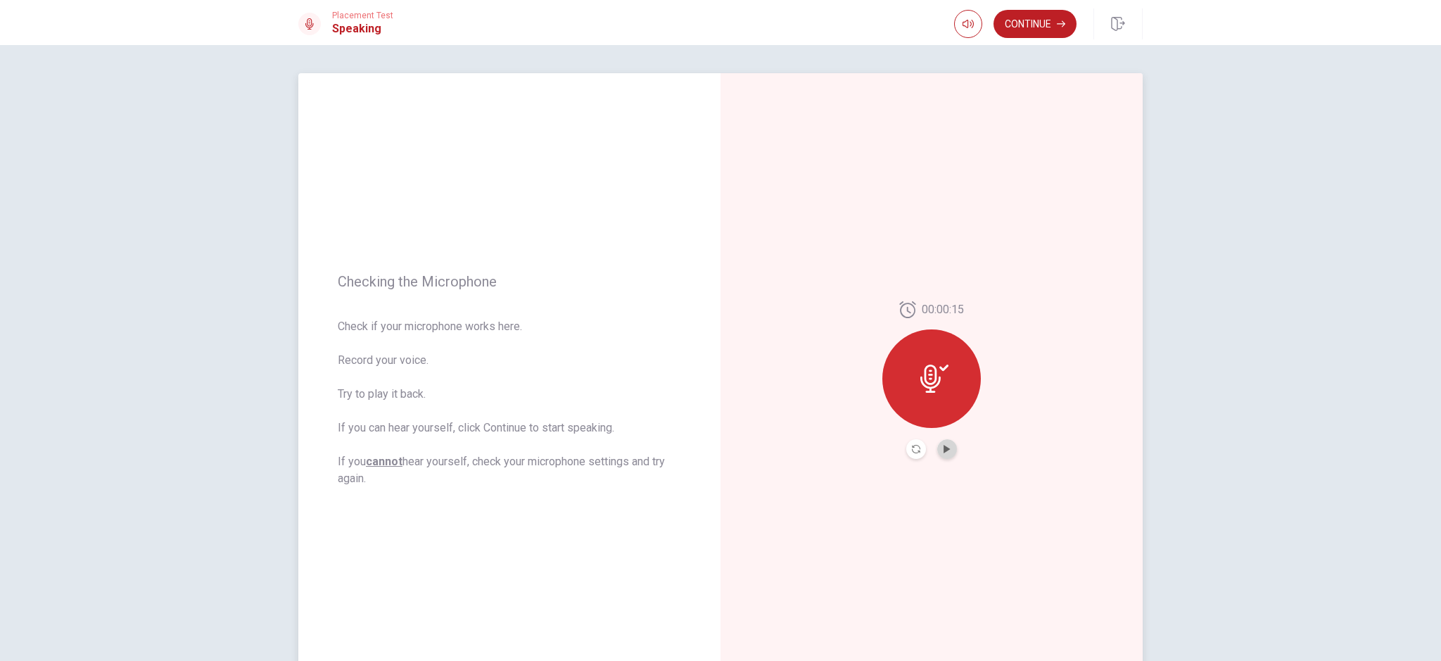
click at [937, 444] on button "Play Audio" at bounding box center [947, 449] width 20 height 20
click at [907, 450] on button "Record Again" at bounding box center [916, 449] width 20 height 20
click at [946, 450] on icon "Pause Audio" at bounding box center [947, 449] width 8 height 8
click at [915, 451] on icon "Record Again" at bounding box center [916, 449] width 8 height 8
click at [933, 397] on div at bounding box center [932, 378] width 99 height 99
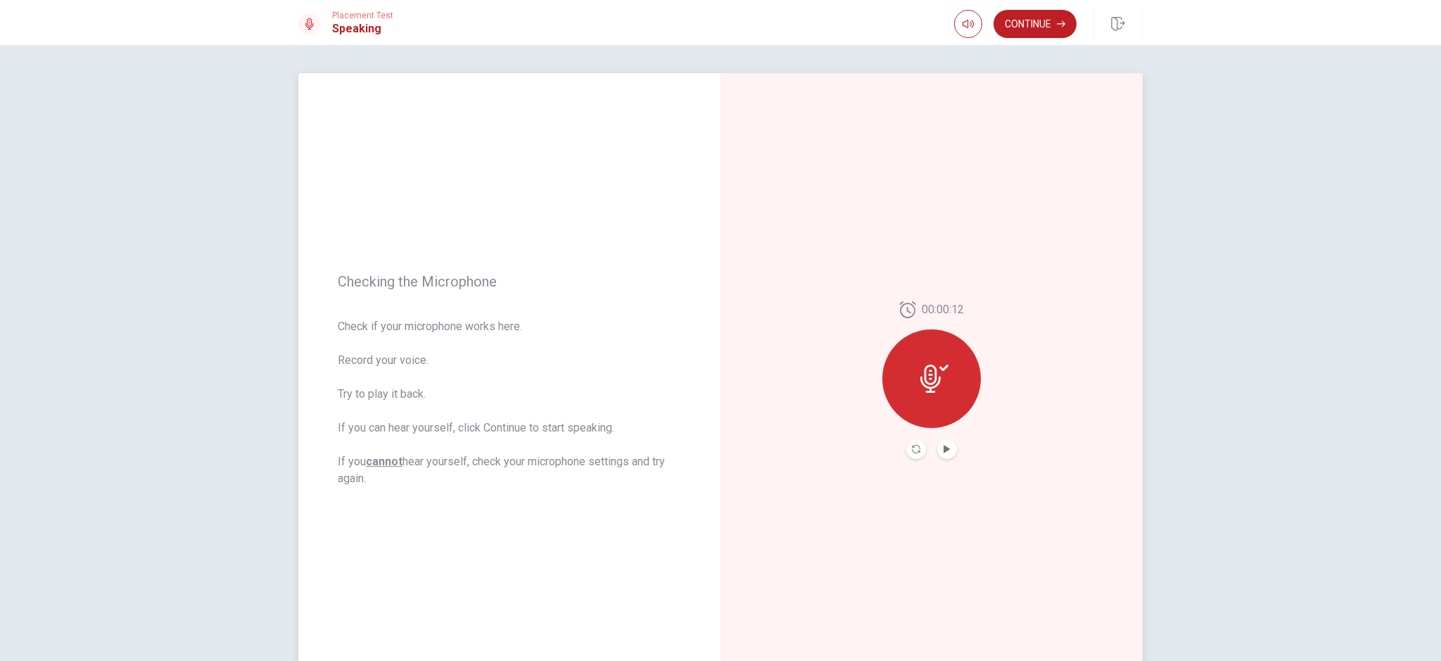
click at [916, 450] on icon "Record Again" at bounding box center [916, 449] width 8 height 8
click at [912, 448] on icon "Record Again" at bounding box center [916, 449] width 8 height 8
click at [912, 447] on icon "Record Again" at bounding box center [916, 449] width 8 height 8
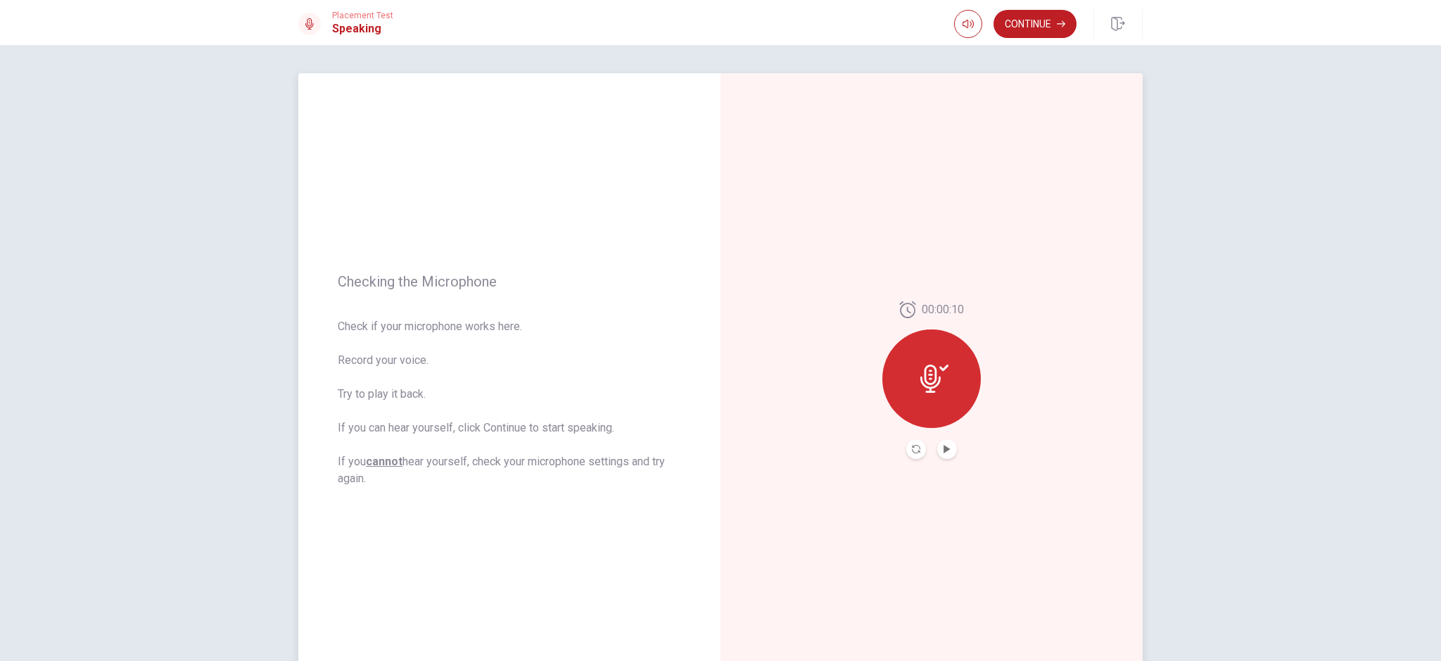
click at [913, 444] on button "Record Again" at bounding box center [916, 449] width 20 height 20
click at [914, 441] on button "Record Again" at bounding box center [916, 449] width 20 height 20
click at [948, 448] on button "Play Audio" at bounding box center [947, 449] width 20 height 20
click at [946, 374] on div at bounding box center [932, 378] width 99 height 99
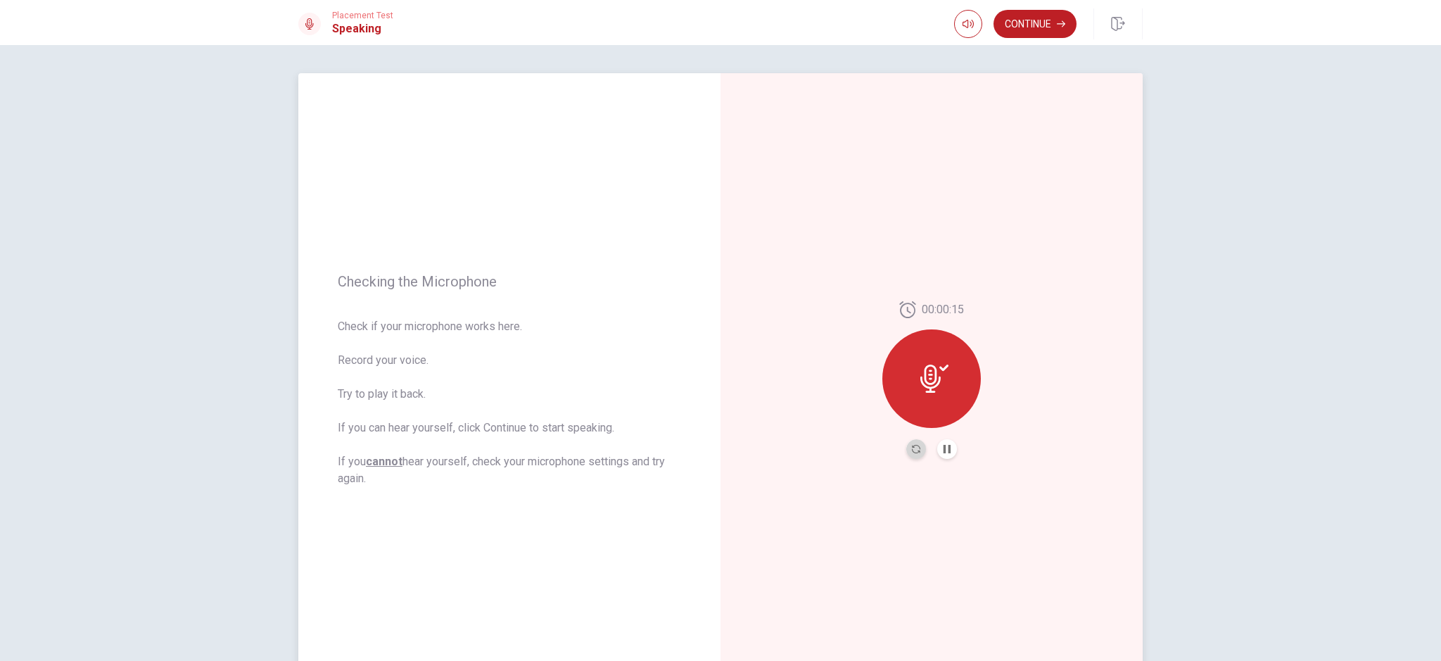
drag, startPoint x: 904, startPoint y: 447, endPoint x: 931, endPoint y: 450, distance: 27.7
click at [911, 453] on button "Record Again" at bounding box center [916, 449] width 20 height 20
click at [928, 449] on div at bounding box center [931, 449] width 51 height 20
click at [924, 449] on div at bounding box center [931, 449] width 51 height 20
click at [923, 449] on div at bounding box center [931, 449] width 51 height 20
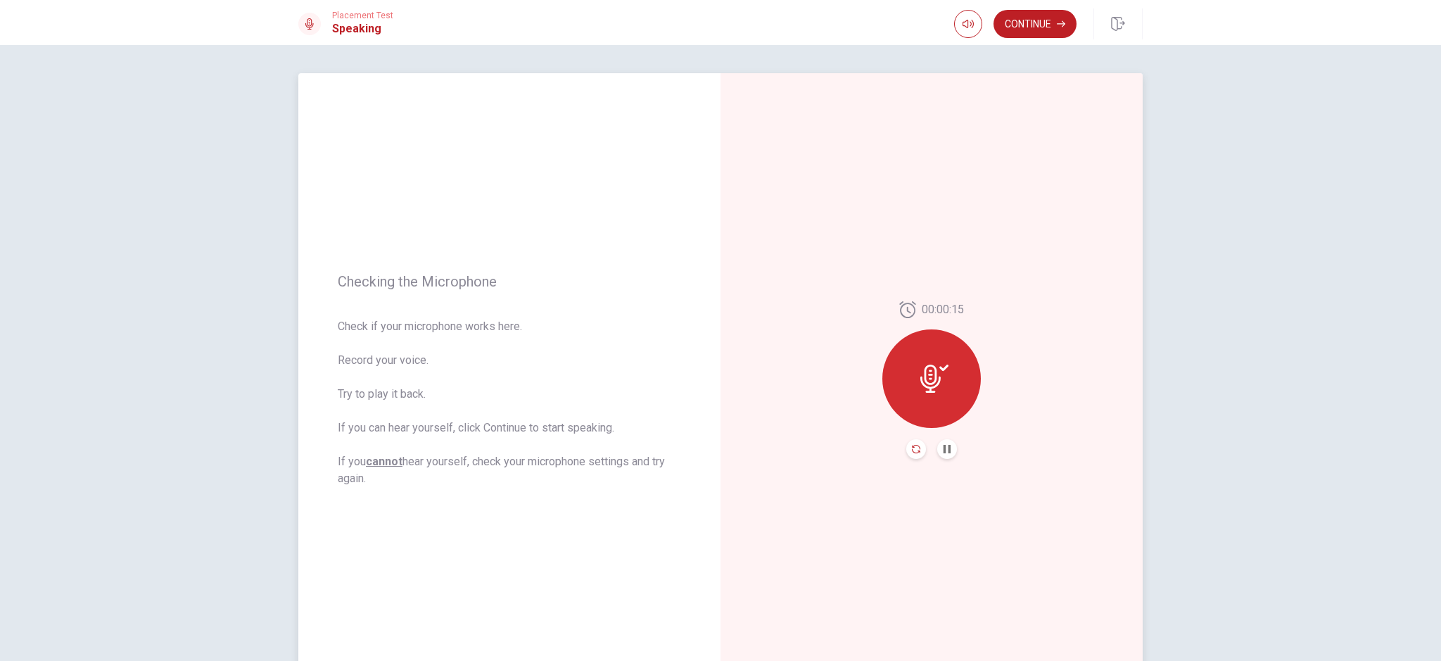
click at [916, 449] on button "Record Again" at bounding box center [916, 449] width 20 height 20
click at [917, 449] on div "00:00:15 Stop Recording" at bounding box center [932, 380] width 422 height 614
drag, startPoint x: 1261, startPoint y: 426, endPoint x: 1201, endPoint y: 420, distance: 60.1
click at [1256, 428] on div "Checking the Microphone Check if your microphone works here. Record your voice.…" at bounding box center [720, 353] width 1441 height 616
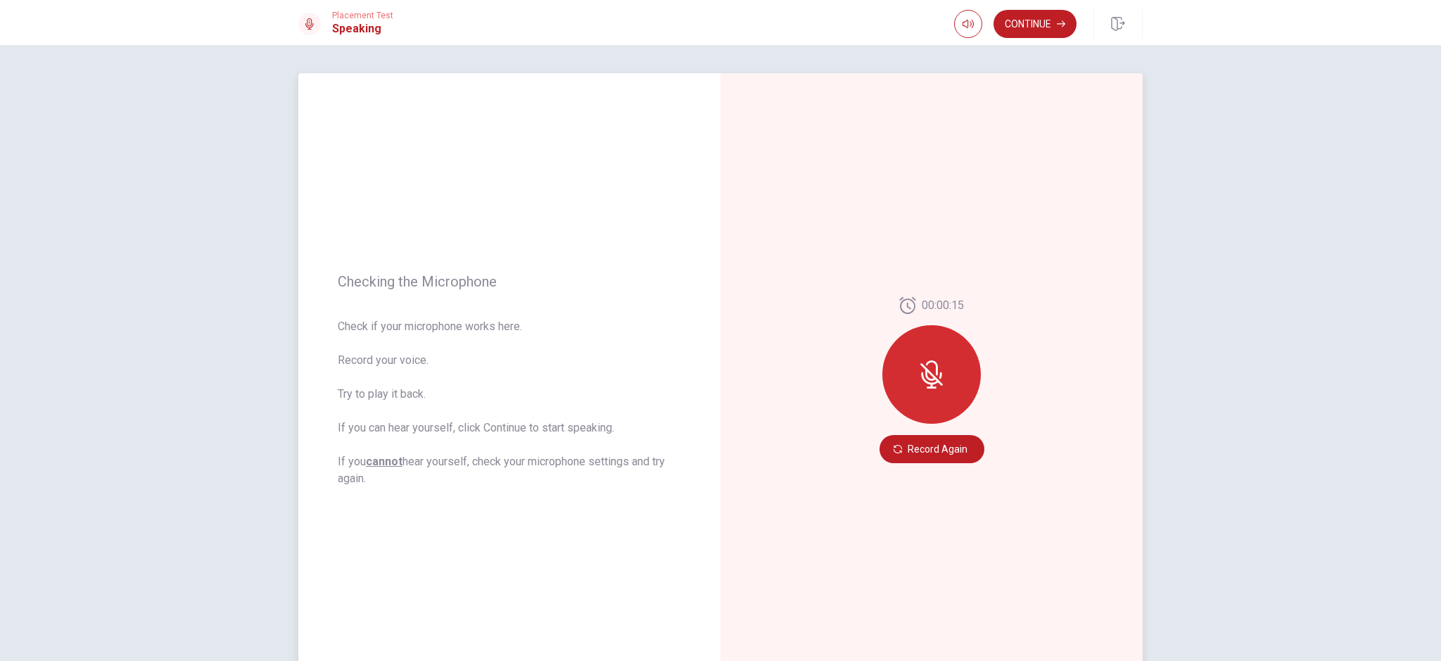
drag, startPoint x: 668, startPoint y: 207, endPoint x: 754, endPoint y: 253, distance: 98.2
click at [678, 218] on div "Checking the Microphone Check if your microphone works here. Record your voice.…" at bounding box center [509, 380] width 422 height 614
drag, startPoint x: 956, startPoint y: 375, endPoint x: 949, endPoint y: 385, distance: 12.1
click at [956, 378] on div at bounding box center [932, 374] width 99 height 99
click at [942, 454] on button "Record Again" at bounding box center [932, 449] width 105 height 28
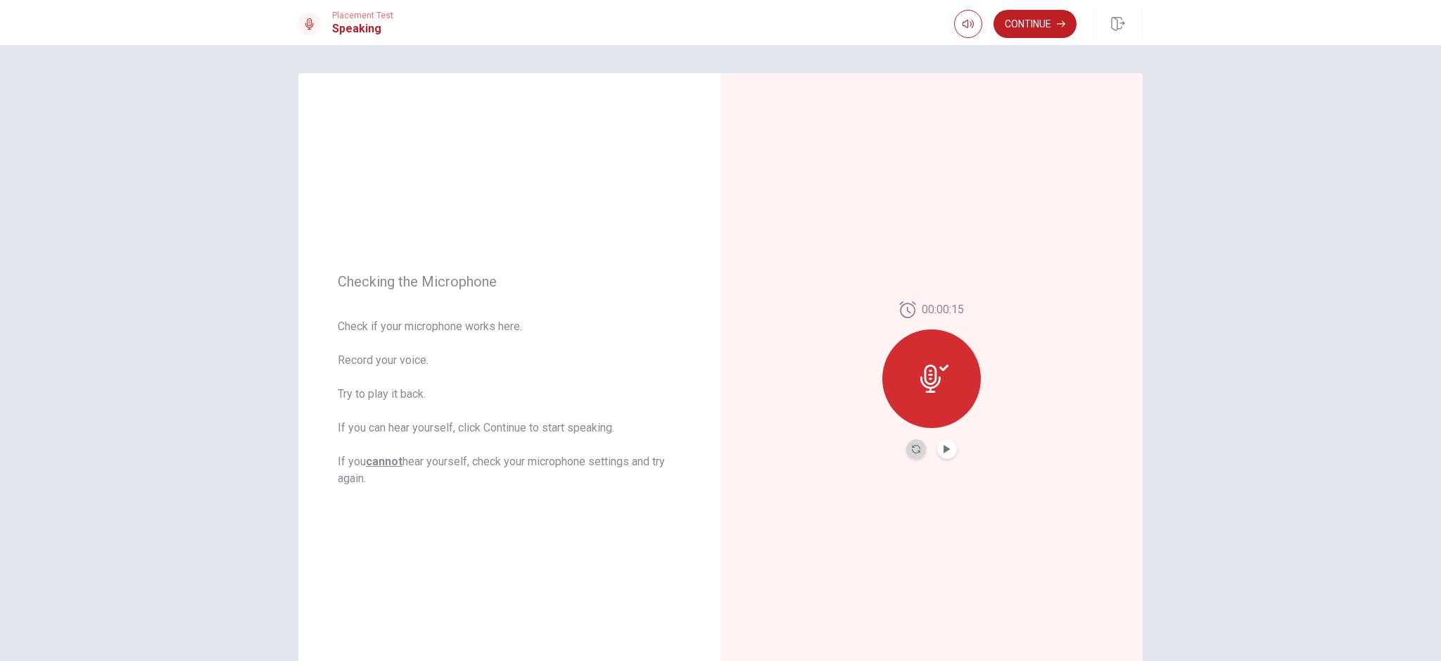
click at [908, 444] on button "Record Again" at bounding box center [916, 449] width 20 height 20
click at [906, 446] on button "Record Again" at bounding box center [916, 449] width 20 height 20
click at [912, 453] on icon "Record Again" at bounding box center [916, 449] width 8 height 8
click at [912, 449] on icon "Record Again" at bounding box center [916, 449] width 8 height 8
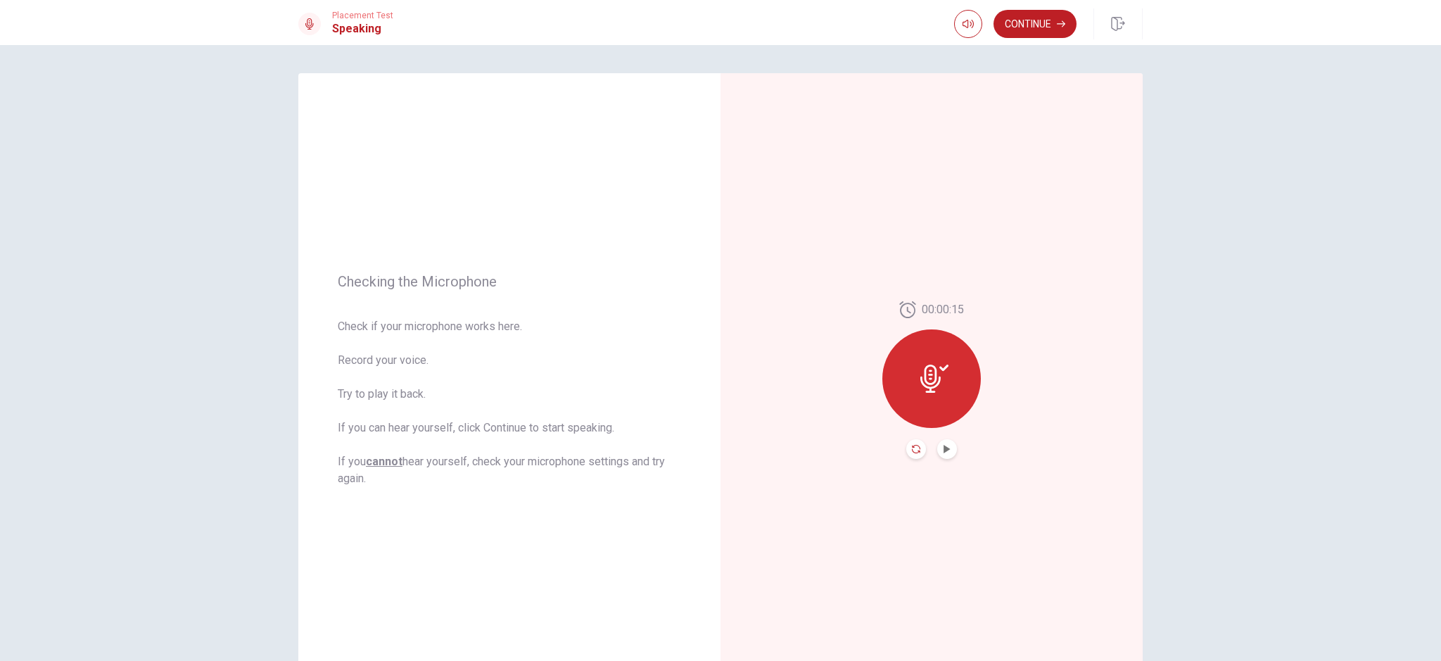
click at [912, 449] on icon "Record Again" at bounding box center [916, 449] width 8 height 8
click at [920, 450] on button "Record Again" at bounding box center [916, 449] width 20 height 20
click at [918, 449] on button "Record Again" at bounding box center [916, 449] width 20 height 20
click at [915, 447] on icon "Record Again" at bounding box center [916, 449] width 8 height 8
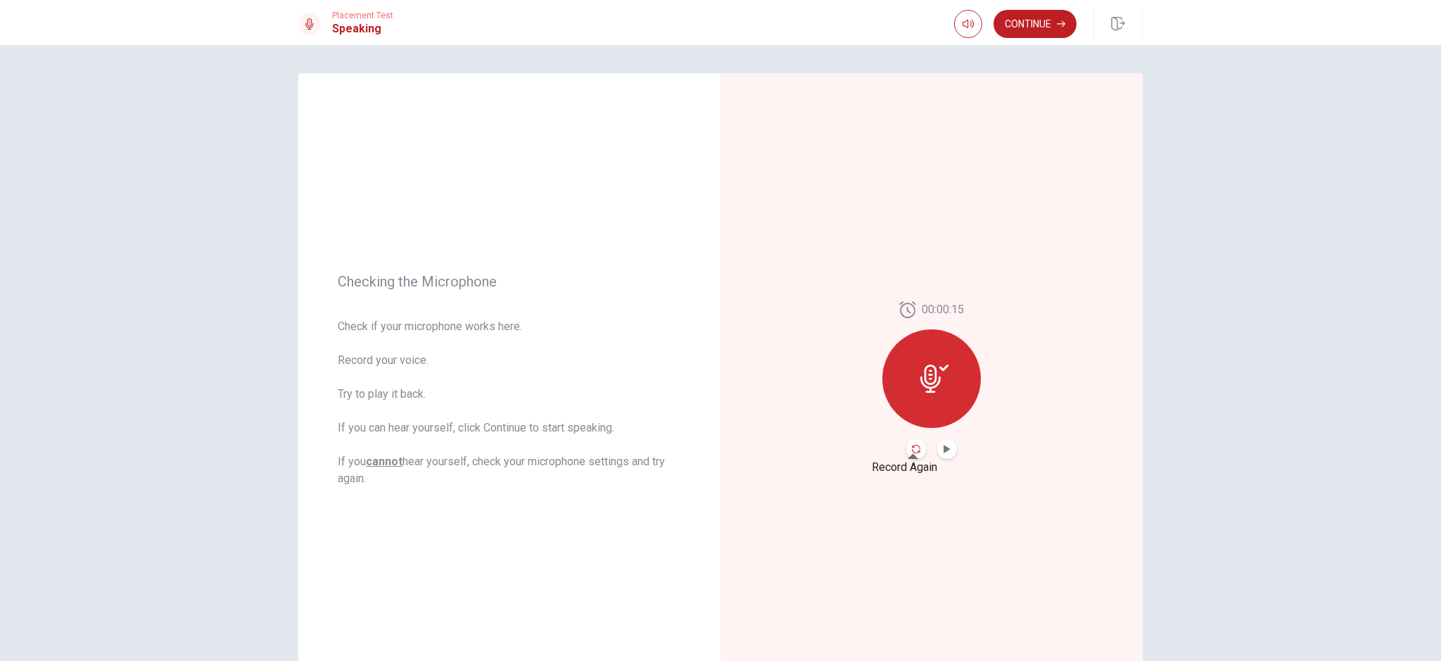
click at [912, 447] on icon "Record Again" at bounding box center [916, 449] width 8 height 8
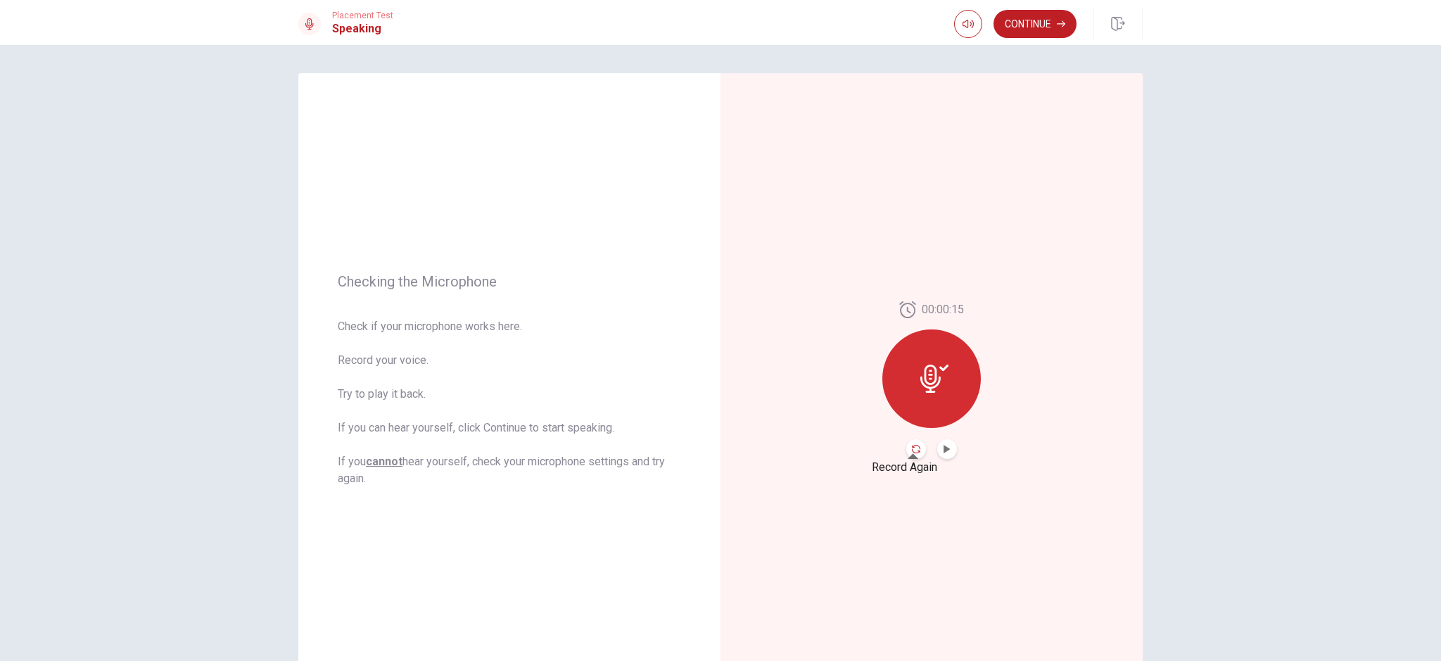
click at [912, 447] on icon "Record Again" at bounding box center [916, 449] width 8 height 8
click at [912, 446] on icon "Record Again" at bounding box center [916, 449] width 8 height 8
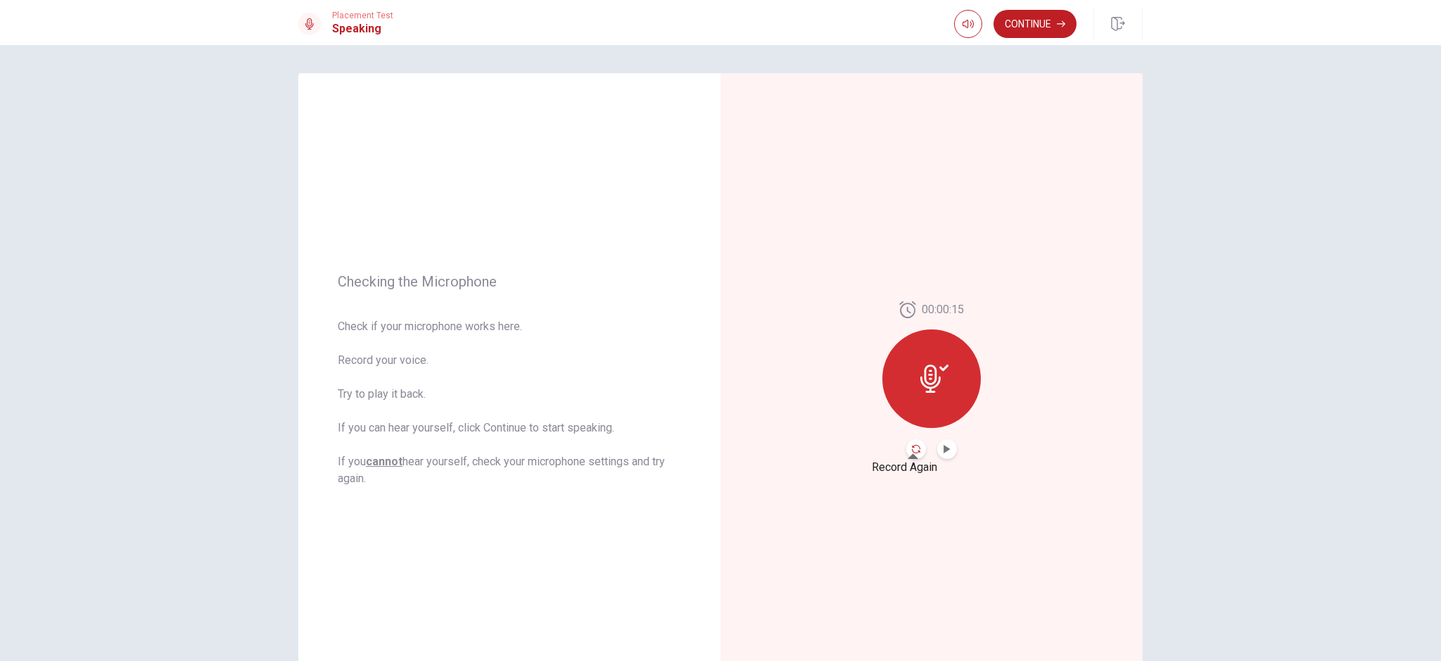
click at [913, 445] on icon "Record Again" at bounding box center [916, 449] width 8 height 8
click at [912, 446] on button "Record Again" at bounding box center [916, 449] width 20 height 20
click at [912, 450] on icon "Record Again" at bounding box center [916, 449] width 8 height 8
click at [912, 445] on icon "Record Again" at bounding box center [916, 449] width 8 height 8
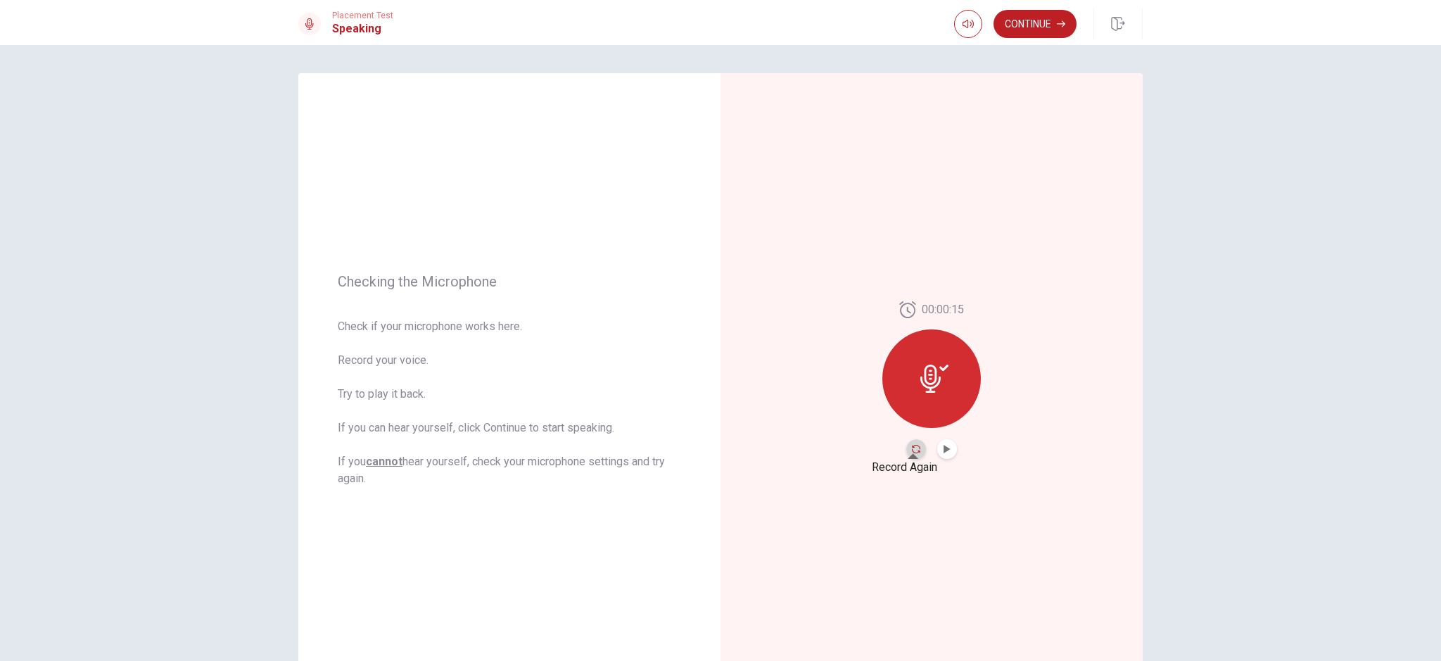
click at [912, 447] on icon "Record Again" at bounding box center [916, 449] width 8 height 8
drag, startPoint x: 941, startPoint y: 371, endPoint x: 937, endPoint y: 413, distance: 42.4
click at [941, 372] on icon at bounding box center [935, 379] width 28 height 28
click at [944, 453] on icon "Play Audio" at bounding box center [947, 449] width 8 height 8
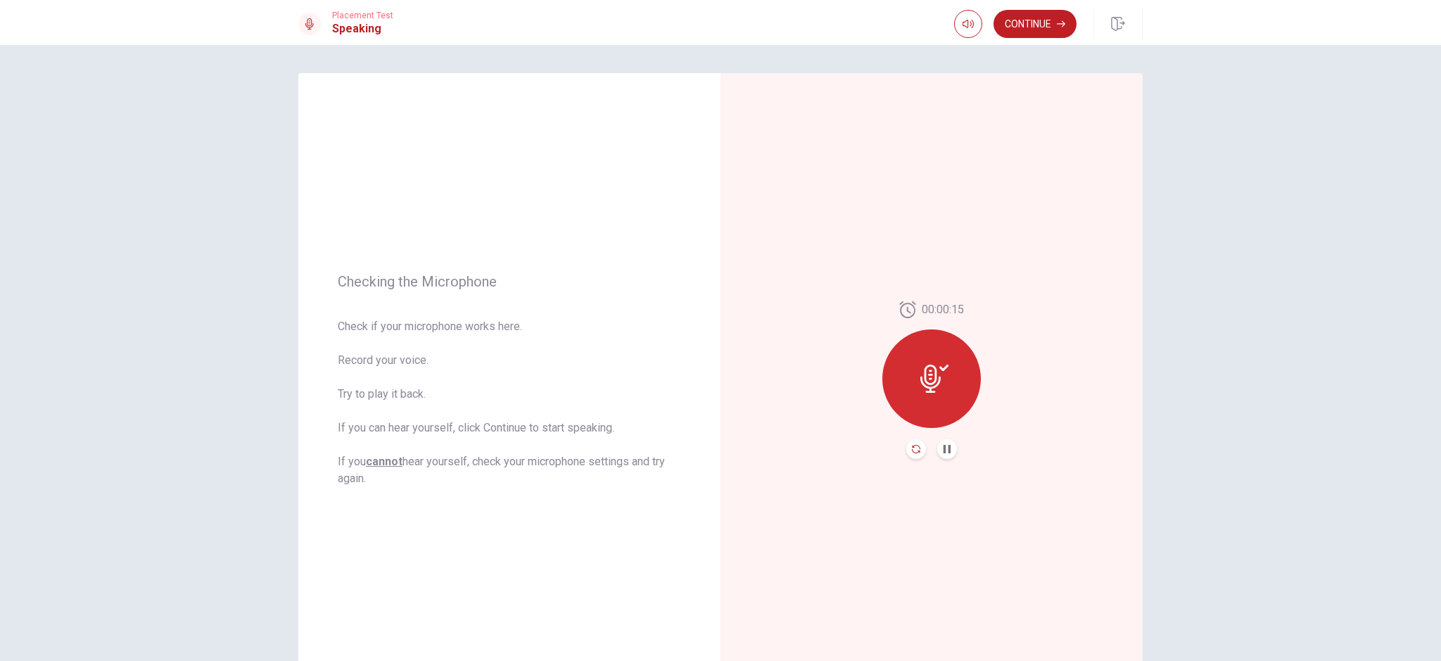
click at [913, 446] on icon "Record Again" at bounding box center [916, 449] width 8 height 8
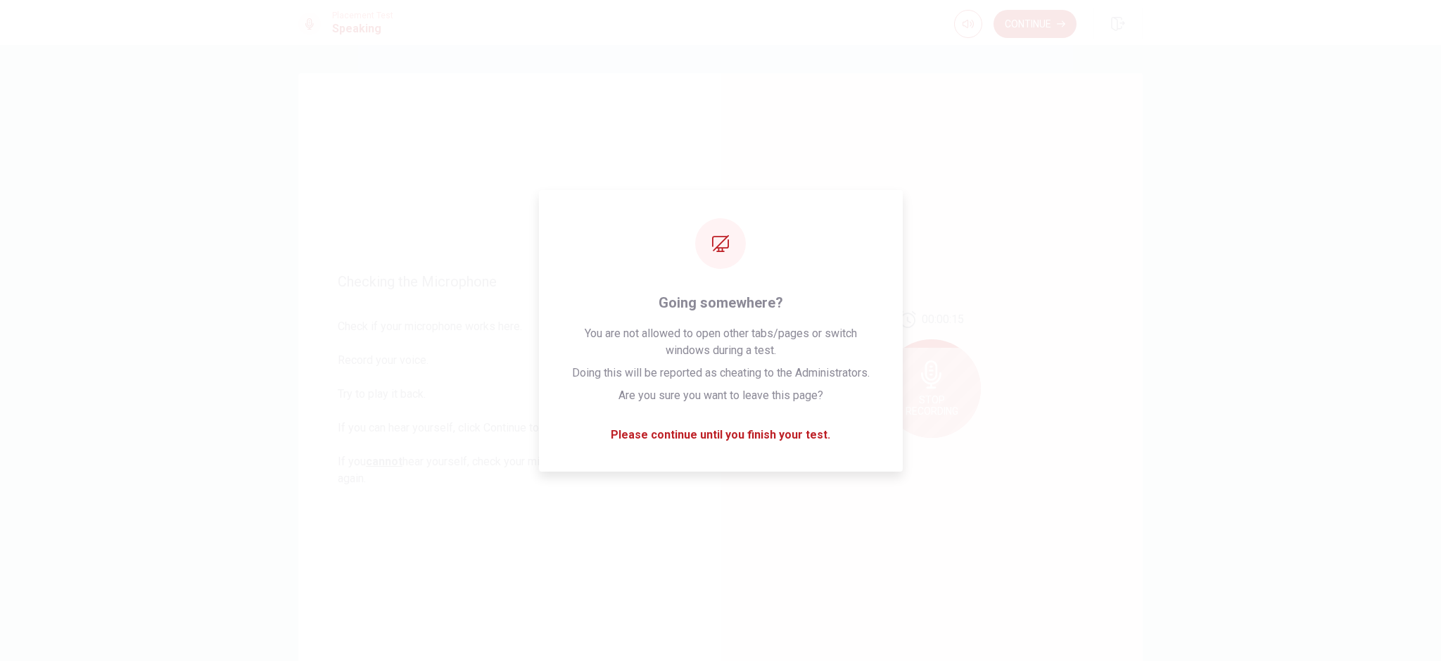
drag, startPoint x: 1044, startPoint y: 416, endPoint x: 946, endPoint y: 369, distance: 109.2
click at [1044, 416] on div "00:00:15 Stop Recording" at bounding box center [932, 380] width 422 height 614
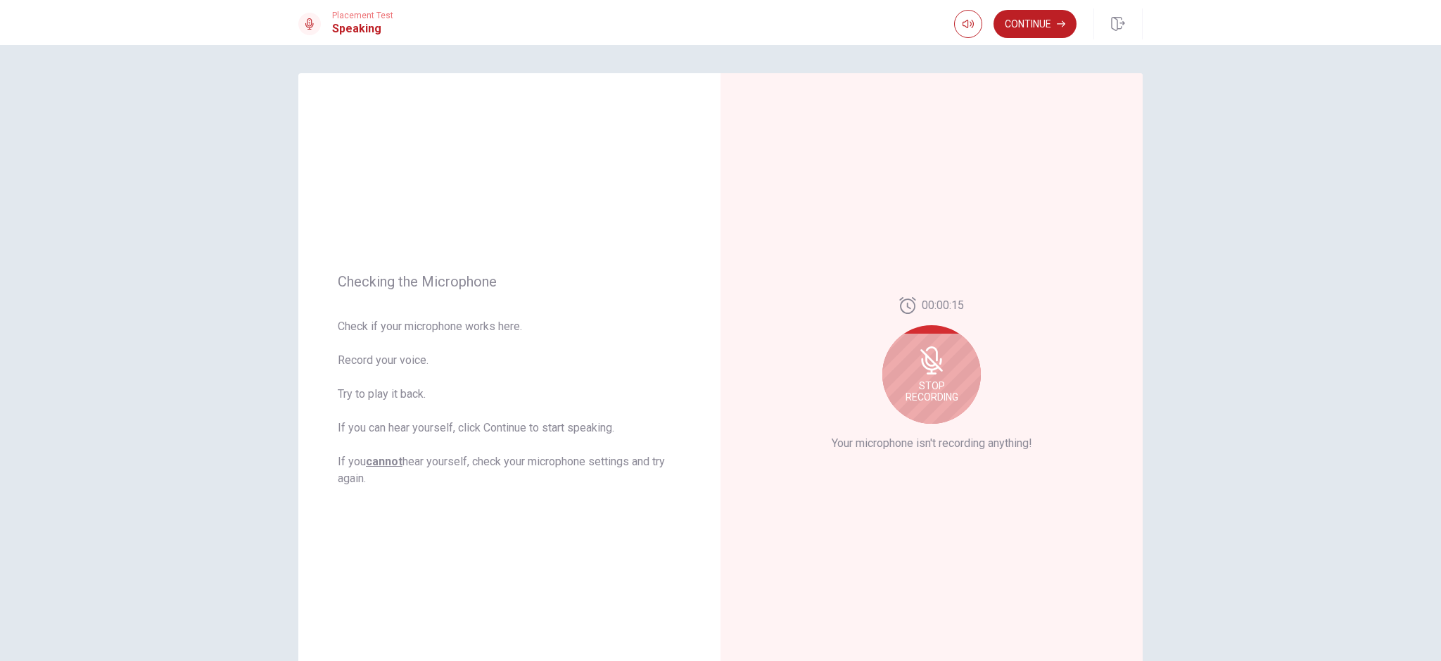
click at [652, 157] on div "Checking the Microphone Check if your microphone works here. Record your voice.…" at bounding box center [509, 380] width 422 height 614
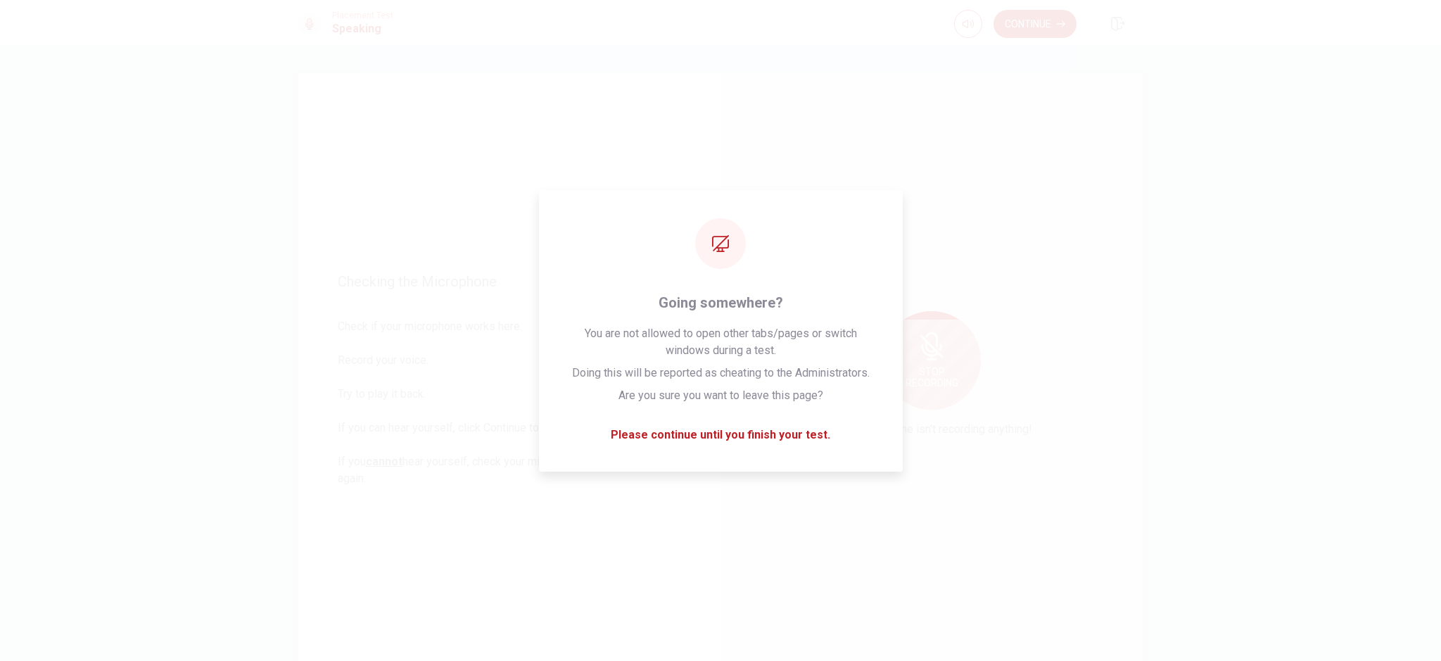
drag, startPoint x: 222, startPoint y: 0, endPoint x: 411, endPoint y: 89, distance: 209.4
click at [408, 89] on div "Checking the Microphone Check if your microphone works here. Record your voice.…" at bounding box center [509, 380] width 422 height 614
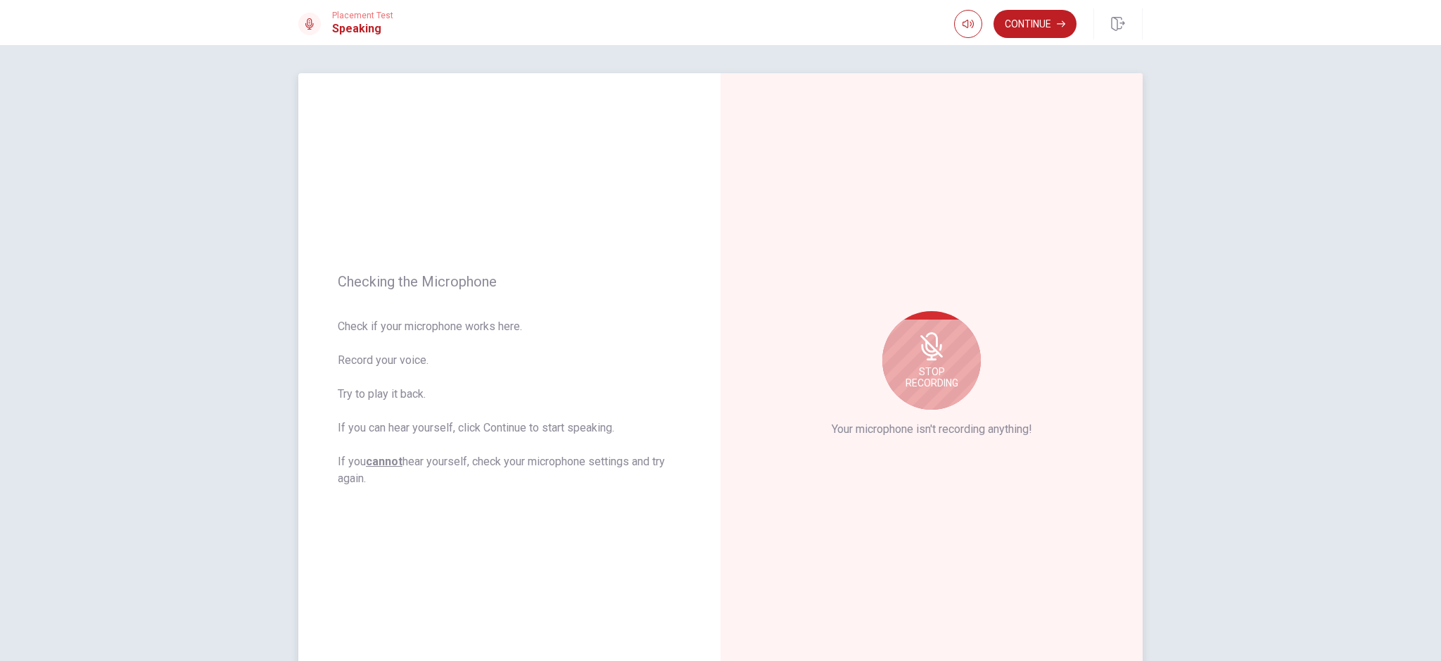
drag, startPoint x: 481, startPoint y: 109, endPoint x: 516, endPoint y: 124, distance: 37.5
click at [482, 110] on div "Checking the Microphone Check if your microphone works here. Record your voice.…" at bounding box center [509, 380] width 422 height 614
click at [1056, 307] on div "Stop Recording Your microphone isn't recording anything!" at bounding box center [932, 380] width 422 height 614
click at [857, 103] on div "00:00:15 Stop Recording Your microphone isn't recording anything!" at bounding box center [932, 380] width 422 height 614
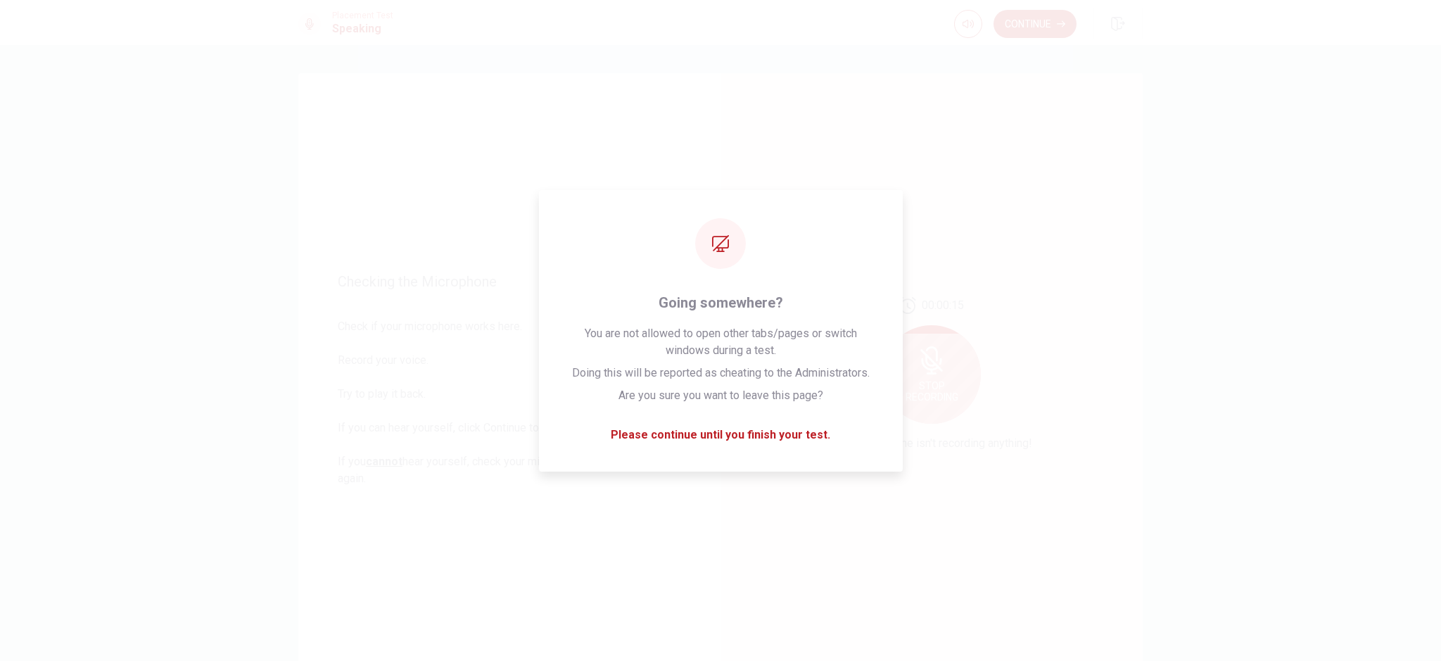
drag, startPoint x: 747, startPoint y: 56, endPoint x: 672, endPoint y: 0, distance: 94.0
click at [743, 53] on div "Checking the Microphone Check if your microphone works here. Record your voice.…" at bounding box center [720, 353] width 1441 height 616
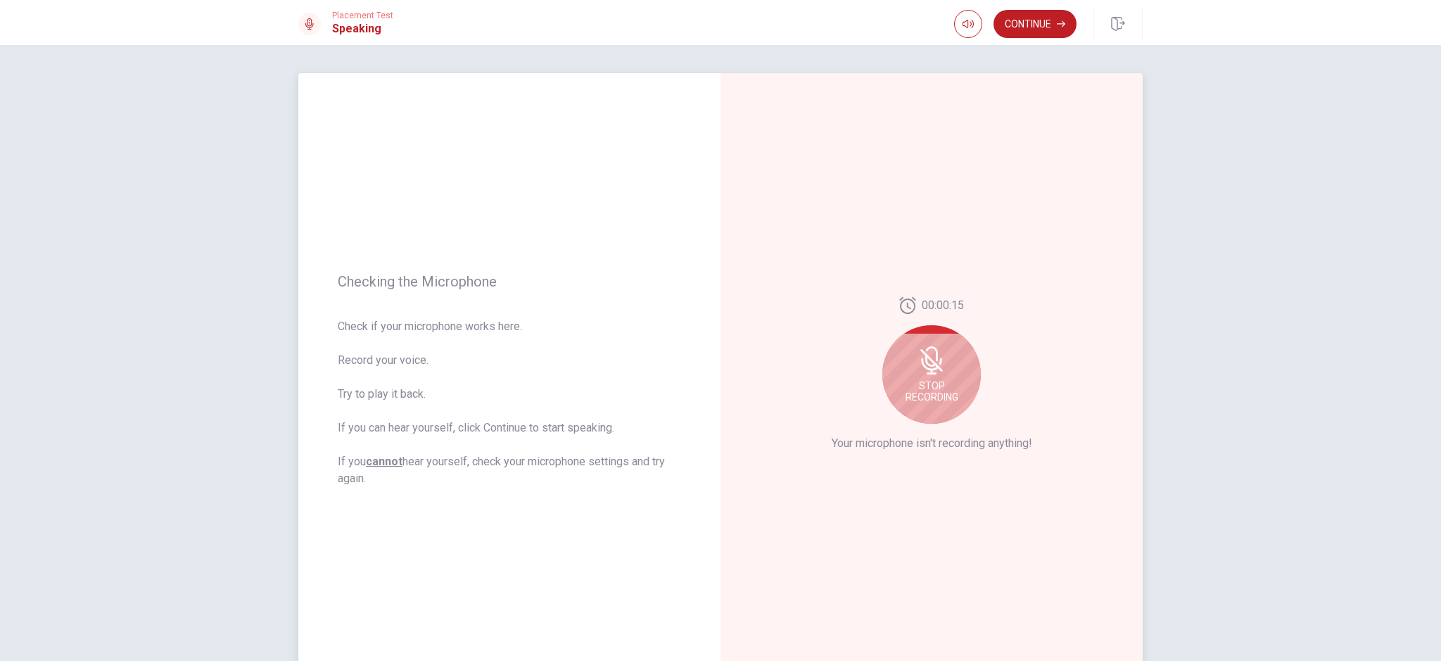
drag, startPoint x: 1007, startPoint y: 312, endPoint x: 971, endPoint y: 329, distance: 40.0
click at [1005, 314] on div "00:00:15 Stop Recording Your microphone isn't recording anything!" at bounding box center [932, 380] width 422 height 614
drag, startPoint x: 1278, startPoint y: 567, endPoint x: 1275, endPoint y: 638, distance: 71.1
click at [1280, 571] on div "Checking the Microphone Check if your microphone works here. Record your voice.…" at bounding box center [720, 353] width 1441 height 616
click at [819, 236] on div "00:00:15 Stop Recording Your microphone isn't recording anything!" at bounding box center [932, 380] width 422 height 614
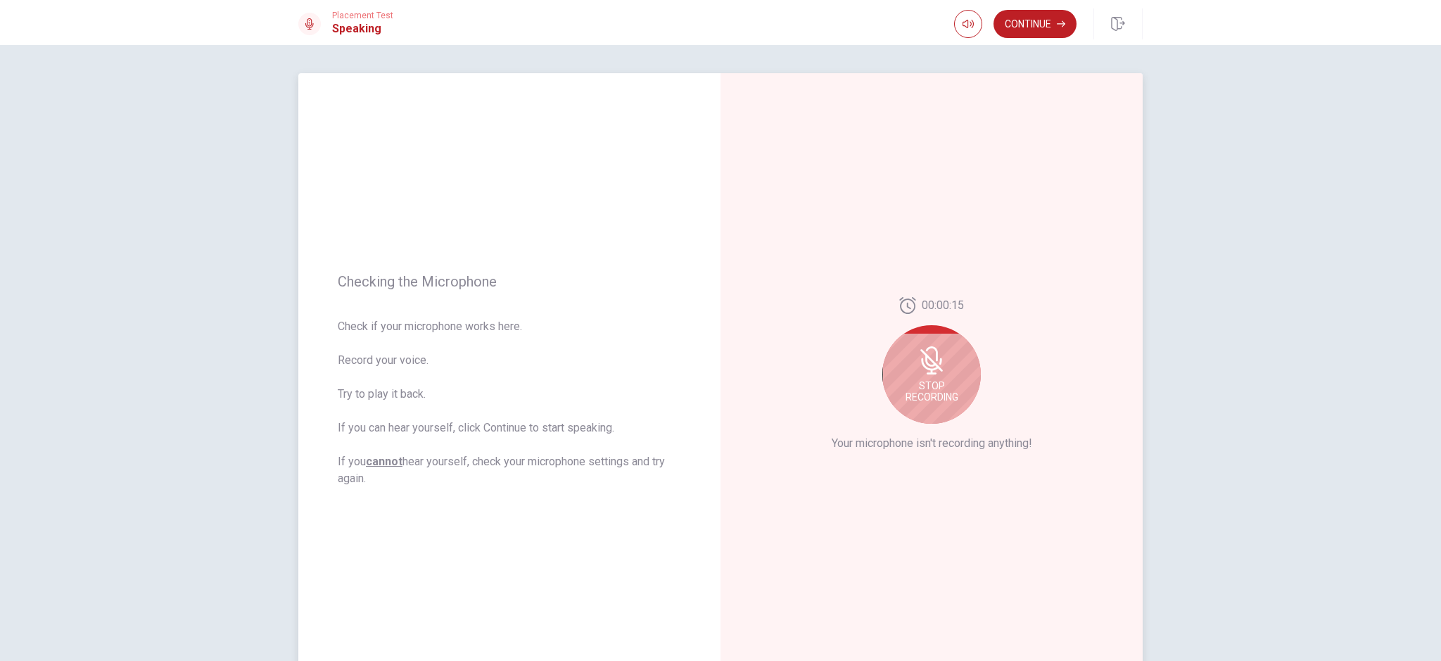
click at [469, 91] on div "Checking the Microphone Check if your microphone works here. Record your voice.…" at bounding box center [509, 380] width 422 height 614
click at [922, 368] on icon at bounding box center [932, 360] width 28 height 28
drag, startPoint x: 898, startPoint y: 447, endPoint x: 926, endPoint y: 453, distance: 28.9
click at [902, 449] on div "00:00:15" at bounding box center [932, 380] width 99 height 158
click at [916, 453] on button "Record Again" at bounding box center [916, 449] width 20 height 20
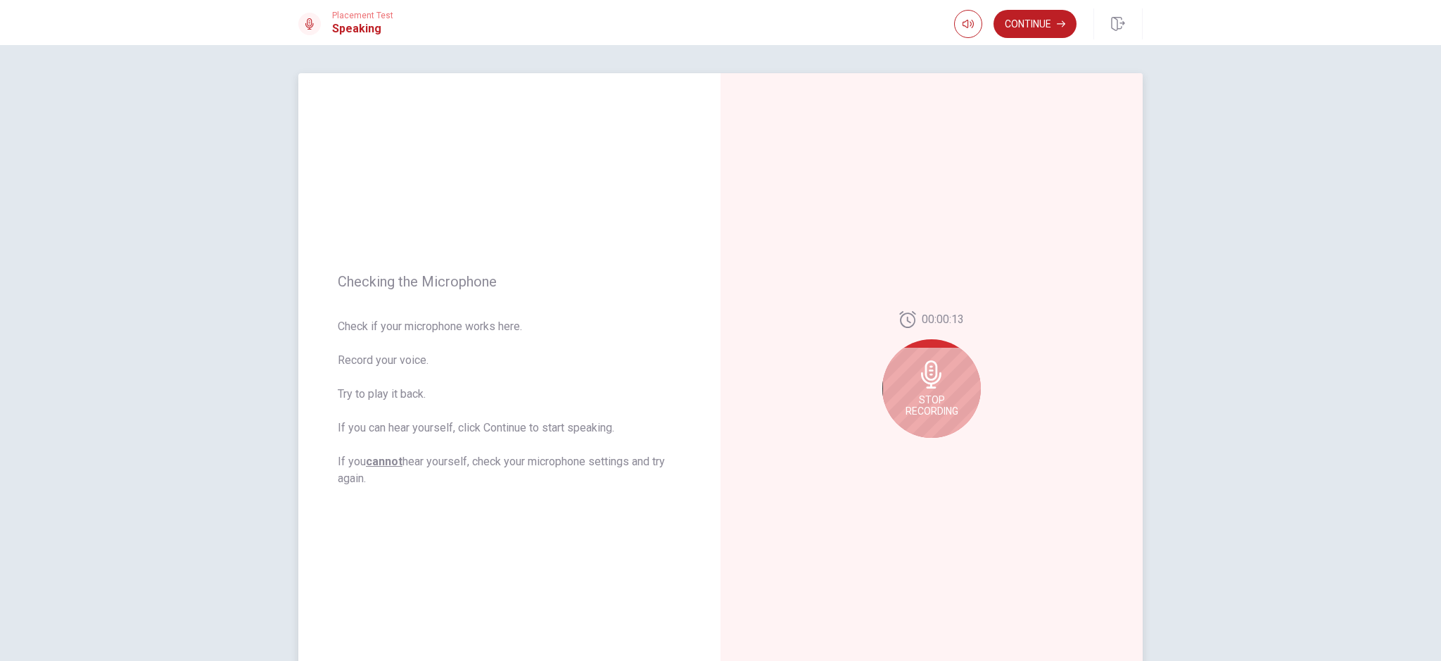
drag, startPoint x: 935, startPoint y: 377, endPoint x: 937, endPoint y: 360, distance: 16.3
click at [935, 371] on icon at bounding box center [932, 374] width 28 height 28
drag, startPoint x: 948, startPoint y: 457, endPoint x: 948, endPoint y: 447, distance: 9.9
click at [949, 453] on button "Play Audio" at bounding box center [947, 449] width 20 height 20
click at [940, 441] on button "Pause Audio" at bounding box center [947, 449] width 20 height 20
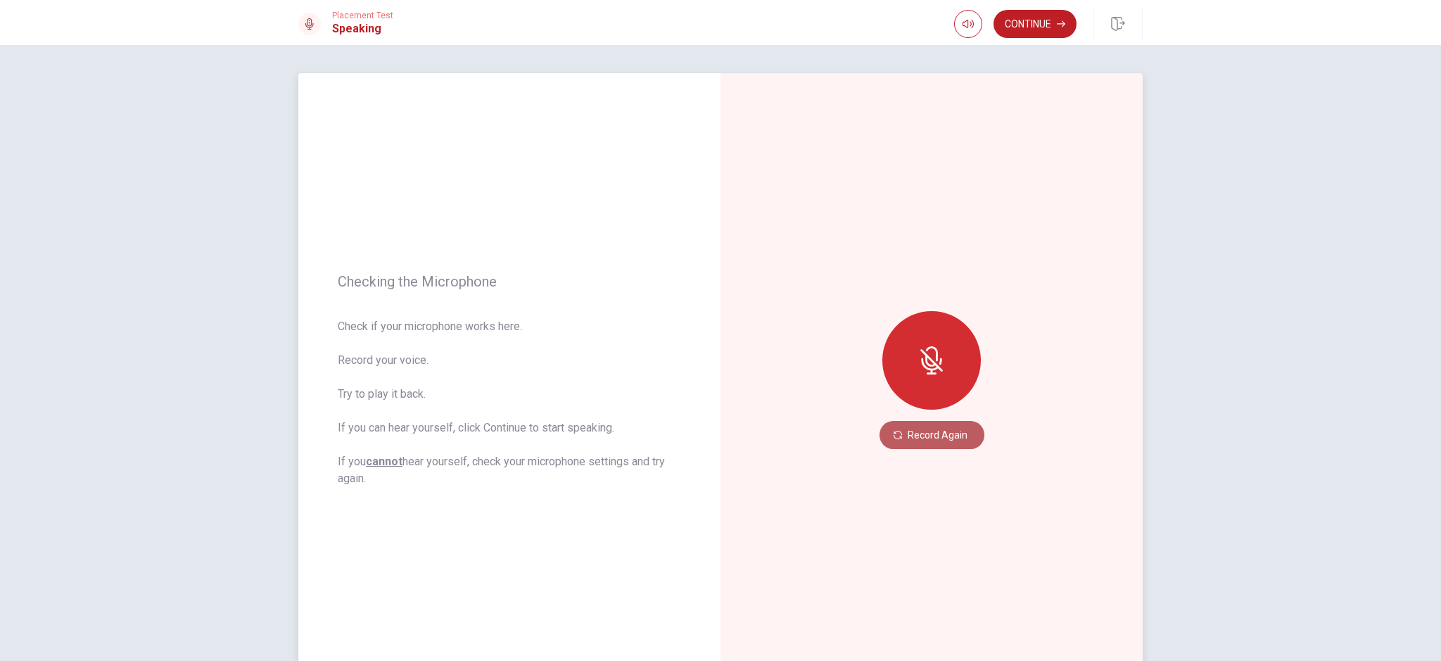
click at [937, 436] on button "Record Again" at bounding box center [932, 435] width 105 height 28
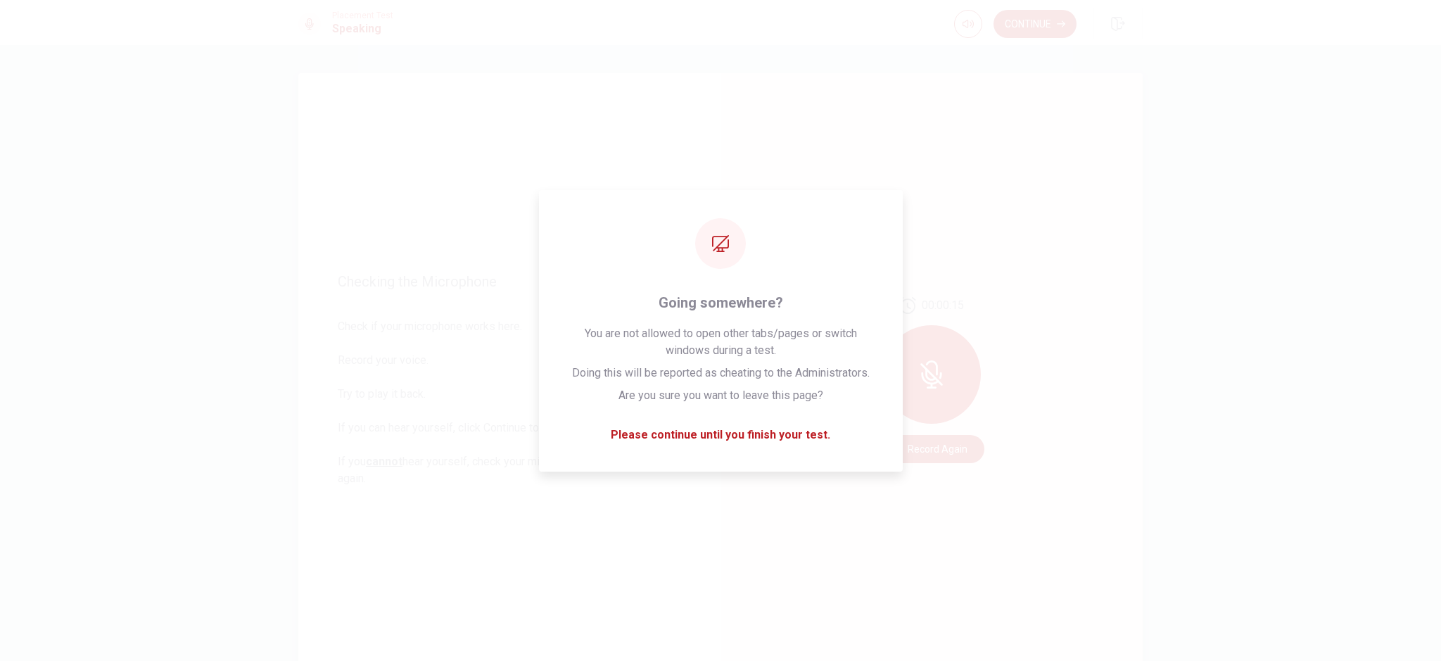
click at [453, 134] on div "Checking the Microphone Check if your microphone works here. Record your voice.…" at bounding box center [509, 380] width 422 height 614
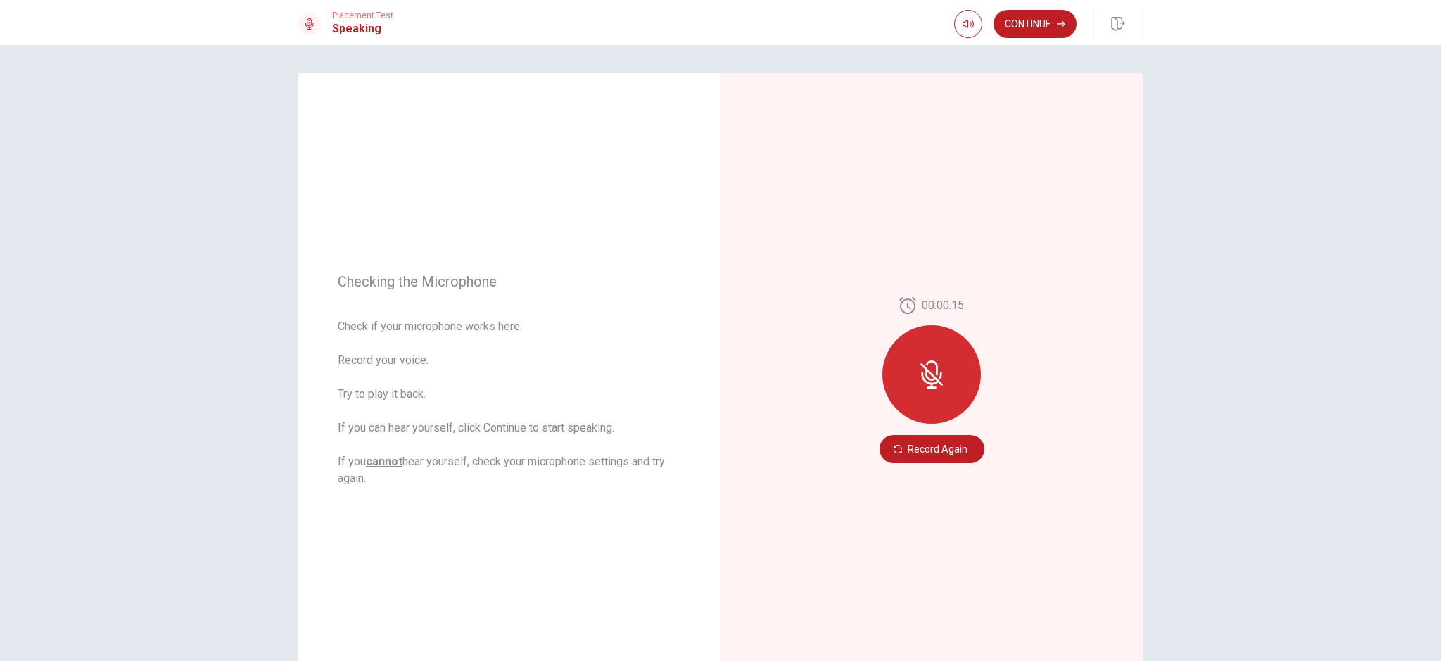
drag, startPoint x: 317, startPoint y: 120, endPoint x: 232, endPoint y: 46, distance: 112.7
click at [303, 105] on div "Checking the Microphone Check if your microphone works here. Record your voice.…" at bounding box center [509, 380] width 422 height 614
click at [191, 170] on div "Checking the Microphone Check if your microphone works here. Record your voice.…" at bounding box center [720, 353] width 1441 height 616
drag, startPoint x: 1132, startPoint y: 547, endPoint x: 1237, endPoint y: 639, distance: 139.6
click at [1135, 551] on div "00:00:15 Record Again" at bounding box center [932, 380] width 422 height 614
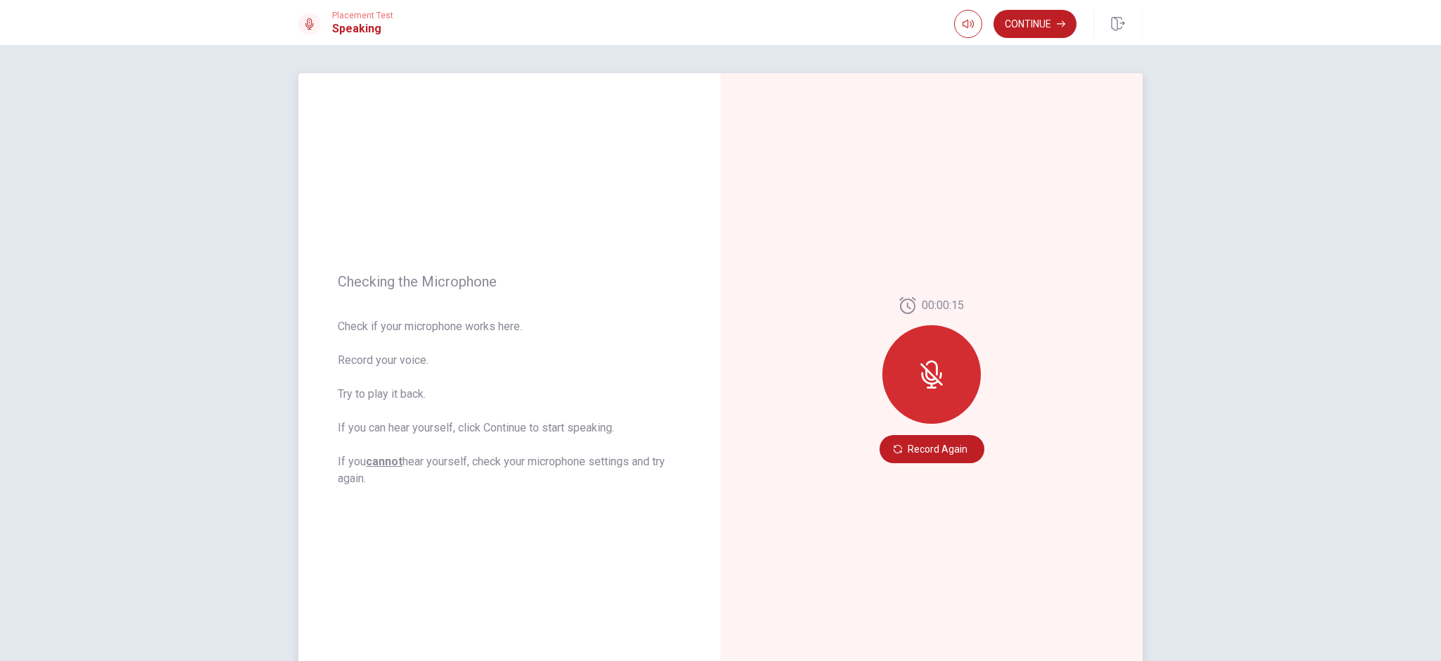
click at [301, 101] on div "Checking the Microphone Check if your microphone works here. Record your voice.…" at bounding box center [509, 380] width 422 height 614
click at [759, 366] on div "00:00:15 Record Again" at bounding box center [932, 380] width 422 height 614
click at [842, 260] on div "00:00:15 Record Again" at bounding box center [932, 380] width 422 height 614
click at [937, 388] on div at bounding box center [932, 374] width 99 height 99
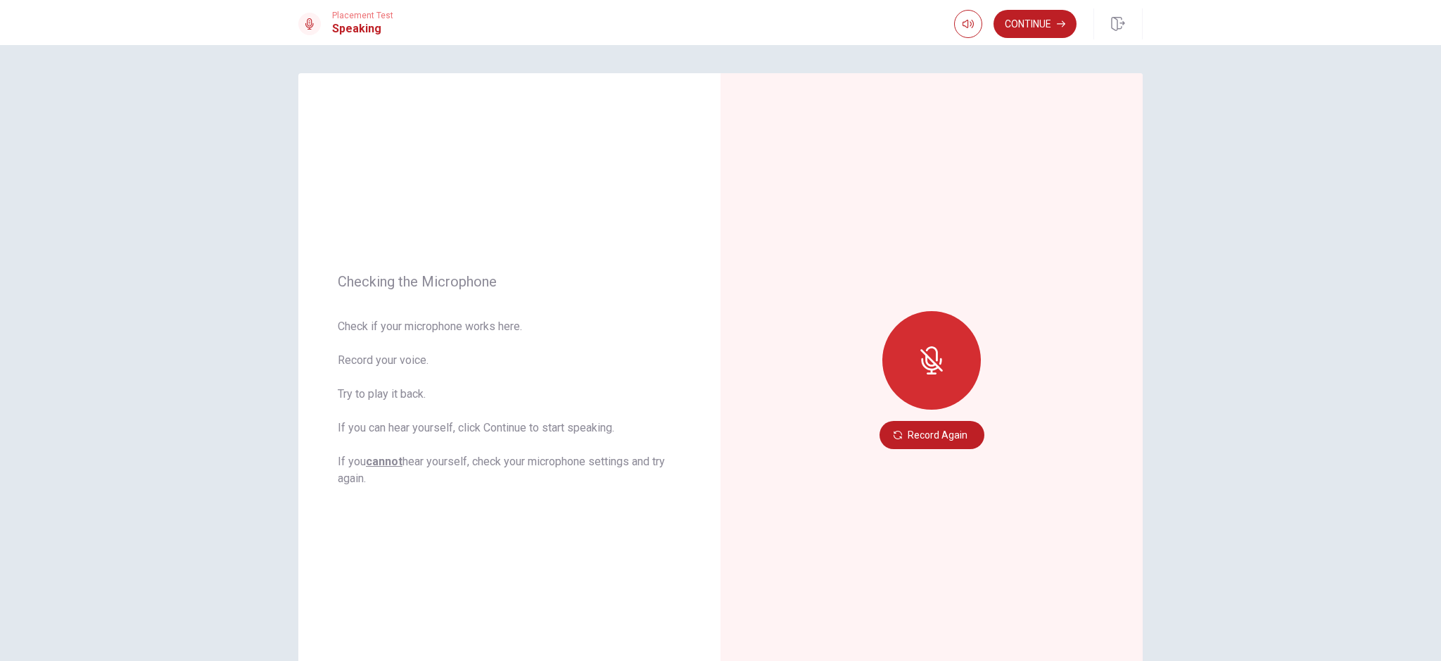
click at [925, 377] on div at bounding box center [932, 360] width 99 height 99
click at [929, 438] on button "Record Again" at bounding box center [932, 435] width 105 height 28
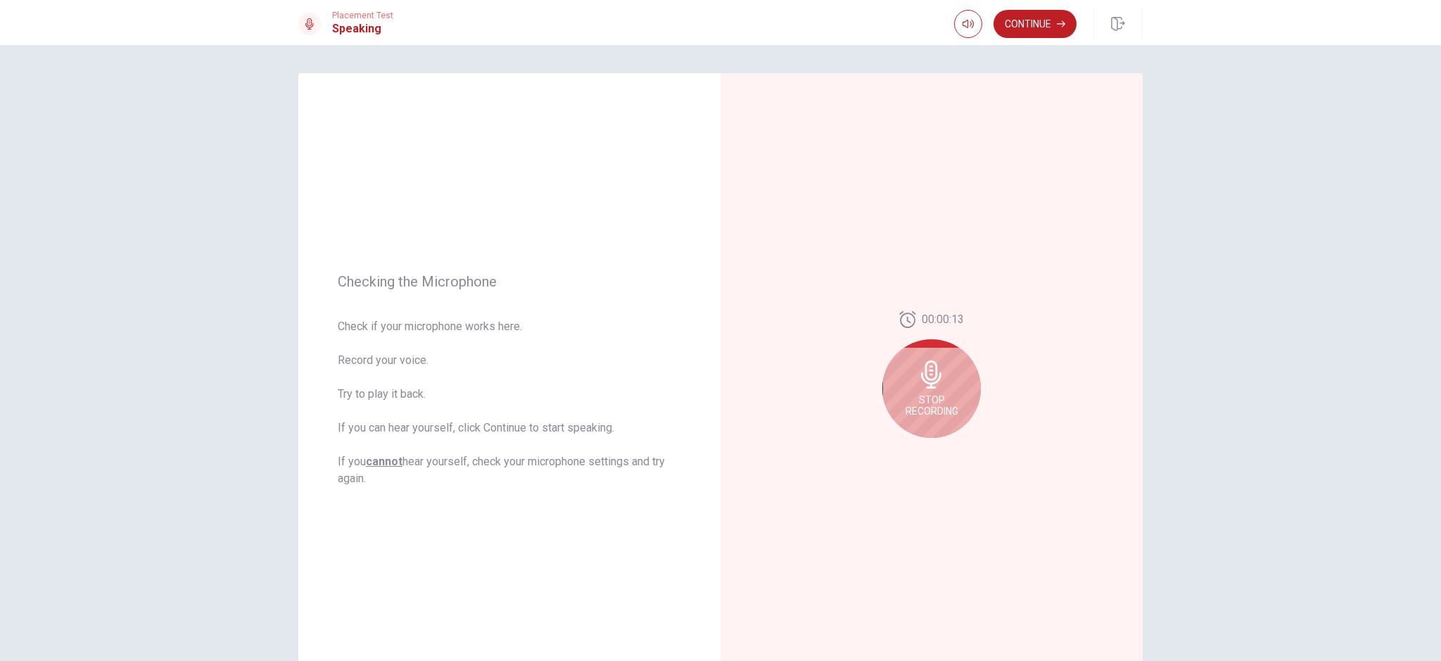
drag, startPoint x: 943, startPoint y: 388, endPoint x: 938, endPoint y: 401, distance: 14.3
click at [943, 388] on div "Stop Recording" at bounding box center [932, 388] width 99 height 99
click at [949, 458] on div at bounding box center [931, 449] width 51 height 20
click at [944, 450] on icon "Play Audio" at bounding box center [947, 449] width 8 height 8
click at [912, 447] on icon "Record Again" at bounding box center [916, 449] width 8 height 8
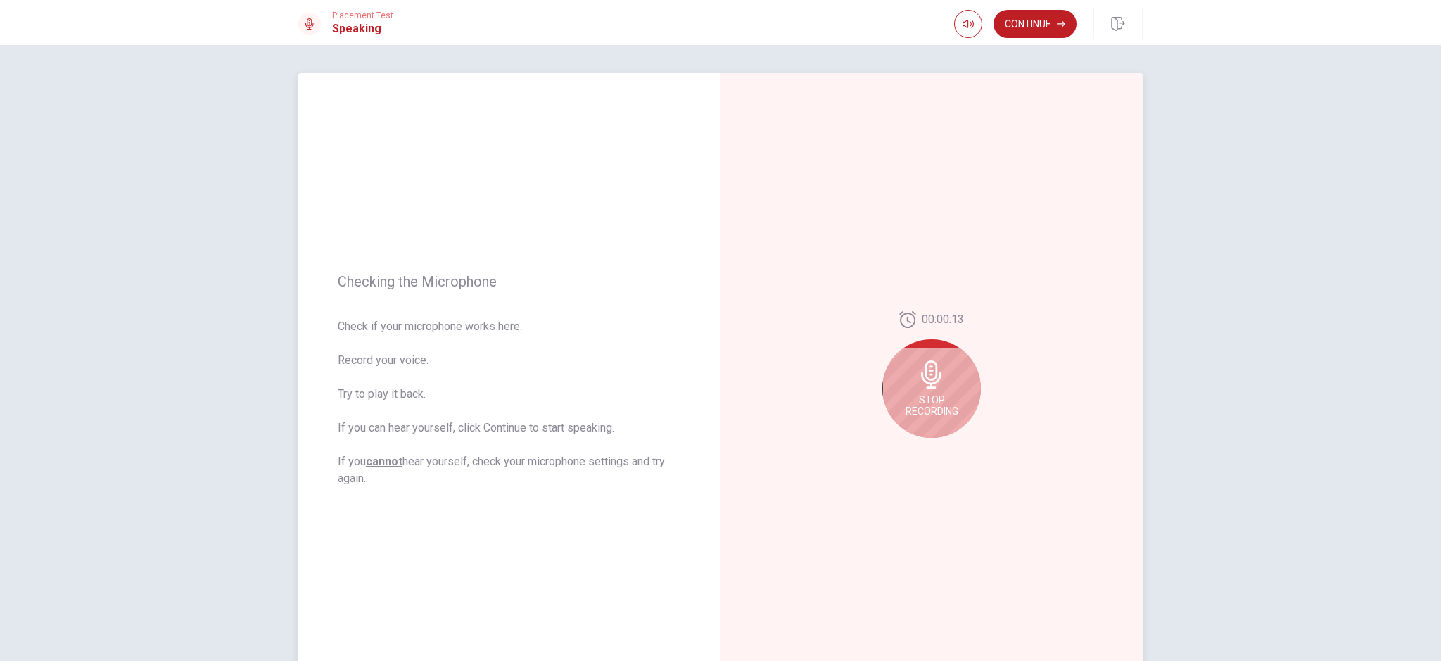
click at [942, 412] on span "Stop Recording" at bounding box center [932, 405] width 53 height 23
click at [945, 446] on icon "Play Audio" at bounding box center [947, 449] width 8 height 8
click at [918, 452] on button "Record Again" at bounding box center [916, 449] width 20 height 20
drag, startPoint x: 944, startPoint y: 401, endPoint x: 964, endPoint y: 438, distance: 42.5
click at [944, 402] on span "Stop Recording" at bounding box center [932, 405] width 53 height 23
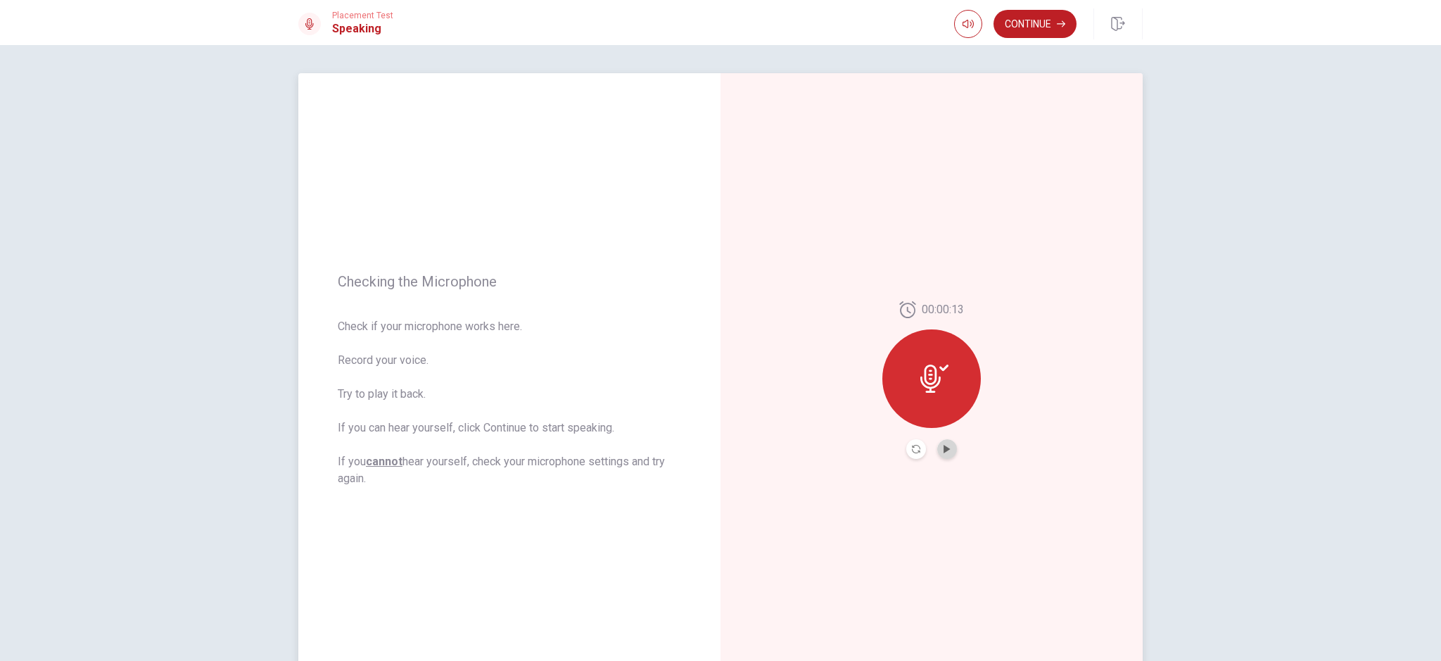
drag, startPoint x: 940, startPoint y: 457, endPoint x: 953, endPoint y: 462, distance: 13.4
click at [942, 458] on button "Play Audio" at bounding box center [947, 449] width 20 height 20
click at [940, 455] on button "Pause Audio" at bounding box center [947, 449] width 20 height 20
click at [912, 452] on icon "Record Again" at bounding box center [916, 449] width 8 height 8
click at [948, 409] on span "Stop Recording" at bounding box center [932, 405] width 53 height 23
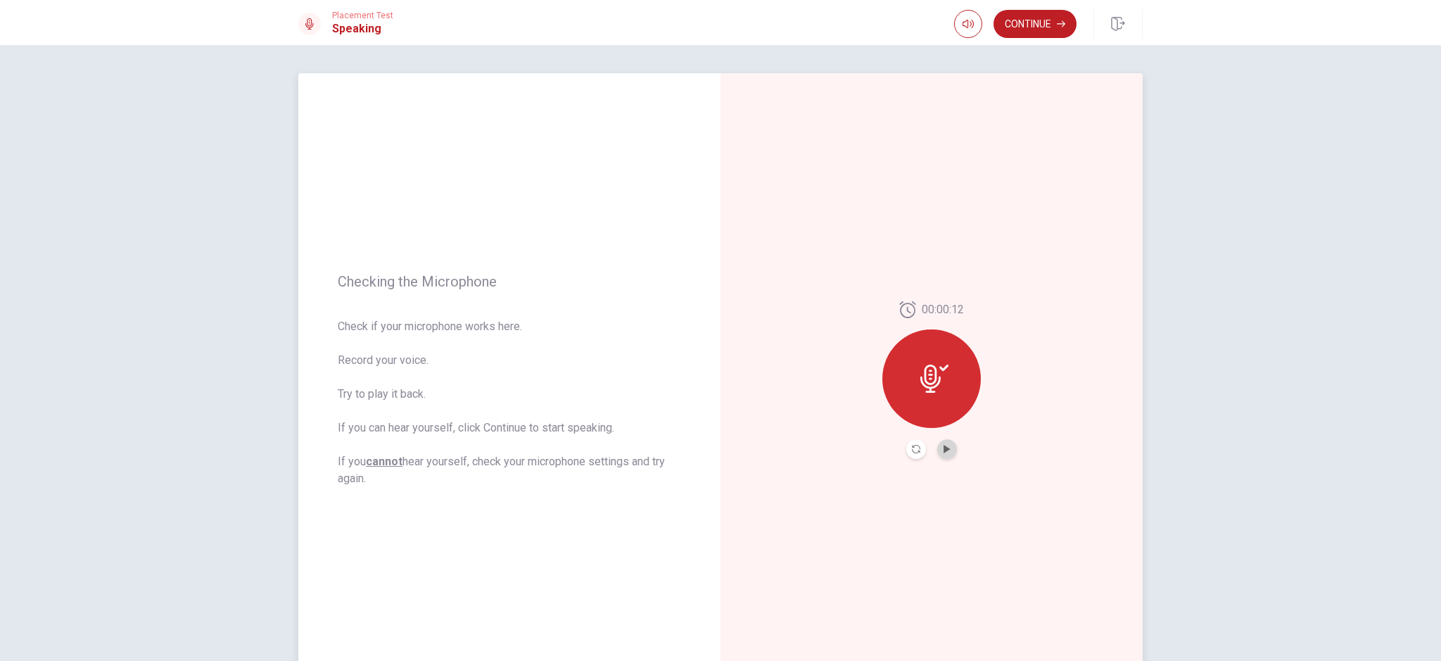
click at [949, 450] on button "Play Audio" at bounding box center [947, 449] width 20 height 20
click at [1097, 165] on div "00:00:12" at bounding box center [932, 380] width 422 height 614
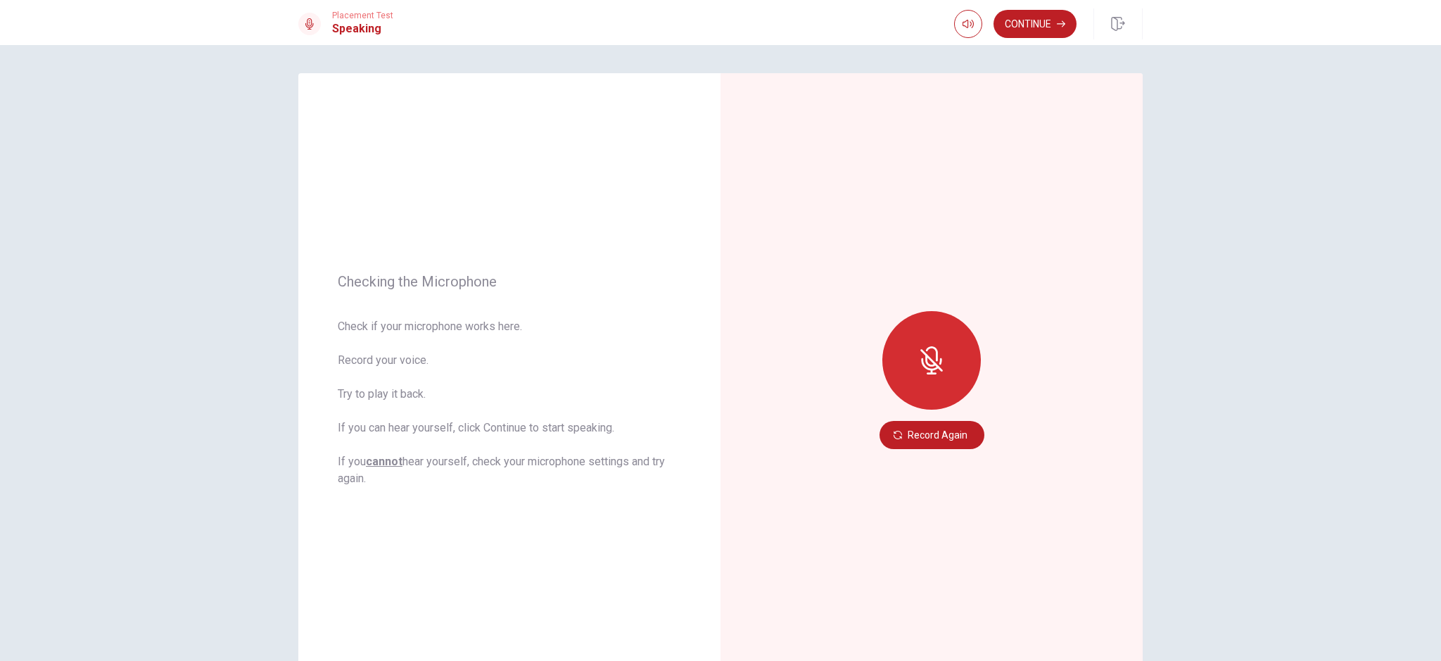
click at [973, 369] on div at bounding box center [932, 360] width 99 height 99
click at [959, 430] on button "Record Again" at bounding box center [932, 435] width 105 height 28
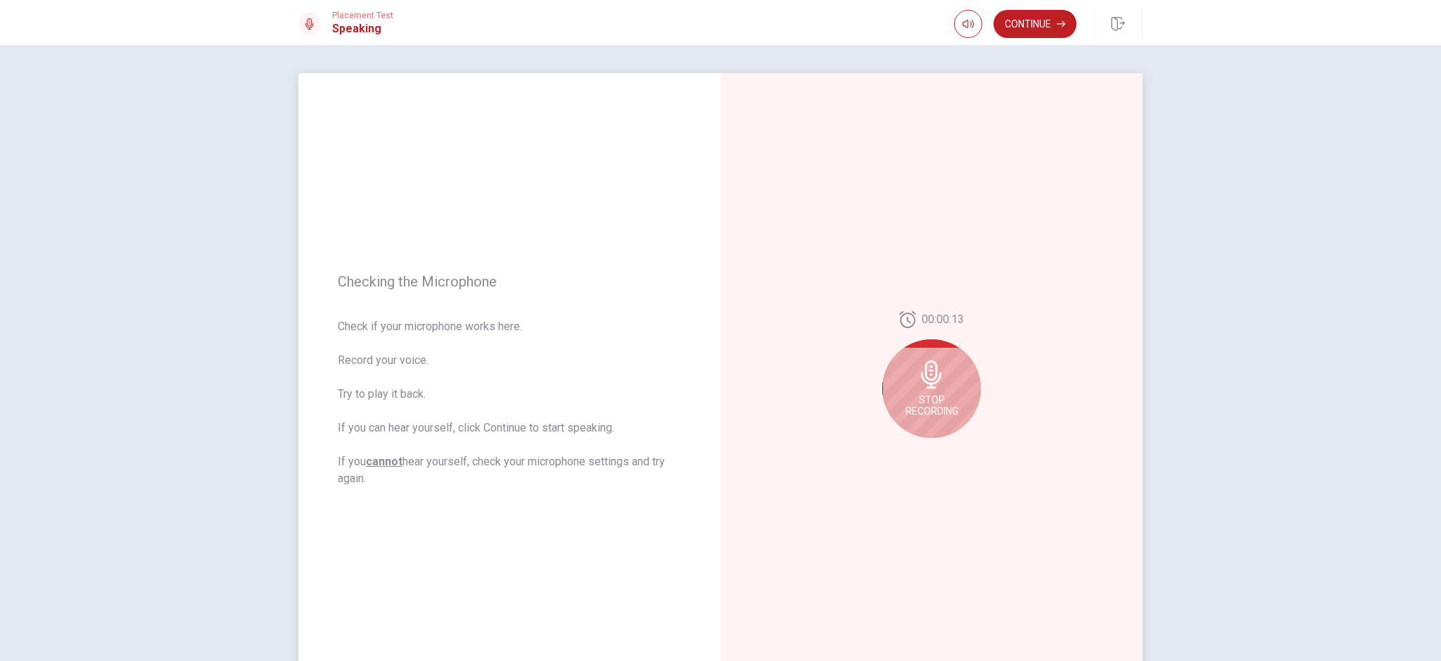
click at [932, 407] on span "Stop Recording" at bounding box center [932, 405] width 53 height 23
click at [943, 446] on icon "Play Audio" at bounding box center [947, 449] width 8 height 8
drag, startPoint x: 634, startPoint y: 623, endPoint x: 734, endPoint y: 626, distance: 100.0
click at [638, 610] on div "Checking the Microphone Check if your microphone works here. Record your voice.…" at bounding box center [509, 380] width 422 height 614
click at [245, 101] on div "Checking the Microphone Check if your microphone works here. Record your voice.…" at bounding box center [720, 353] width 1441 height 616
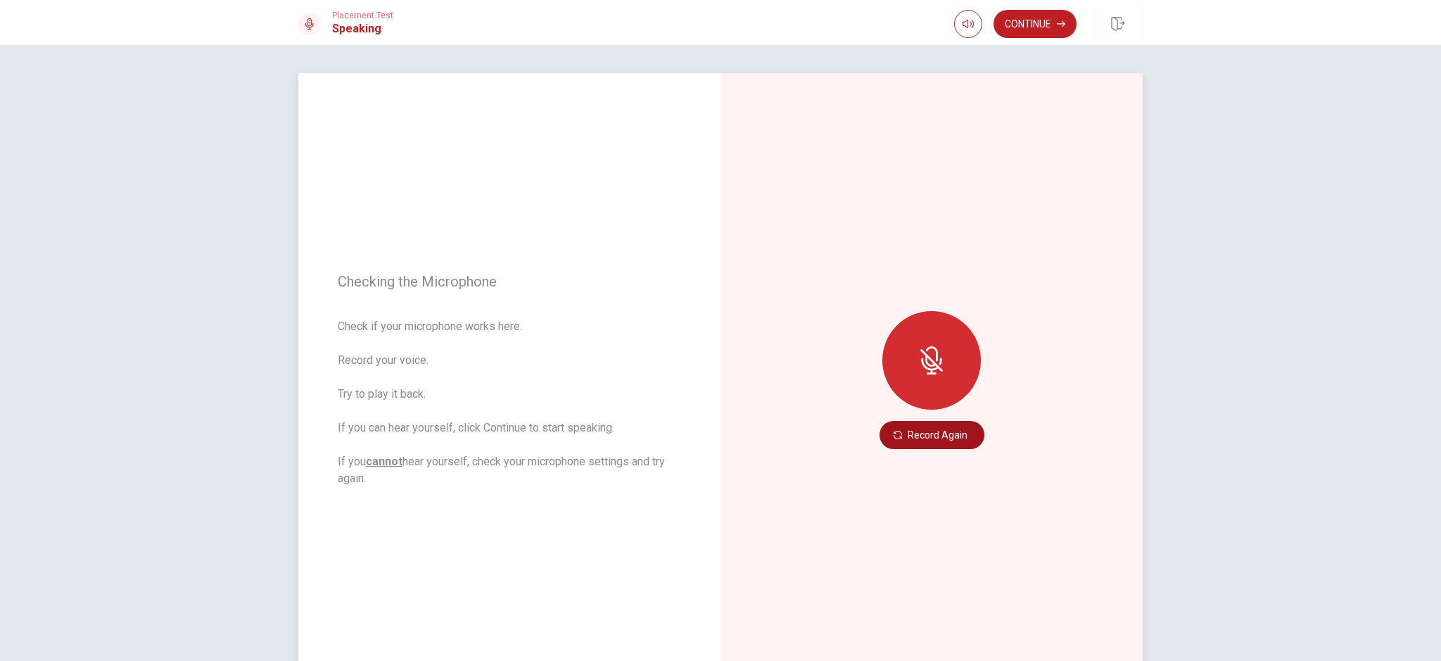
click at [964, 427] on button "Record Again" at bounding box center [932, 435] width 105 height 28
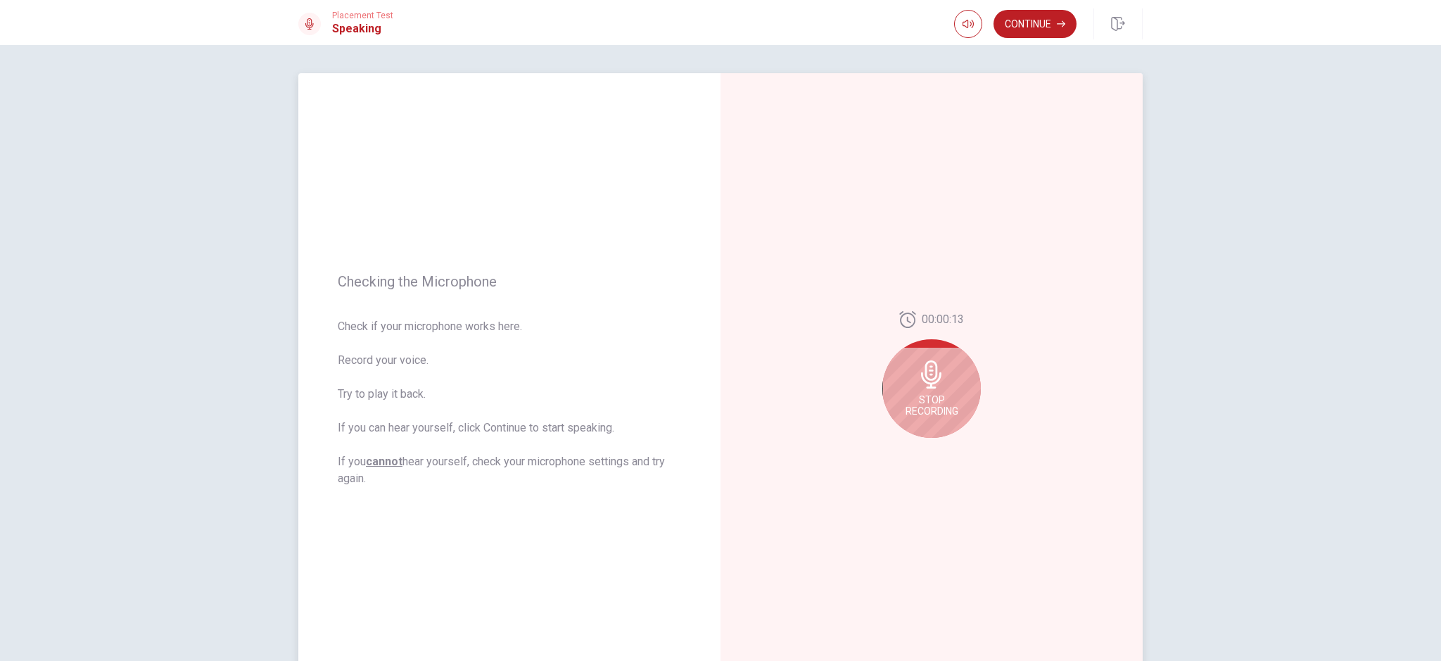
drag, startPoint x: 949, startPoint y: 388, endPoint x: 964, endPoint y: 391, distance: 15.2
click at [950, 390] on div "Stop Recording" at bounding box center [932, 388] width 99 height 99
drag, startPoint x: 954, startPoint y: 455, endPoint x: 941, endPoint y: 446, distance: 16.6
click at [954, 455] on div "00:00:13" at bounding box center [932, 380] width 99 height 158
click at [944, 447] on icon "Play Audio" at bounding box center [947, 449] width 6 height 8
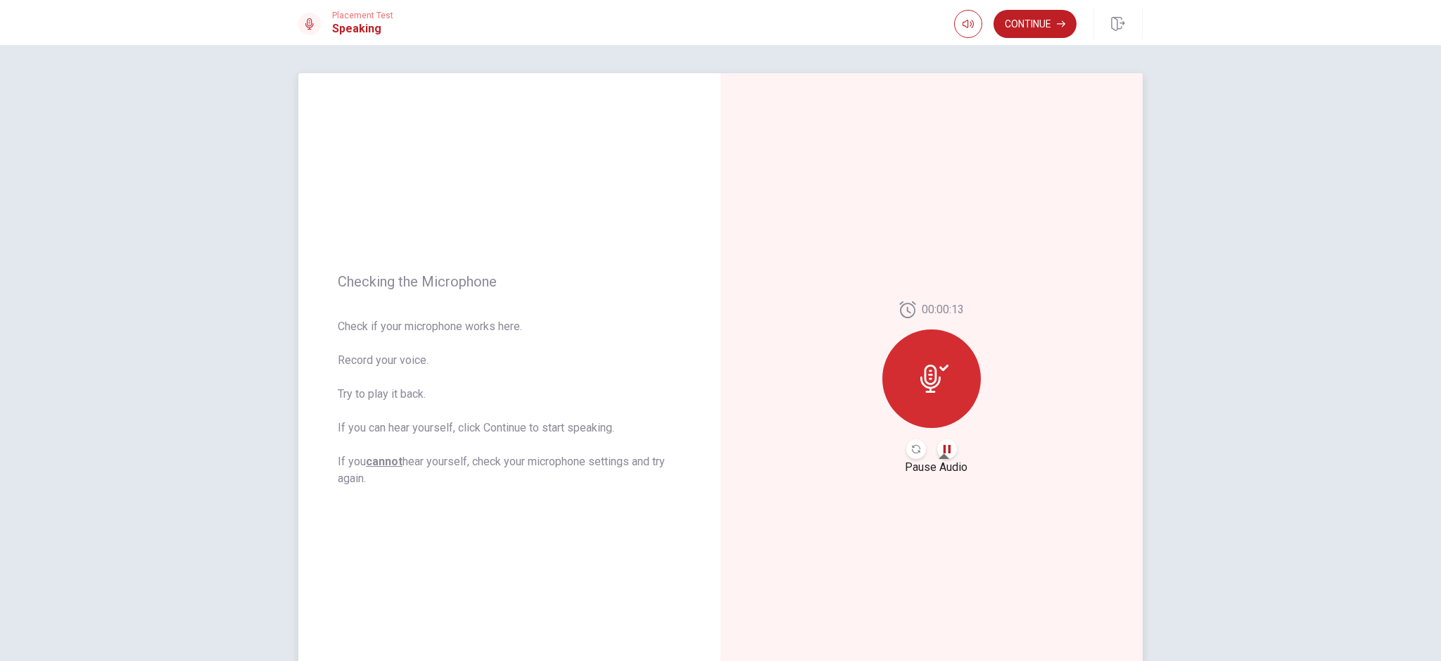
click at [943, 448] on icon "Pause Audio" at bounding box center [947, 449] width 8 height 8
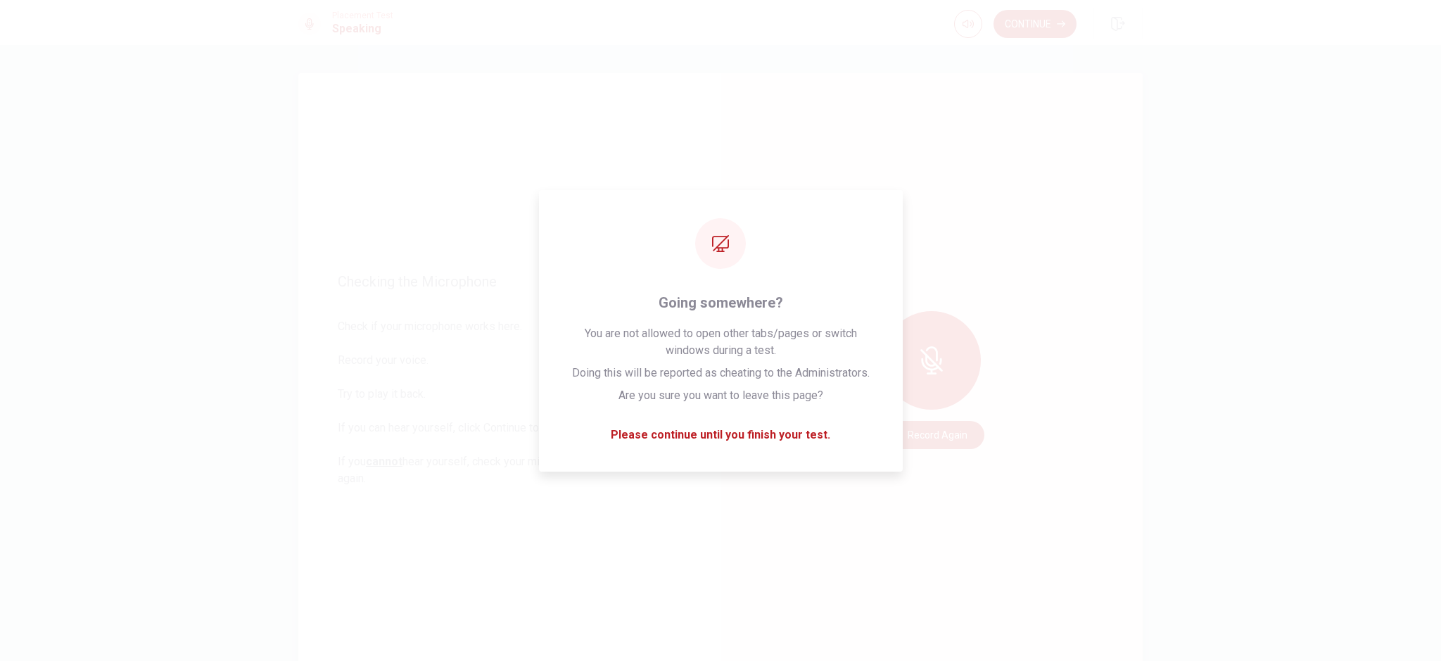
drag, startPoint x: 572, startPoint y: 152, endPoint x: 583, endPoint y: 158, distance: 12.0
click at [580, 157] on div "Checking the Microphone Check if your microphone works here. Record your voice.…" at bounding box center [509, 380] width 422 height 614
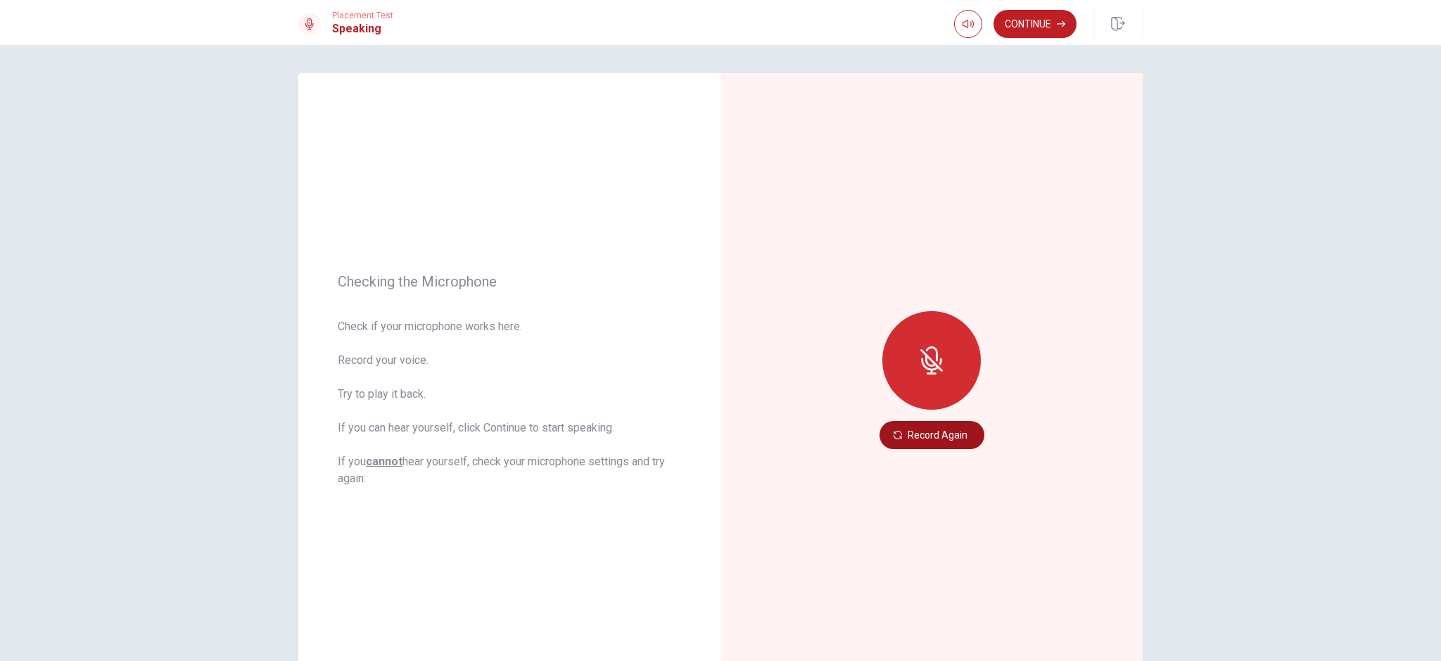
click at [952, 427] on button "Record Again" at bounding box center [932, 435] width 105 height 28
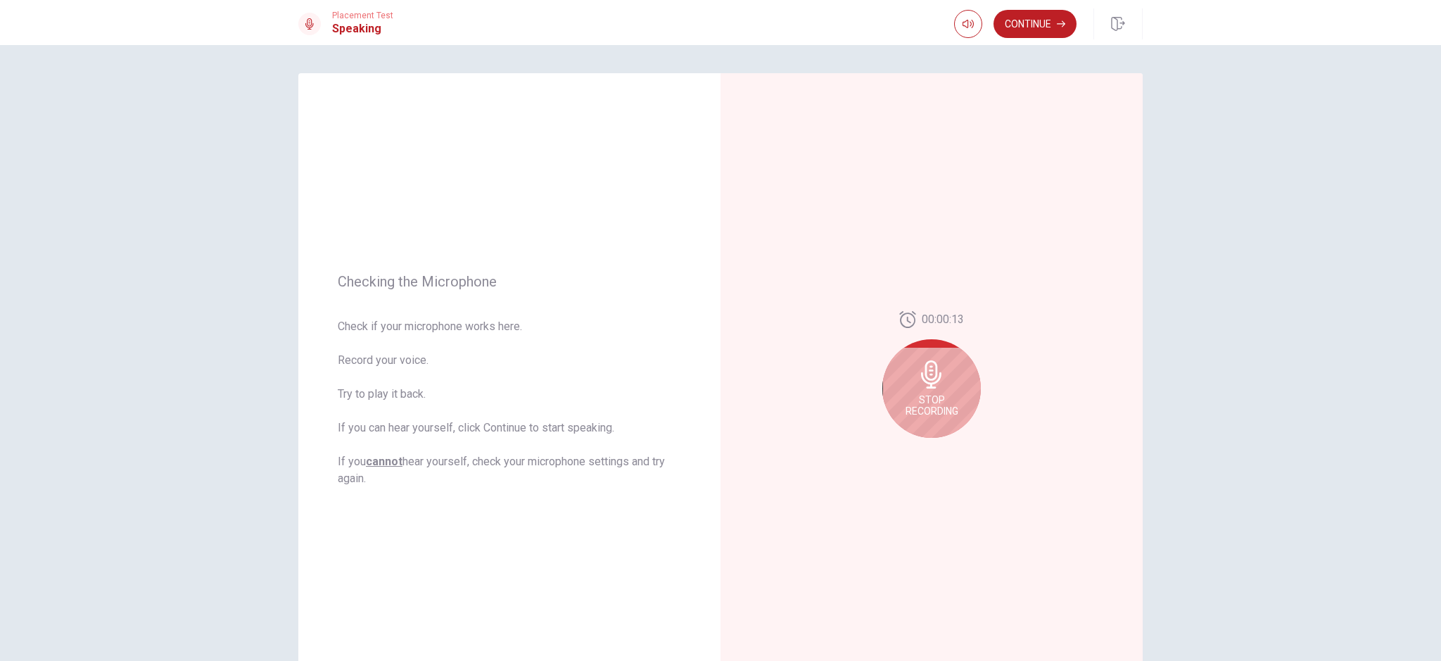
click at [929, 400] on span "Stop Recording" at bounding box center [932, 405] width 53 height 23
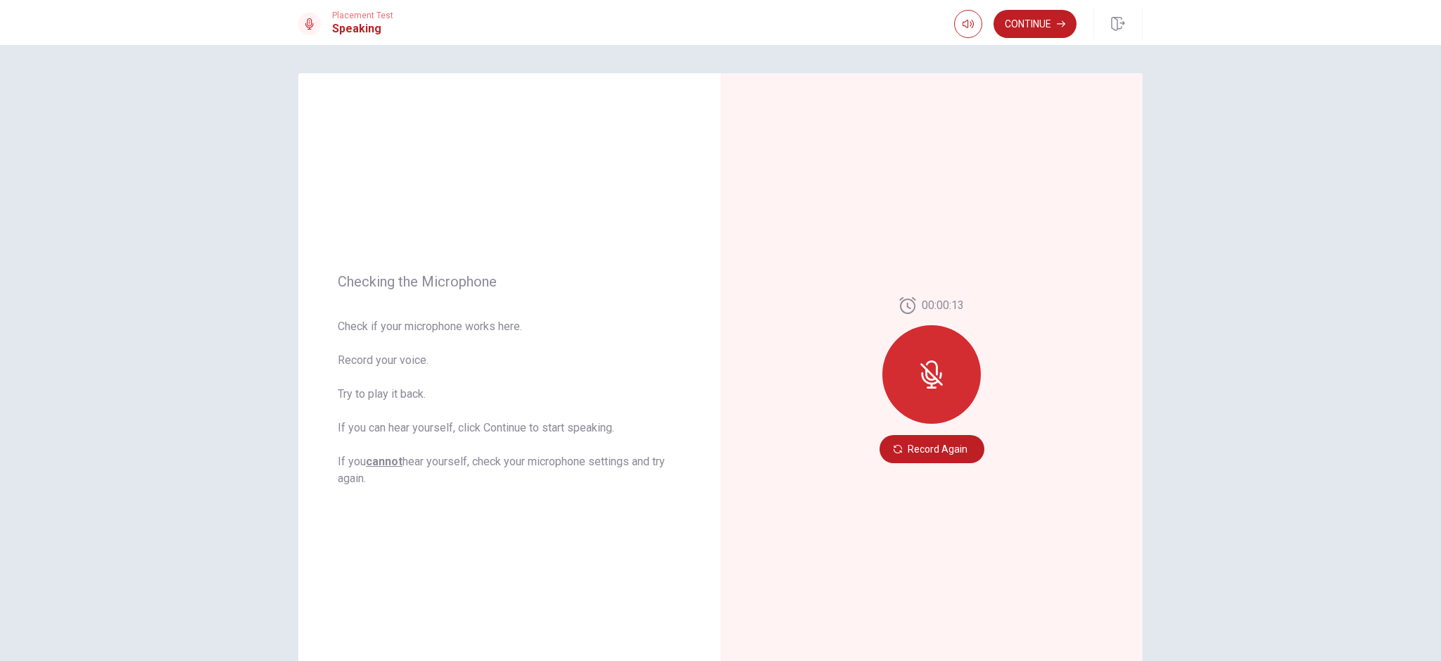
click at [125, 419] on div "Checking the Microphone Check if your microphone works here. Record your voice.…" at bounding box center [720, 353] width 1441 height 616
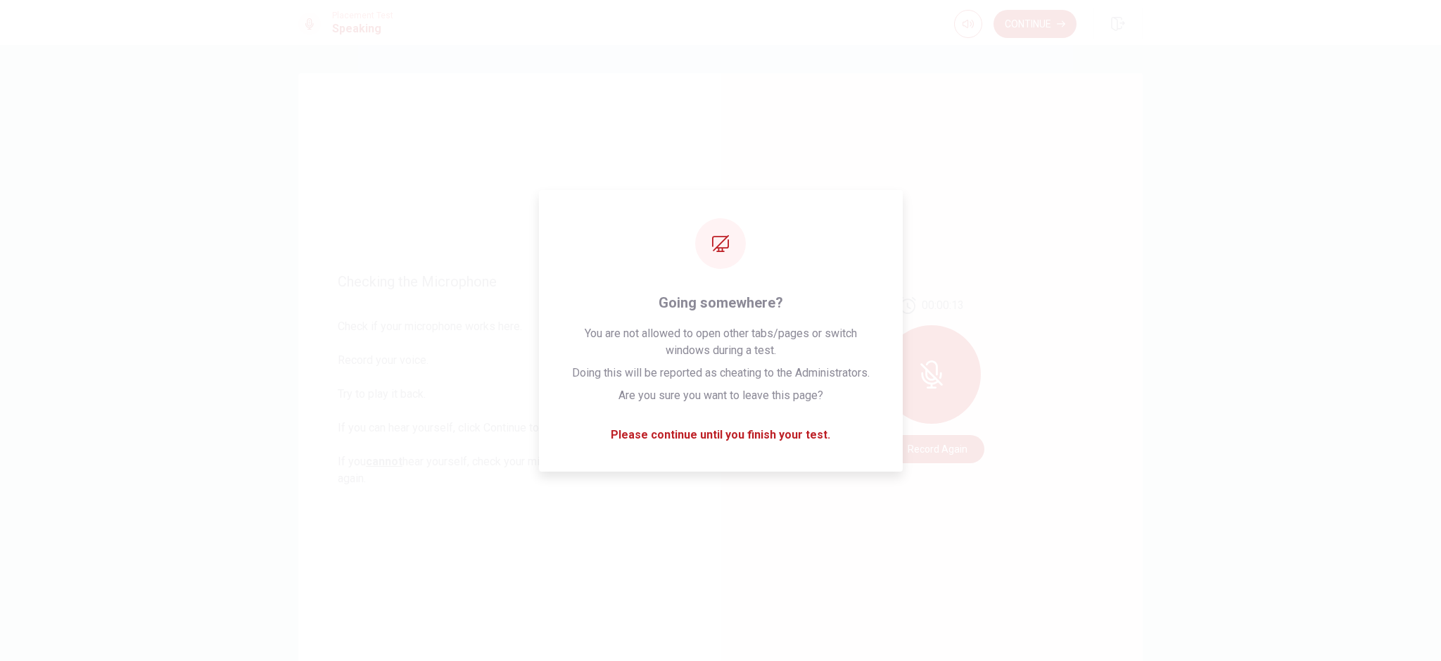
drag, startPoint x: 164, startPoint y: 80, endPoint x: 162, endPoint y: 67, distance: 13.5
click at [162, 67] on div "Checking the Microphone Check if your microphone works here. Record your voice.…" at bounding box center [720, 353] width 1441 height 616
click at [491, 109] on div "Checking the Microphone Check if your microphone works here. Record your voice.…" at bounding box center [509, 380] width 422 height 614
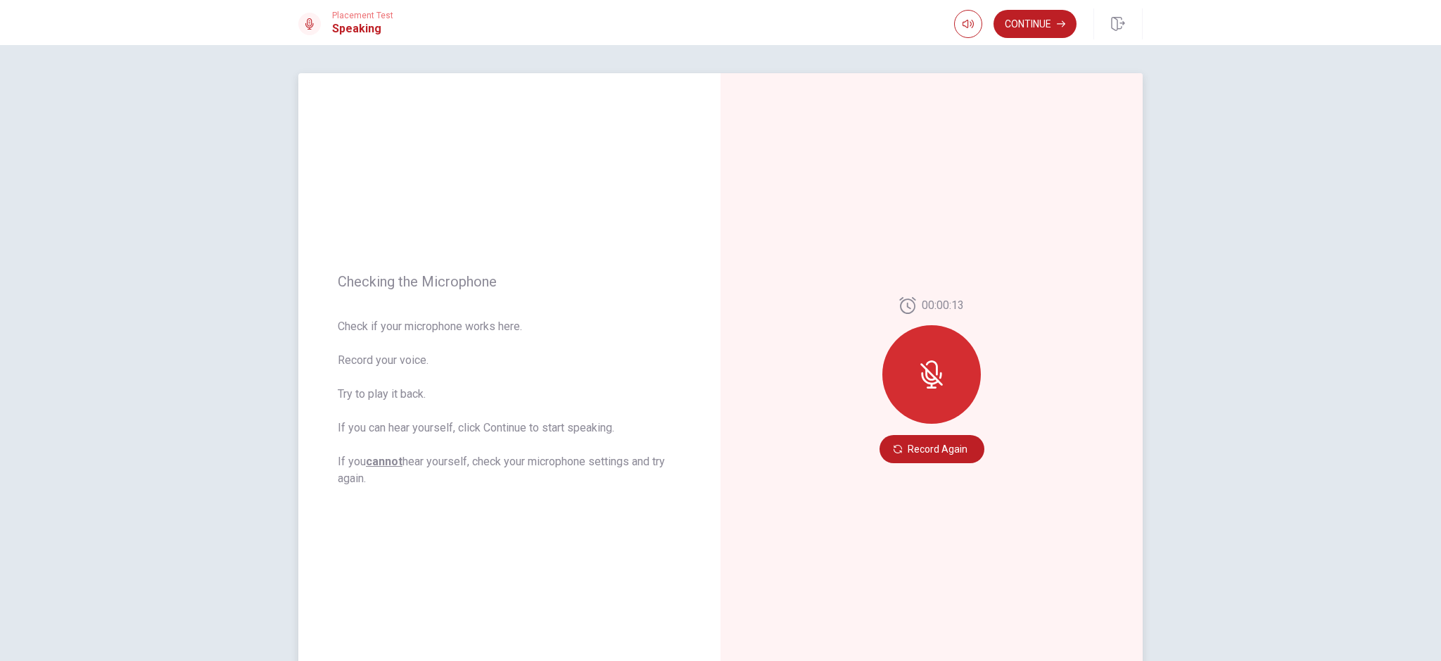
click at [404, 165] on div "Checking the Microphone Check if your microphone works here. Record your voice.…" at bounding box center [509, 380] width 422 height 614
click at [940, 456] on button "Record Again" at bounding box center [932, 449] width 105 height 28
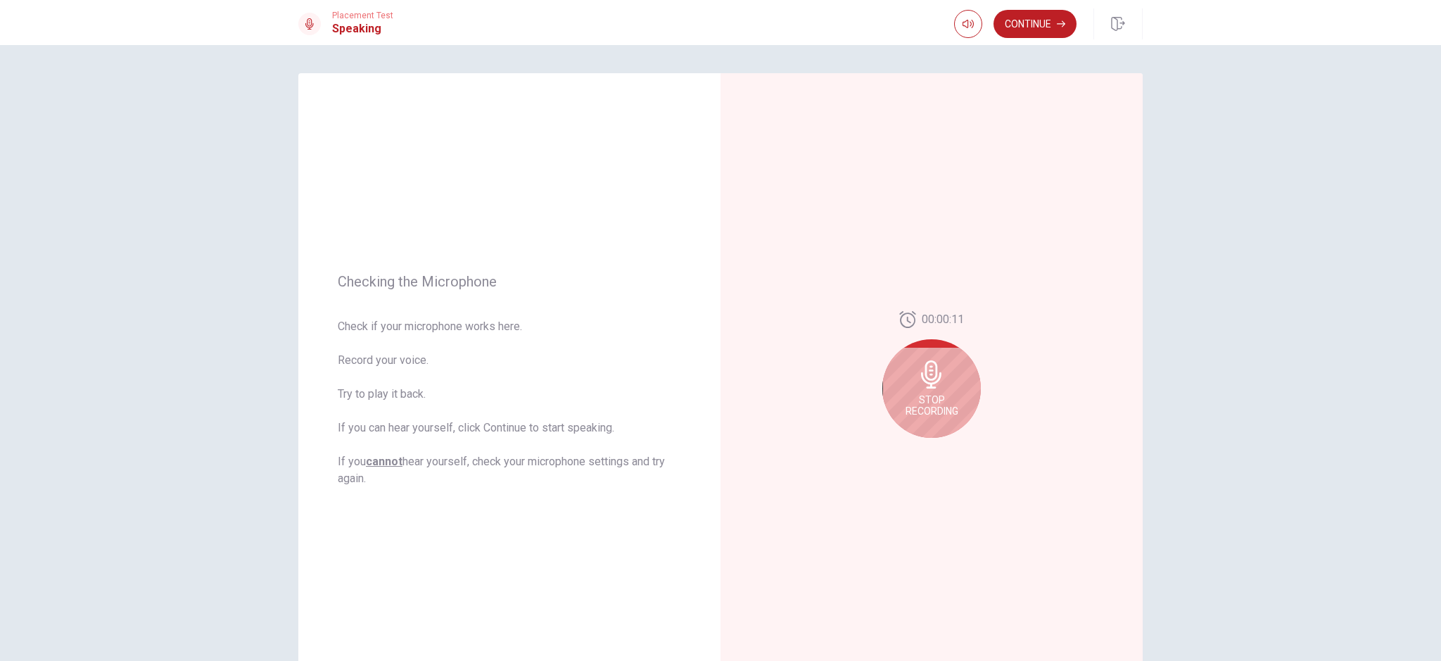
click at [929, 391] on div "Stop Recording" at bounding box center [932, 388] width 99 height 99
click at [943, 449] on icon "Play Audio" at bounding box center [947, 449] width 8 height 8
click at [909, 458] on div at bounding box center [931, 449] width 51 height 20
click at [913, 447] on icon "Record Again" at bounding box center [916, 449] width 8 height 8
click at [941, 393] on div "Stop Recording" at bounding box center [932, 388] width 99 height 99
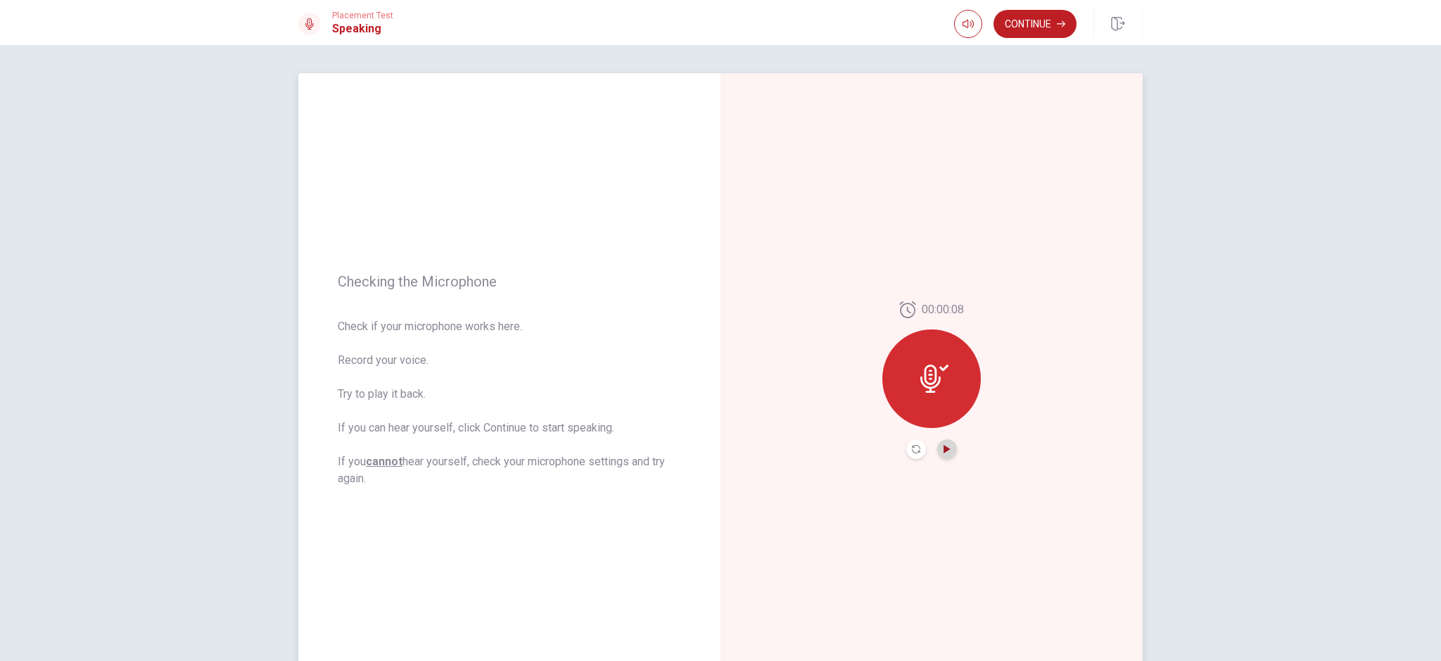
click at [944, 446] on icon "Play Audio" at bounding box center [947, 449] width 8 height 8
click at [947, 452] on icon "Pause Audio" at bounding box center [947, 449] width 8 height 8
click at [947, 452] on icon "Play Audio" at bounding box center [947, 449] width 8 height 8
click at [913, 455] on button "Record Again" at bounding box center [916, 449] width 20 height 20
drag, startPoint x: 949, startPoint y: 391, endPoint x: 956, endPoint y: 393, distance: 7.6
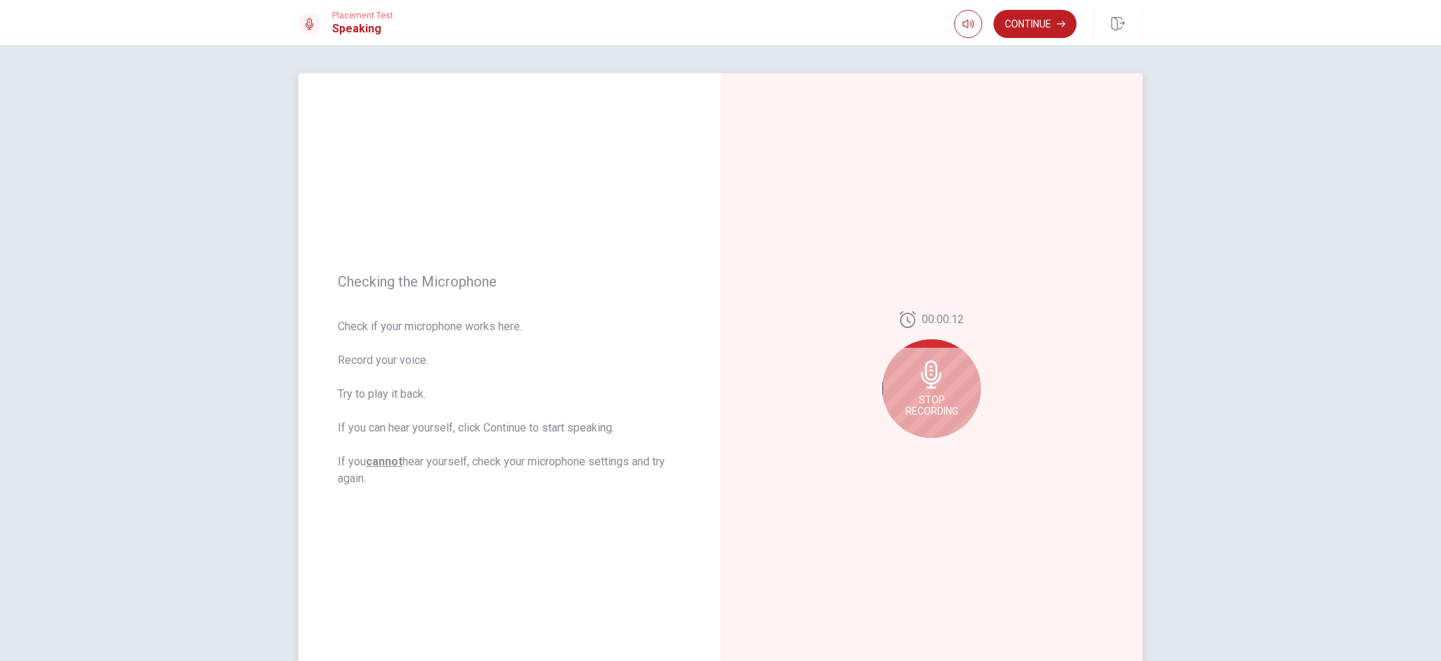
click at [949, 391] on div "Stop Recording" at bounding box center [932, 388] width 99 height 99
click at [944, 450] on icon "Play Audio" at bounding box center [947, 449] width 6 height 8
click at [1203, 335] on div "Checking the Microphone Check if your microphone works here. Record your voice.…" at bounding box center [720, 353] width 1441 height 616
click at [529, 149] on div "Checking the Microphone Check if your microphone works here. Record your voice.…" at bounding box center [509, 380] width 422 height 614
click at [912, 450] on icon "Record Again" at bounding box center [916, 449] width 8 height 8
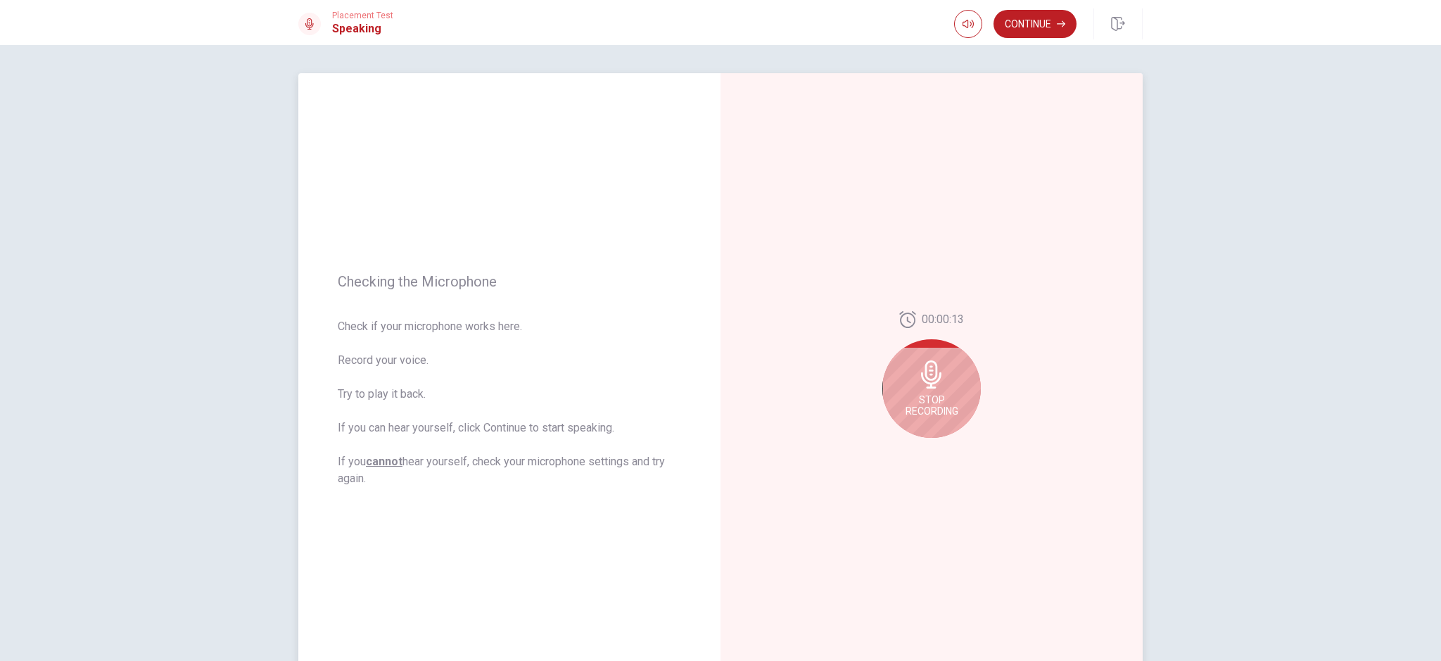
click at [947, 391] on div "Stop Recording" at bounding box center [932, 388] width 99 height 99
click at [938, 450] on button "Play Audio" at bounding box center [947, 449] width 20 height 20
drag, startPoint x: 1301, startPoint y: 540, endPoint x: 1303, endPoint y: 533, distance: 7.2
click at [1301, 536] on div "Checking the Microphone Check if your microphone works here. Record your voice.…" at bounding box center [720, 353] width 1441 height 616
click at [557, 76] on div "Checking the Microphone Check if your microphone works here. Record your voice.…" at bounding box center [509, 380] width 422 height 614
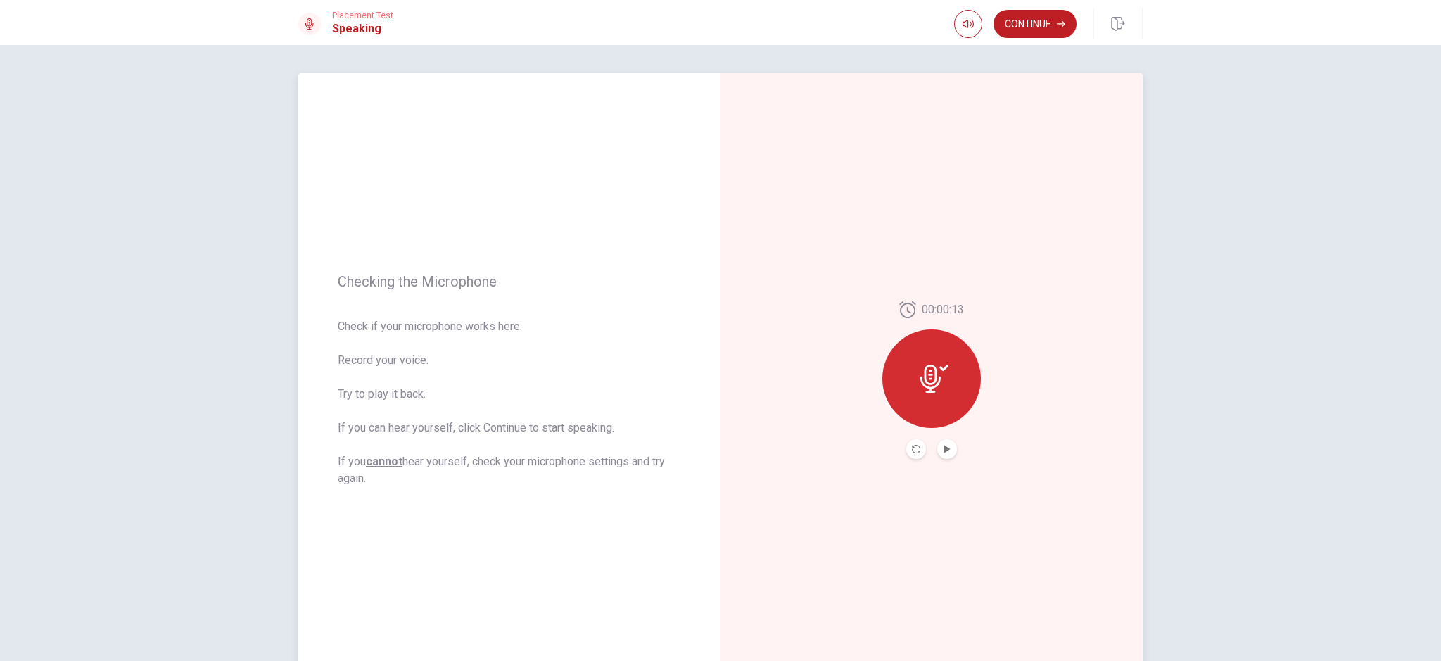
click at [507, 145] on div "Checking the Microphone Check if your microphone works here. Record your voice.…" at bounding box center [509, 380] width 422 height 614
click at [913, 446] on icon "Record Again" at bounding box center [916, 449] width 8 height 8
click at [929, 393] on div "Stop Recording" at bounding box center [932, 388] width 99 height 99
click at [930, 453] on div at bounding box center [931, 449] width 51 height 20
click at [940, 454] on button "Play Audio" at bounding box center [947, 449] width 20 height 20
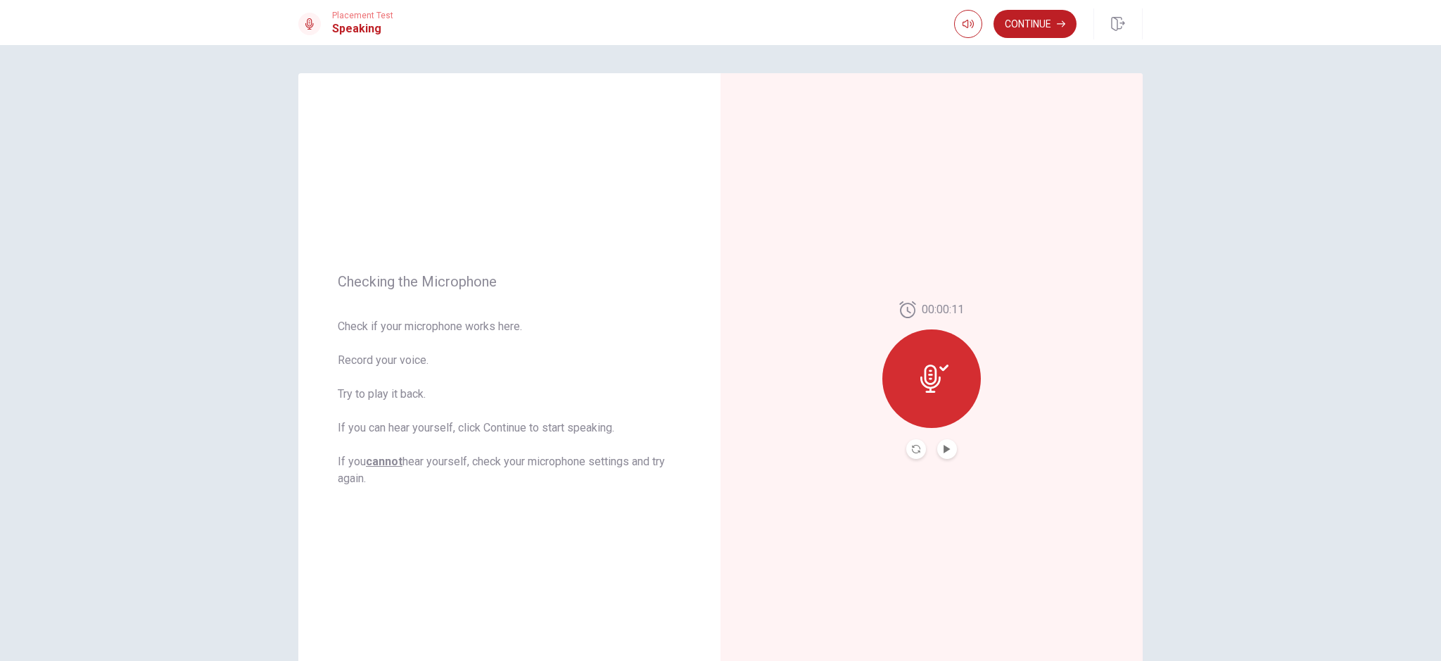
click at [1028, 402] on div "00:00:11" at bounding box center [932, 380] width 422 height 614
click at [907, 449] on button "Record Again" at bounding box center [916, 449] width 20 height 20
click at [925, 397] on span "Stop Recording" at bounding box center [932, 405] width 53 height 23
click at [944, 447] on icon "Play Audio" at bounding box center [947, 449] width 6 height 8
click at [916, 448] on button "Record Again" at bounding box center [916, 449] width 20 height 20
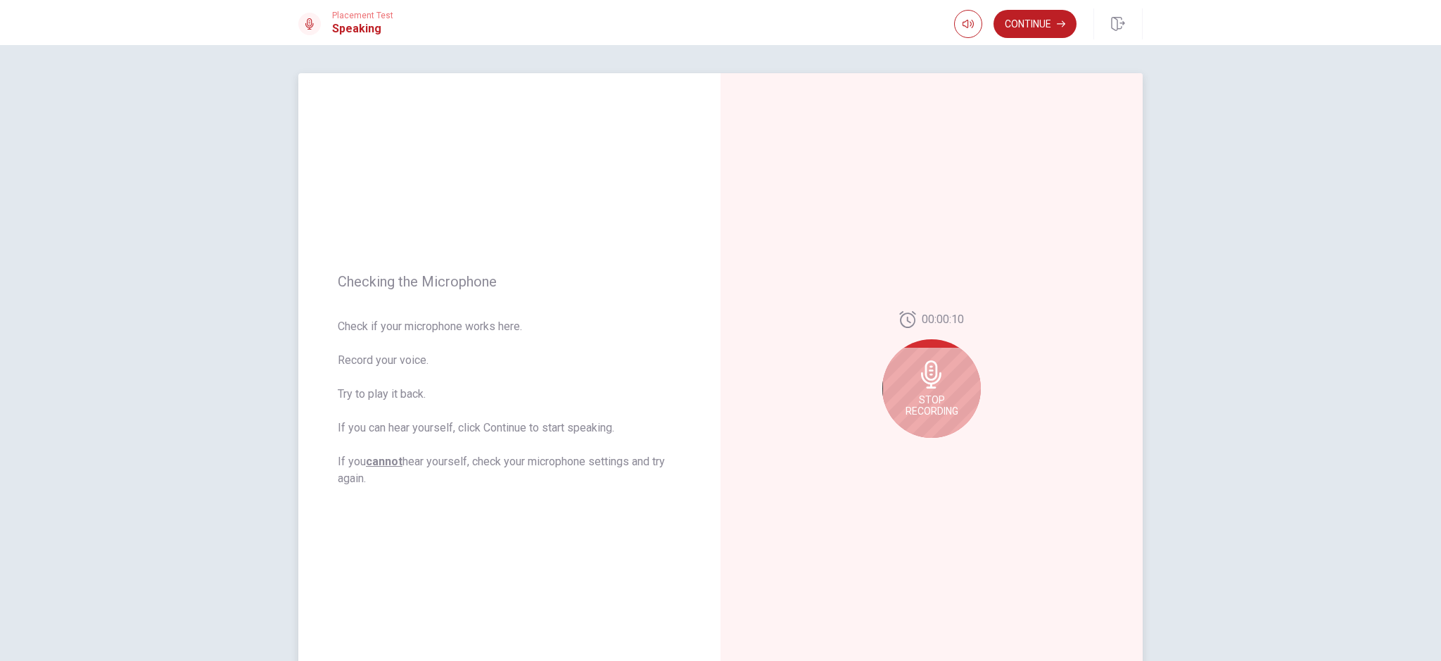
drag, startPoint x: 924, startPoint y: 413, endPoint x: 946, endPoint y: 429, distance: 27.2
click at [925, 413] on span "Stop Recording" at bounding box center [932, 405] width 53 height 23
click at [937, 451] on button "Play Audio" at bounding box center [947, 449] width 20 height 20
click at [1038, 446] on div "00:00:10" at bounding box center [932, 380] width 422 height 614
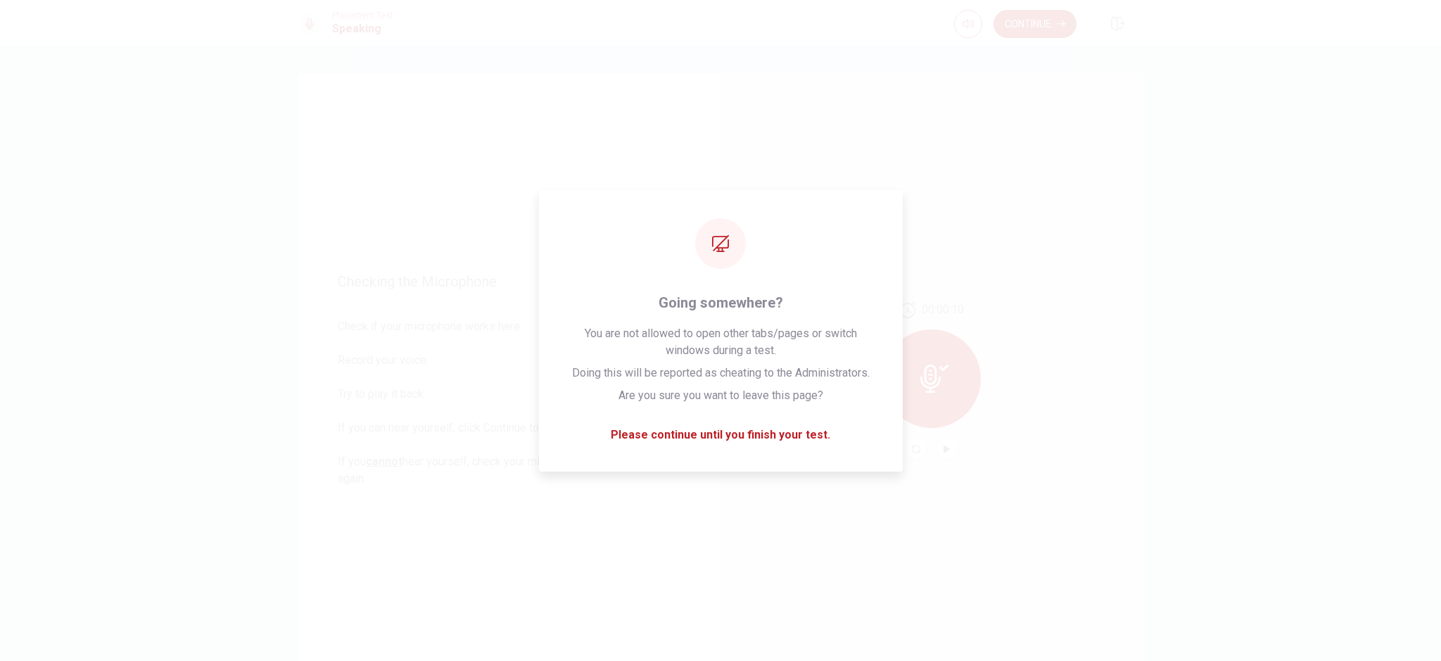
drag, startPoint x: 1126, startPoint y: 585, endPoint x: 1194, endPoint y: 624, distance: 78.2
click at [1126, 585] on div "00:00:10" at bounding box center [932, 380] width 422 height 614
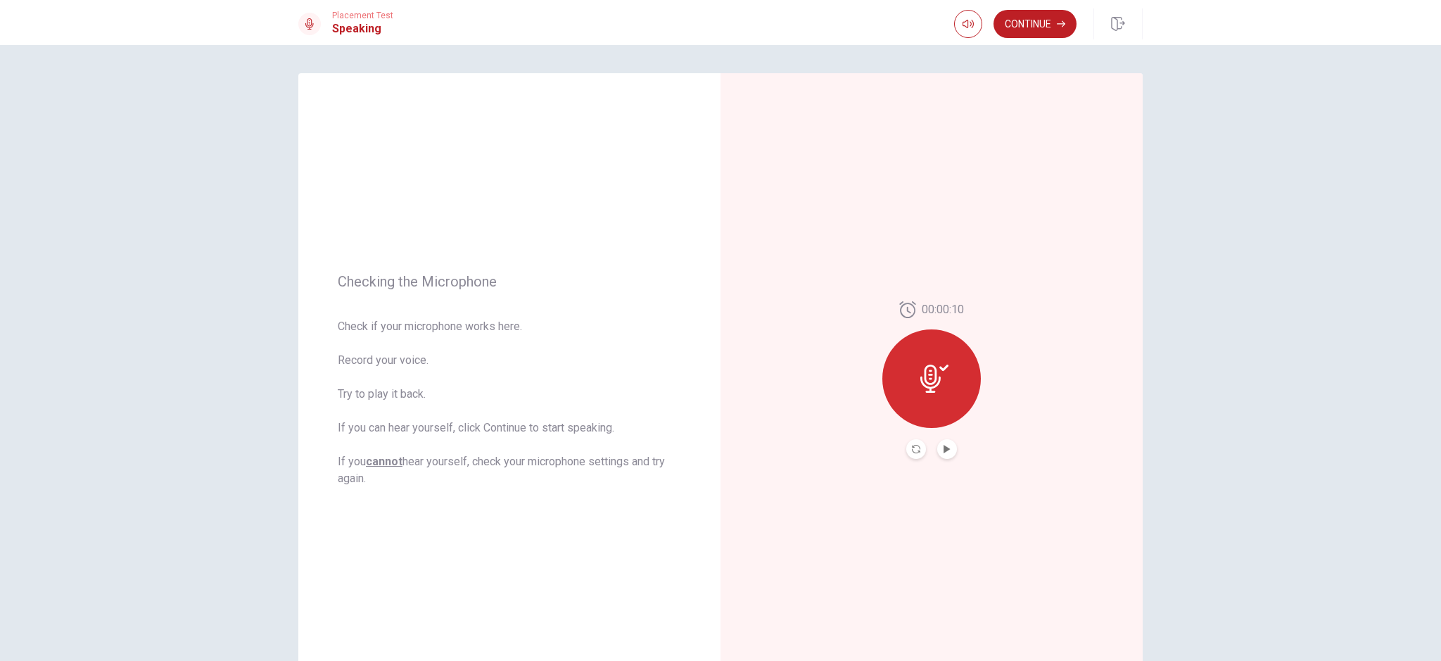
click at [1203, 362] on div "Checking the Microphone Check if your microphone works here. Record your voice.…" at bounding box center [720, 353] width 1441 height 616
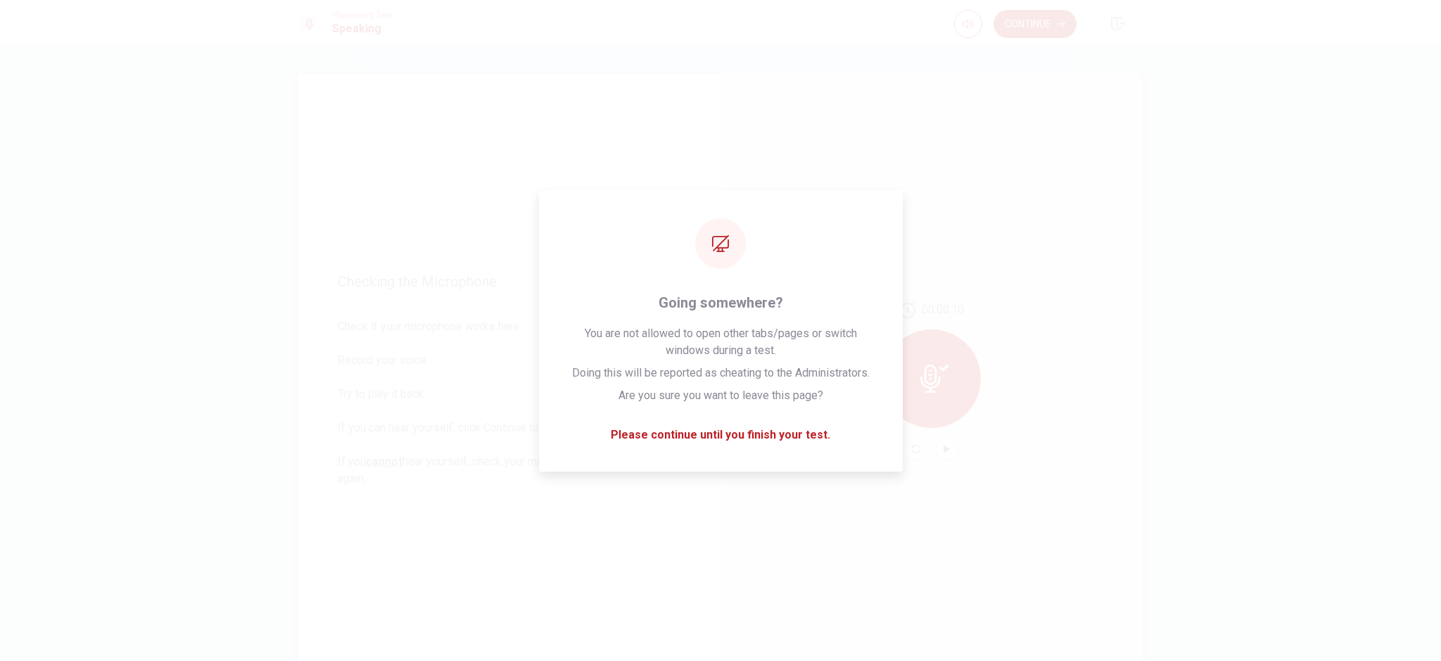
click at [619, 96] on div "Checking the Microphone Check if your microphone works here. Record your voice.…" at bounding box center [509, 380] width 422 height 614
click at [814, 192] on div "00:00:10" at bounding box center [932, 380] width 422 height 614
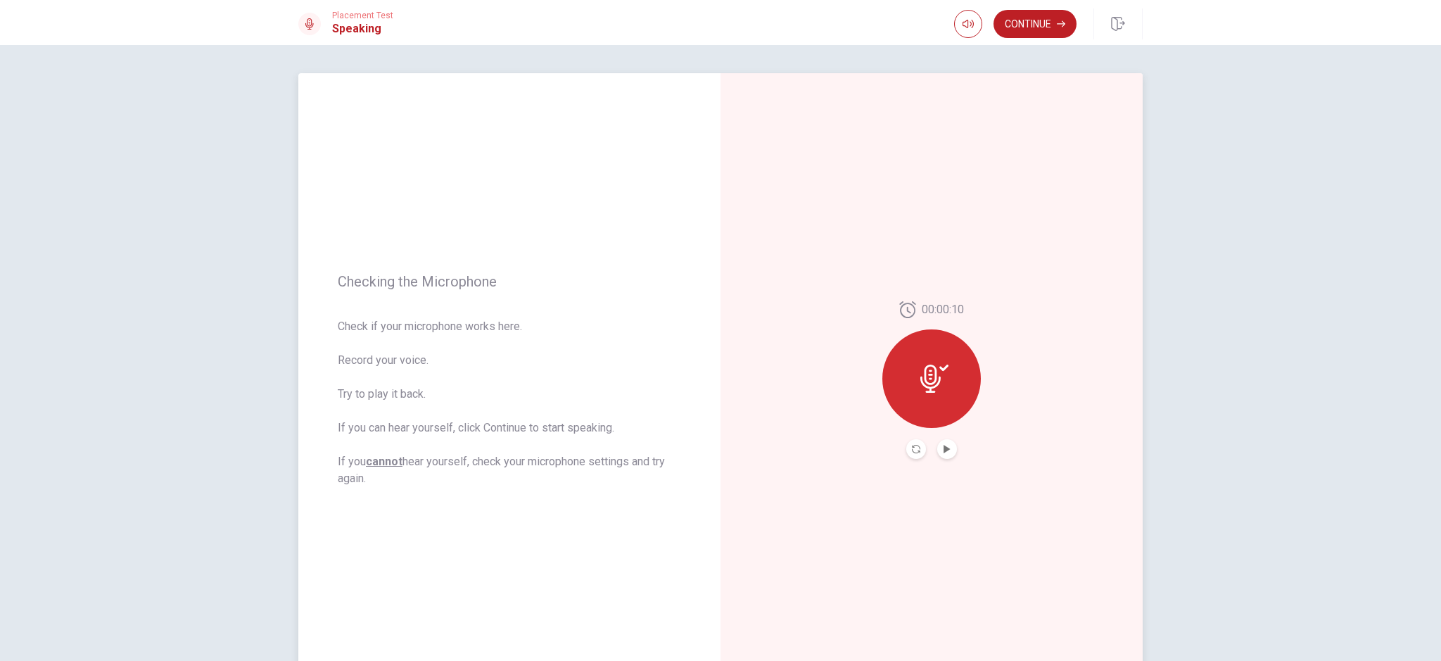
drag, startPoint x: 494, startPoint y: 90, endPoint x: 505, endPoint y: 127, distance: 39.0
click at [499, 103] on div "Checking the Microphone Check if your microphone works here. Record your voice.…" at bounding box center [509, 380] width 422 height 614
click at [964, 384] on div at bounding box center [932, 378] width 99 height 99
click at [902, 448] on div "00:00:10" at bounding box center [932, 380] width 99 height 158
click at [915, 453] on button "Record Again" at bounding box center [916, 449] width 20 height 20
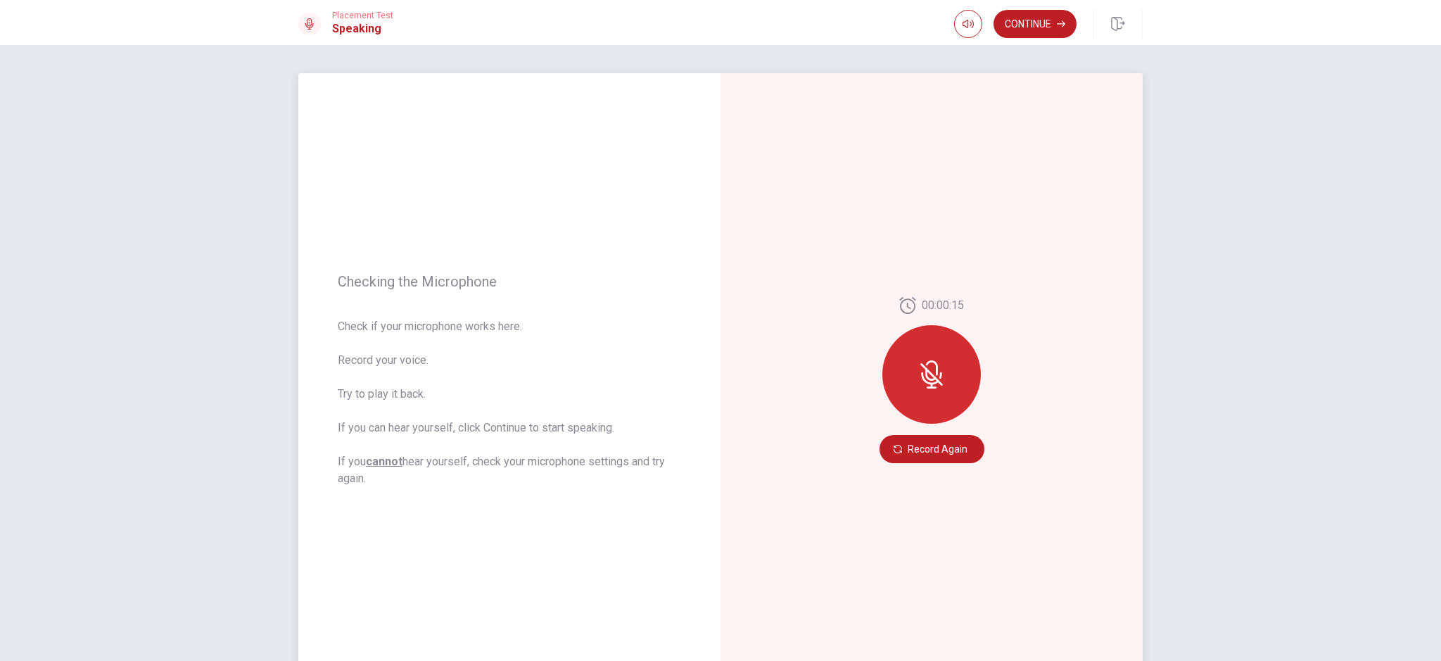
click at [1079, 397] on div "00:00:15 Record Again" at bounding box center [932, 380] width 422 height 614
click at [924, 448] on button "Record Again" at bounding box center [932, 449] width 105 height 28
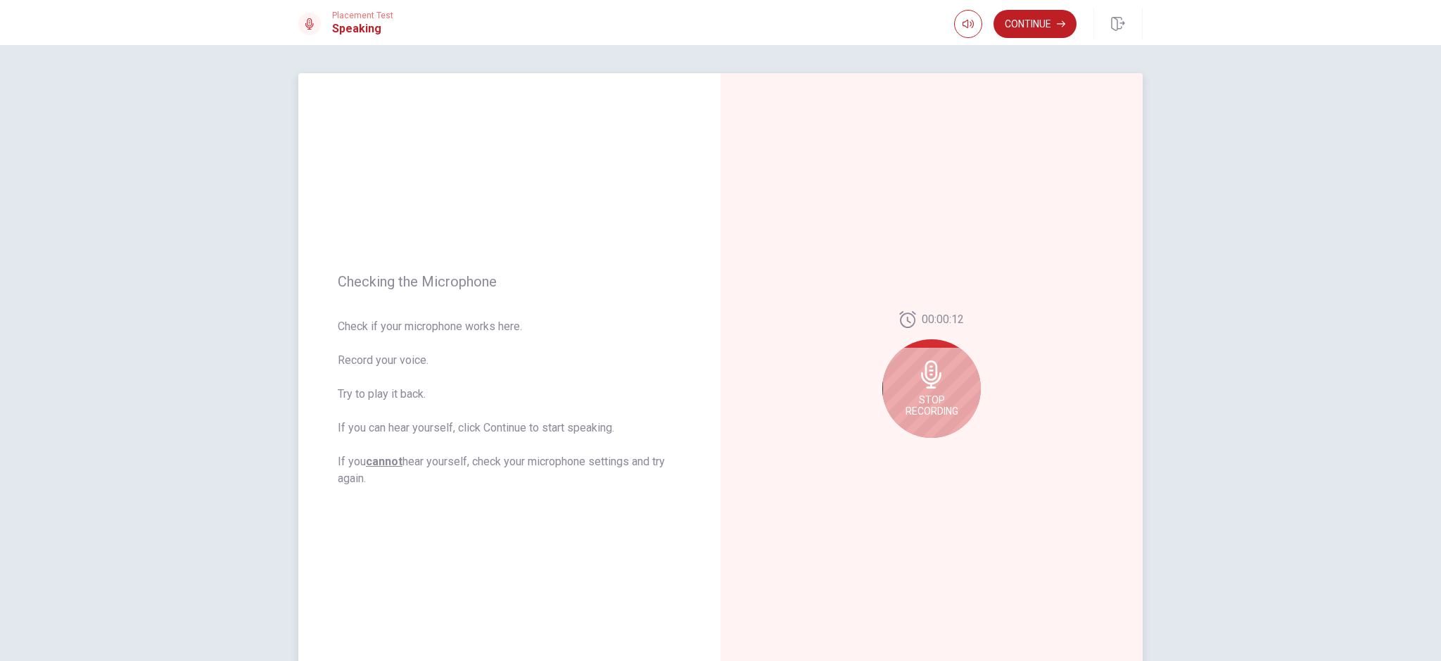
click at [918, 420] on div "Stop Recording" at bounding box center [932, 388] width 99 height 99
click at [950, 456] on div at bounding box center [931, 449] width 51 height 20
click at [950, 451] on button "Play Audio" at bounding box center [947, 449] width 20 height 20
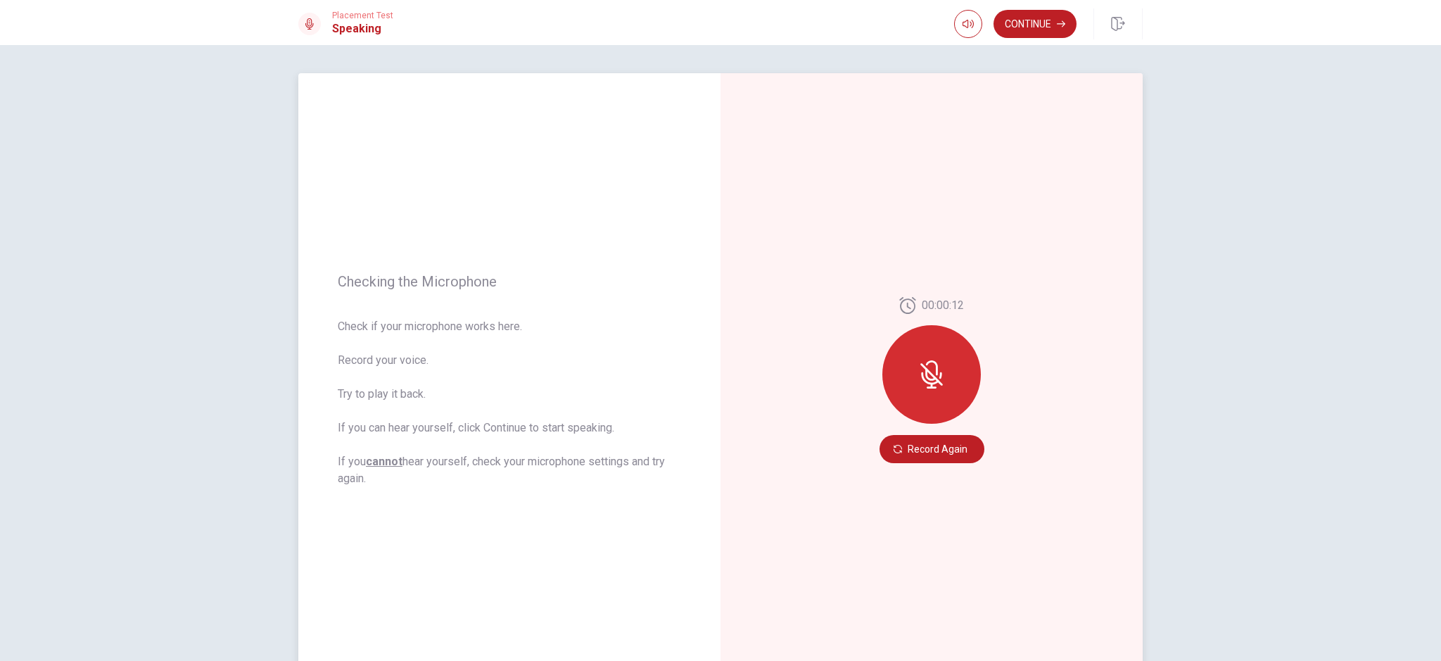
click at [949, 372] on div at bounding box center [932, 374] width 99 height 99
click at [947, 448] on button "Record Again" at bounding box center [932, 449] width 105 height 28
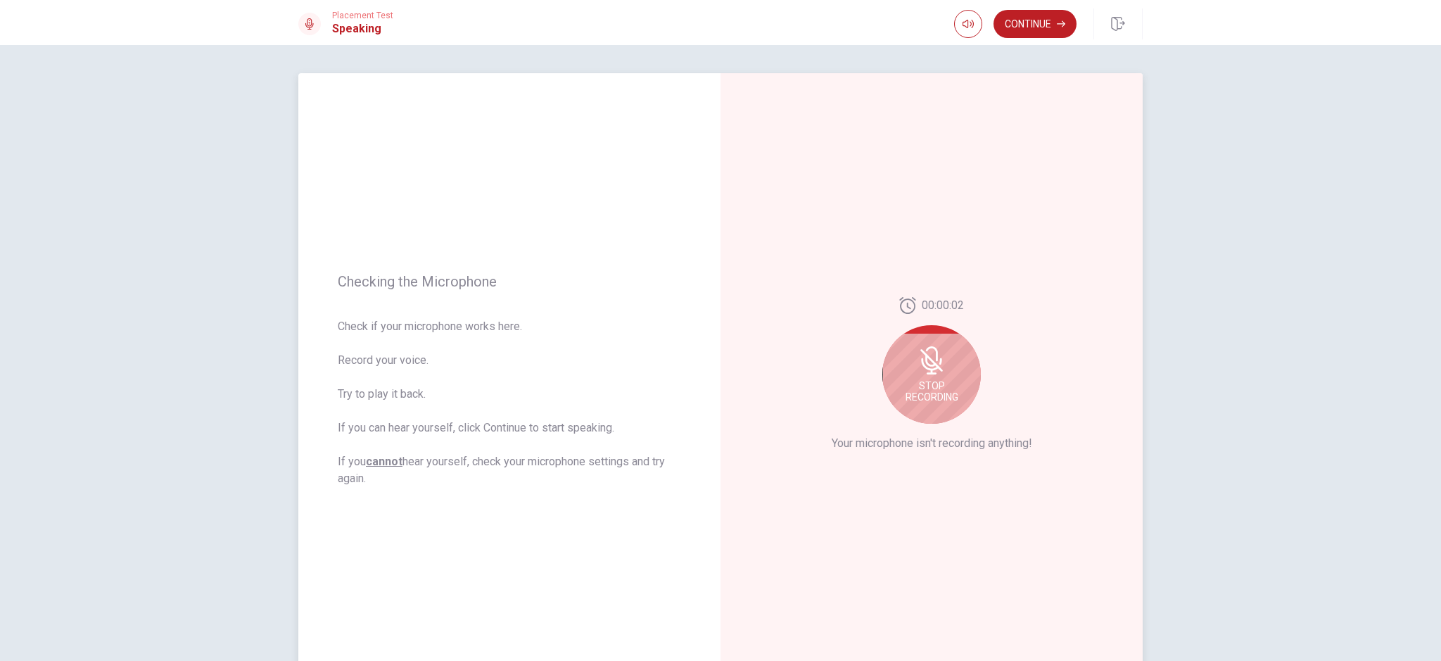
click at [898, 380] on div "Stop Recording" at bounding box center [932, 374] width 99 height 99
click at [908, 379] on div at bounding box center [932, 378] width 99 height 99
drag, startPoint x: 916, startPoint y: 467, endPoint x: 902, endPoint y: 439, distance: 31.2
click at [906, 453] on div "00:00:02" at bounding box center [932, 380] width 422 height 614
click at [902, 438] on div "00:00:02" at bounding box center [932, 380] width 99 height 158
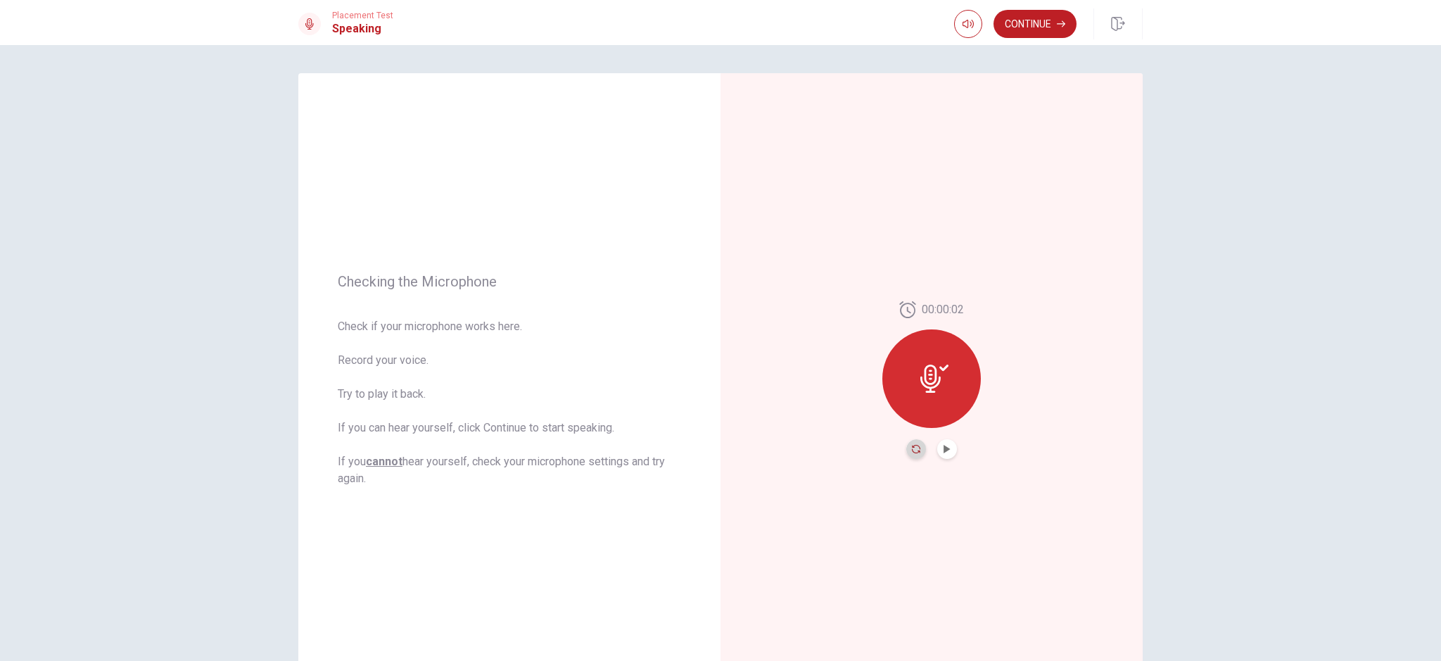
click at [913, 453] on icon "Record Again" at bounding box center [916, 449] width 8 height 8
drag, startPoint x: 923, startPoint y: 434, endPoint x: 926, endPoint y: 450, distance: 15.9
click at [925, 447] on div "00:00:15 Record Again" at bounding box center [932, 380] width 105 height 166
click at [926, 450] on button "Record Again" at bounding box center [932, 449] width 105 height 28
drag, startPoint x: 403, startPoint y: 112, endPoint x: 386, endPoint y: 110, distance: 16.9
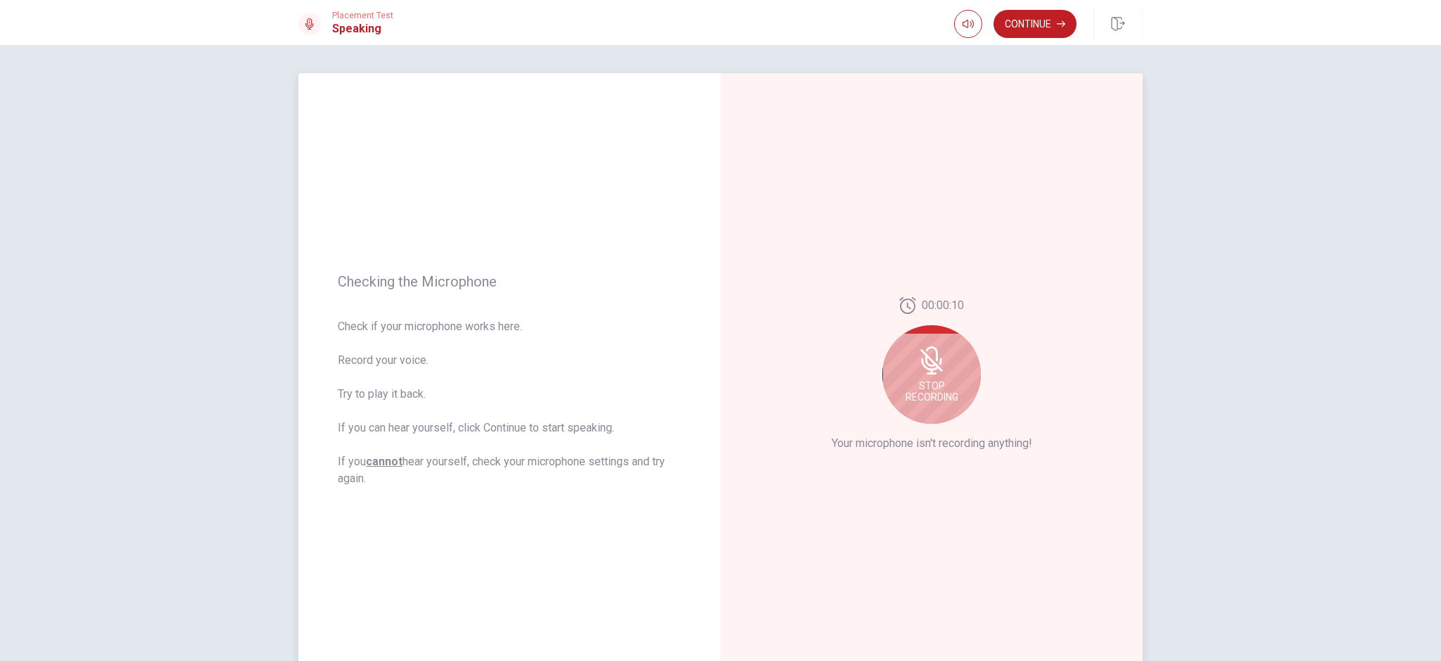
click at [400, 113] on div "Checking the Microphone Check if your microphone works here. Record your voice.…" at bounding box center [509, 380] width 422 height 614
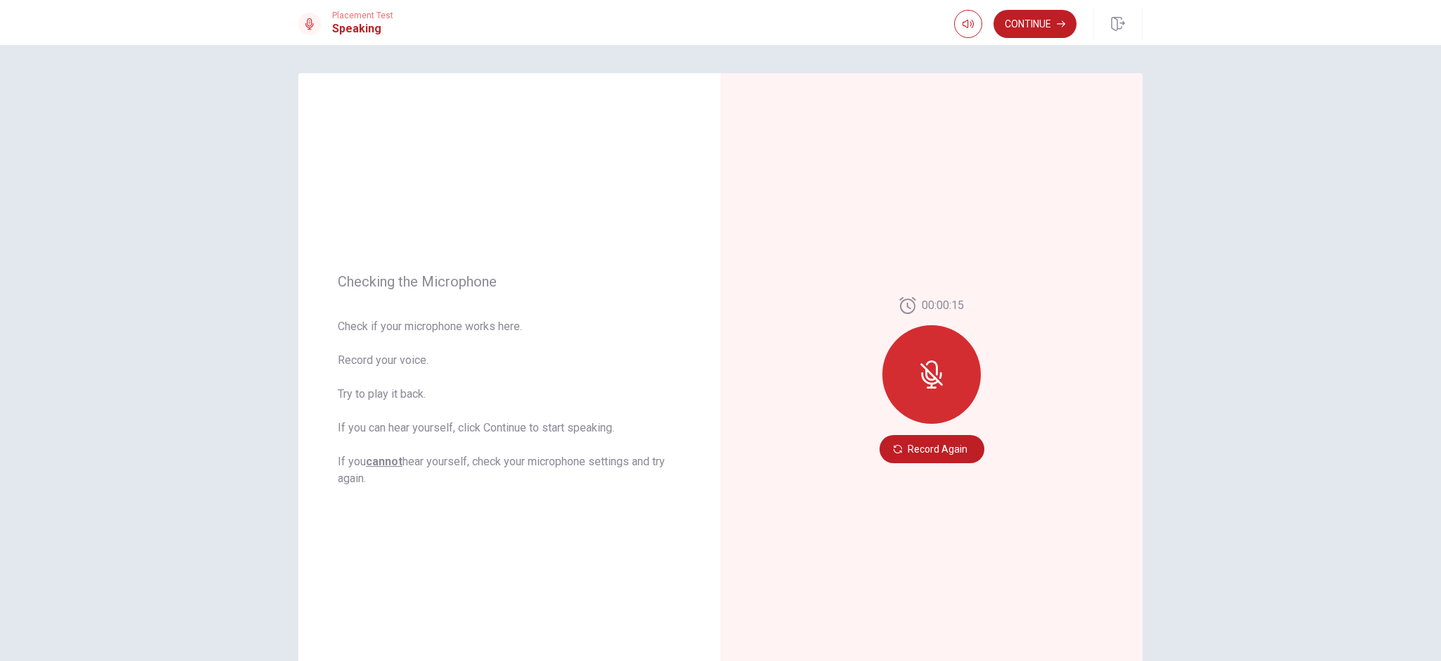
click at [1298, 590] on div "Checking the Microphone Check if your microphone works here. Record your voice.…" at bounding box center [720, 353] width 1441 height 616
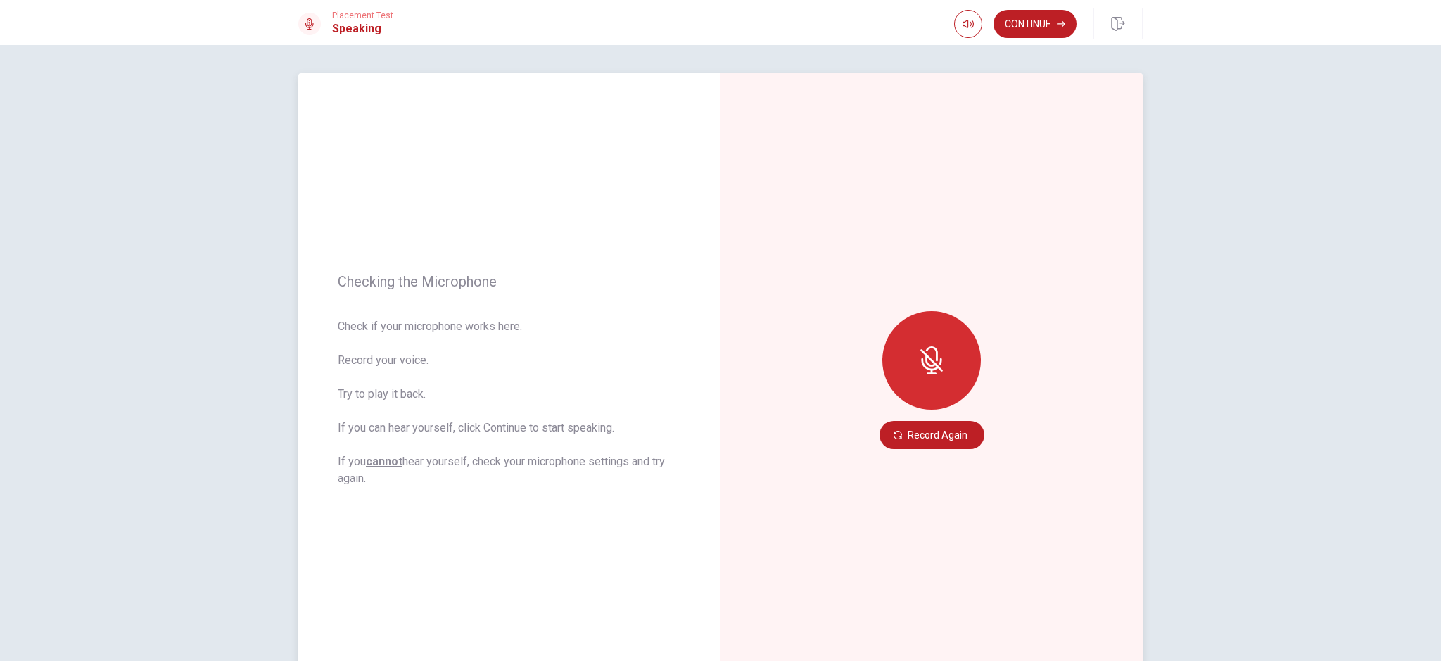
click at [374, 95] on div "Checking the Microphone Check if your microphone works here. Record your voice.…" at bounding box center [509, 380] width 422 height 614
click at [918, 441] on button "Record Again" at bounding box center [932, 435] width 105 height 28
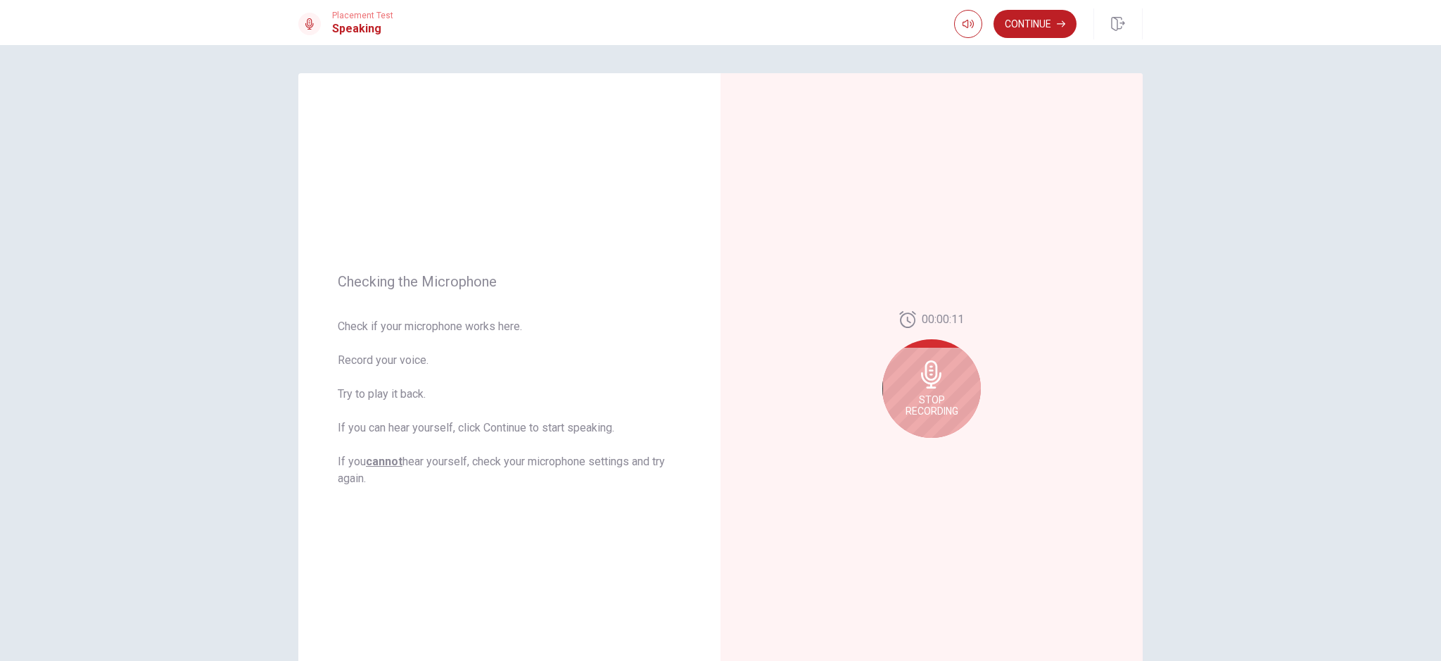
click at [957, 418] on div "Stop Recording" at bounding box center [932, 388] width 99 height 99
click at [944, 448] on icon "Play Audio" at bounding box center [947, 449] width 6 height 8
click at [949, 449] on button "Pause Audio" at bounding box center [947, 449] width 20 height 20
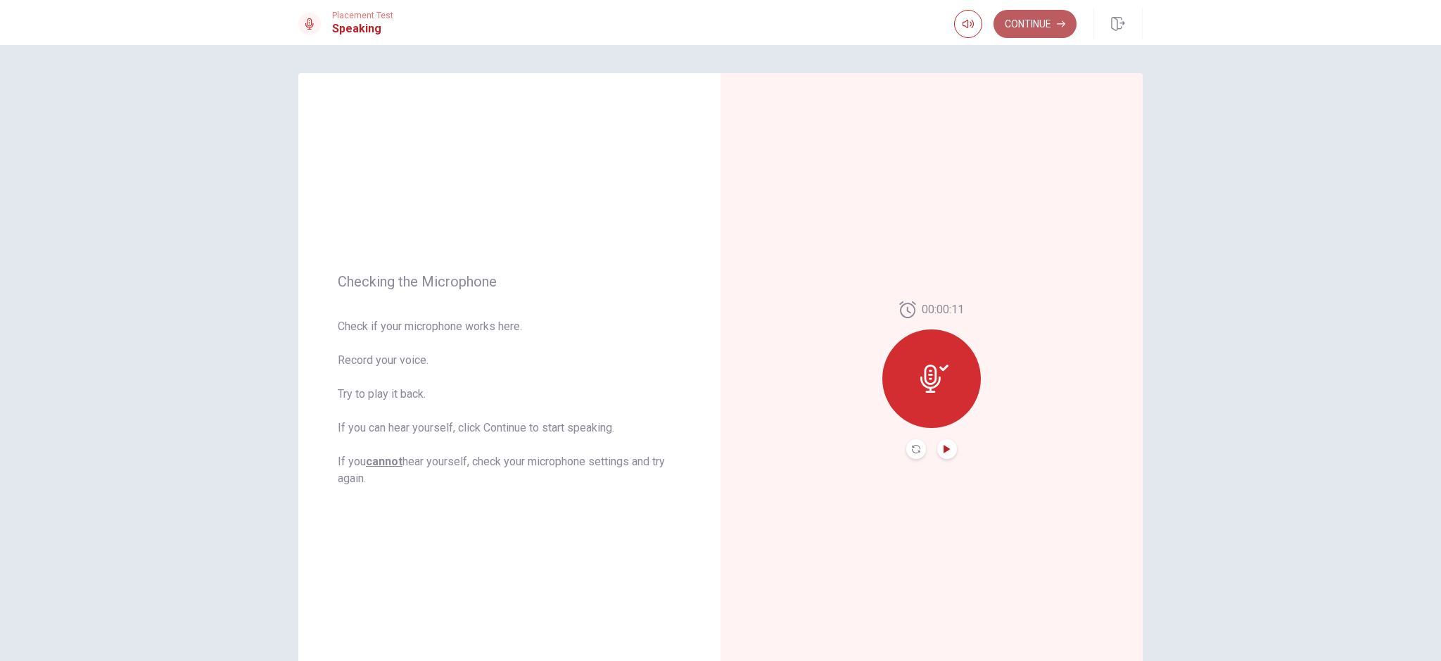
click at [1011, 19] on button "Continue" at bounding box center [1035, 24] width 83 height 28
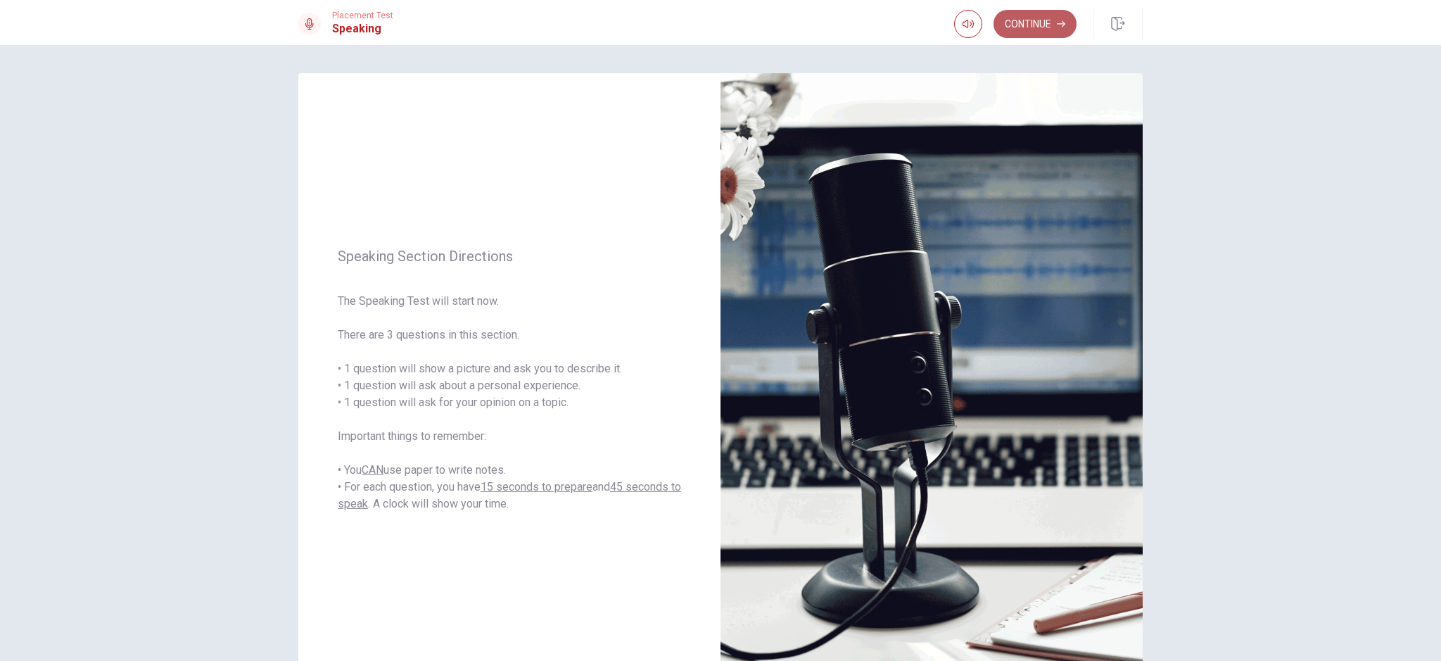
click at [1025, 14] on button "Continue" at bounding box center [1035, 24] width 83 height 28
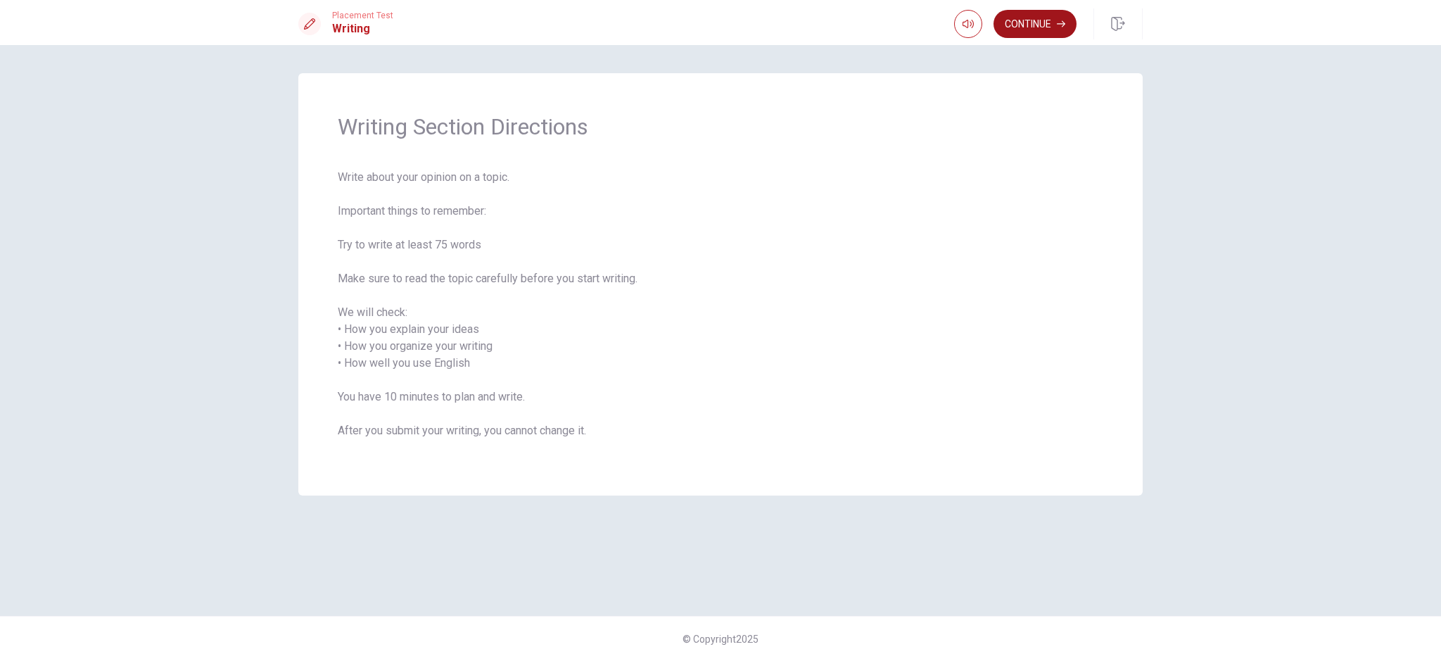
click at [1047, 27] on button "Continue" at bounding box center [1035, 24] width 83 height 28
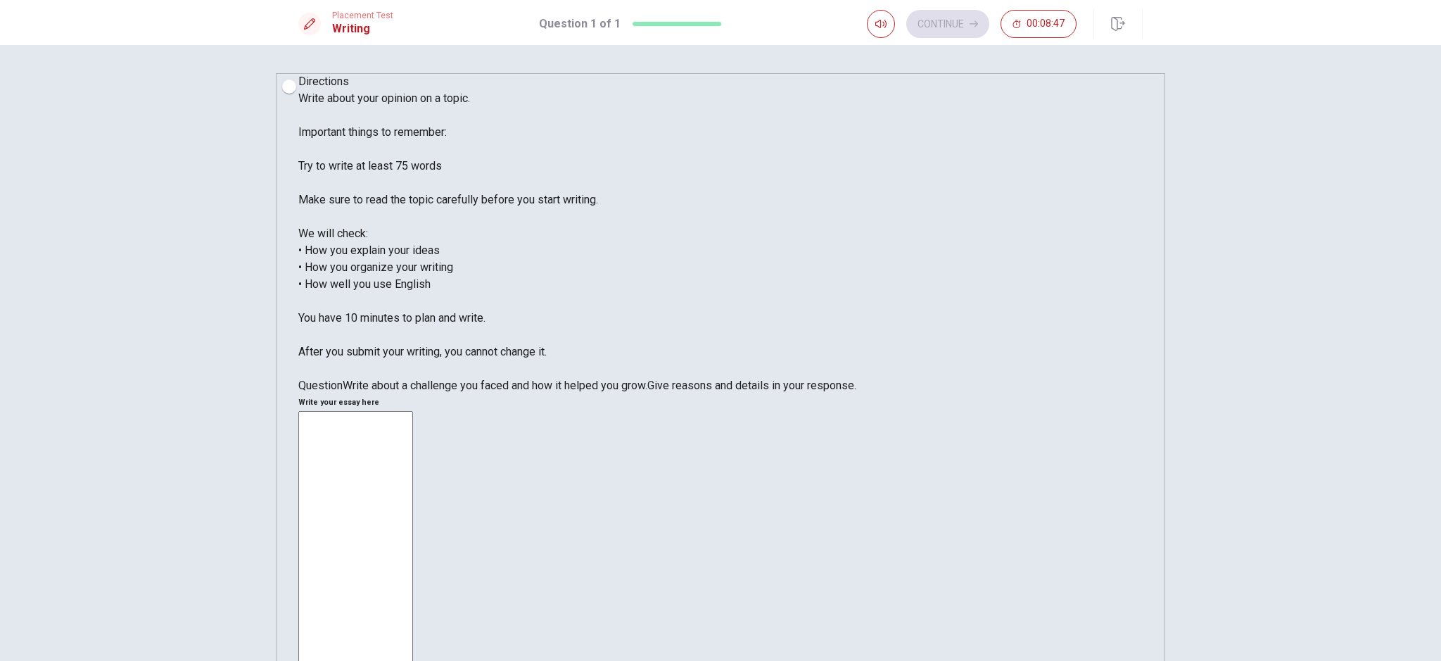
click at [413, 411] on textarea at bounding box center [355, 618] width 115 height 415
type textarea "i"
type textarea "I"
type textarea "i"
type textarea "CRASH MY LOVE TO GROW `"
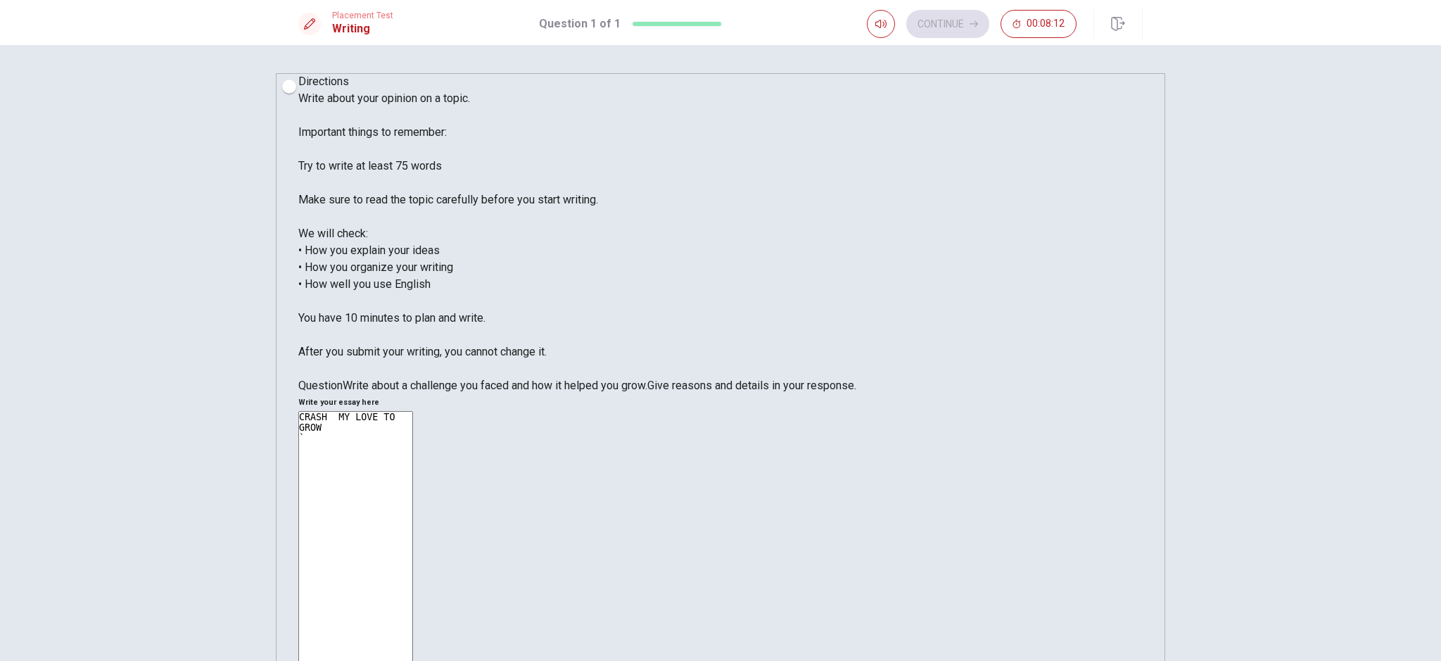
click at [413, 411] on textarea "CRASH MY LOVE TO GROW `" at bounding box center [355, 618] width 115 height 415
type textarea "CRASH MY LOVE TO GROW"
click at [413, 411] on textarea "CRASH MY LOVE TO GROW" at bounding box center [355, 618] width 115 height 415
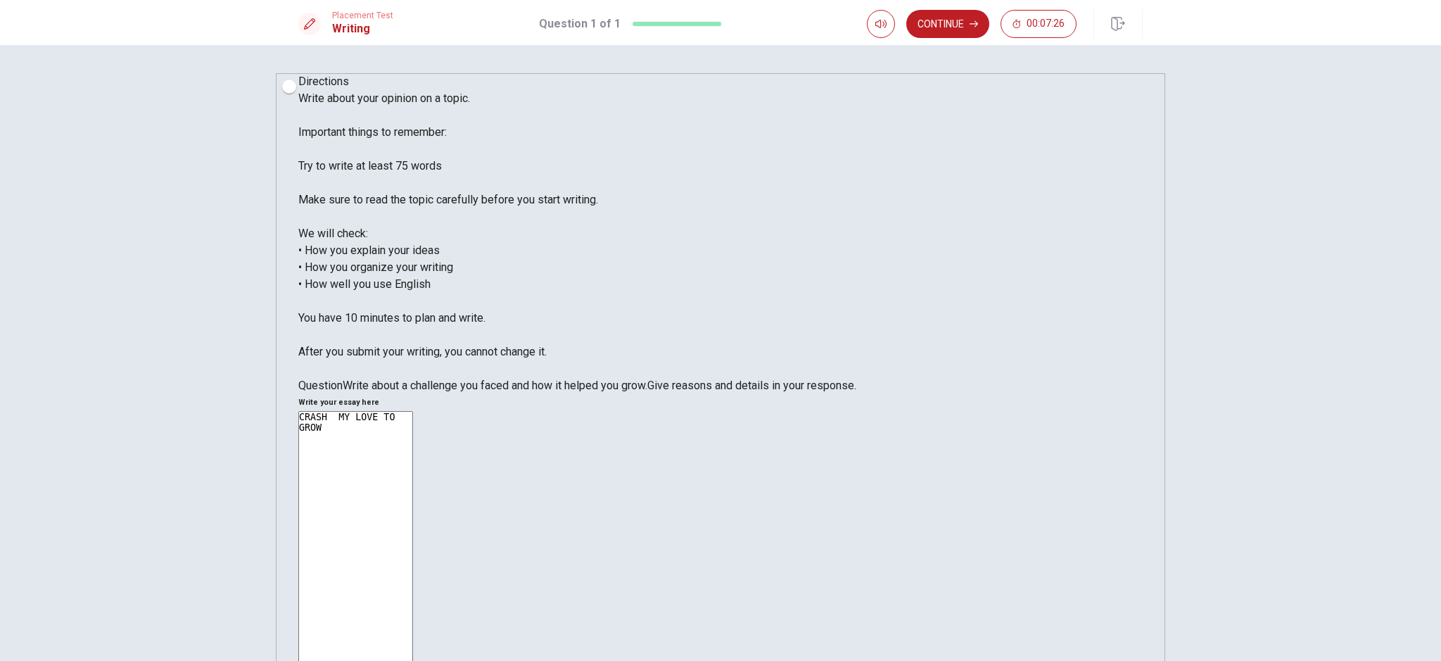
click at [413, 411] on textarea "CRASH MY LOVE TO GROW" at bounding box center [355, 618] width 115 height 415
click at [1204, 58] on div "Directions Write about your opinion on a topic. Important things to remember: T…" at bounding box center [720, 353] width 1441 height 616
click at [413, 411] on textarea "CRASH MY LOVE TO GROW I crash my dream car e63s on March twenty one" at bounding box center [355, 618] width 115 height 415
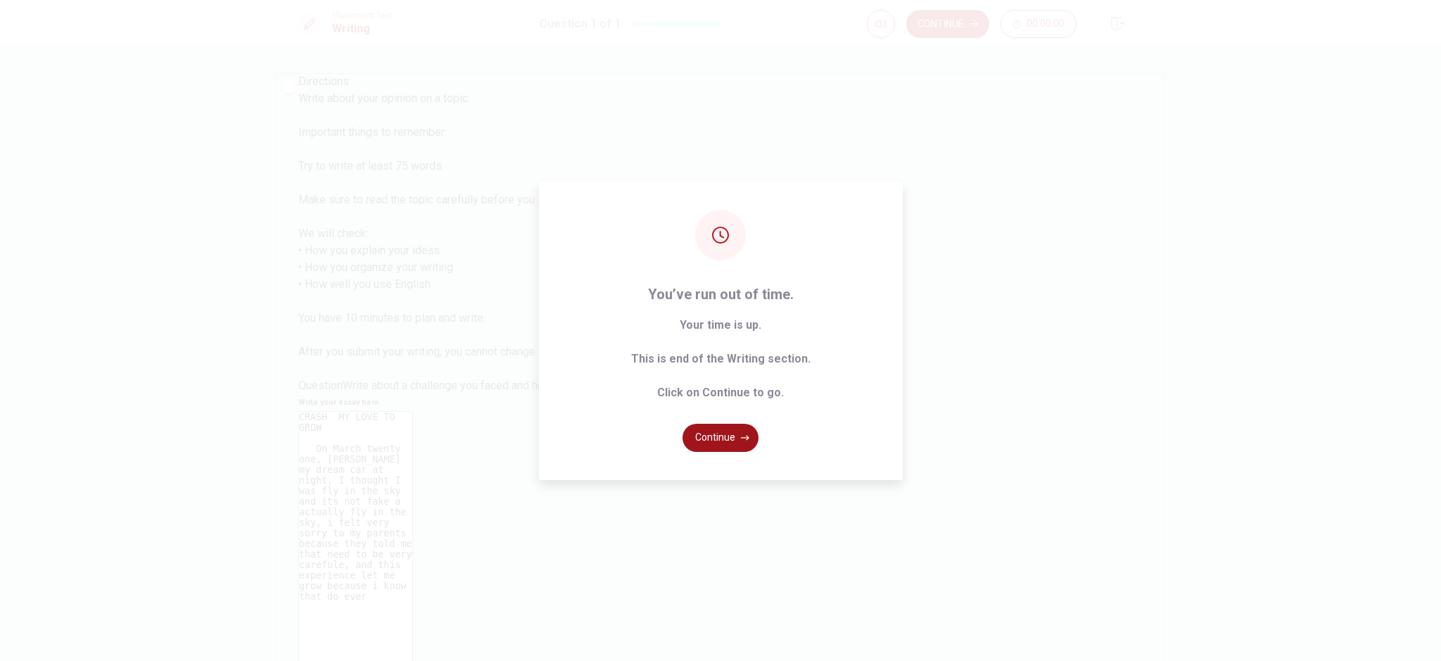
type textarea "CRASH MY LOVE TO GROW On March twenty one, [PERSON_NAME] my dream car at night,…"
drag, startPoint x: 743, startPoint y: 448, endPoint x: 737, endPoint y: 438, distance: 11.3
click at [741, 444] on button "Continue" at bounding box center [721, 438] width 76 height 28
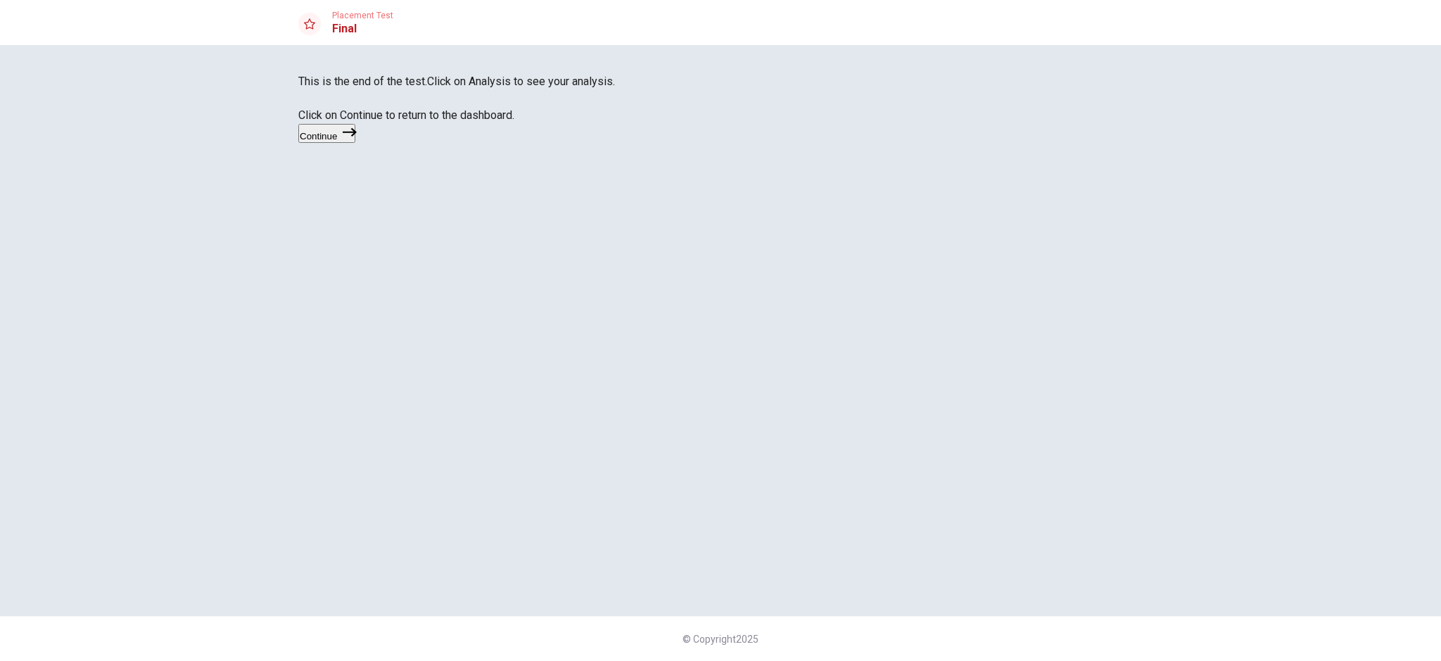
click at [355, 143] on button "Continue" at bounding box center [326, 133] width 57 height 19
